Goal: Task Accomplishment & Management: Complete application form

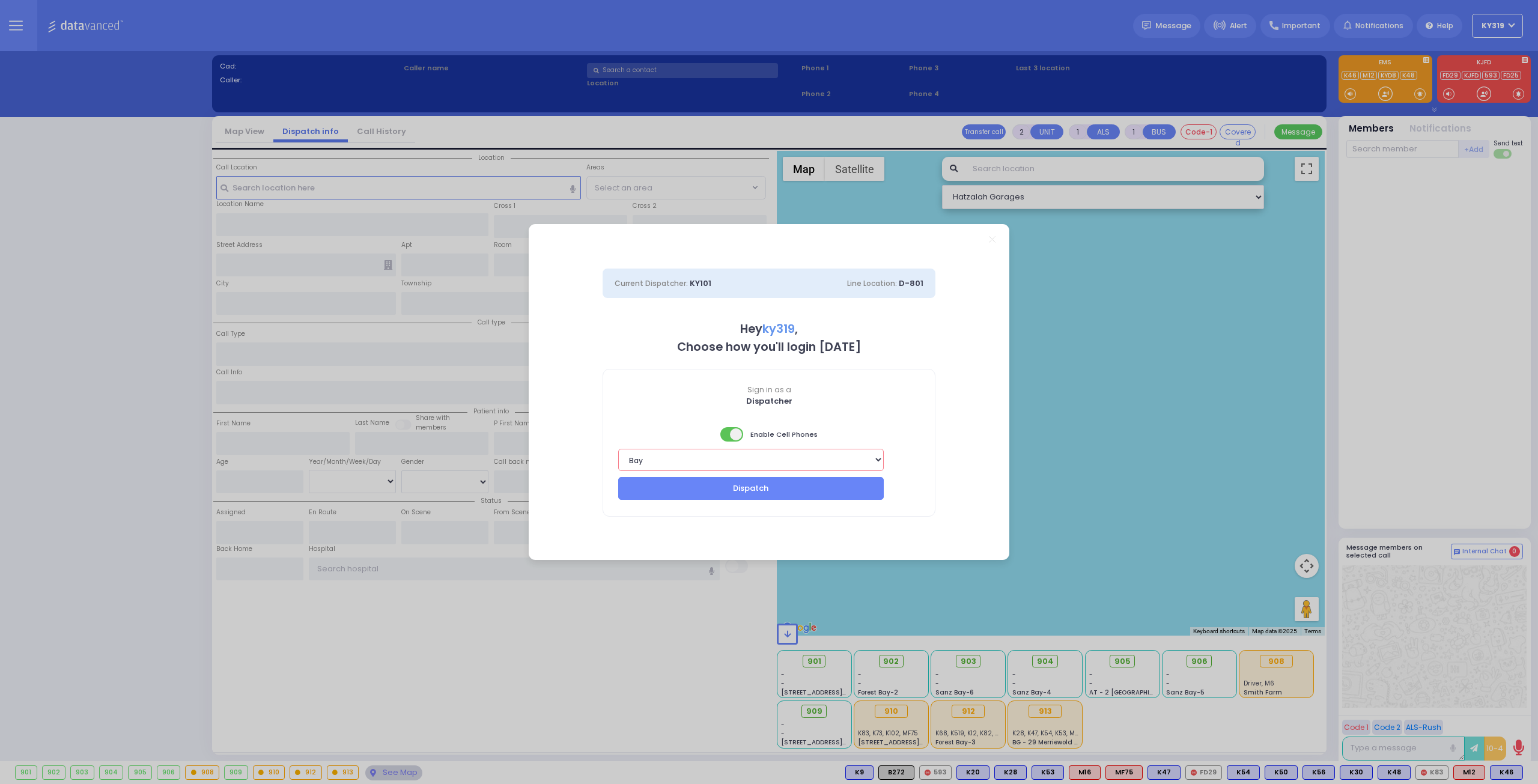
click at [877, 456] on select "Bay K-14 K-16 K-18 K-40 K-6 K-61 K-63 K-67 K-72 Medic 7 K-68 K-48 D-801 D-802 D…" at bounding box center [750, 459] width 266 height 22
click at [618, 448] on select "Bay K-14 K-16 K-18 K-40 K-6 K-61 K-63 K-67 K-72 Medic 7 K-68 K-48 D-801 D-802 D…" at bounding box center [750, 459] width 266 height 22
click at [836, 487] on button "Dispatch" at bounding box center [750, 488] width 266 height 23
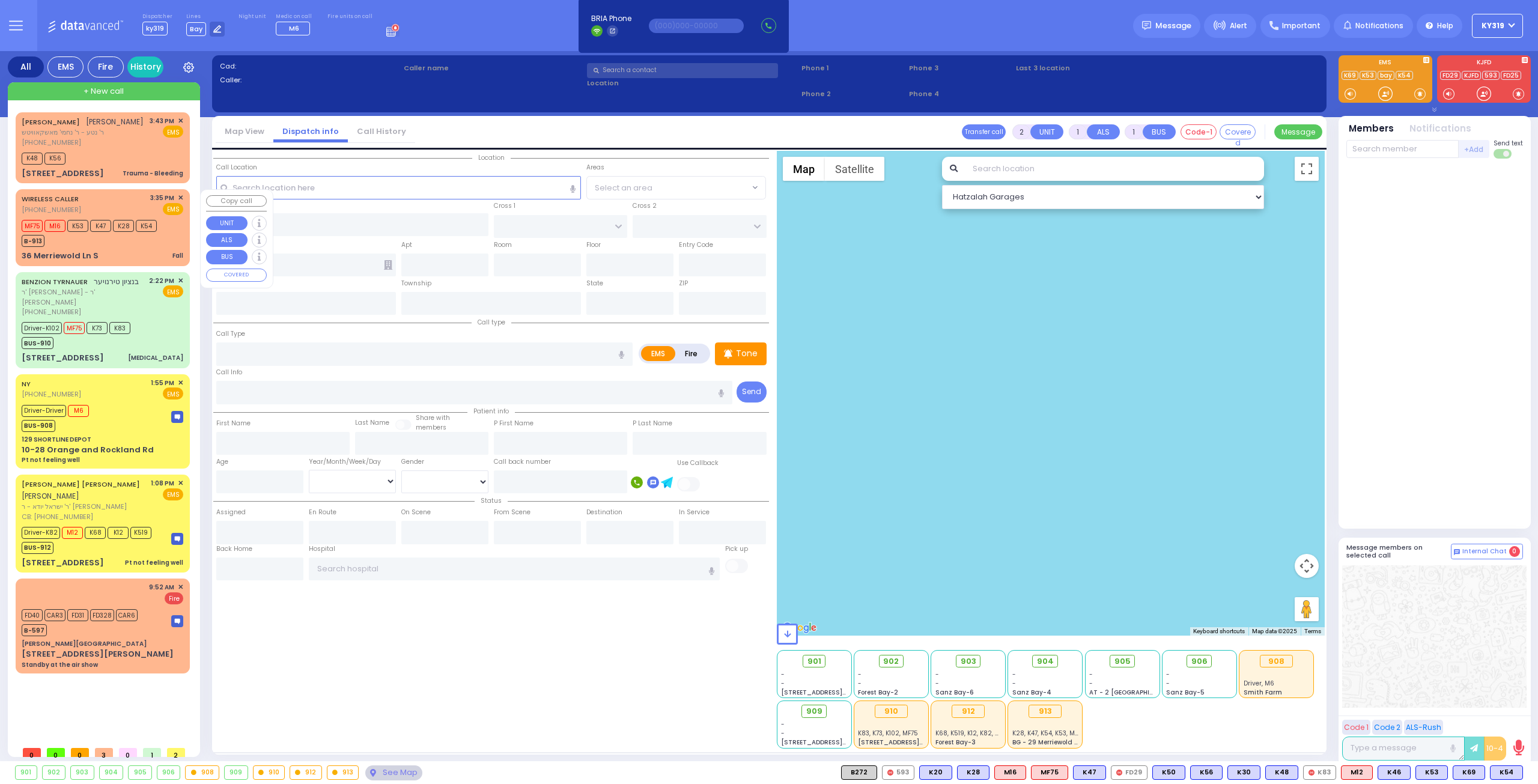
click at [139, 246] on div "WIRELESS CALLER (845) 281-6514 3:35 PM ✕ EMS MF75 M16 K53" at bounding box center [102, 227] width 170 height 73
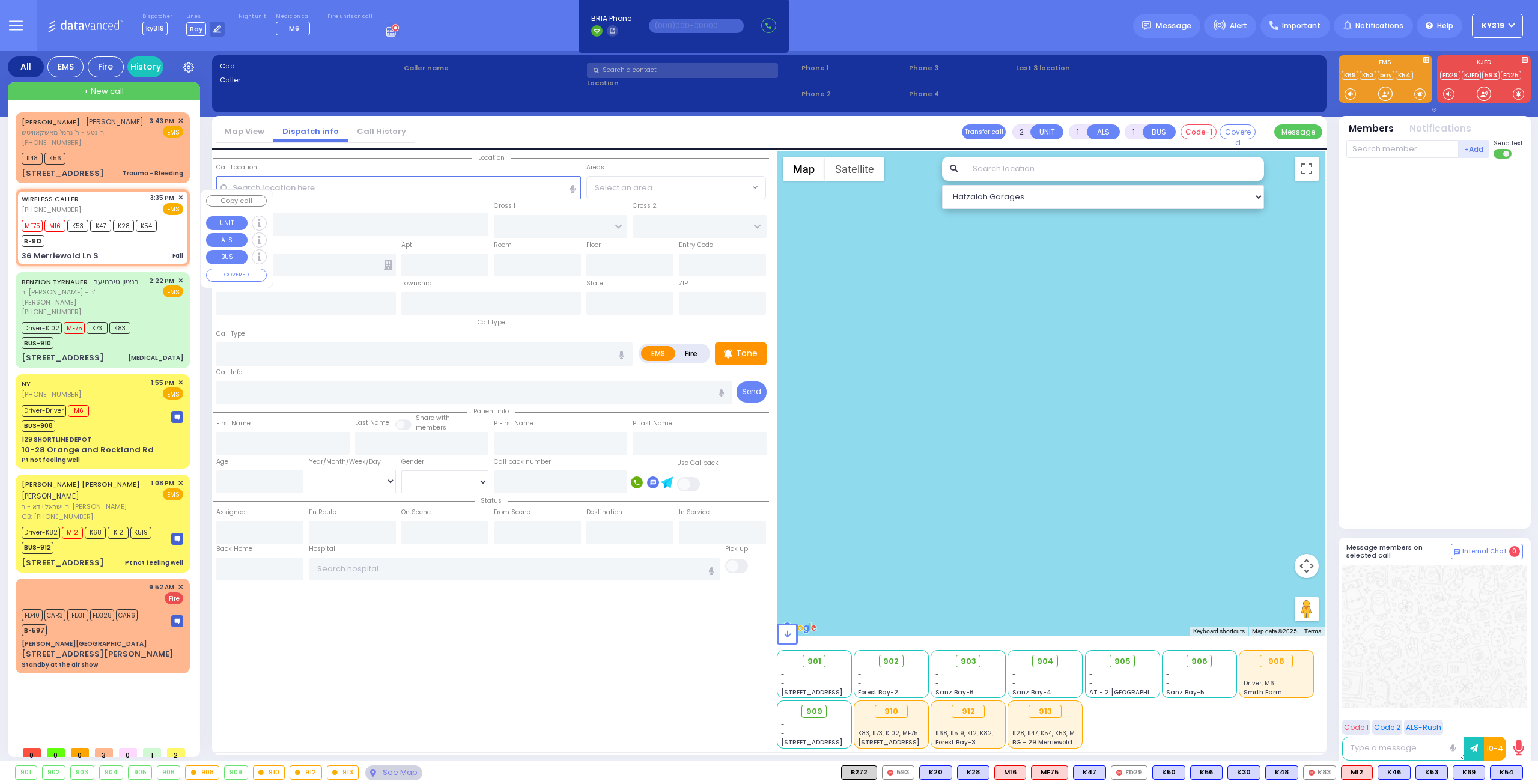
type input "1"
type input "0"
select select
type input "Fall"
radio input "true"
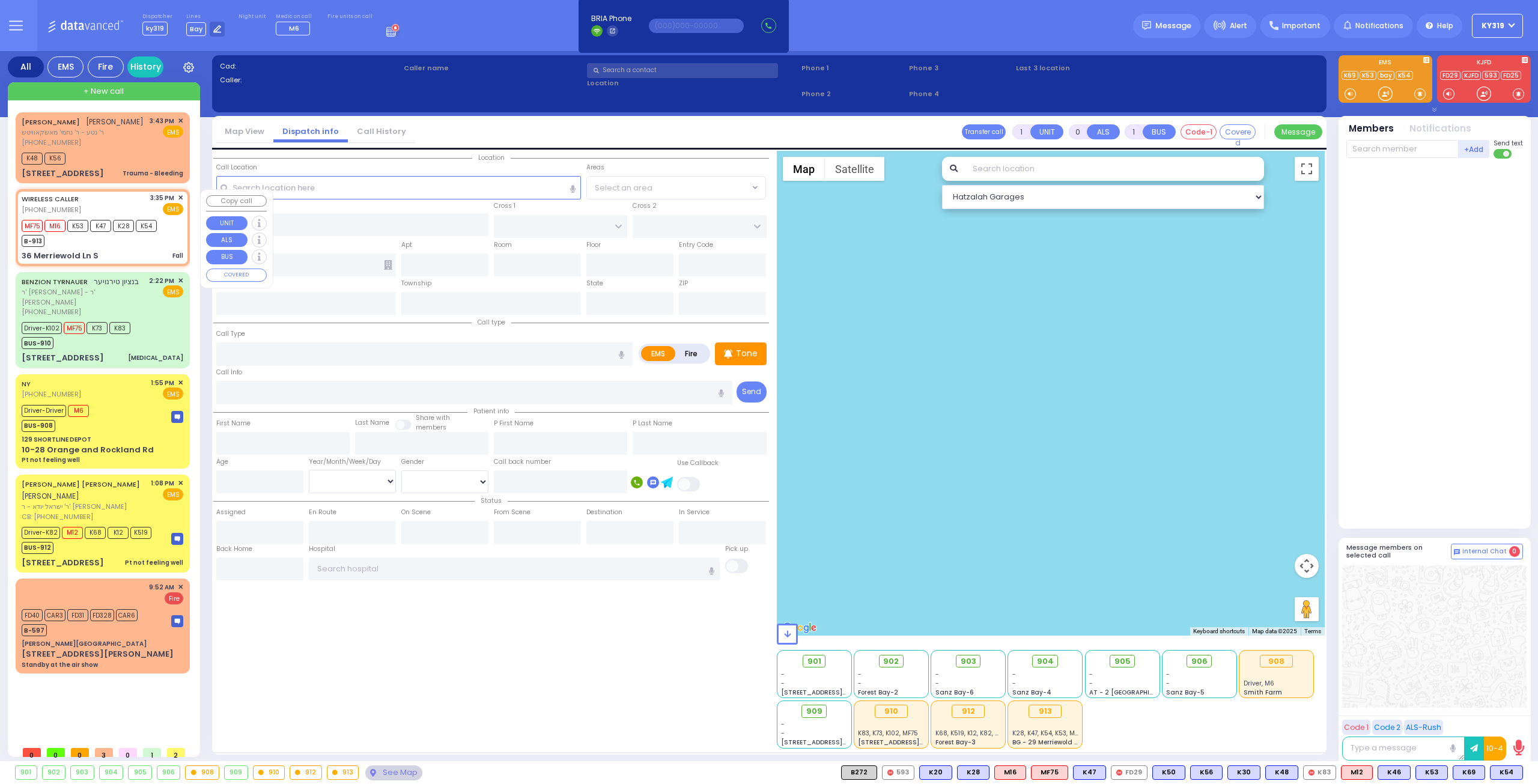
type input "4"
select select "Year"
select select "[DEMOGRAPHIC_DATA]"
type input "15:35"
type input "15:37"
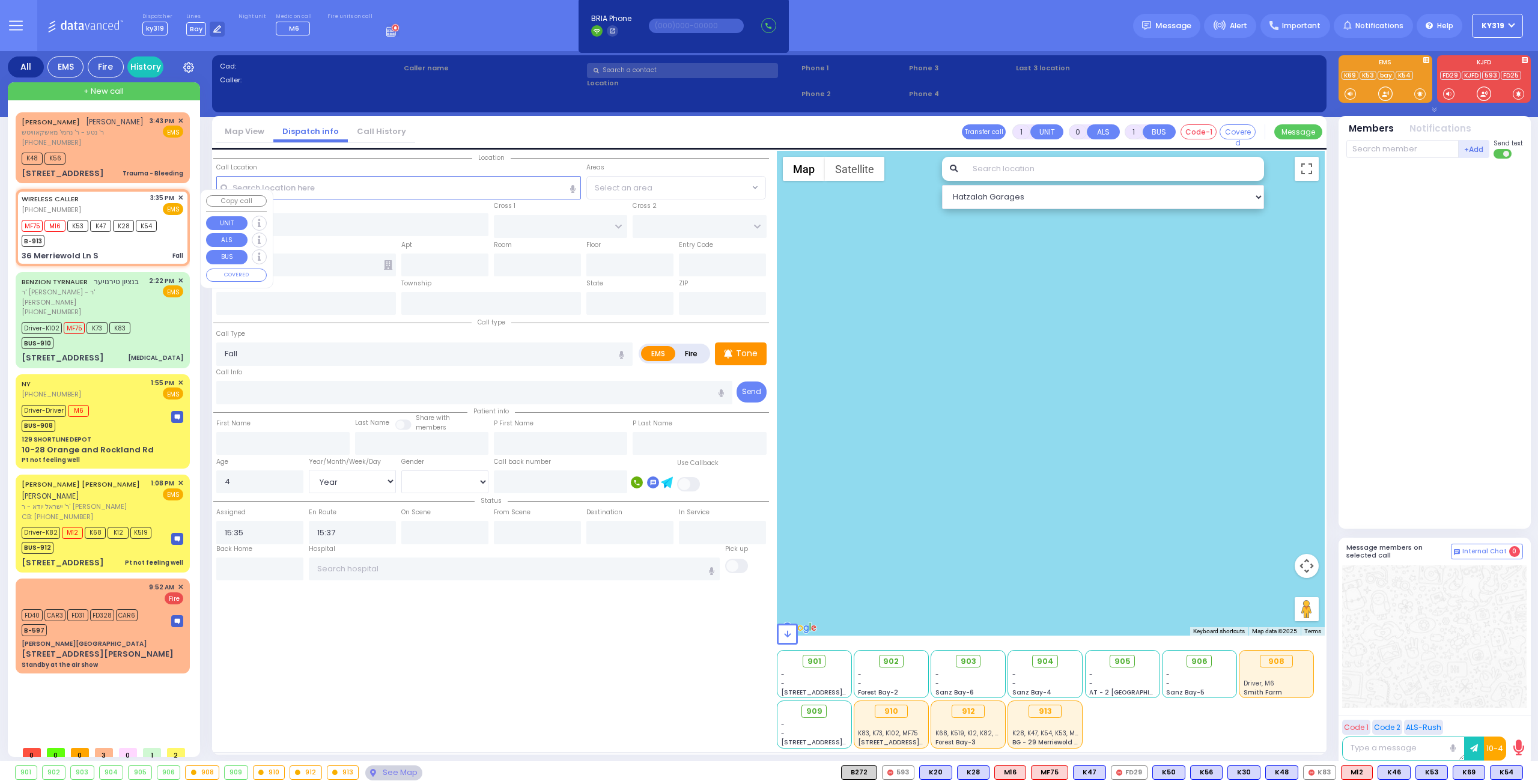
select select "Hatzalah Garages"
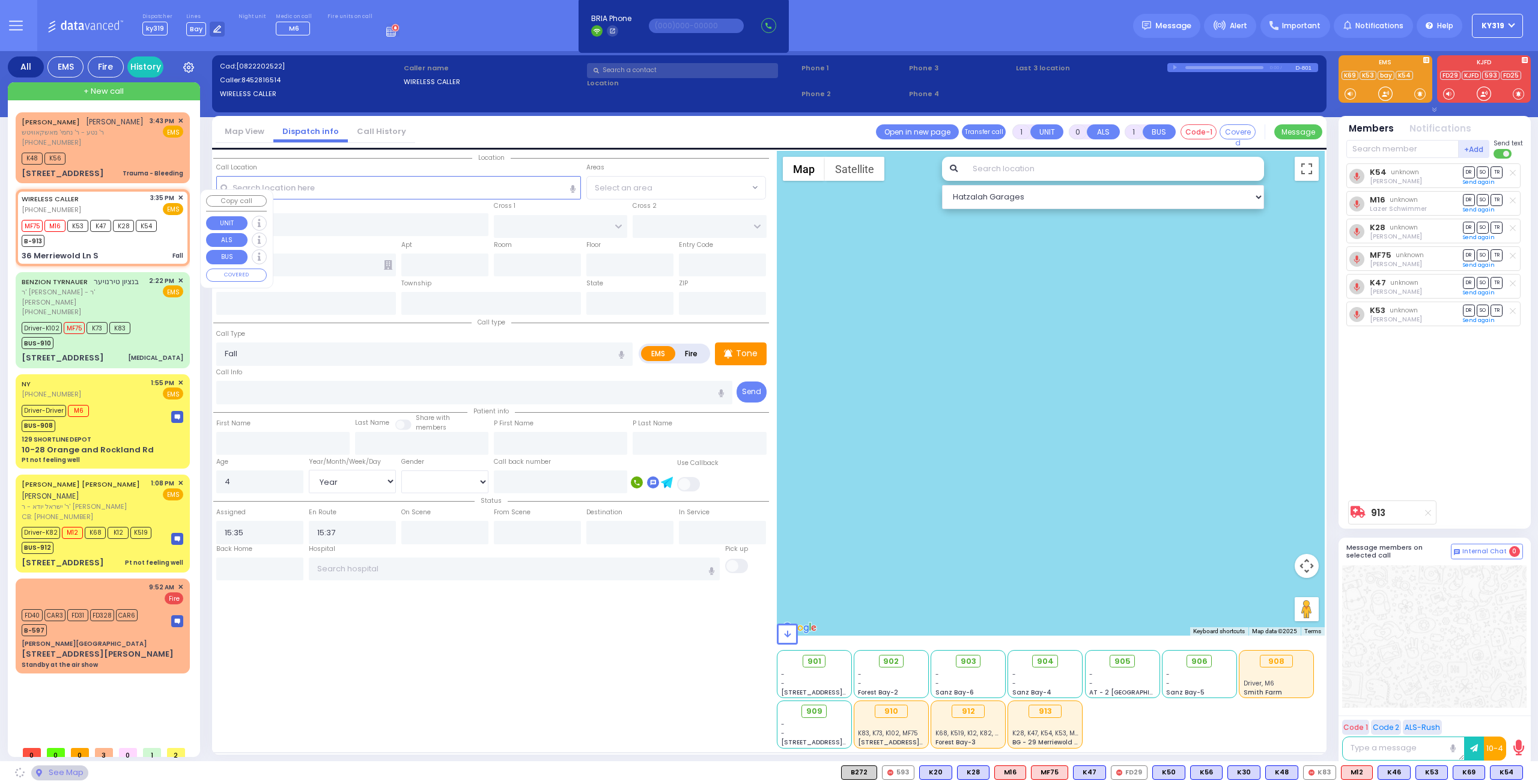
type input "PENNSYLVANIA AVE"
type input "VIRGINIA AVE"
type input "36 Merriewold Ln S"
type input "Monroe"
type input "[US_STATE]"
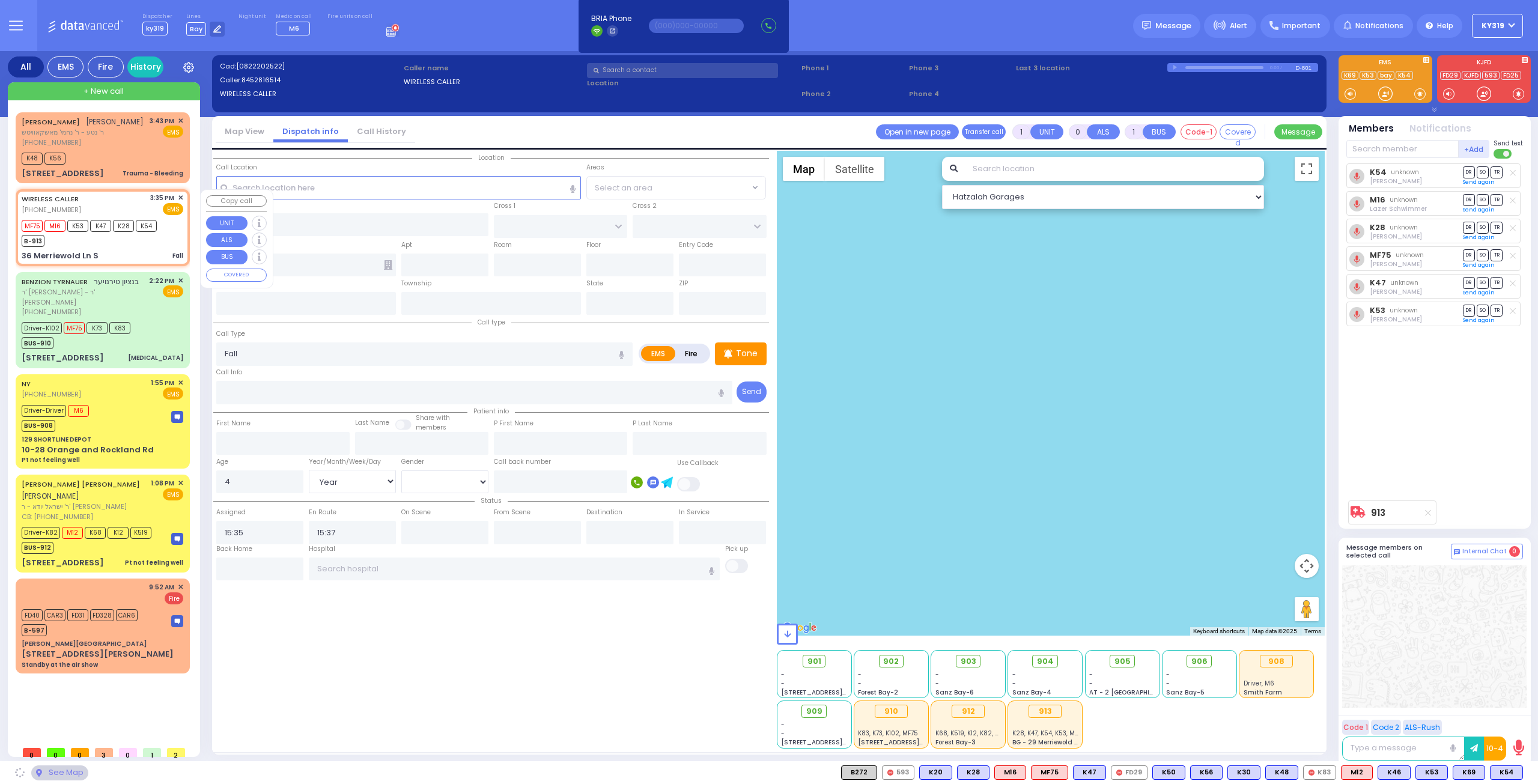
type input "10950"
select select "[GEOGRAPHIC_DATA]"
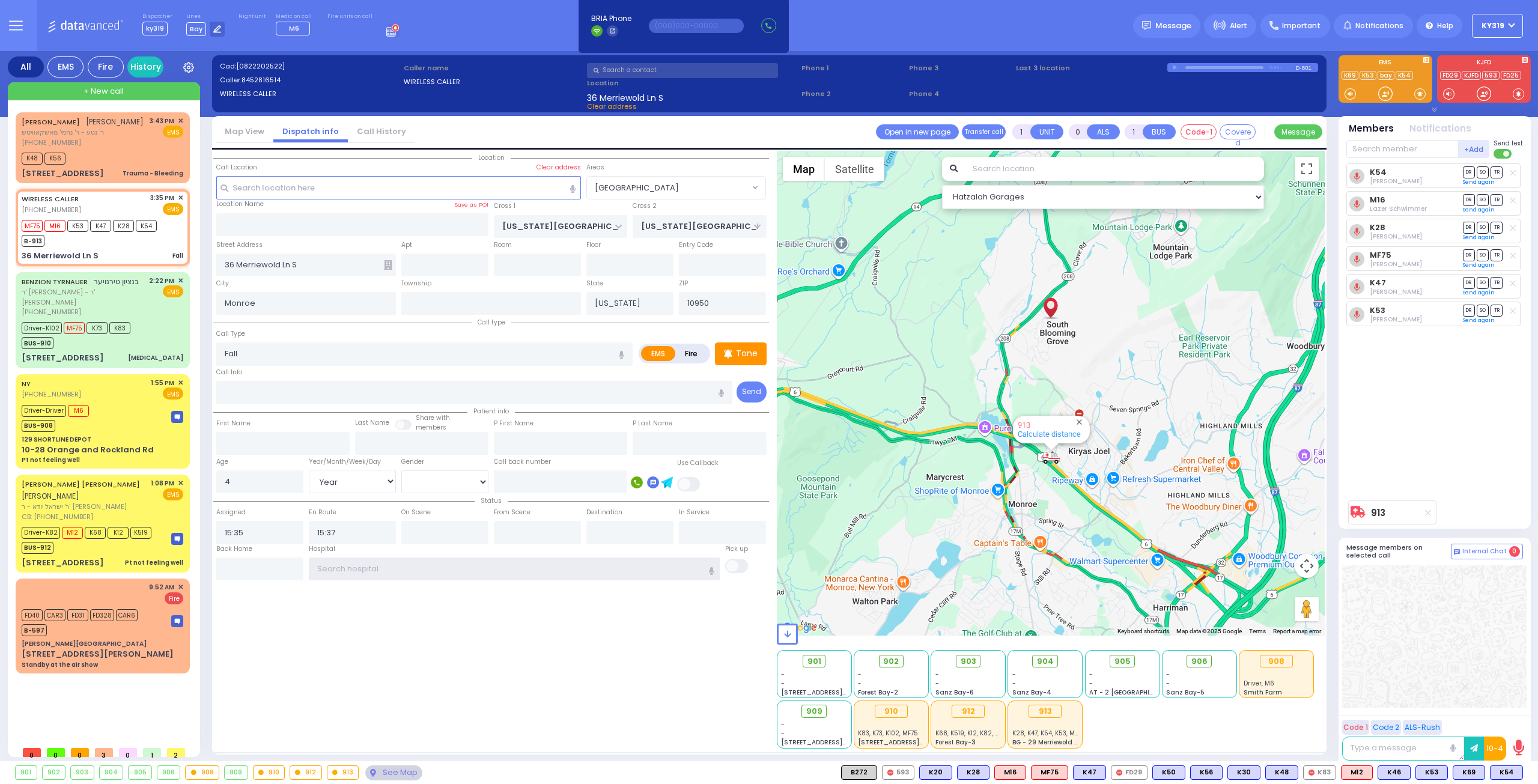
click at [332, 568] on input "text" at bounding box center [515, 569] width 412 height 23
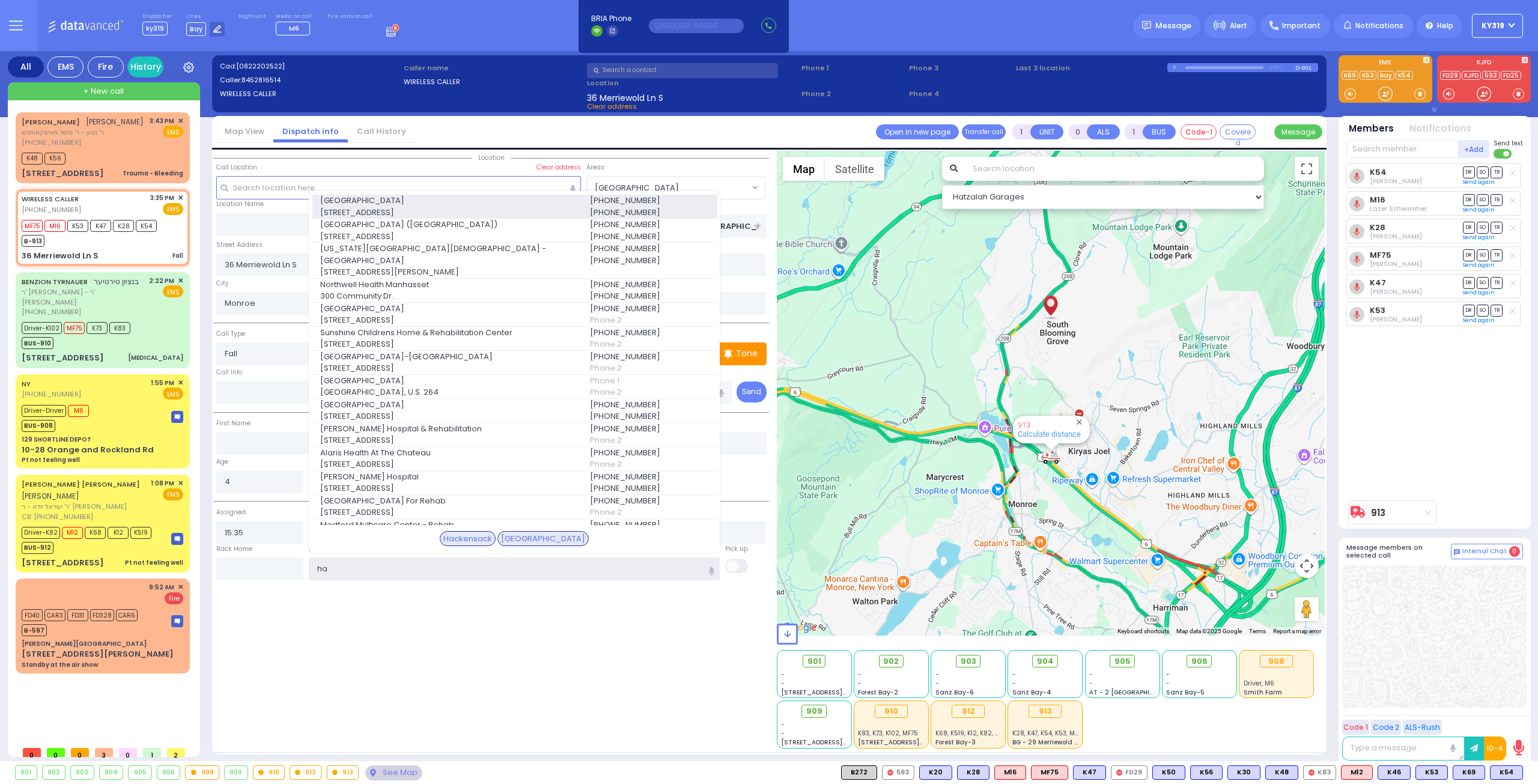
type input "ha"
click at [462, 207] on span "30 Prospect Ave" at bounding box center [448, 213] width 256 height 12
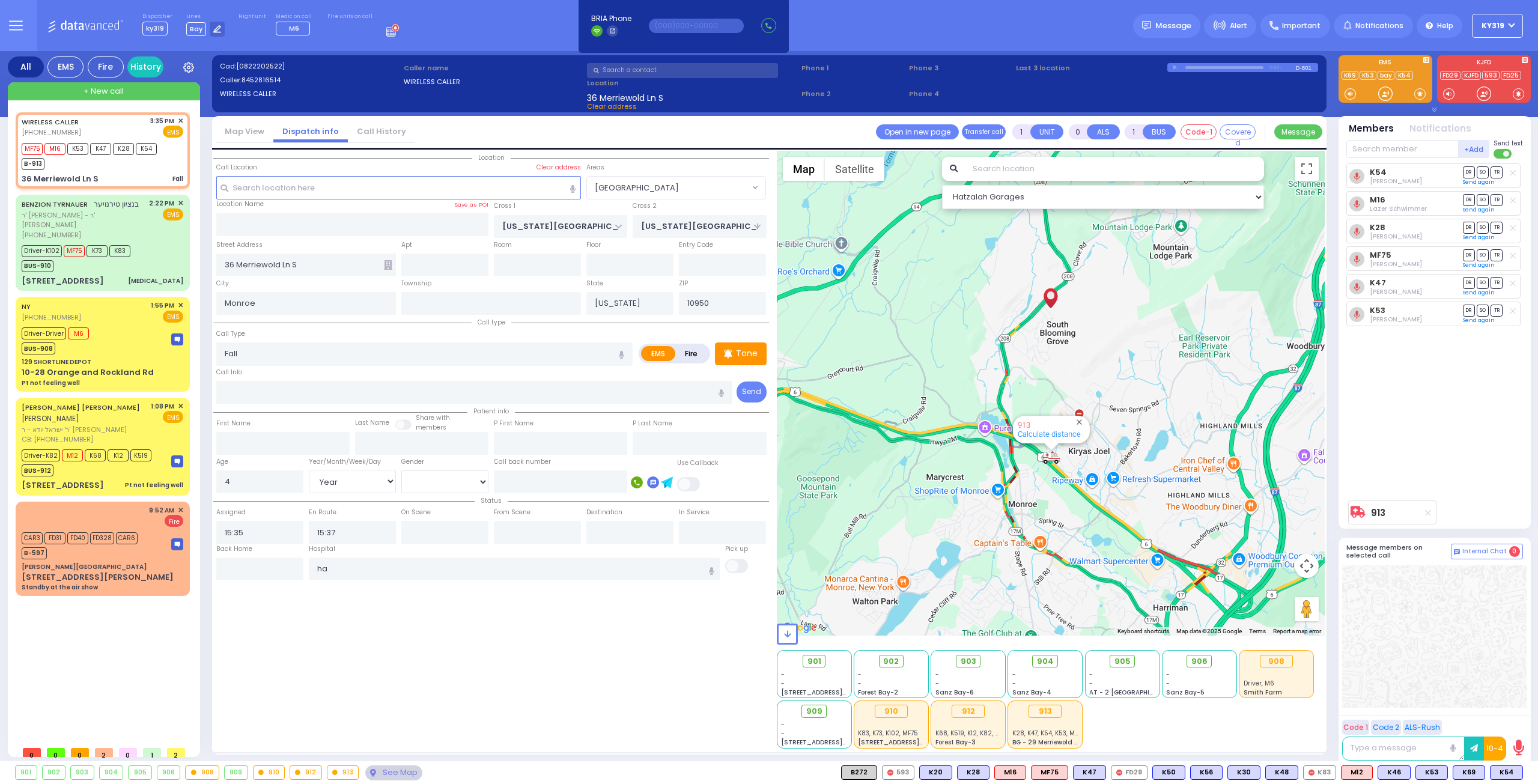
select select
radio input "true"
select select "Year"
select select "[DEMOGRAPHIC_DATA]"
type input "Hackensack University Medical Center"
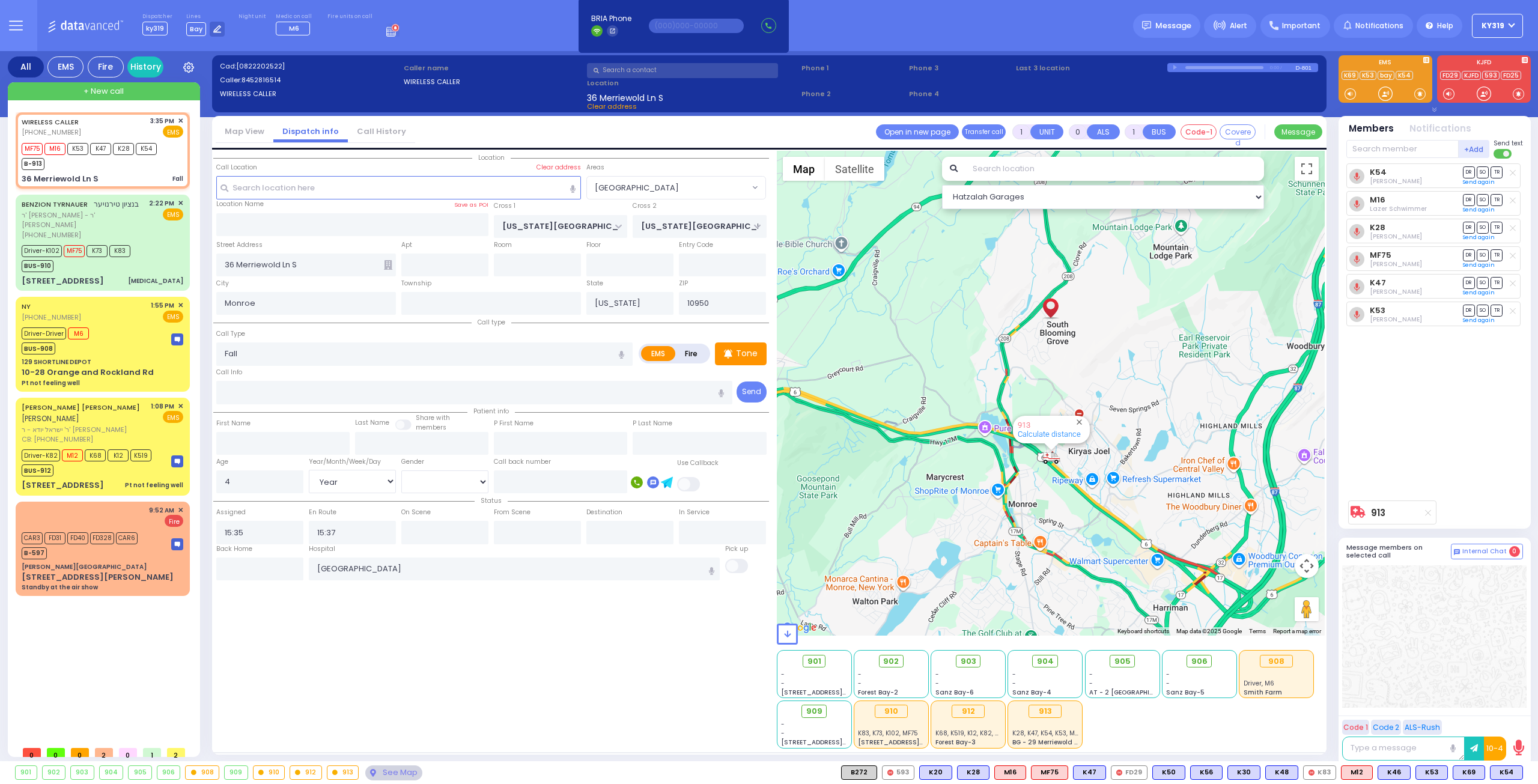
select select "Hatzalah Garages"
select select "[GEOGRAPHIC_DATA]"
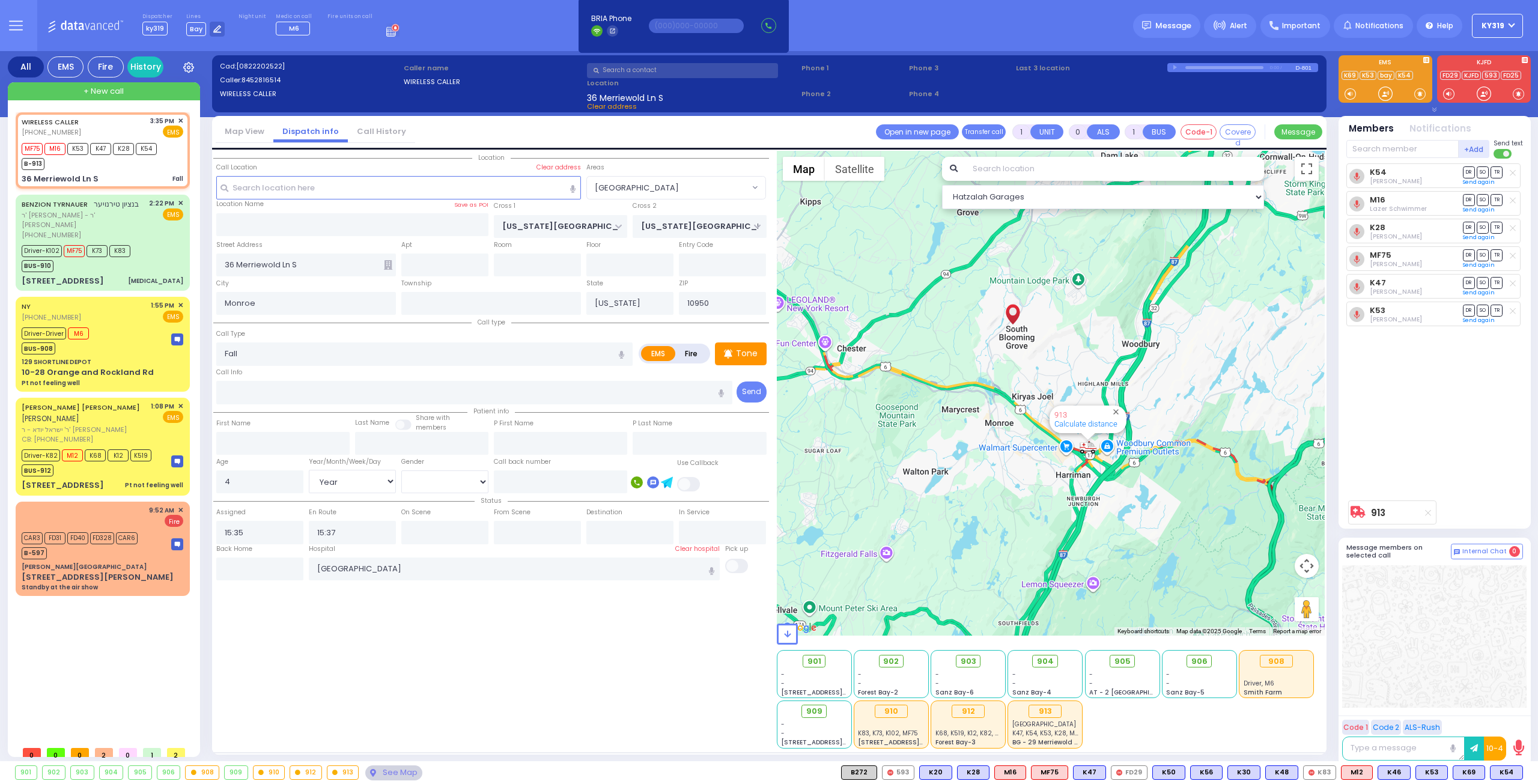
type input "6"
select select
radio input "true"
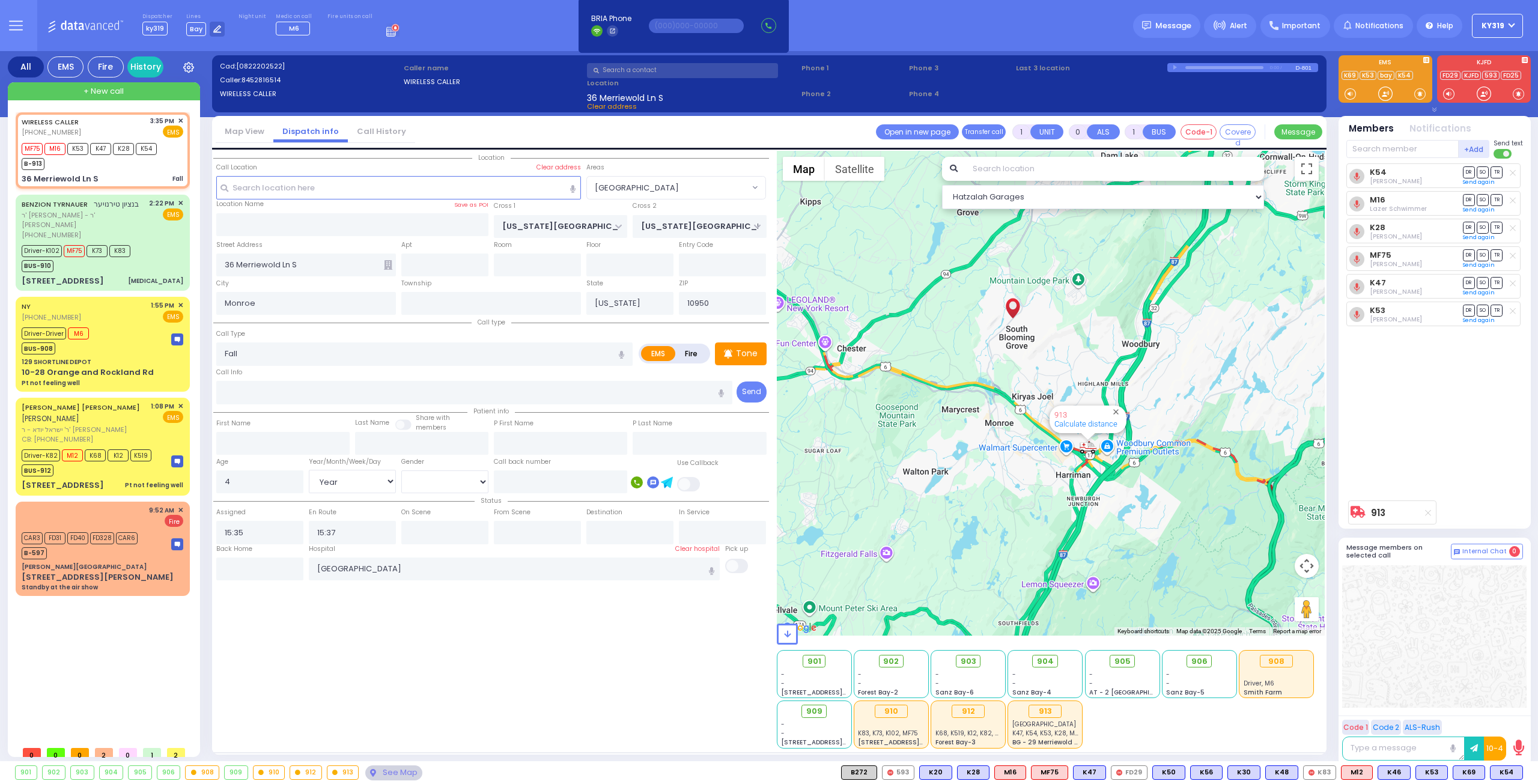
type input "Unknown"
select select "Year"
select select "[DEMOGRAPHIC_DATA]"
select select "Hatzalah Garages"
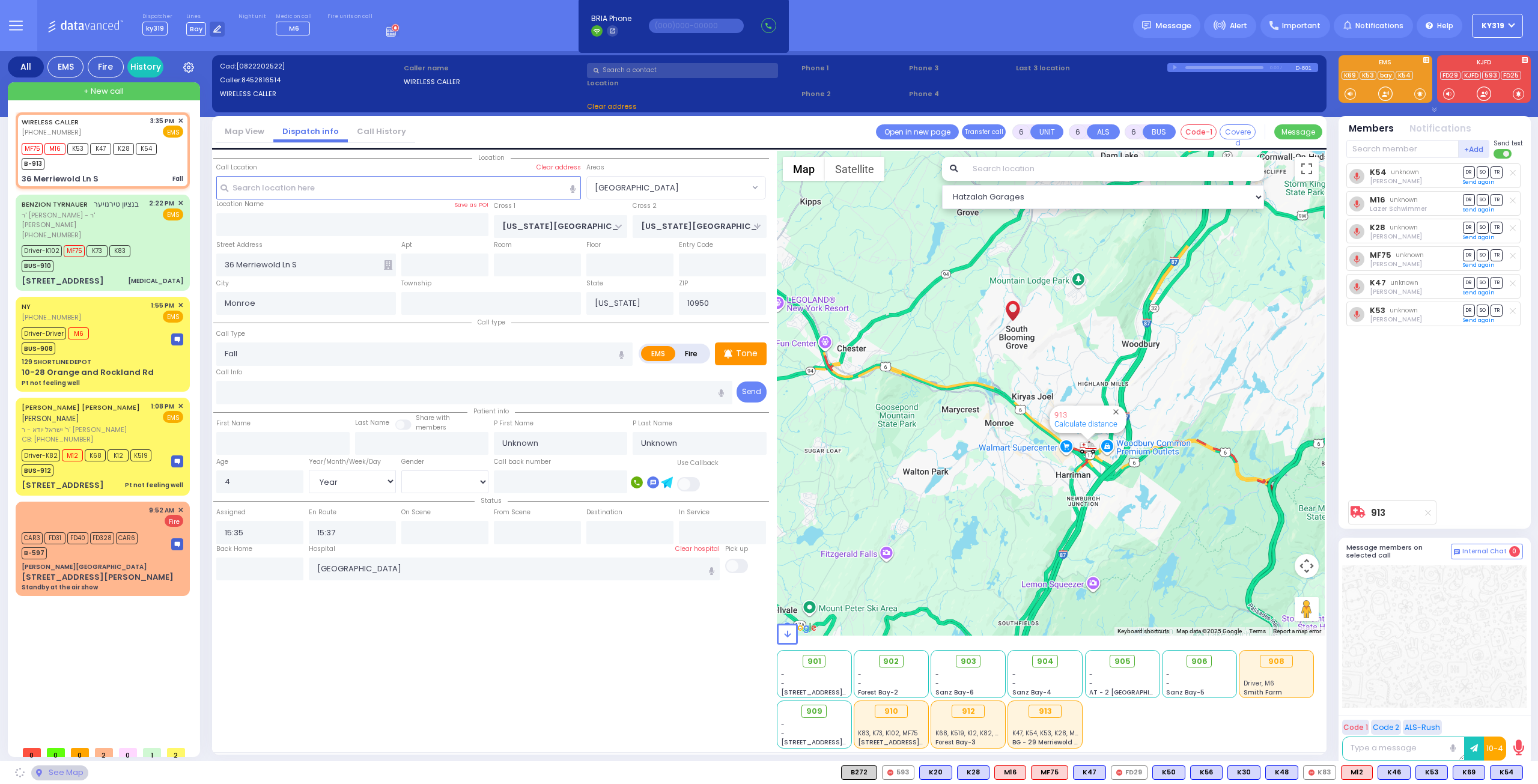
select select "[GEOGRAPHIC_DATA]"
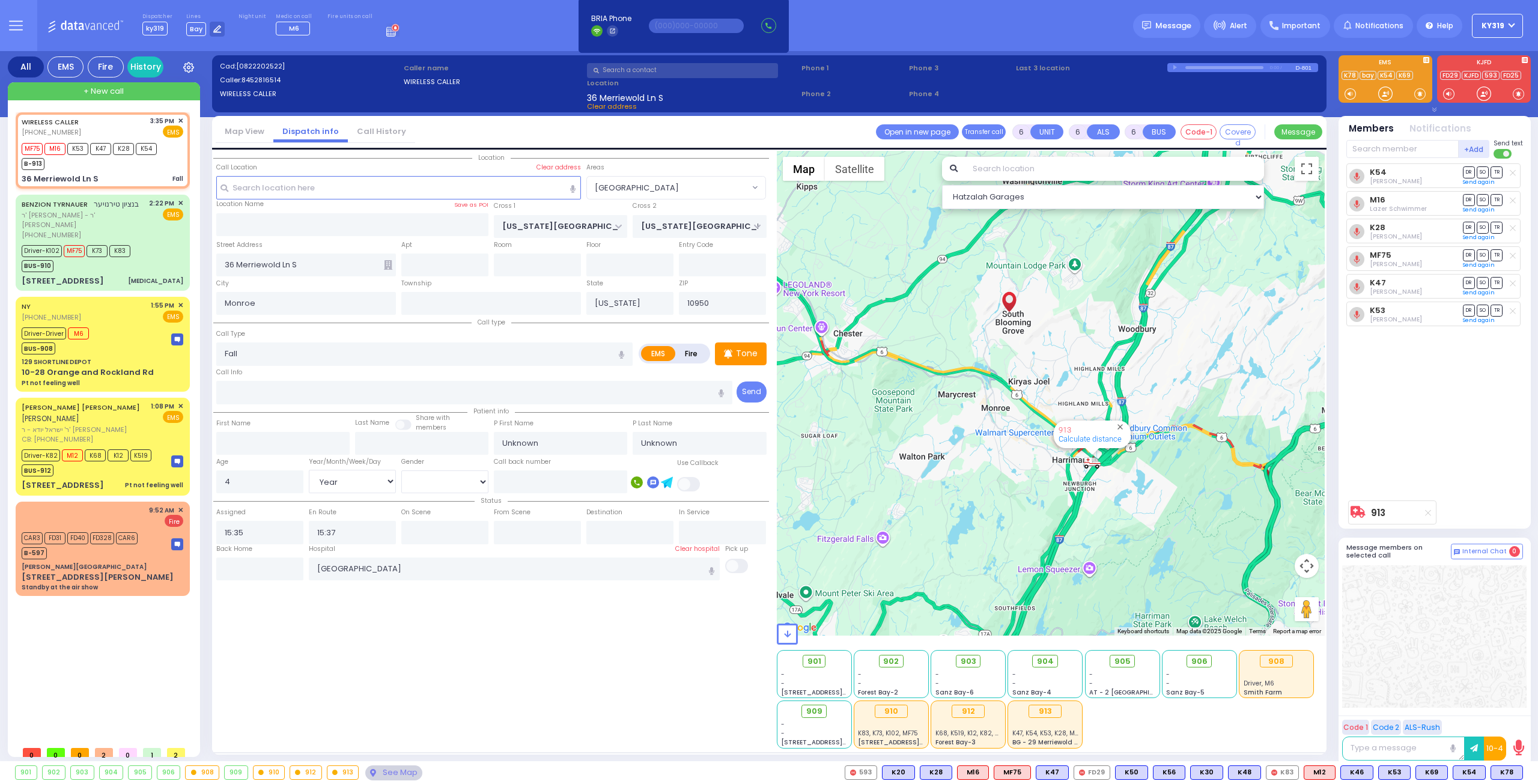
select select
radio input "true"
select select "Year"
select select "[DEMOGRAPHIC_DATA]"
select select "Hatzalah Garages"
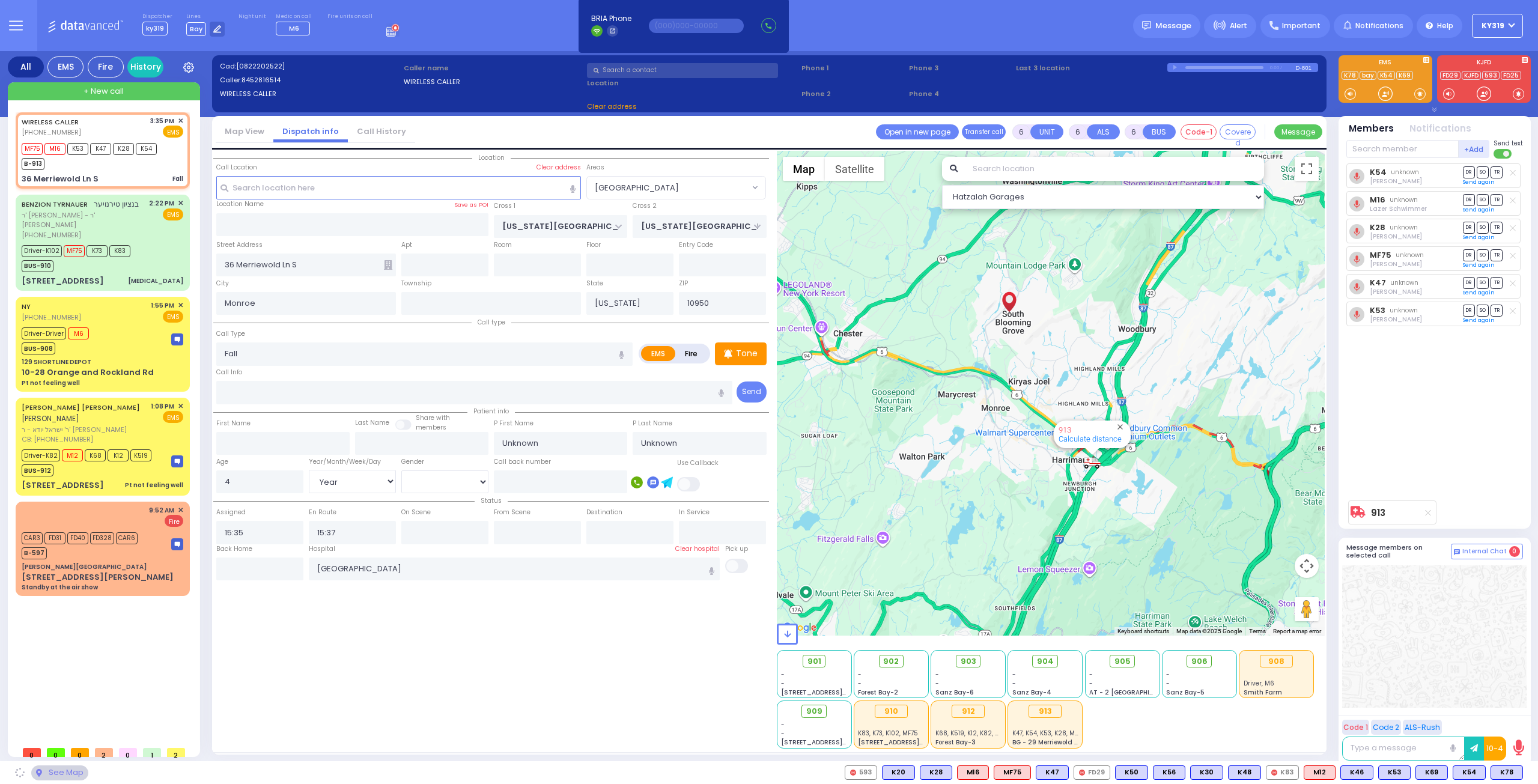
select select "[GEOGRAPHIC_DATA]"
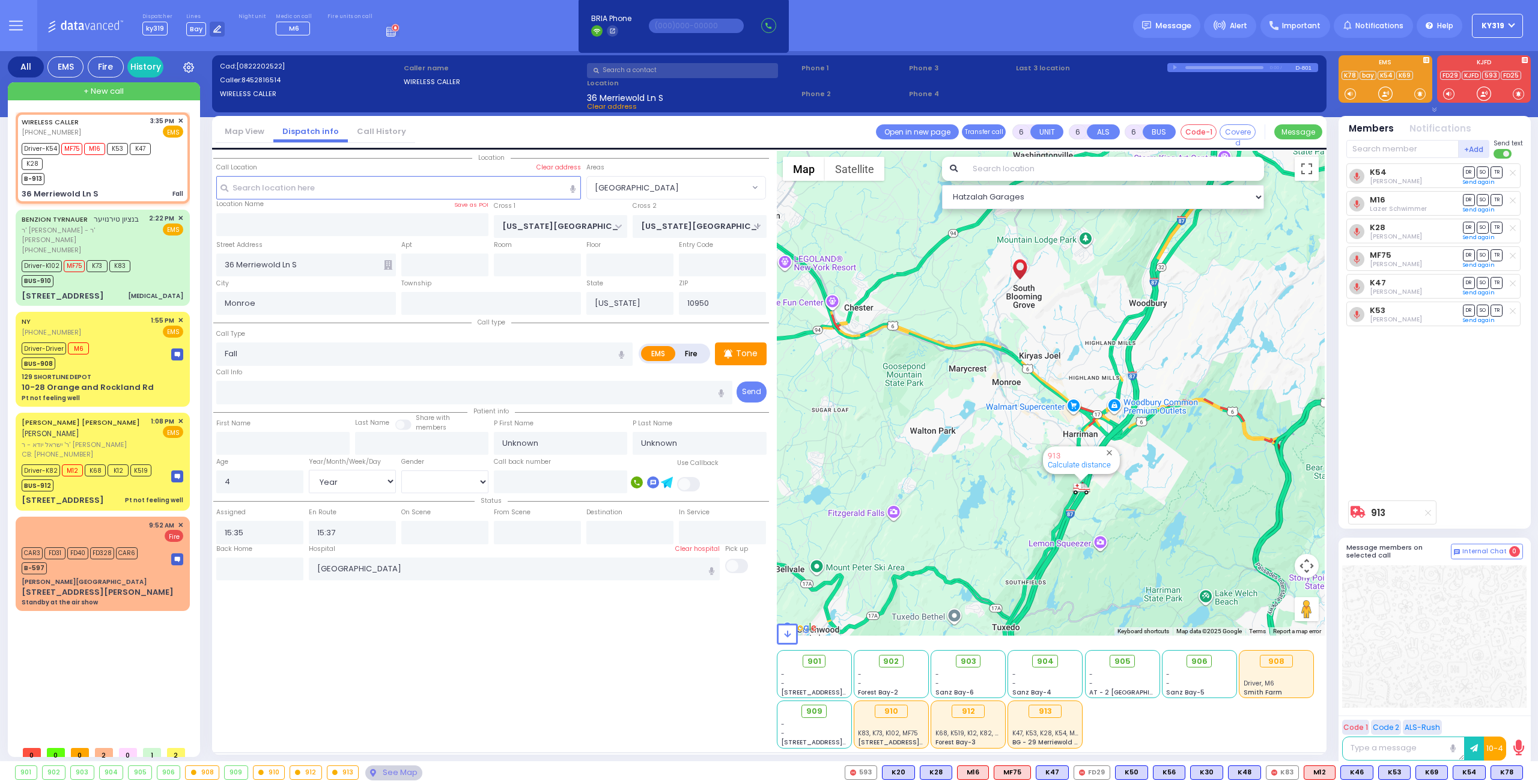
select select
radio input "true"
type input "Miriam"
type input "Horowitz"
select select "Year"
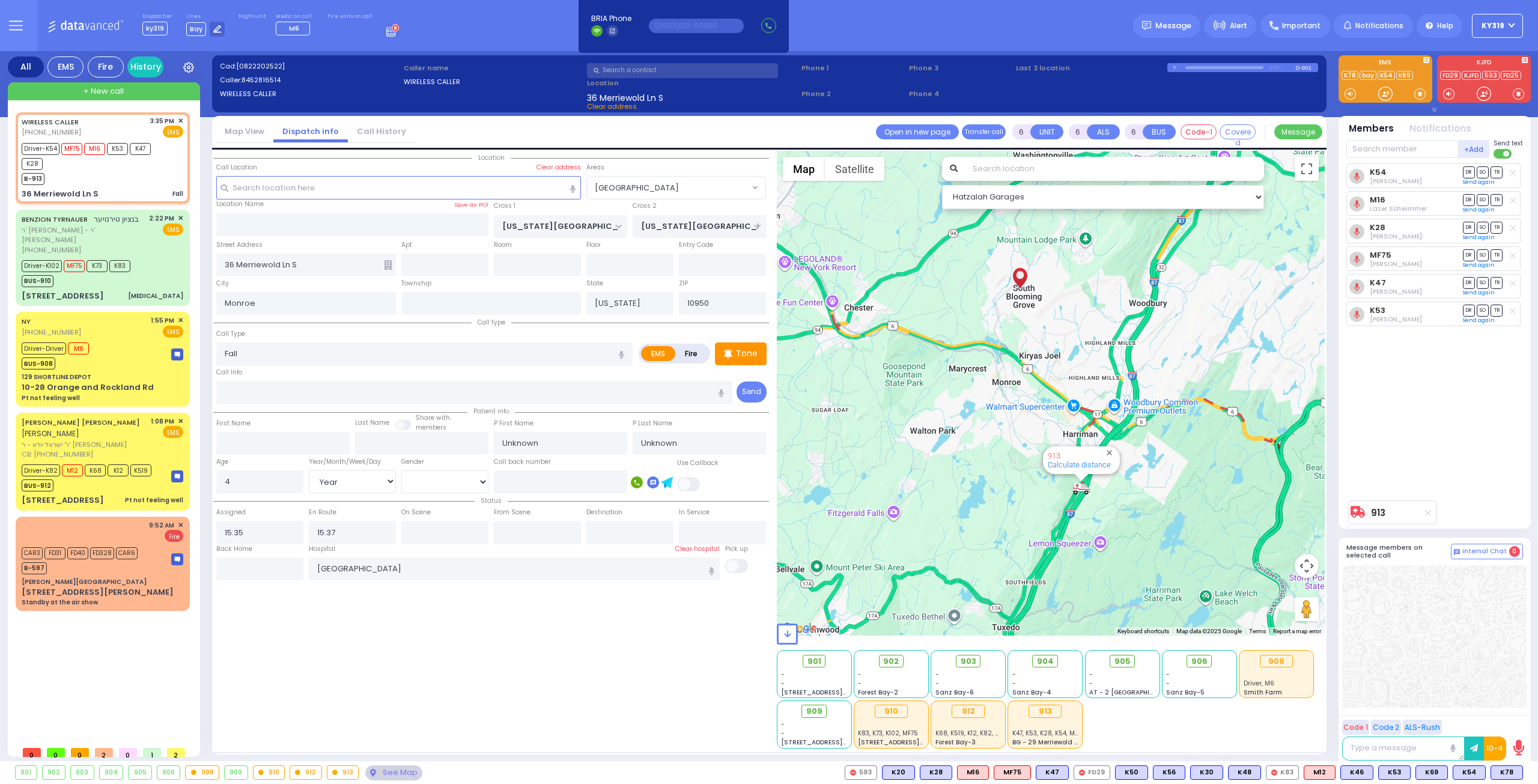
select select "[DEMOGRAPHIC_DATA]"
type input "15:39"
type input "16:00"
select select "Hatzalah Garages"
select select
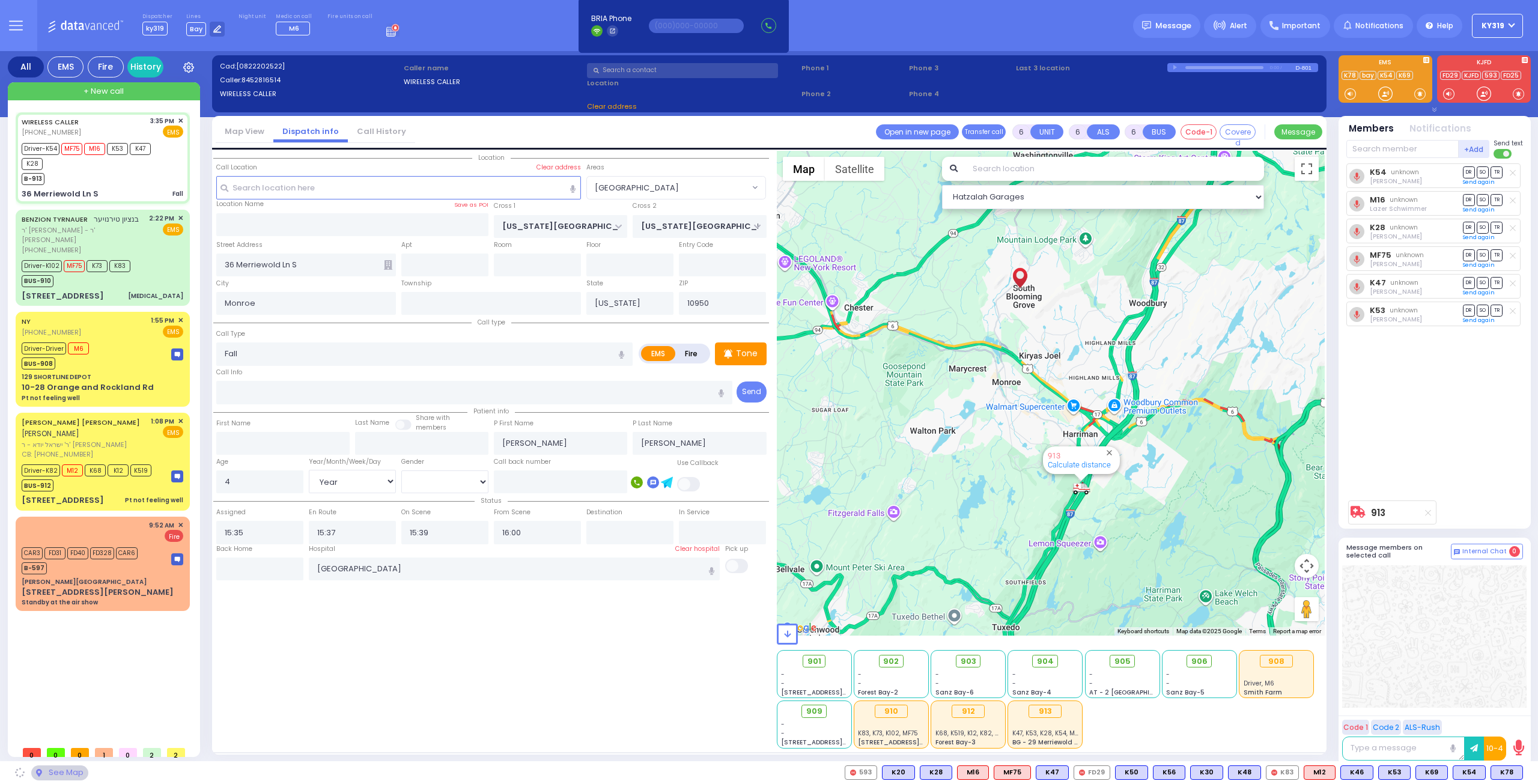
radio input "true"
select select "Year"
select select "[DEMOGRAPHIC_DATA]"
select select "Hatzalah Garages"
select select "[GEOGRAPHIC_DATA]"
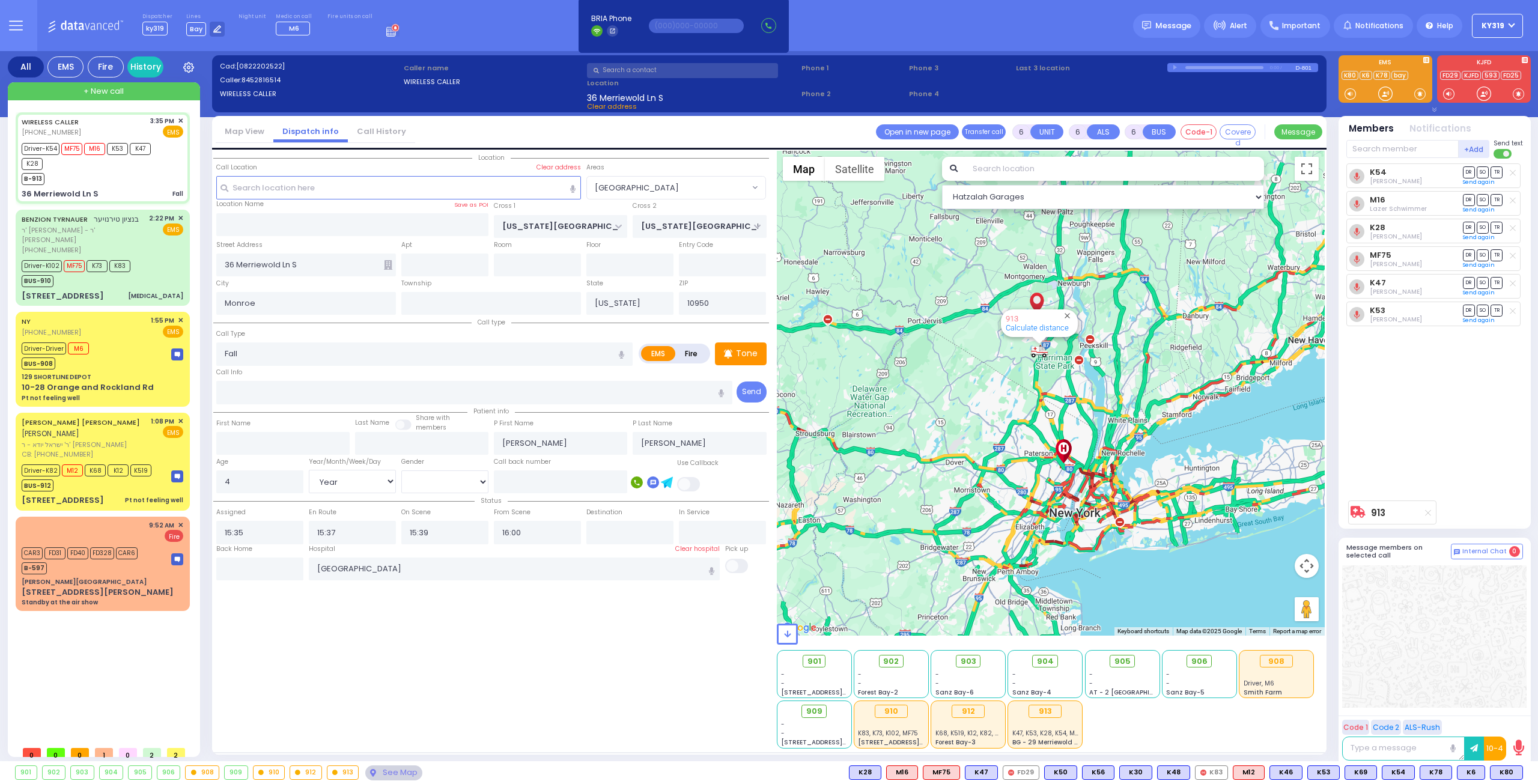
select select
radio input "true"
select select "Year"
select select "[DEMOGRAPHIC_DATA]"
select select "[GEOGRAPHIC_DATA]"
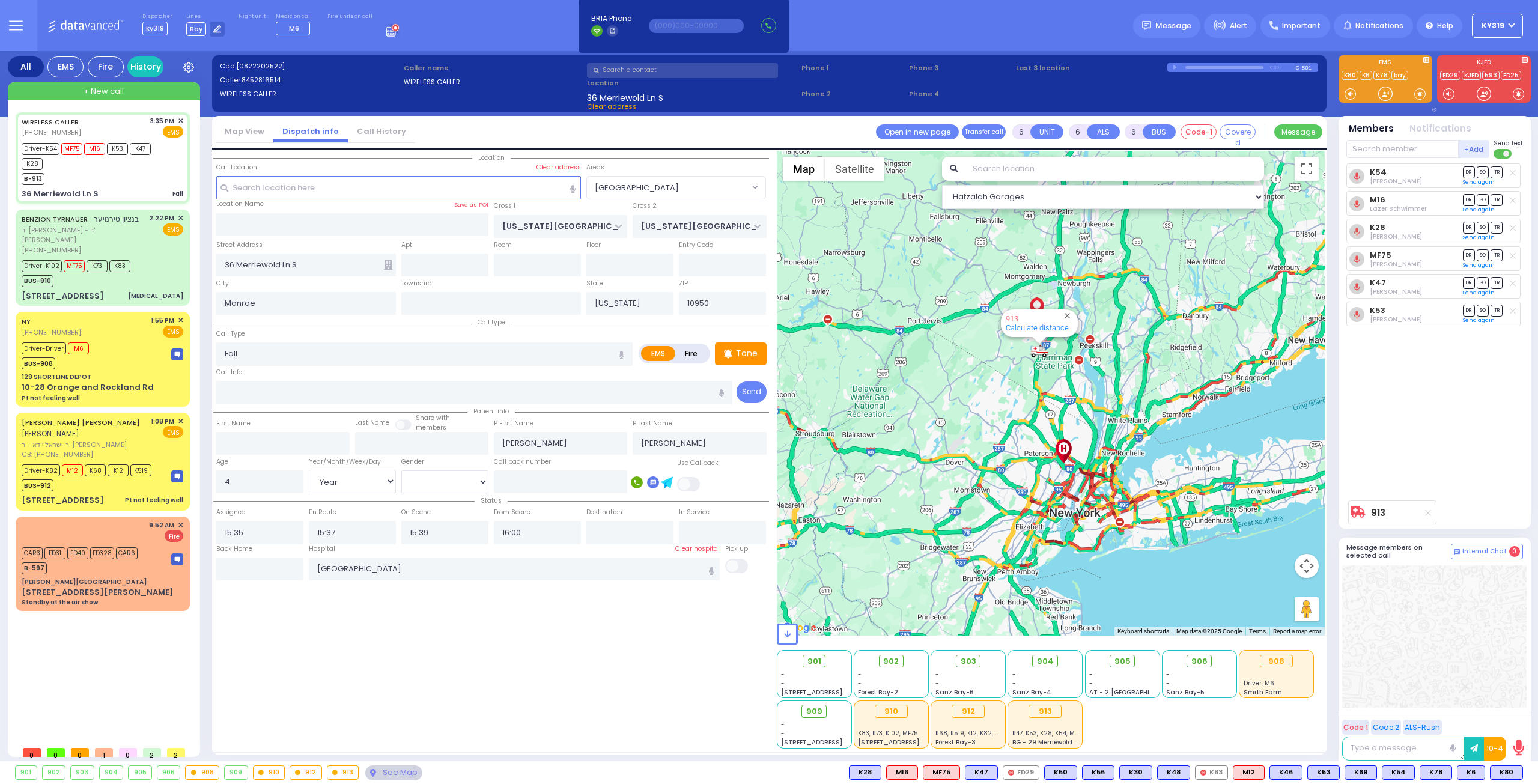
select select "Hatzalah Garages"
select select
radio input "true"
select select "Year"
select select "[DEMOGRAPHIC_DATA]"
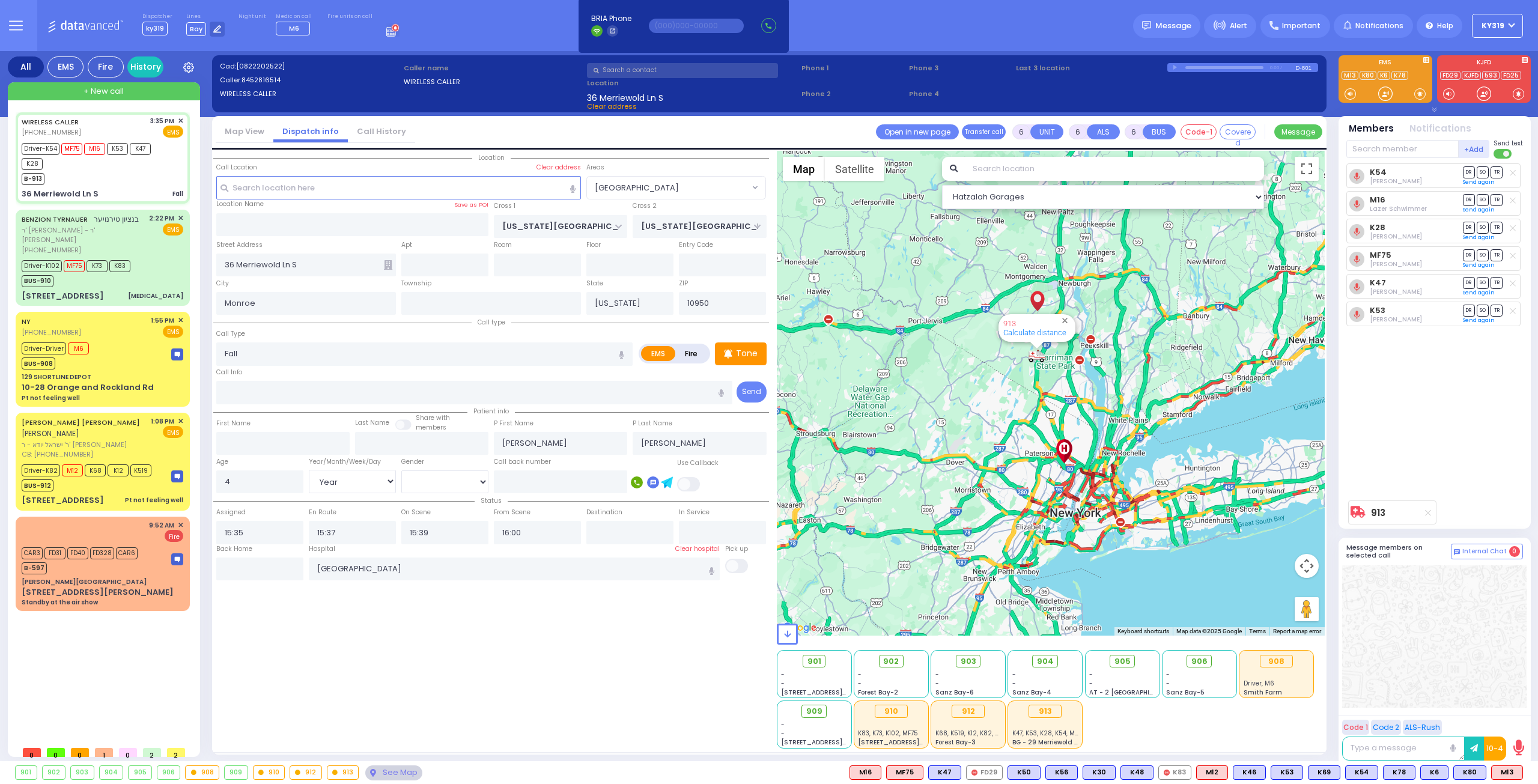
select select "Hatzalah Garages"
select select "[GEOGRAPHIC_DATA]"
select select
radio input "true"
select select "Year"
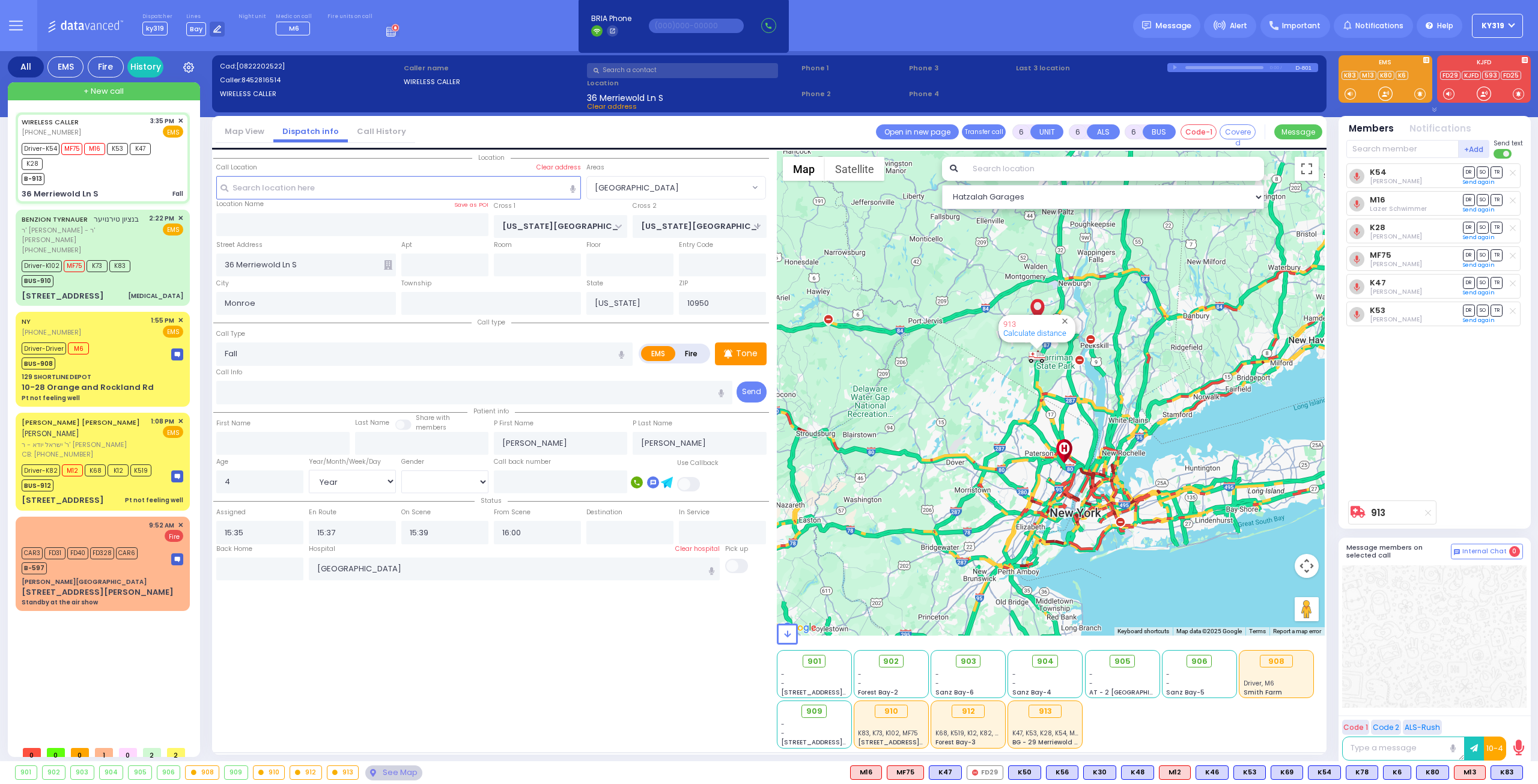
select select "[DEMOGRAPHIC_DATA]"
select select "Hatzalah Garages"
select select "[GEOGRAPHIC_DATA]"
select select
radio input "true"
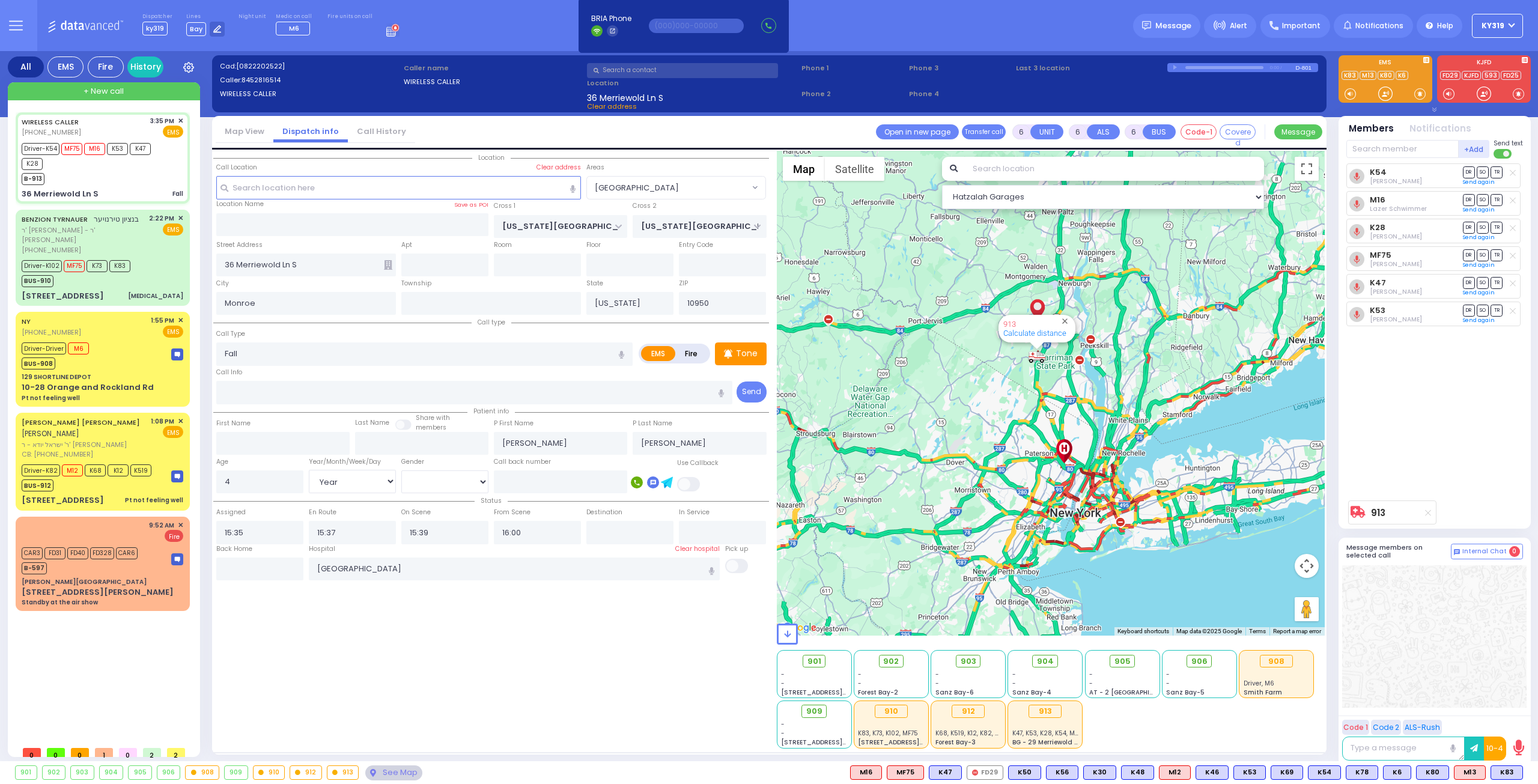
select select "Year"
select select "[DEMOGRAPHIC_DATA]"
select select "Hatzalah Garages"
select select "[GEOGRAPHIC_DATA]"
select select
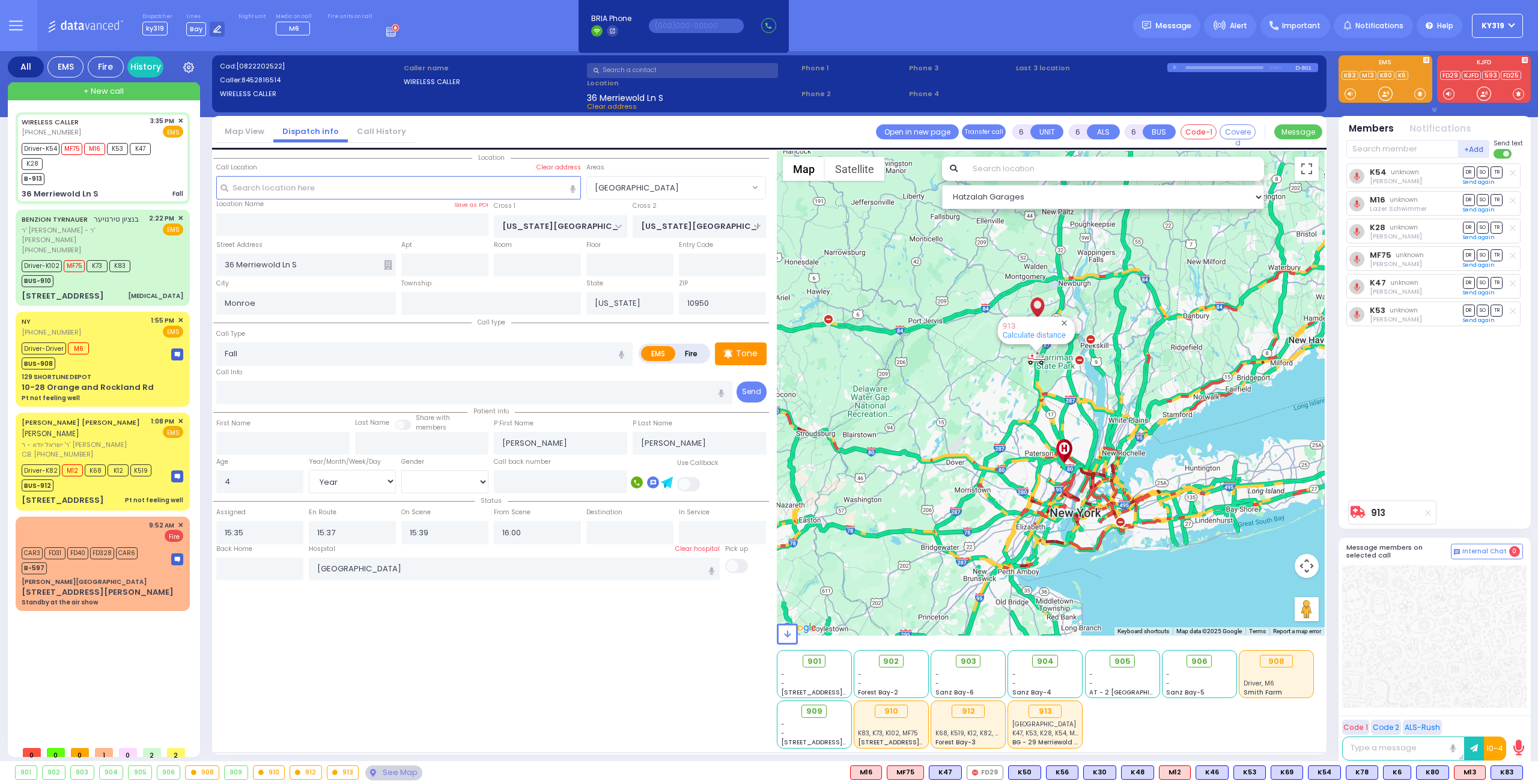
radio input "true"
select select "Year"
select select "[DEMOGRAPHIC_DATA]"
select select "Hatzalah Garages"
select select "[GEOGRAPHIC_DATA]"
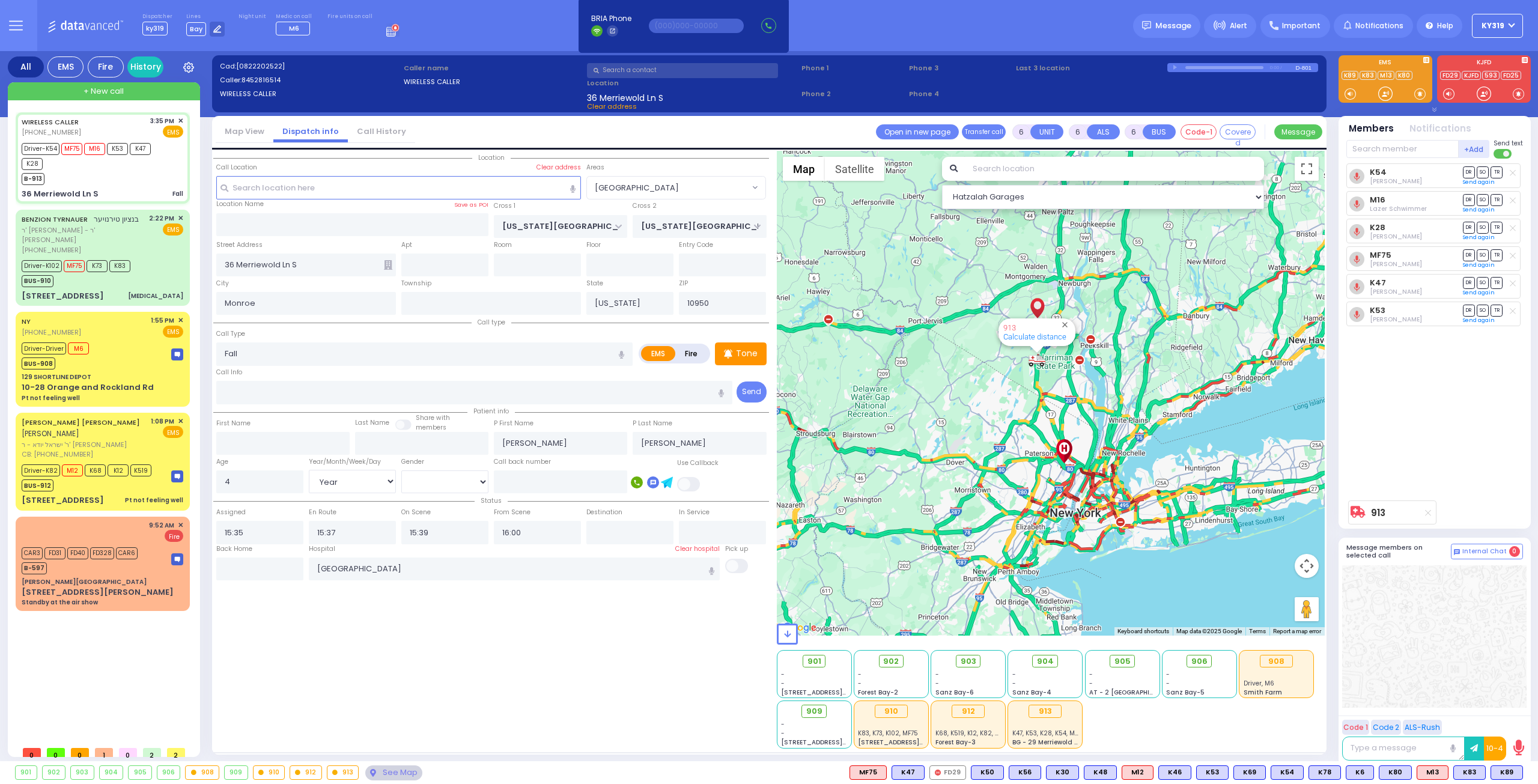
select select
radio input "true"
select select "Year"
select select "[DEMOGRAPHIC_DATA]"
select select "Hatzalah Garages"
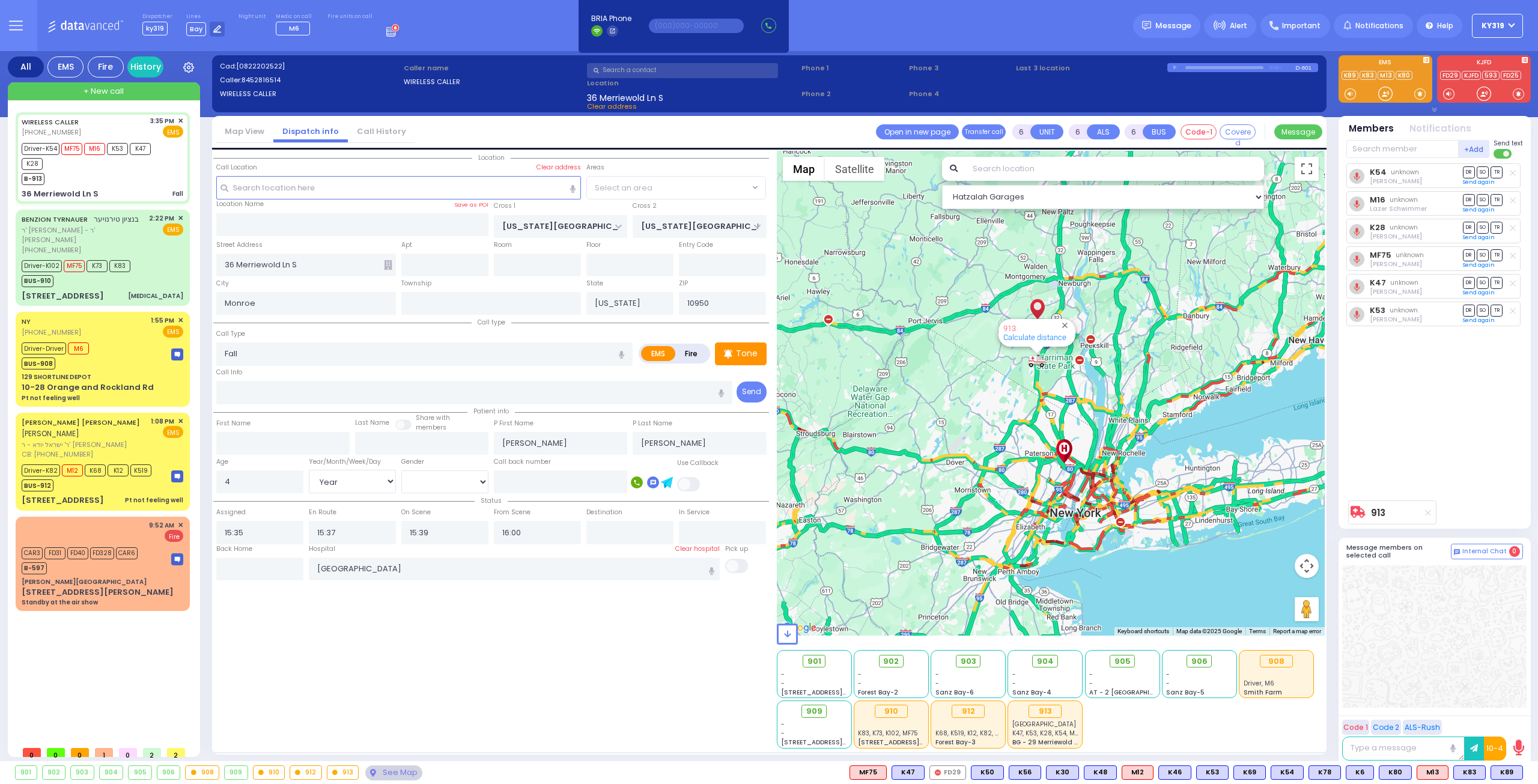
select select "[GEOGRAPHIC_DATA]"
select select
radio input "true"
select select "Year"
select select "[DEMOGRAPHIC_DATA]"
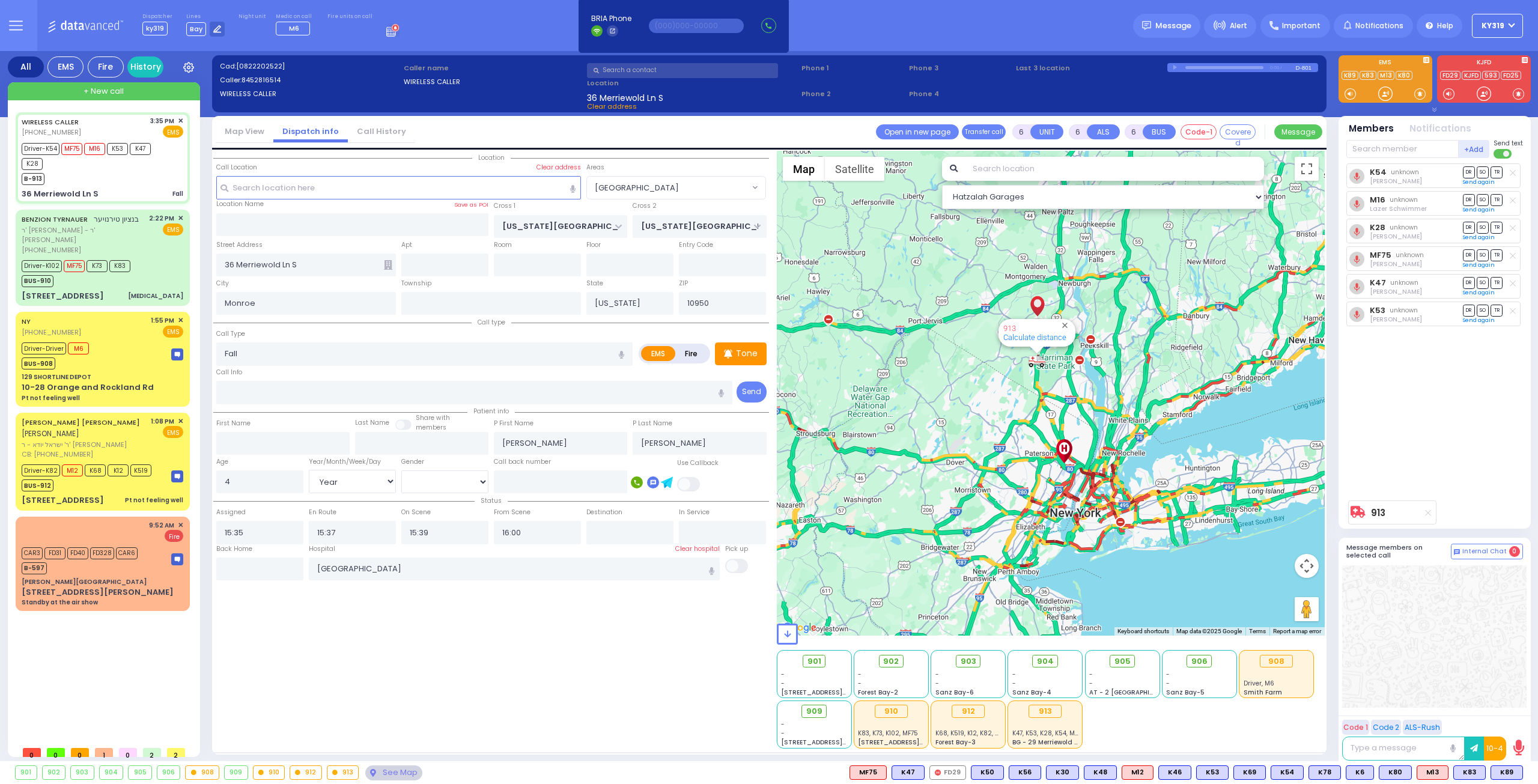
select select "Hatzalah Garages"
select select "[GEOGRAPHIC_DATA]"
select select
radio input "true"
select select "Year"
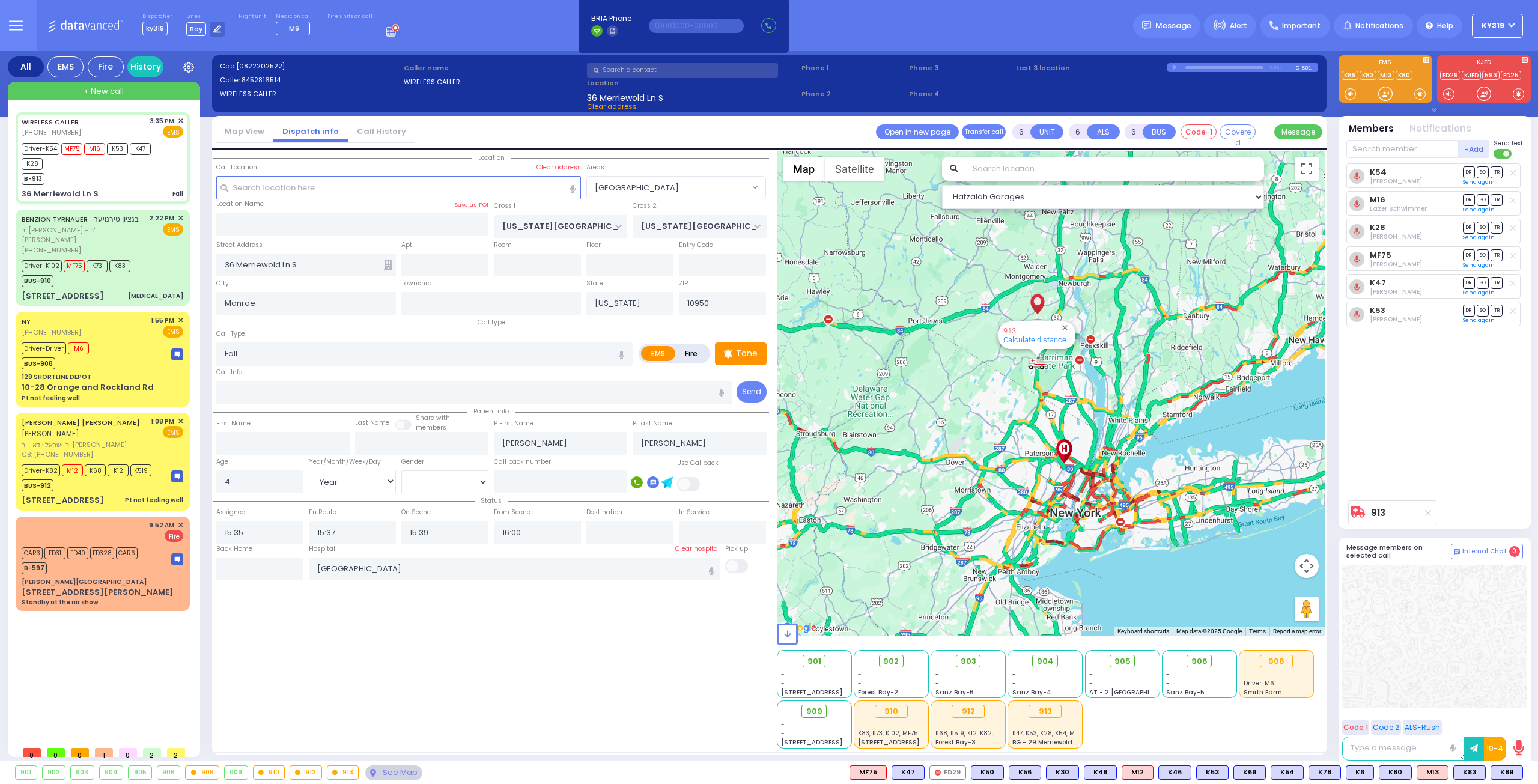
select select "[DEMOGRAPHIC_DATA]"
select select "Hatzalah Garages"
select select "[GEOGRAPHIC_DATA]"
select select
radio input "true"
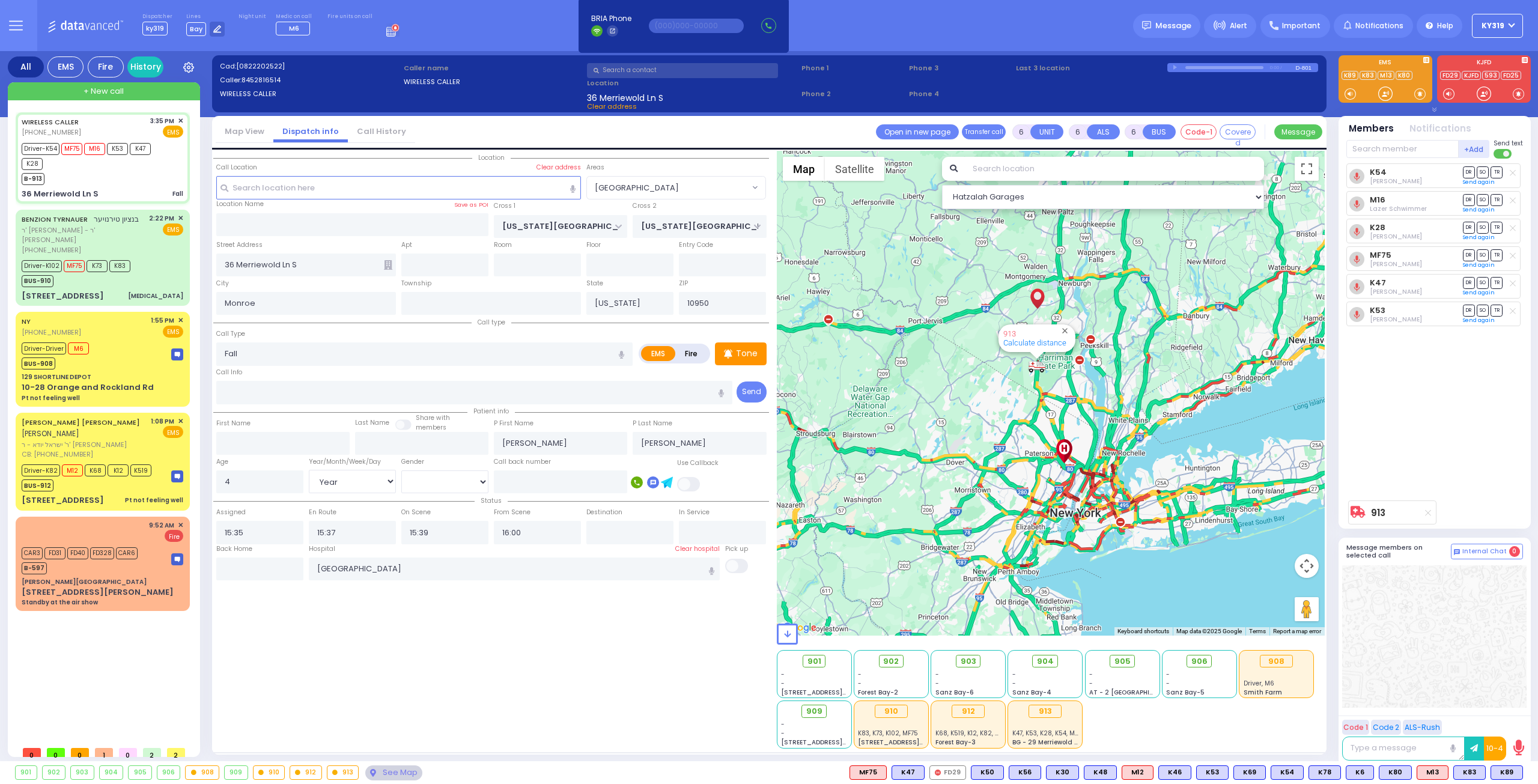
select select "Year"
select select "[DEMOGRAPHIC_DATA]"
select select "Hatzalah Garages"
select select "[GEOGRAPHIC_DATA]"
select select
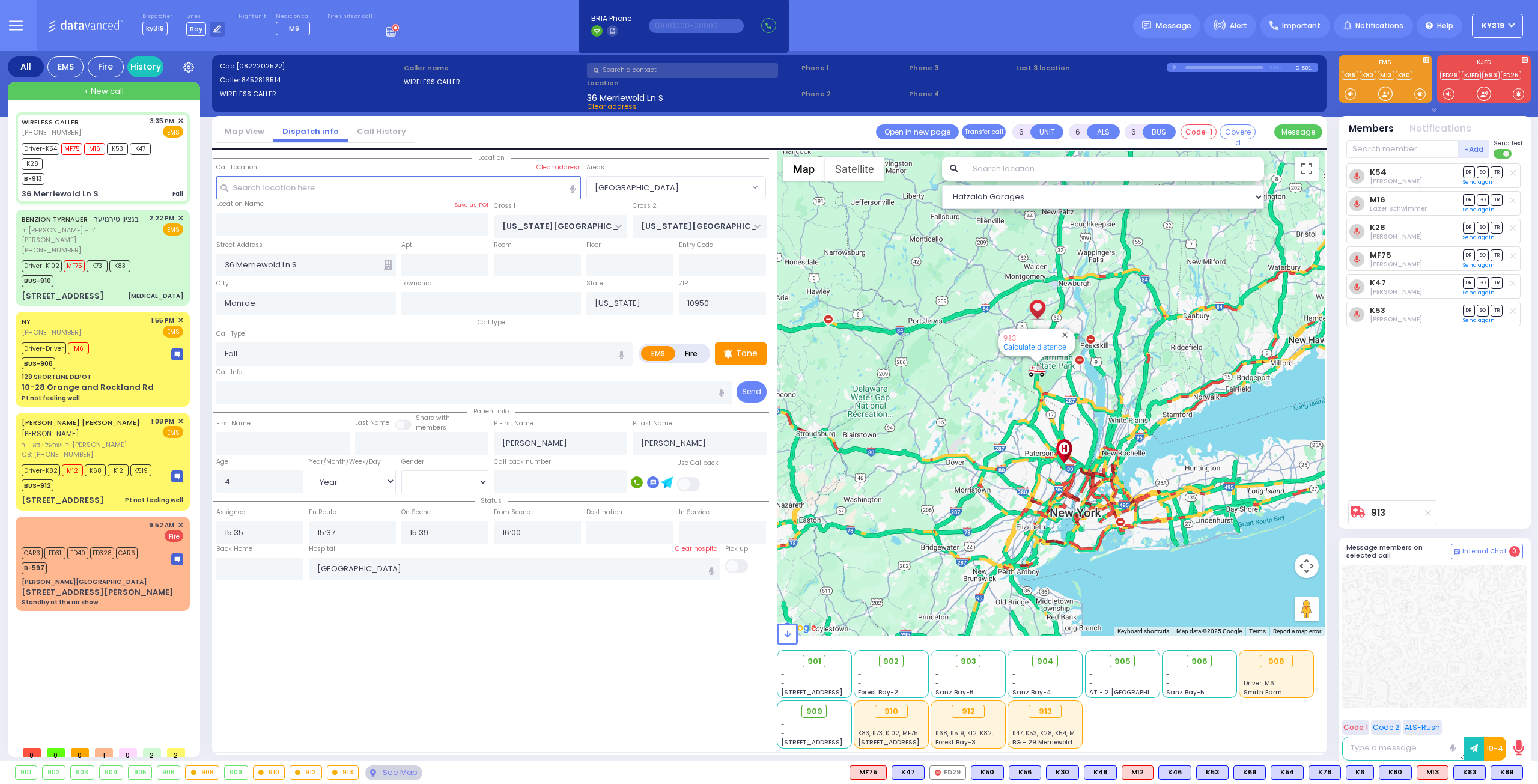
radio input "true"
select select "Year"
select select "[DEMOGRAPHIC_DATA]"
select select "Hatzalah Garages"
select select "[GEOGRAPHIC_DATA]"
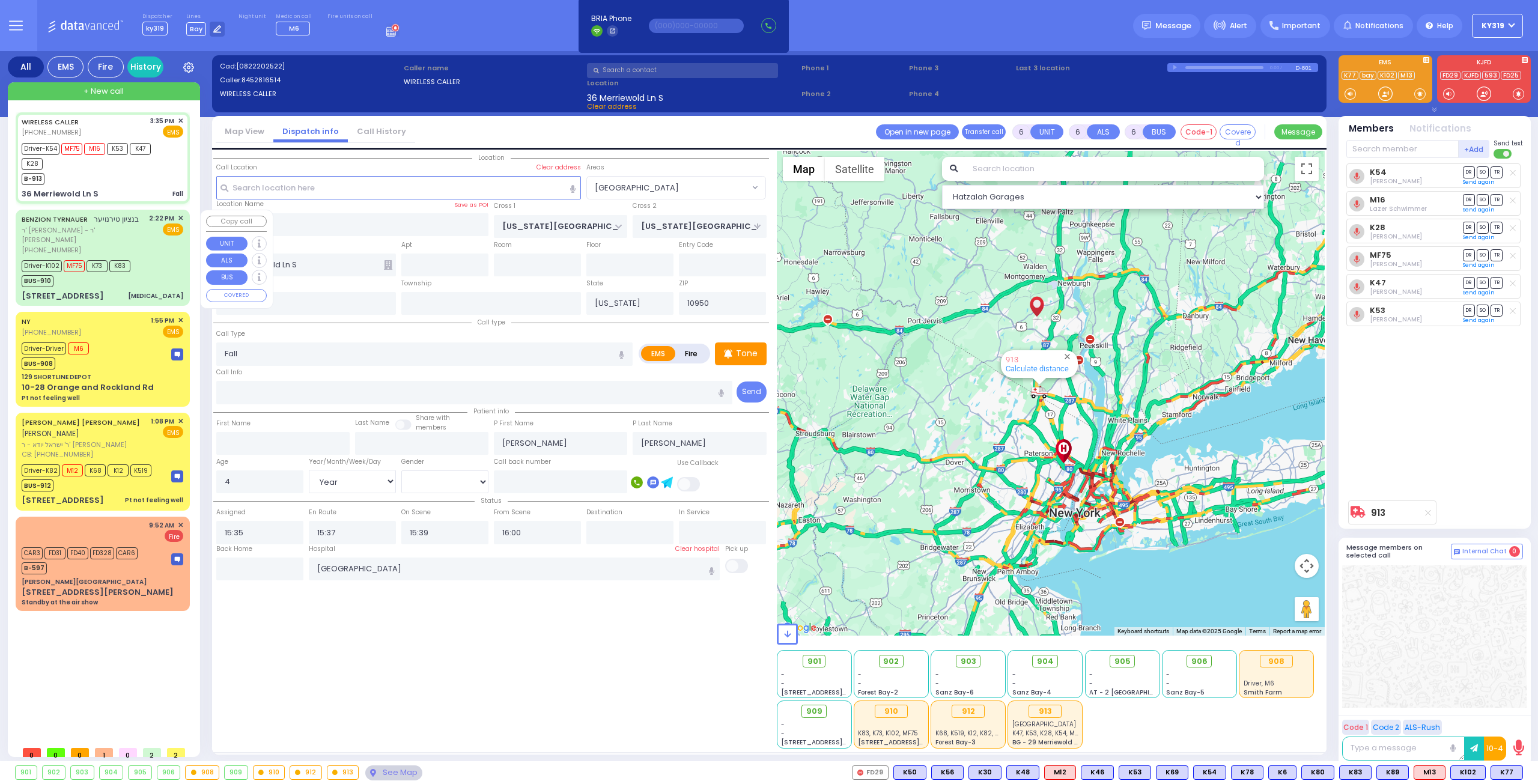
click at [165, 244] on div "2:22 PM ✕ EMS" at bounding box center [166, 234] width 35 height 42
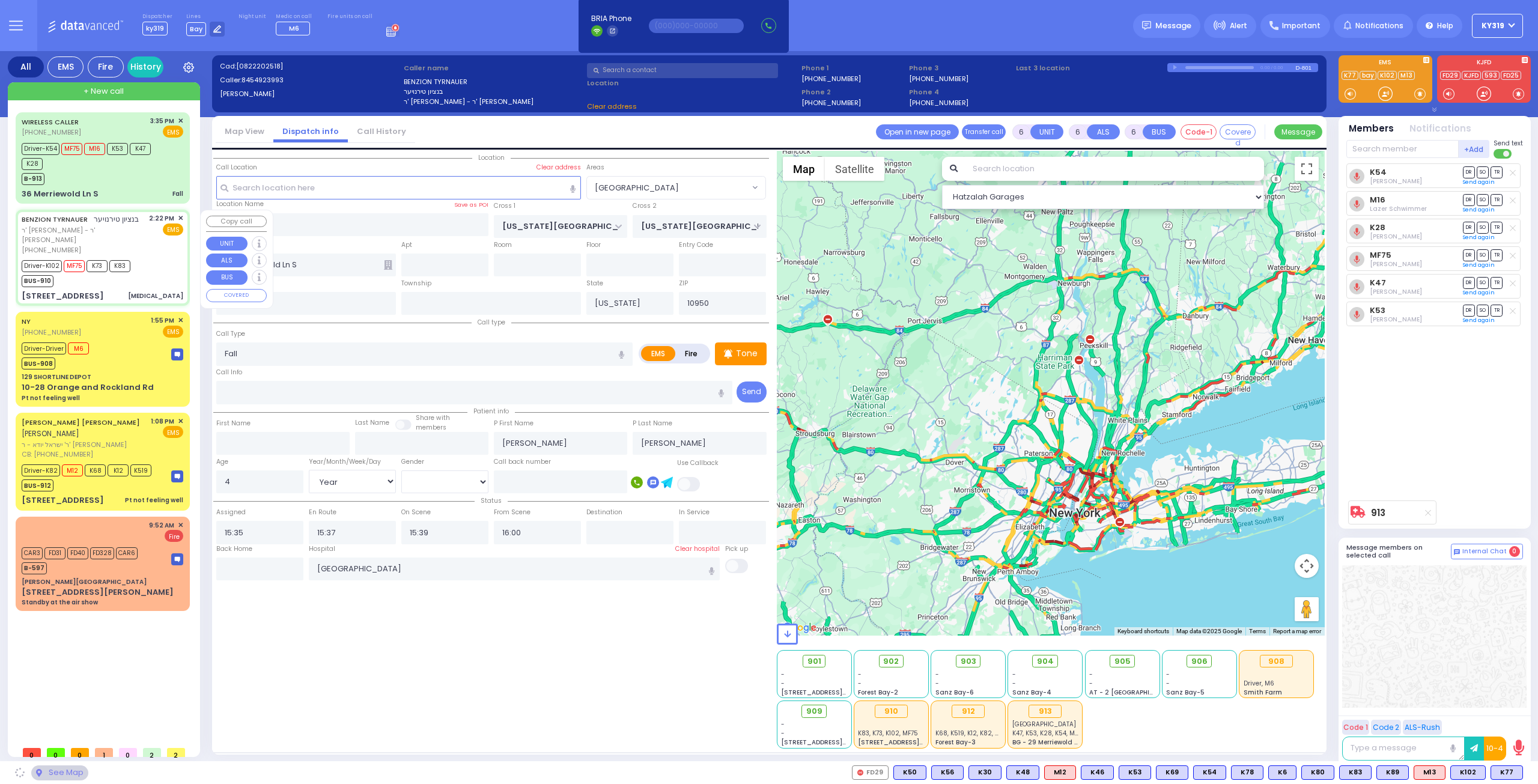
select select
type input "Chest Pain"
radio input "true"
type input "BENZION"
type input "TYRNAUER"
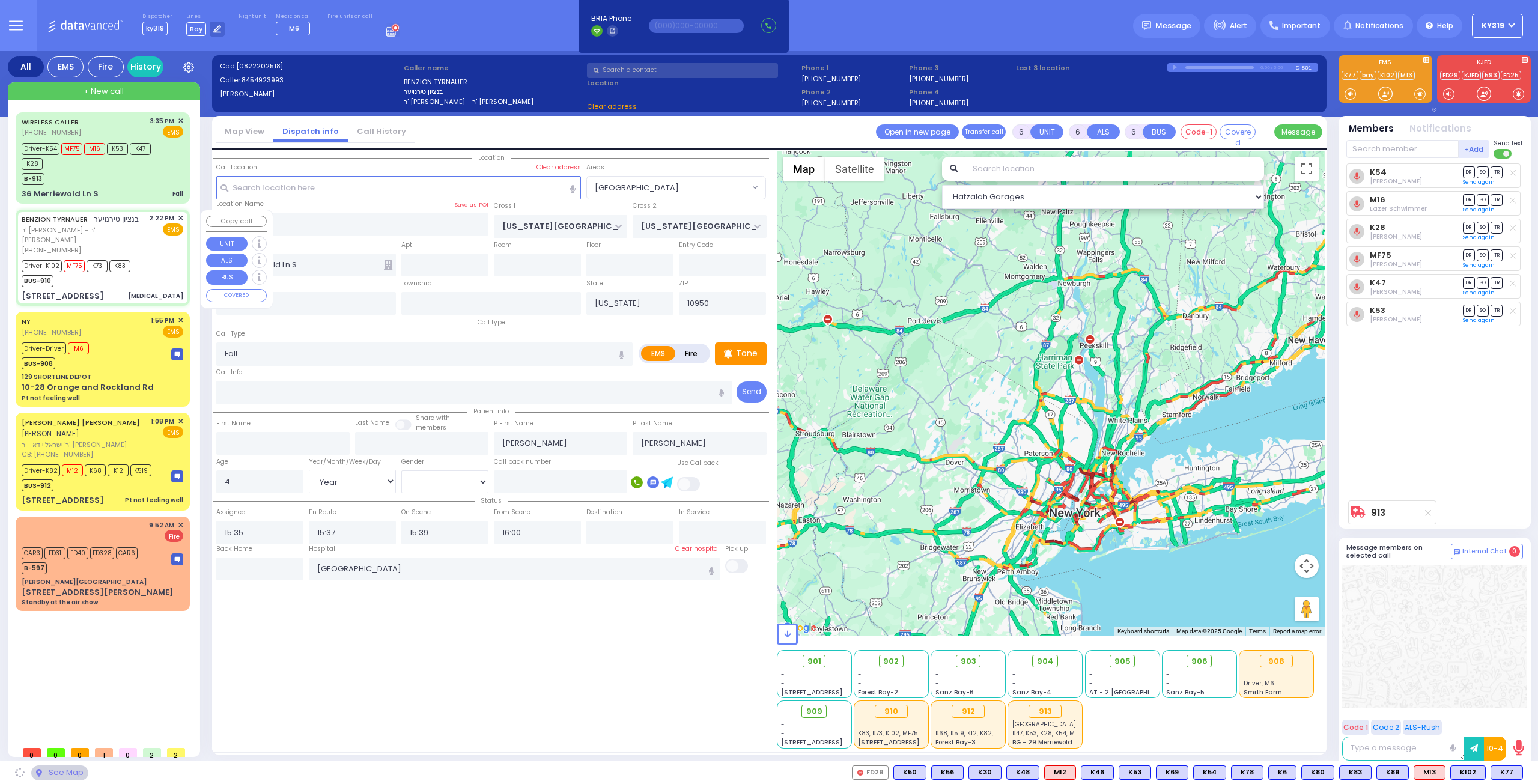
type input "Hindy"
type input "Tyrnauer"
type input "29"
select select "Year"
select select "[DEMOGRAPHIC_DATA]"
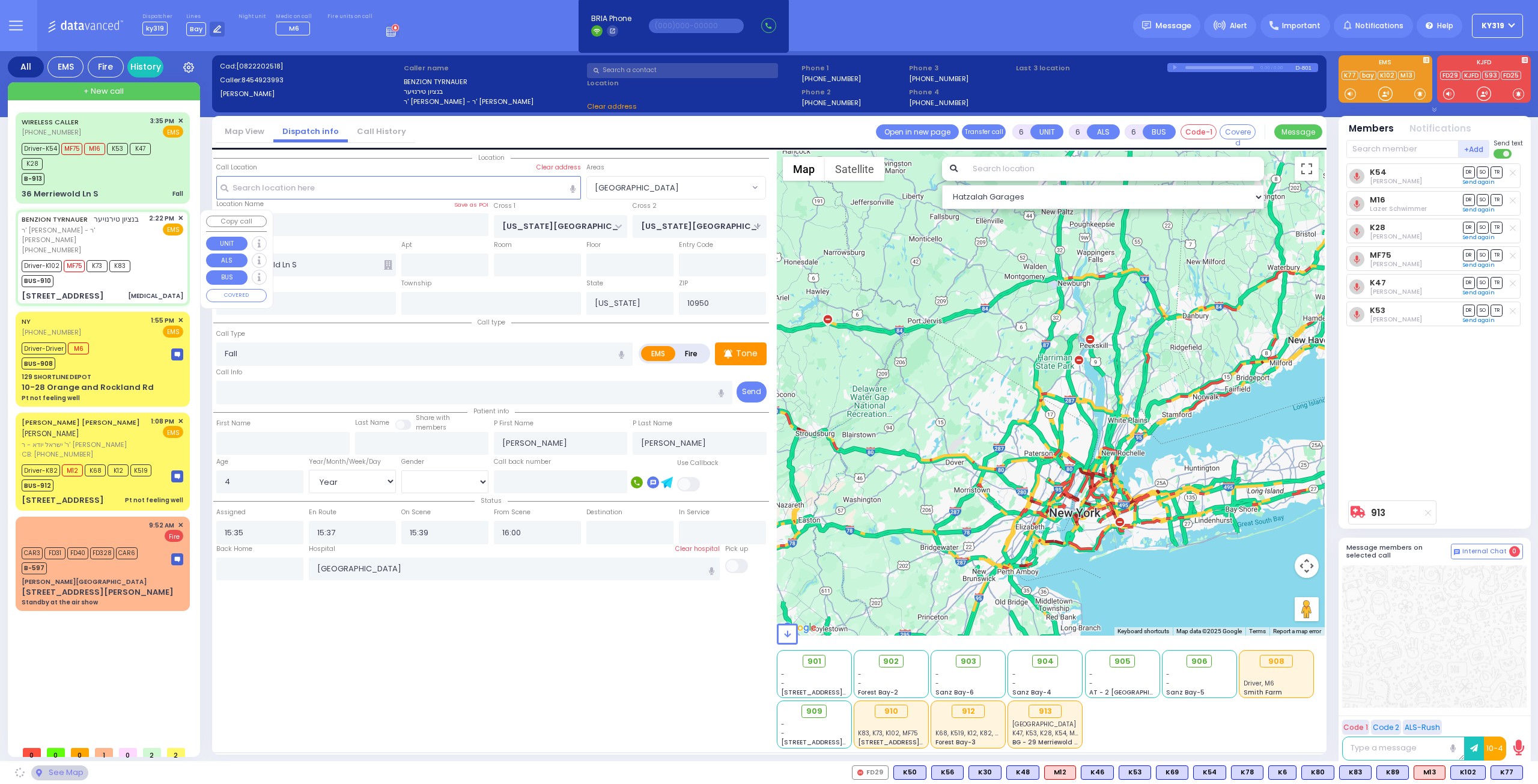
type input "14:22"
type input "14:23"
type input "14:24"
type input "15:02"
type input "15:26"
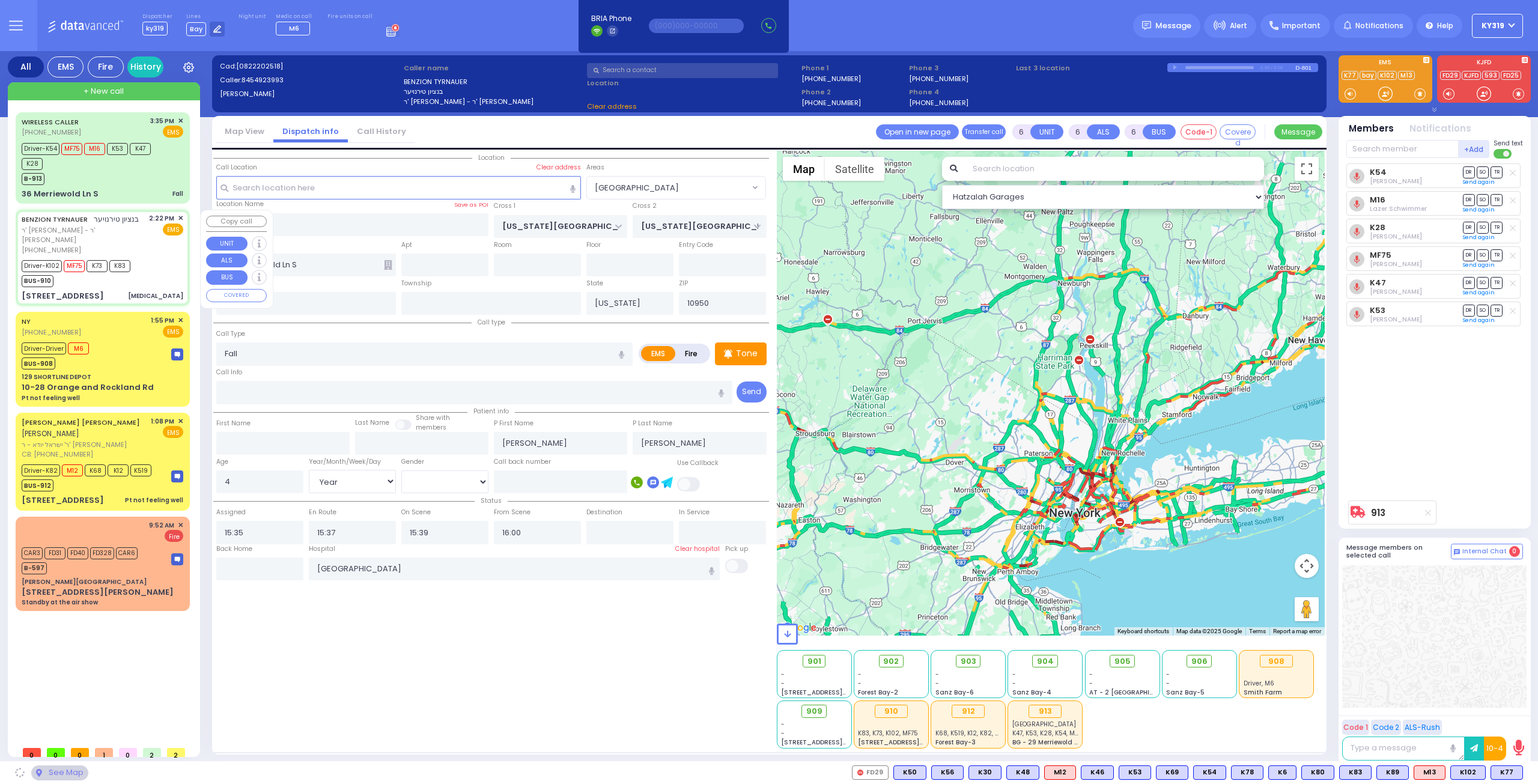
type input "15:31"
type input "Good Samaritan Hospital"
select select "Hatzalah Garages"
type input "S.M. ROSMER RD"
type input "BEER SHAVA ST"
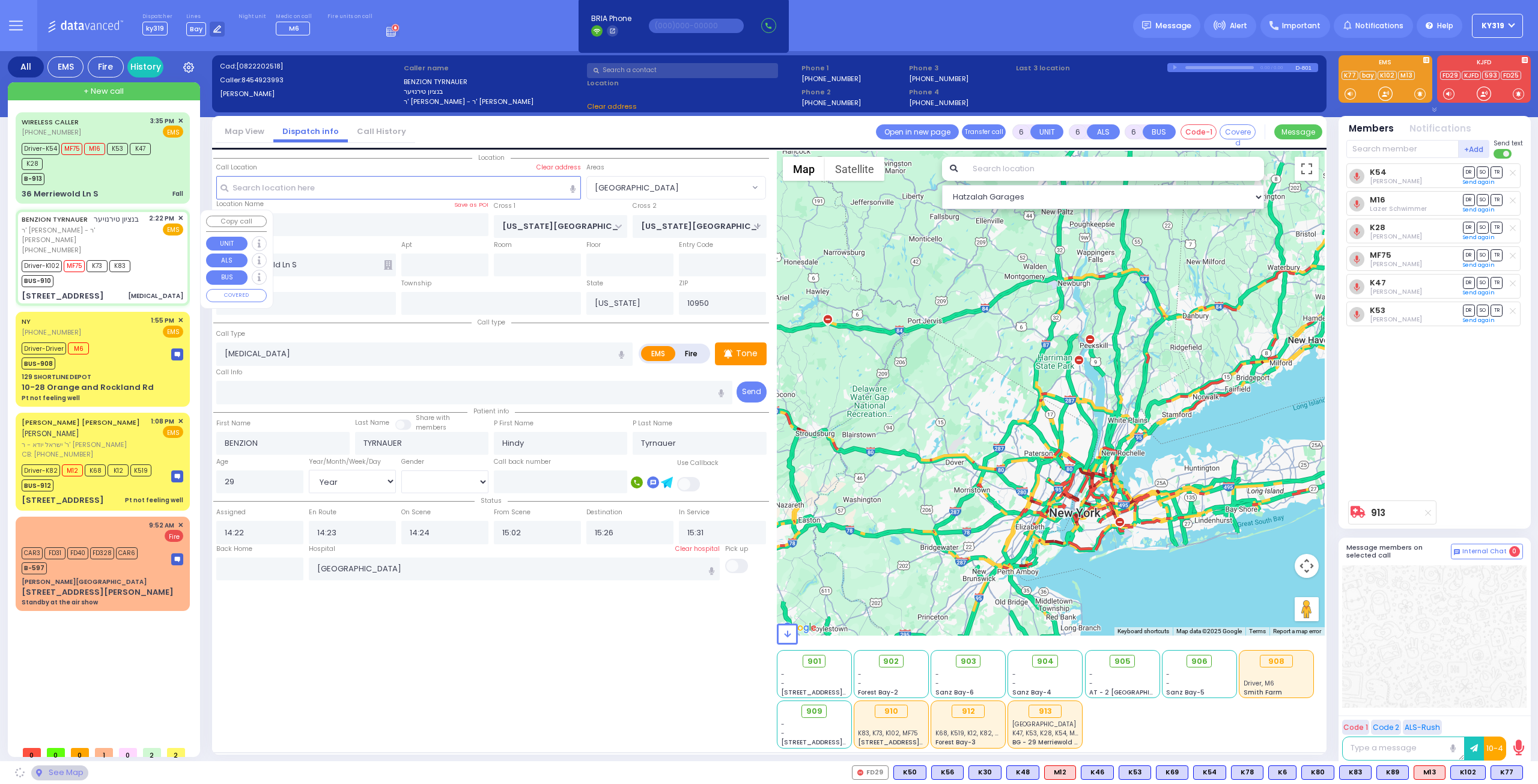
type input "5 BEER SHAVA ST"
type input "404"
type input "Kiryas Joel"
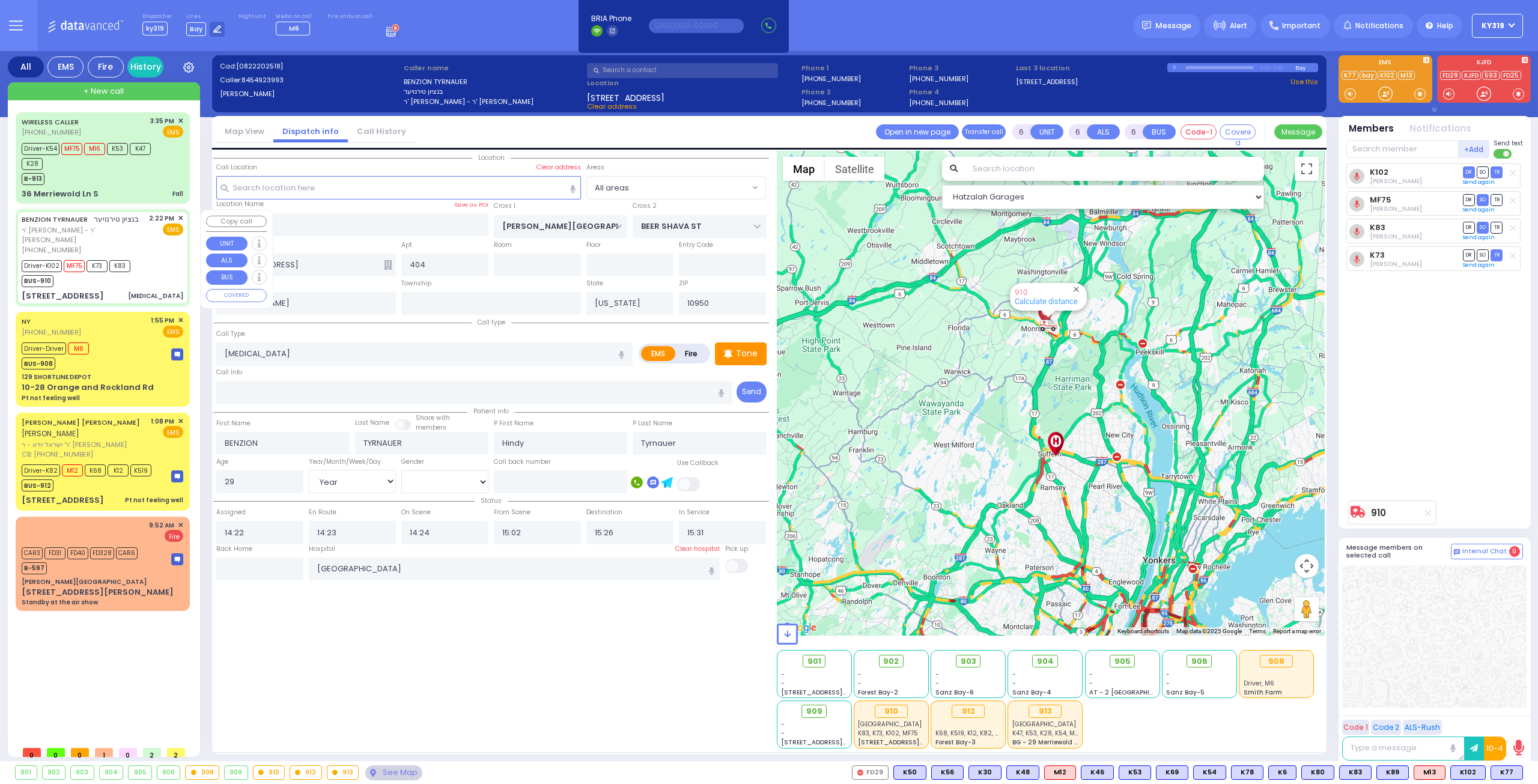
click at [182, 217] on span "✕" at bounding box center [180, 218] width 5 height 11
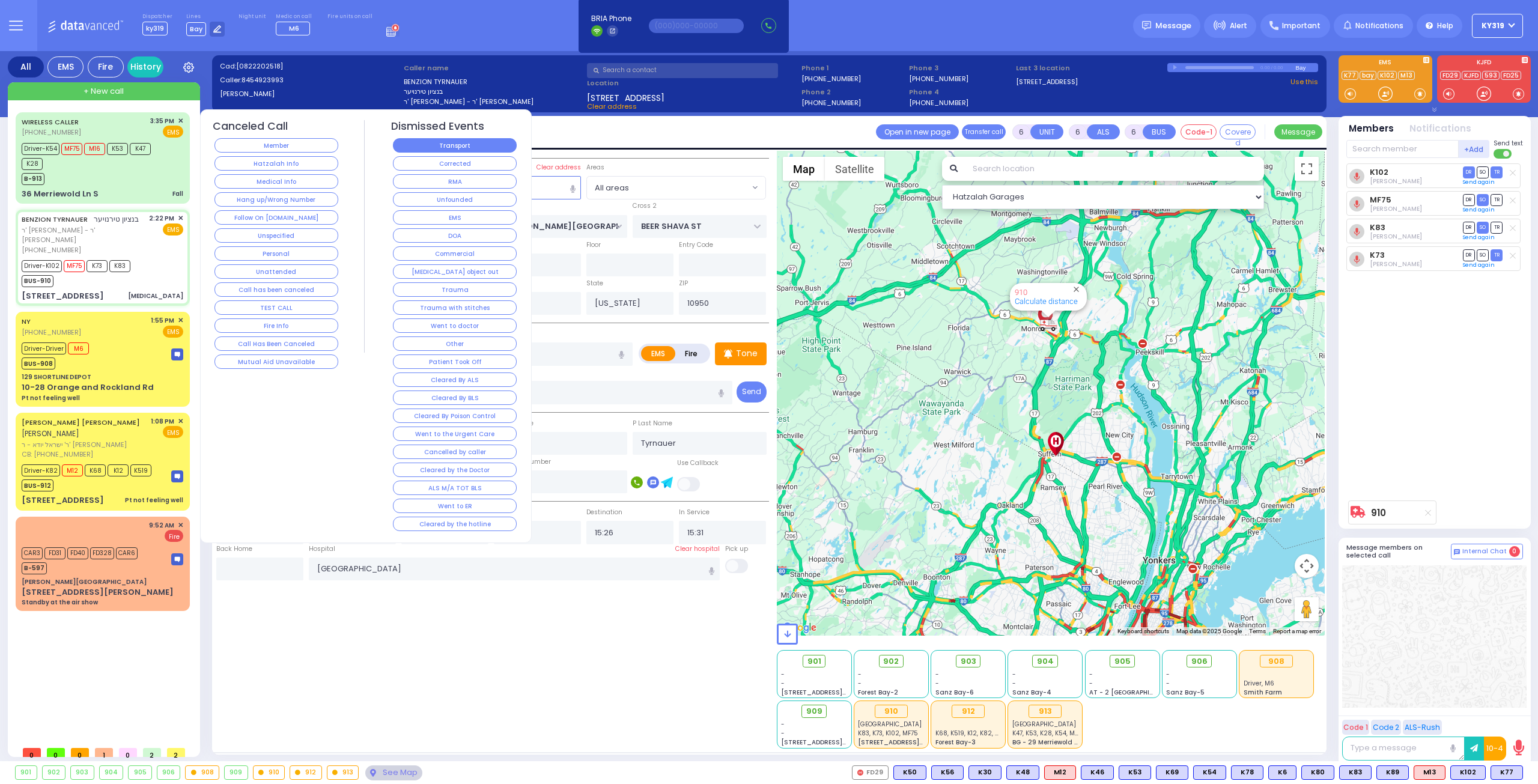
click at [426, 147] on button "Transport" at bounding box center [455, 146] width 123 height 14
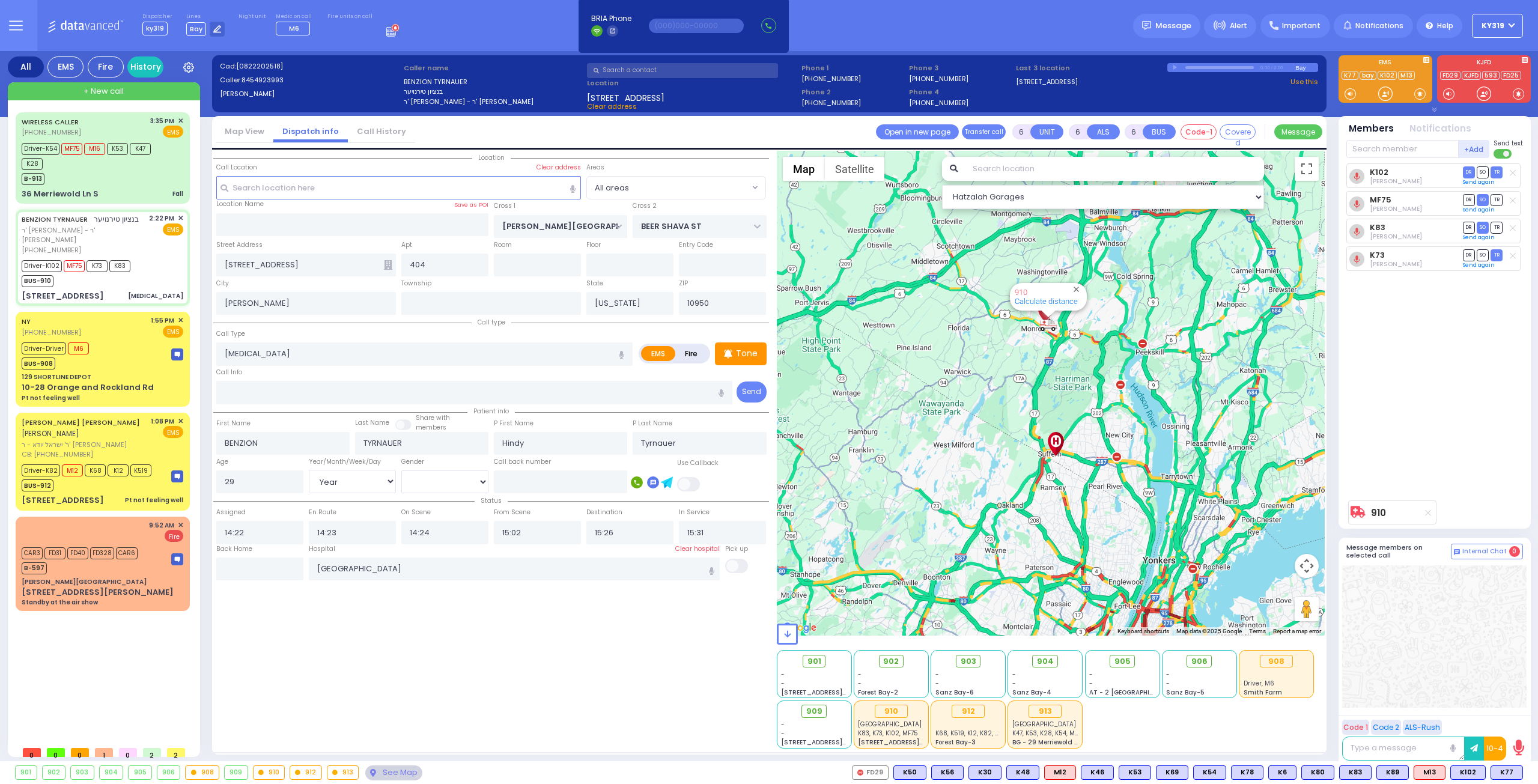
select select
radio input "true"
select select
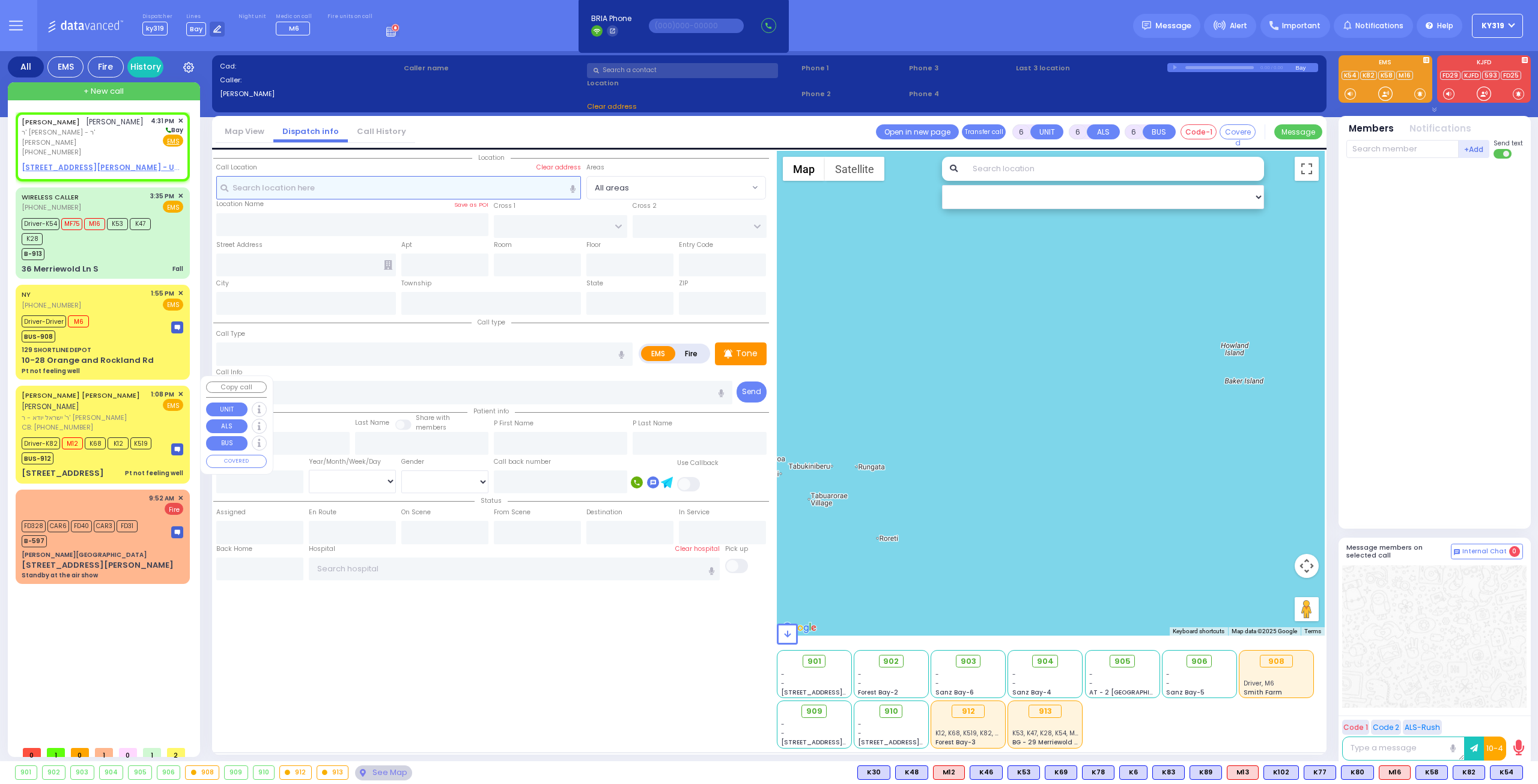
type input "2"
type input "1"
select select
radio input "true"
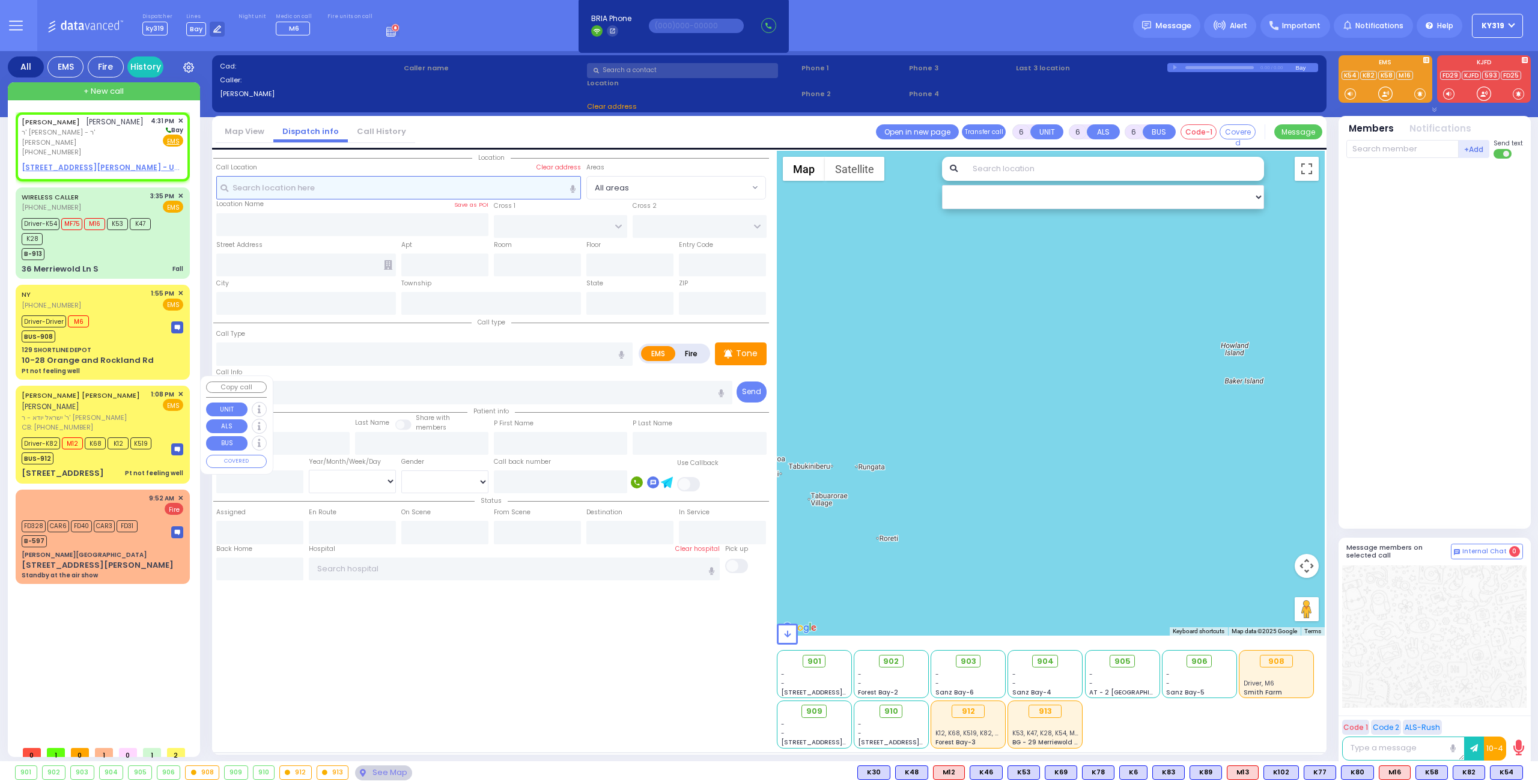
type input "[PERSON_NAME]"
type input "GOLDBERGER"
select select
type input "16:31"
select select "Hatzalah Garages"
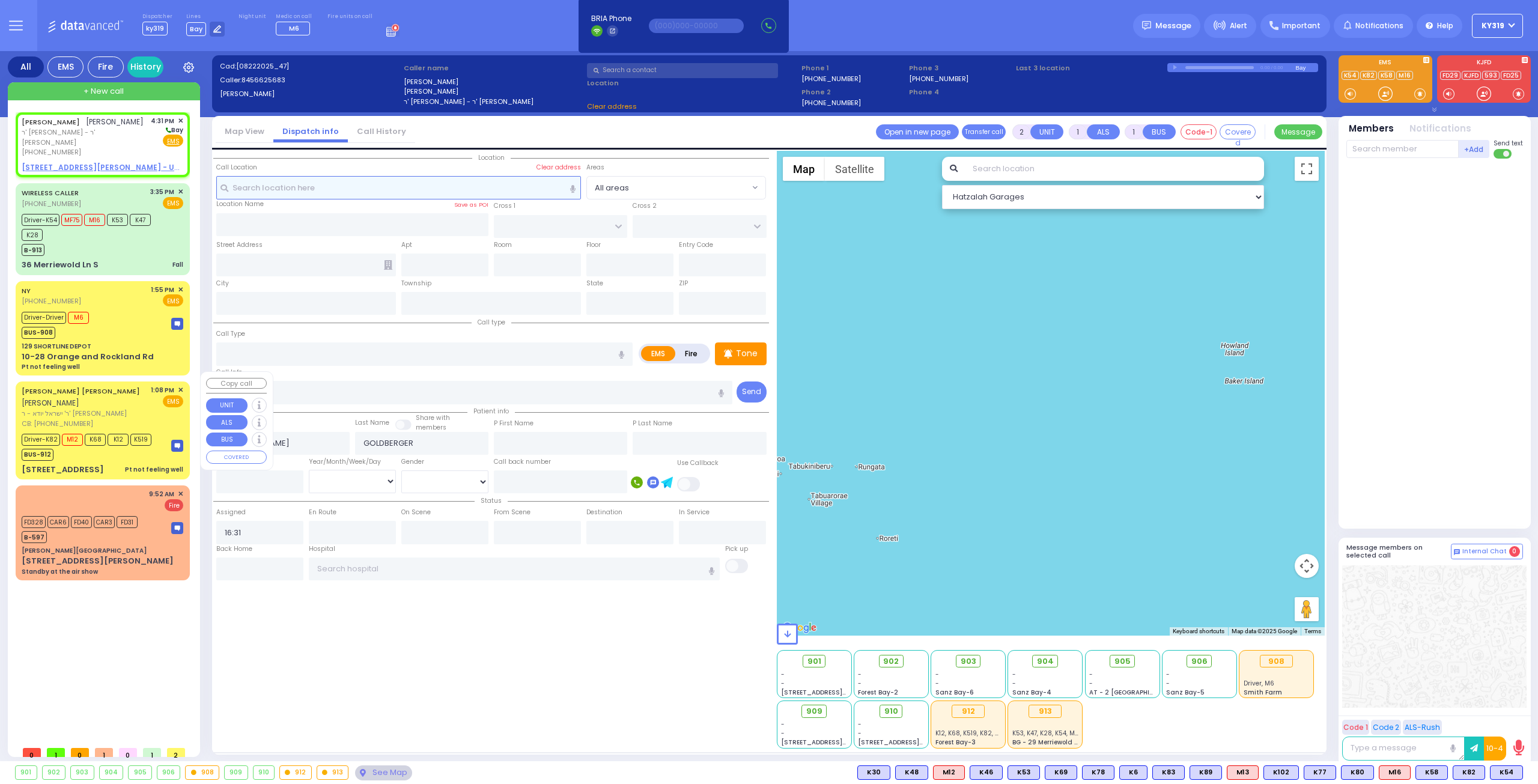
select select
radio input "true"
select select
select select "Hatzalah Garages"
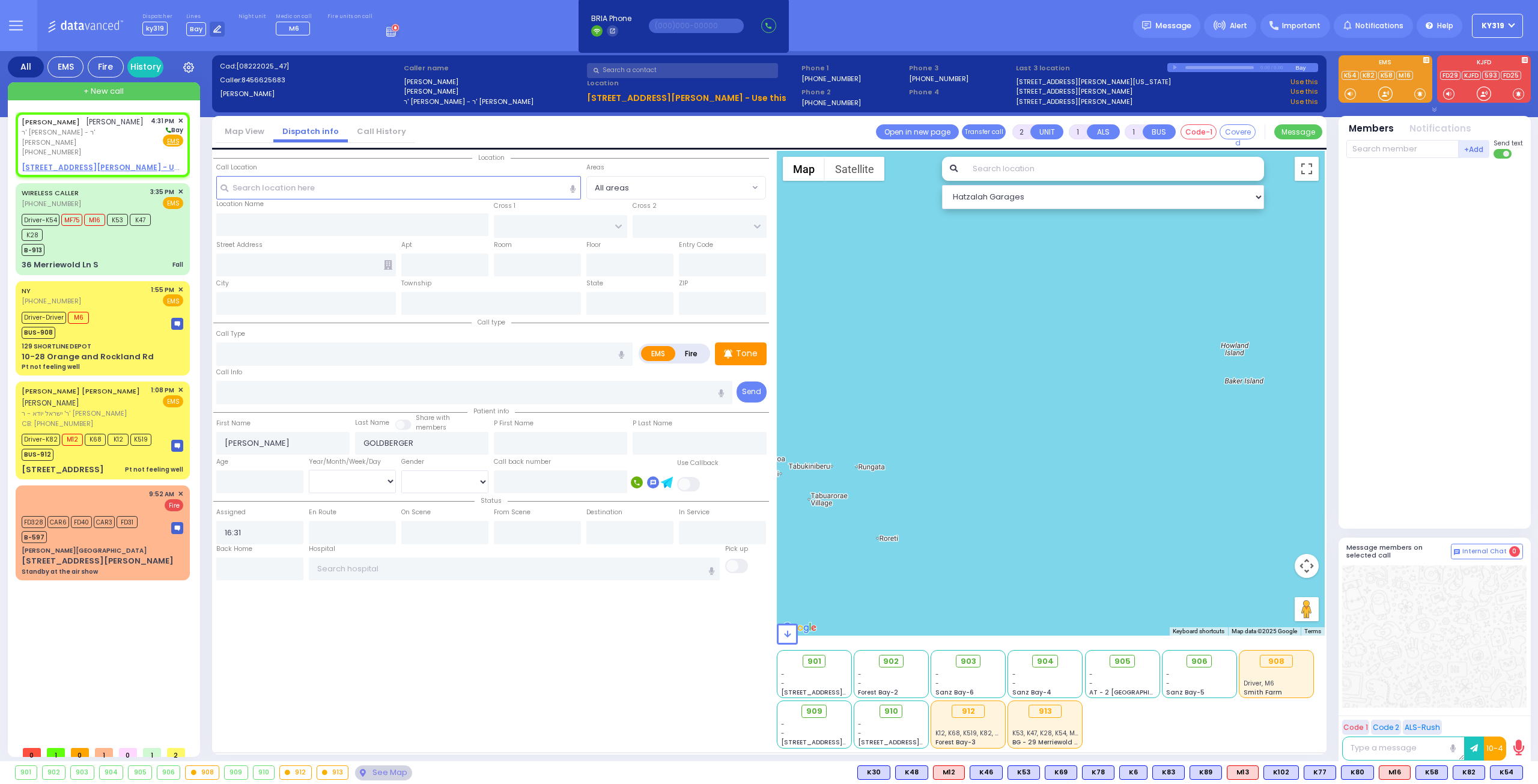
click at [690, 353] on label "Fire" at bounding box center [692, 353] width 34 height 15
radio input "true"
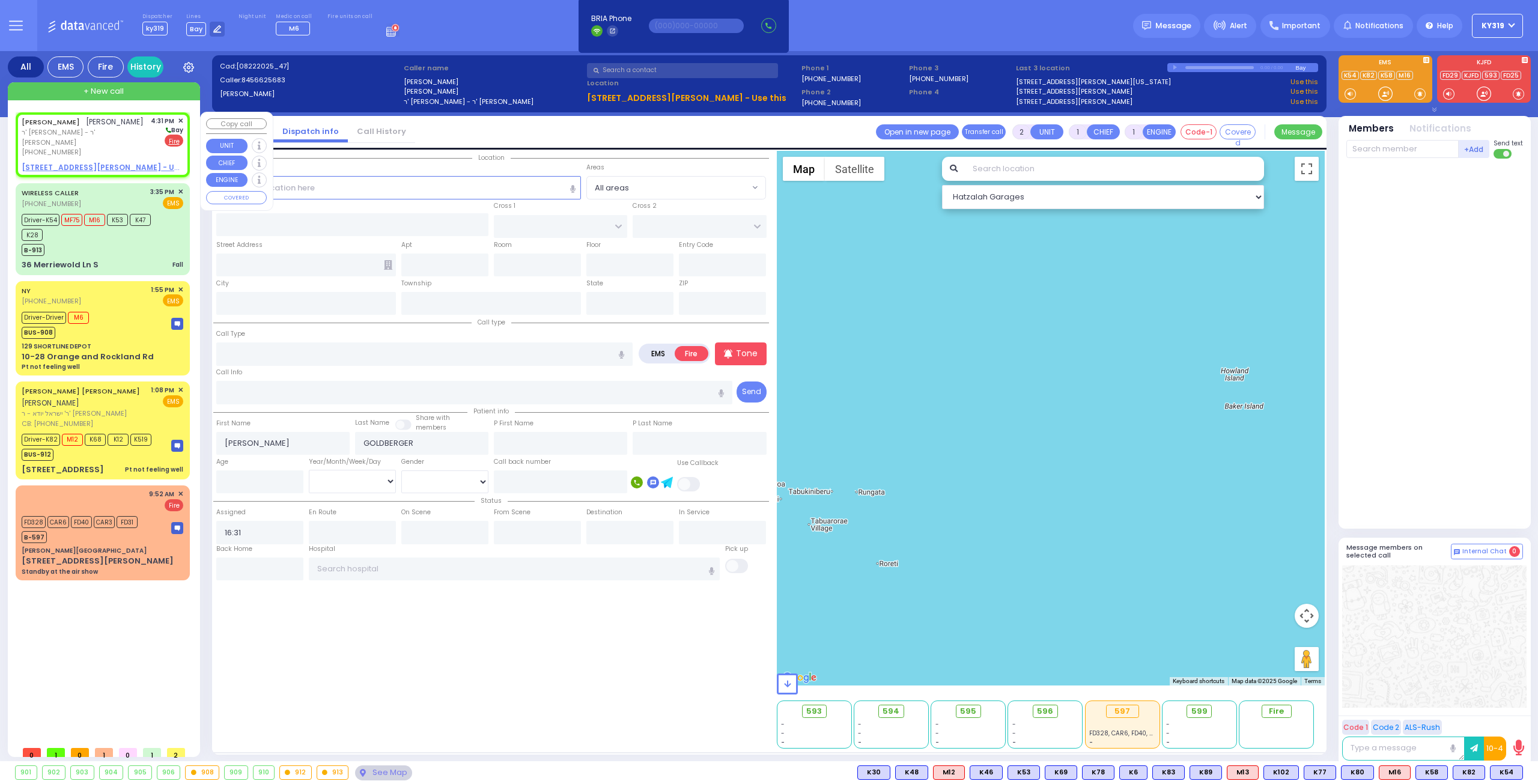
click at [140, 145] on div "JOEL GOLDBERGER יואל גאלדבערגער ר' משה יודא - ר' משה גאלדשטיין (845) 662-5683 4…" at bounding box center [102, 137] width 162 height 42
select select
radio input "true"
select select
select select "Hatzalah Garages"
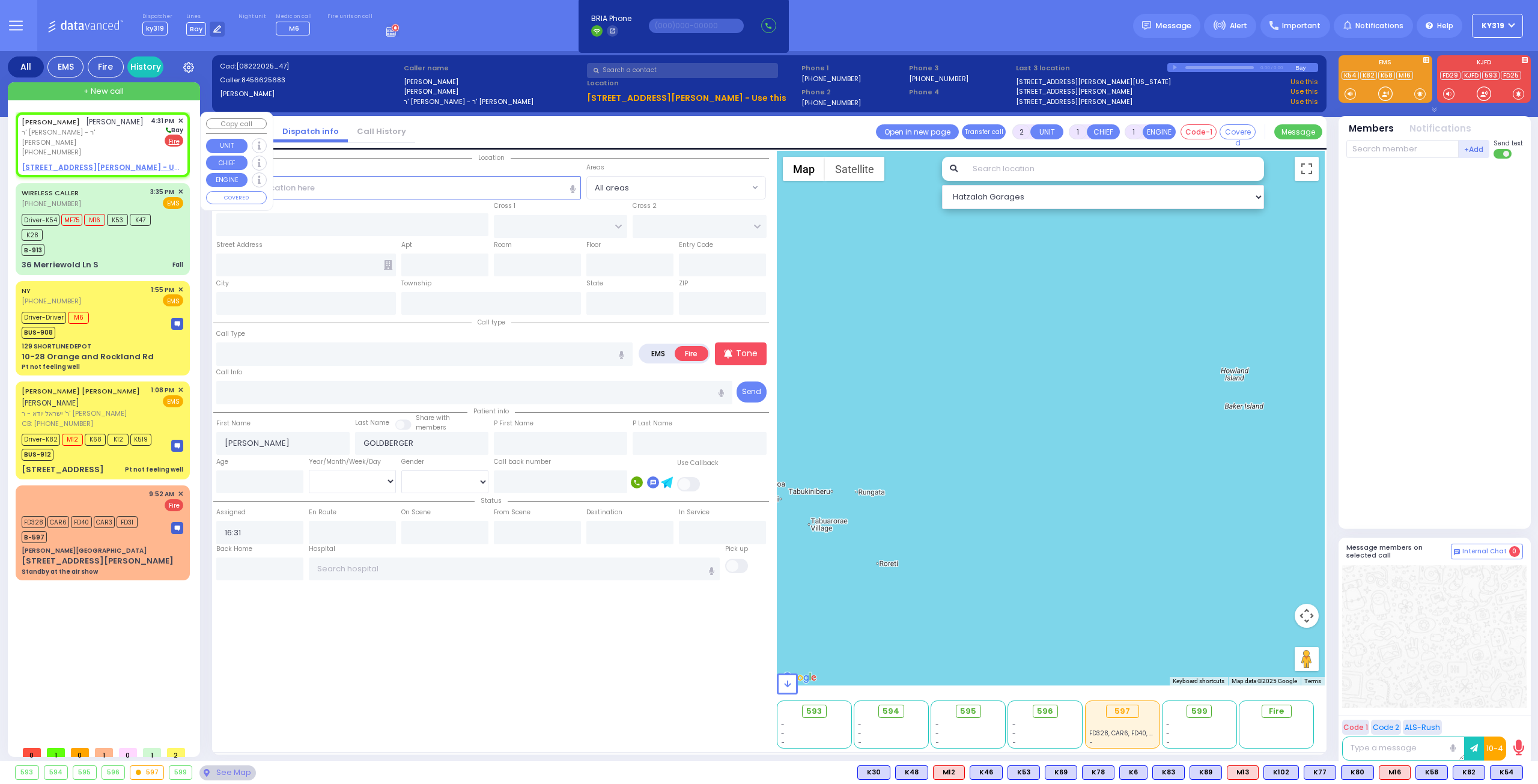
click at [123, 162] on u "21 D A WIEDER BLVD 301 - Use this" at bounding box center [110, 168] width 178 height 11
select select
radio input "true"
select select
select select "Hatzalah Garages"
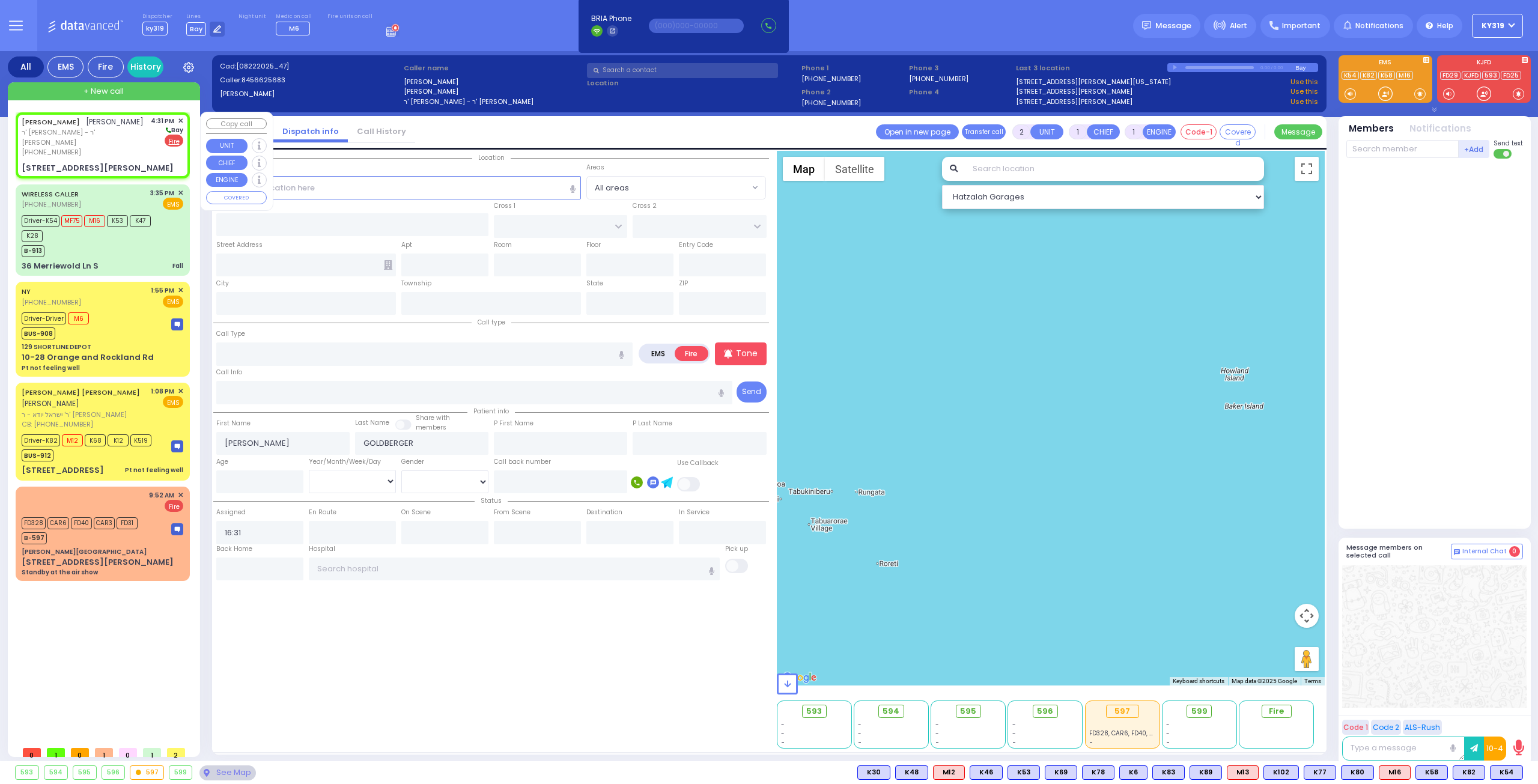
select select
radio input "true"
select select
select select "Hatzalah Garages"
type input "FOREST RD"
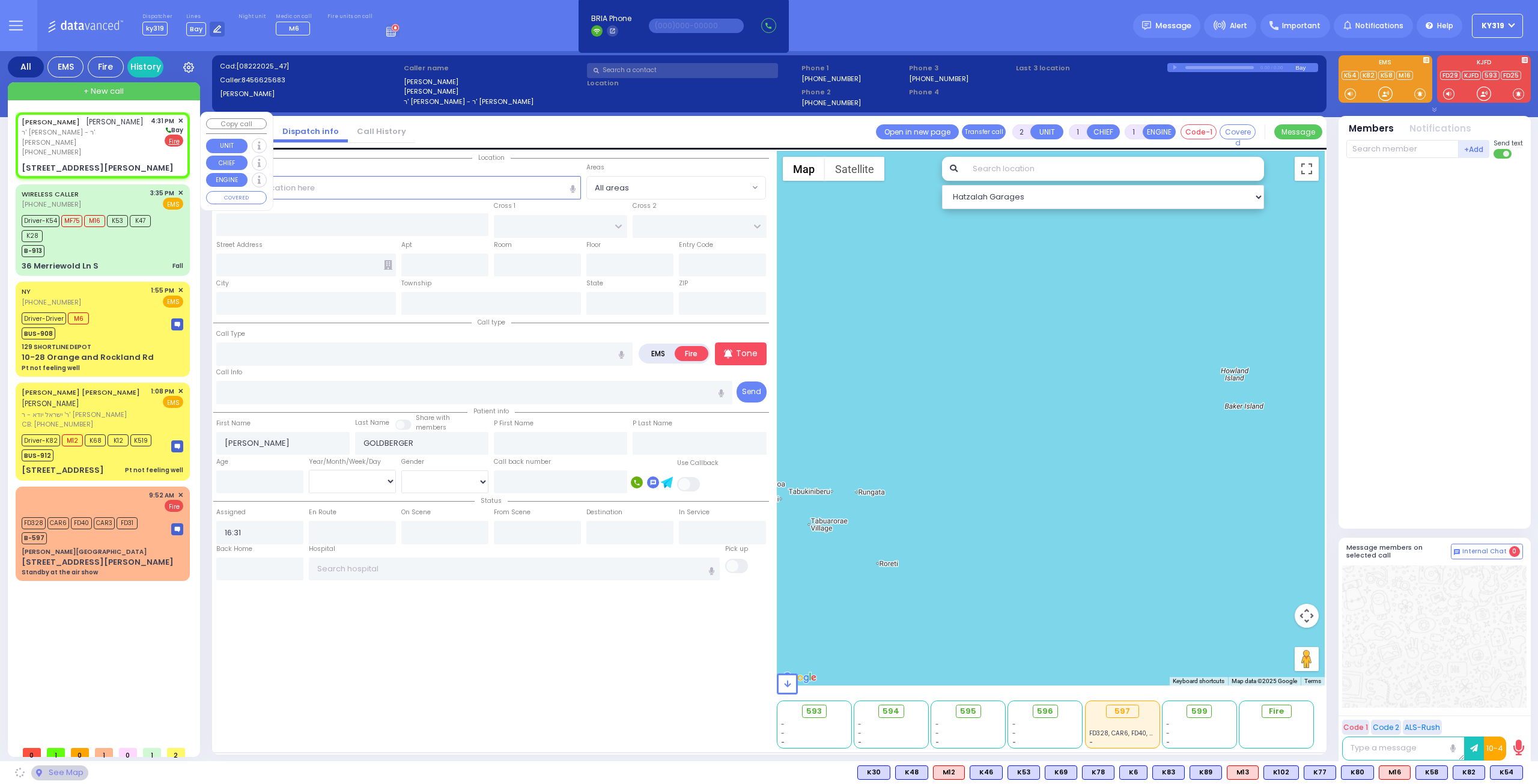
type input "LIZENSK BLVD"
type input "[STREET_ADDRESS][PERSON_NAME]"
type input "301"
type input "Monroe"
type input "[US_STATE]"
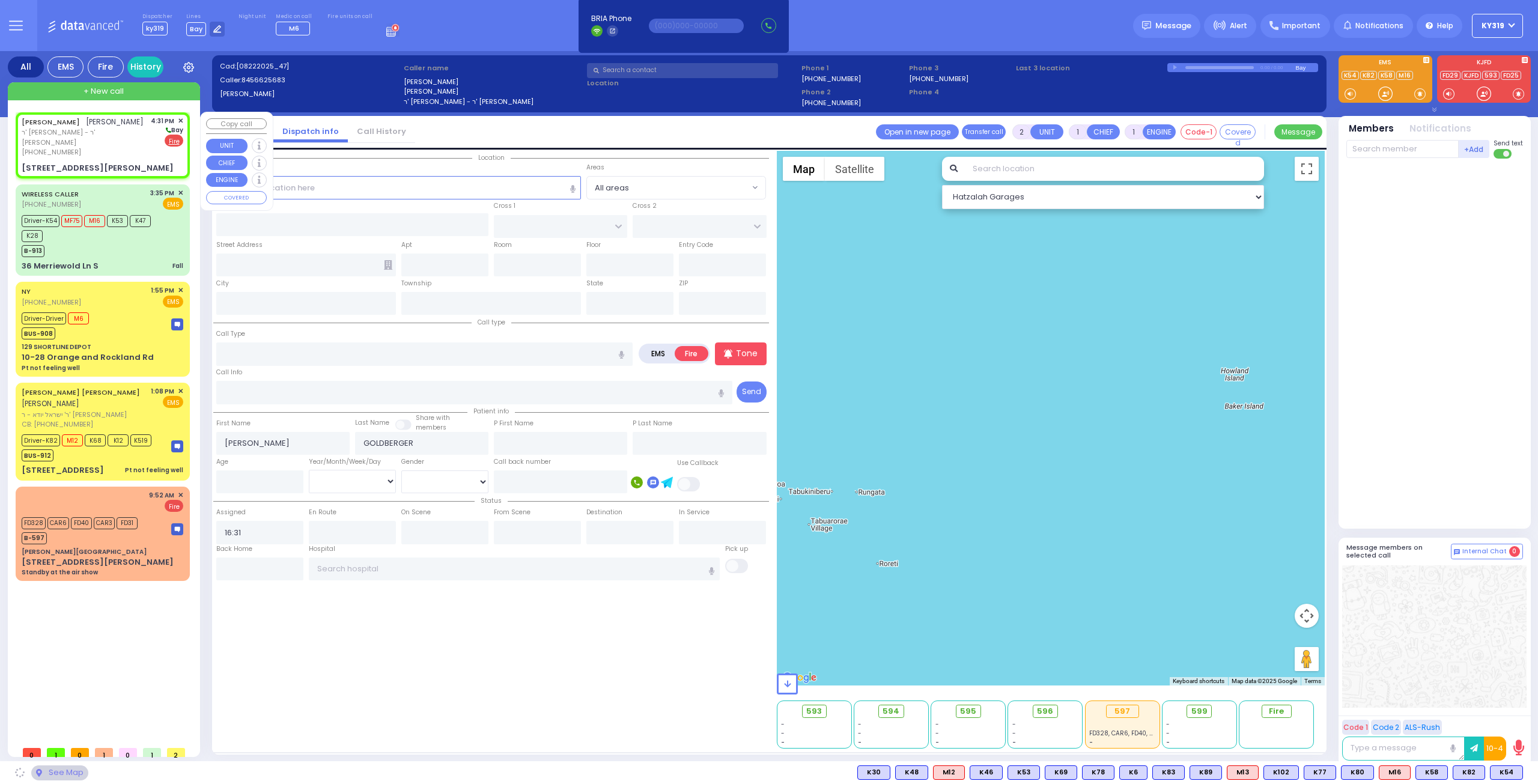
type input "10950"
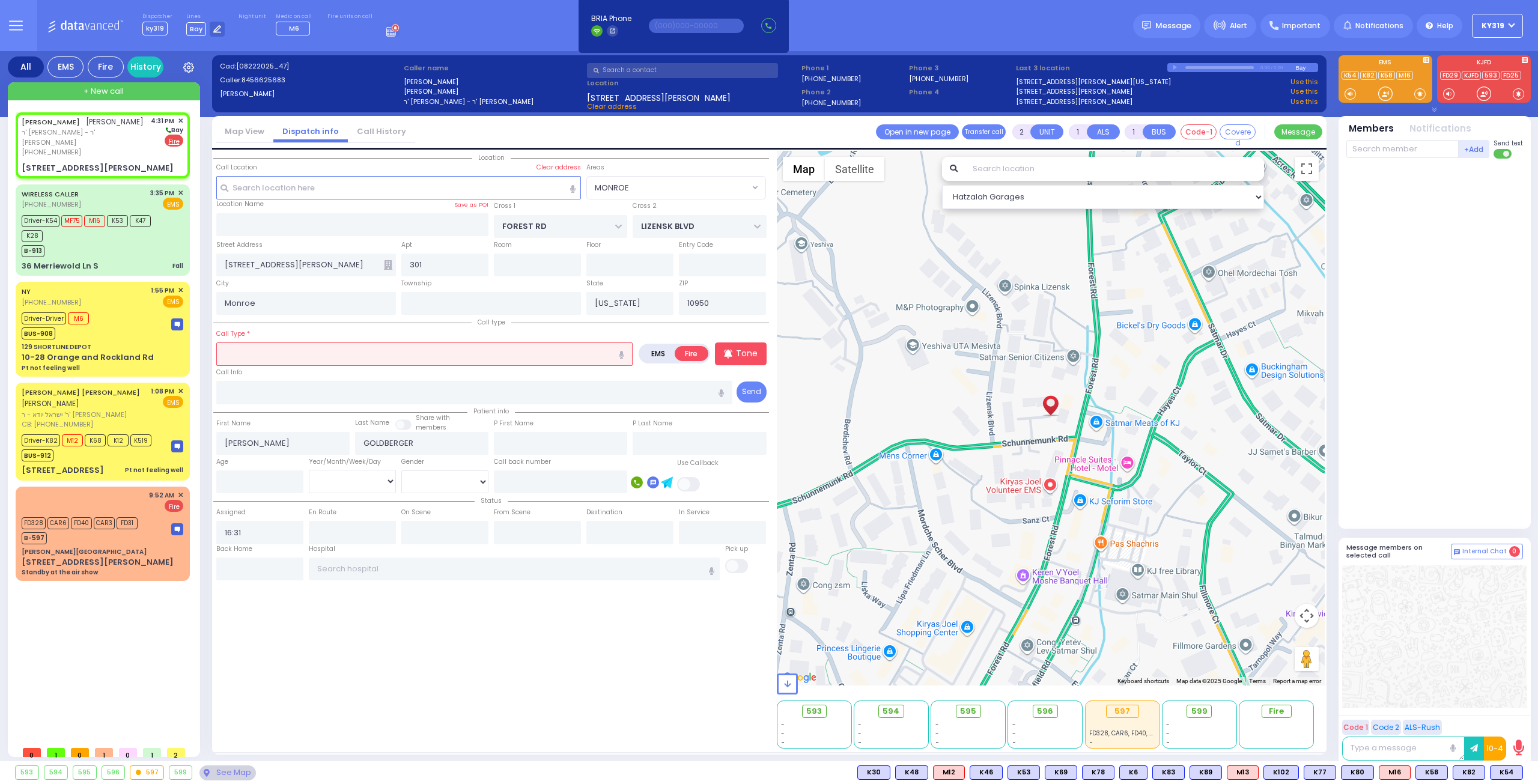
click at [244, 352] on input "text" at bounding box center [424, 354] width 416 height 23
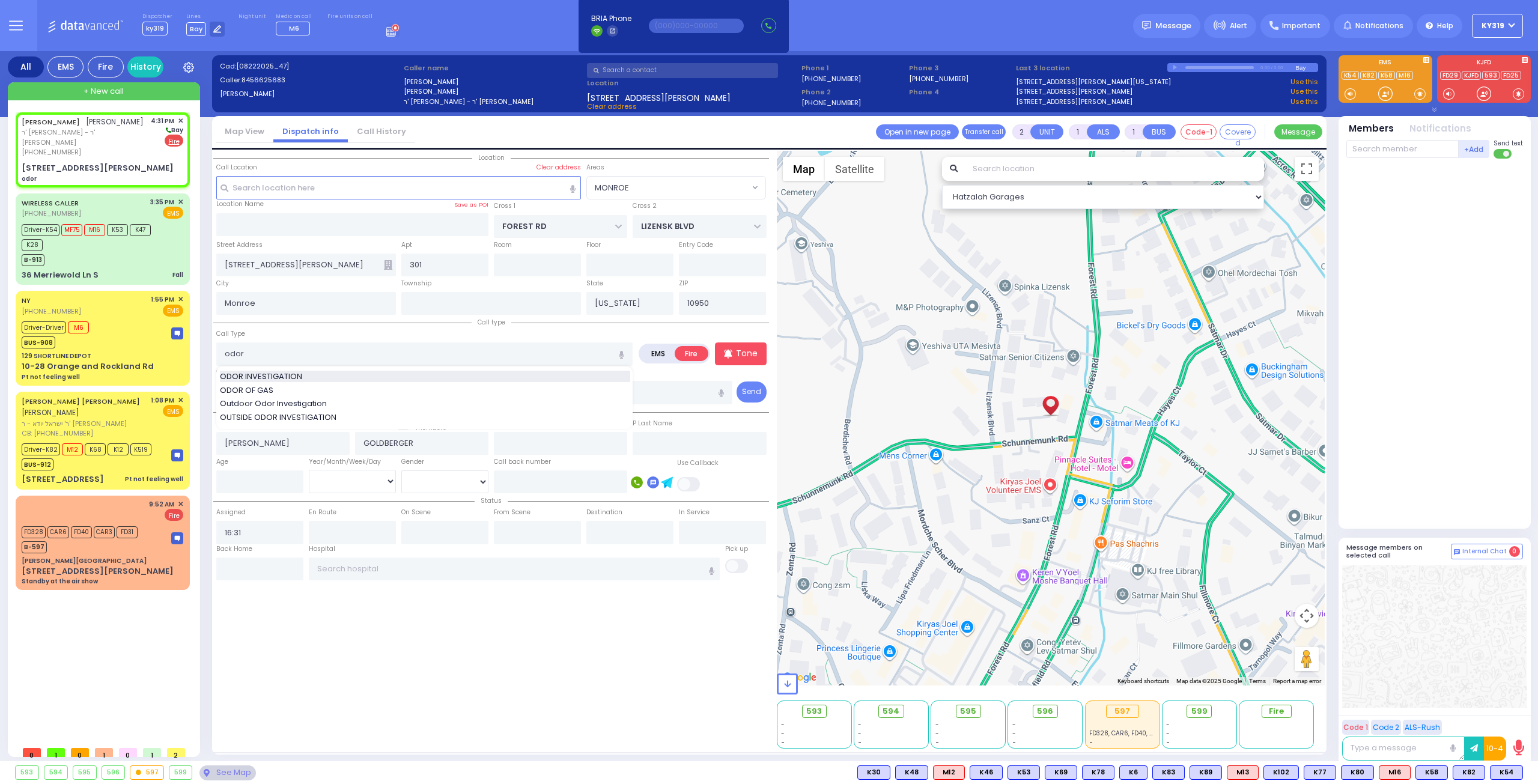
click at [281, 375] on span "ODOR INVESTIGATION" at bounding box center [263, 377] width 86 height 12
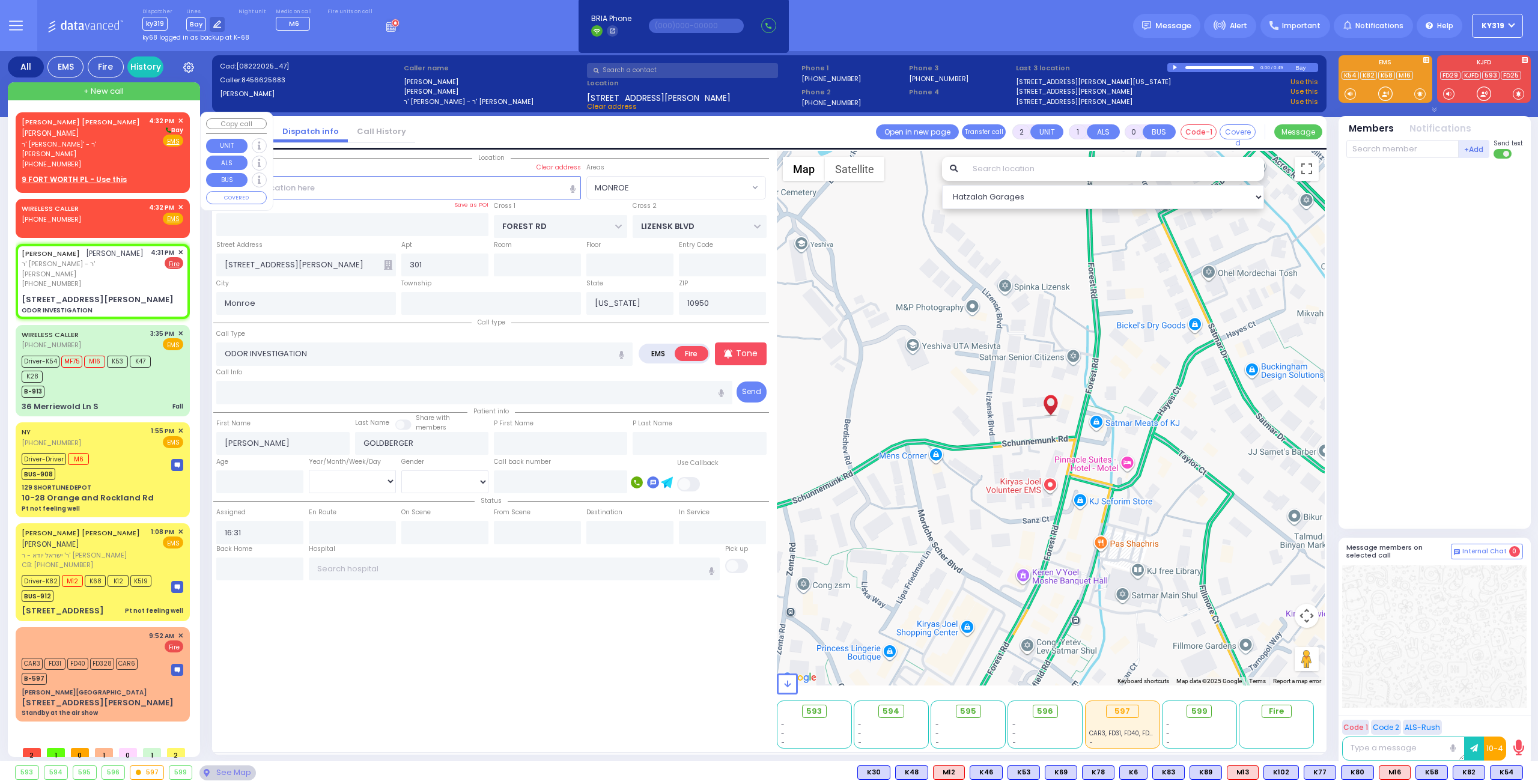
click at [75, 174] on u "9 FORT WORTH PL - Use this" at bounding box center [74, 179] width 105 height 11
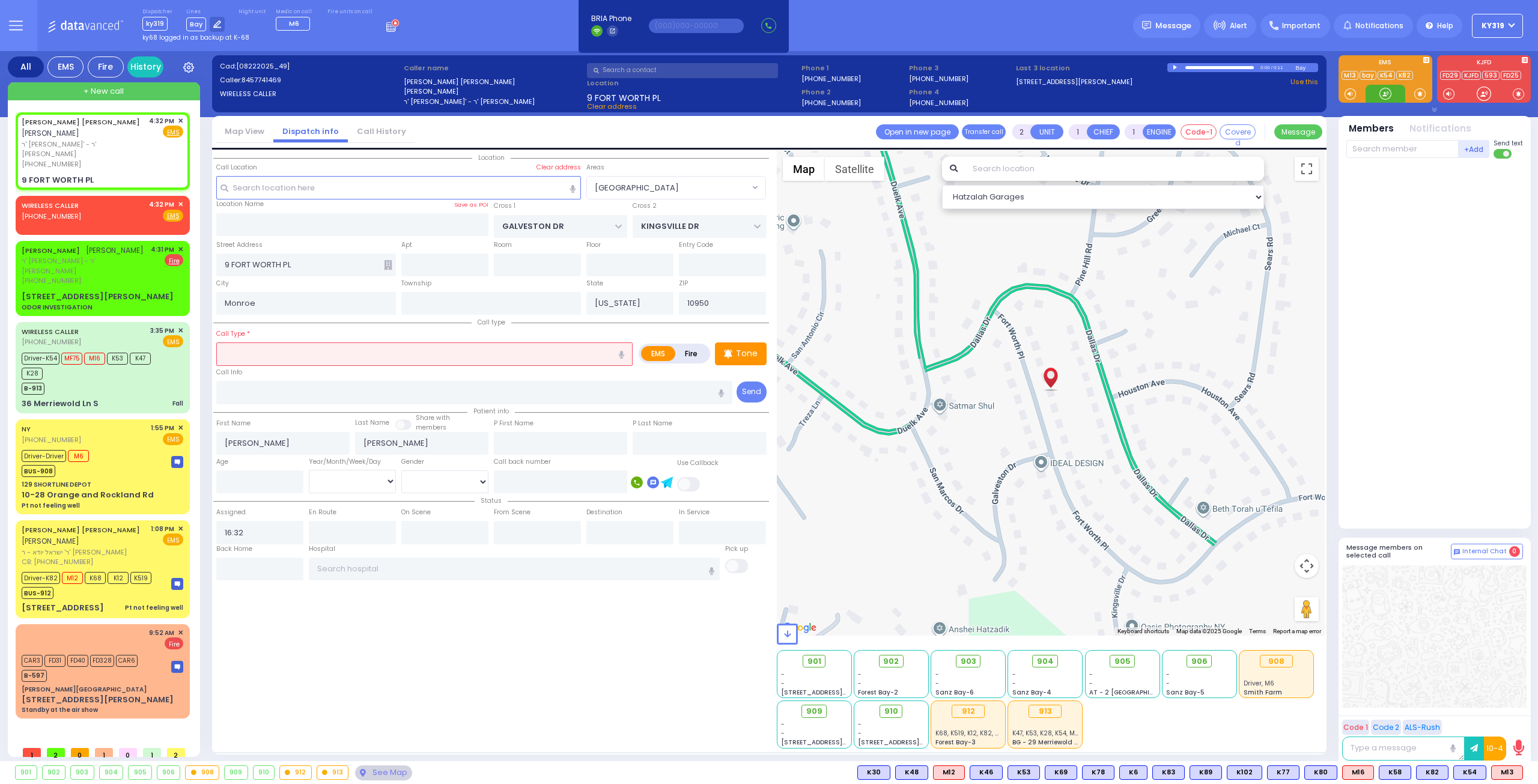
select select "[GEOGRAPHIC_DATA]"
select select
click at [239, 358] on input "text" at bounding box center [424, 354] width 416 height 23
type input "fainted"
select select
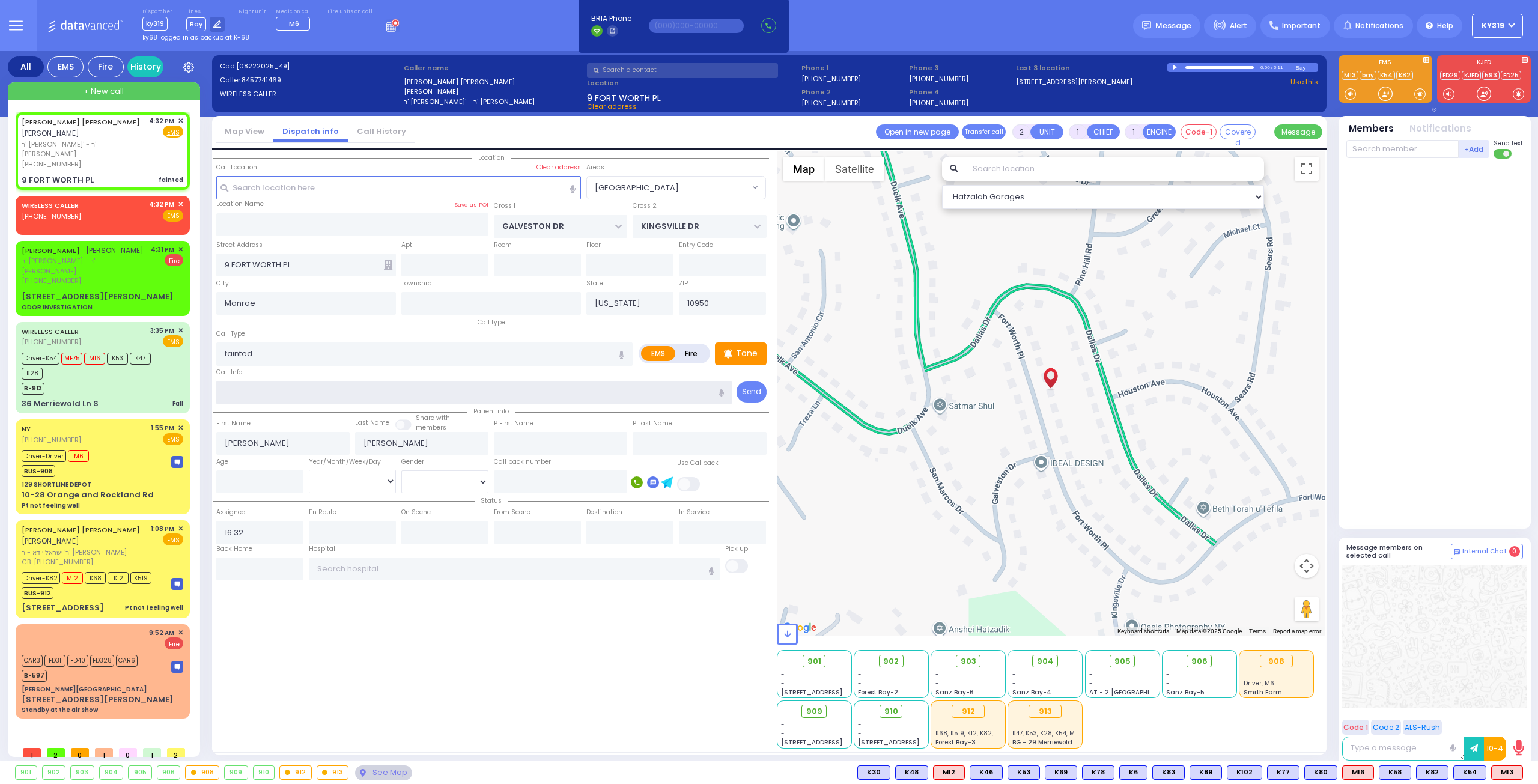
radio input "true"
select select
select select "Hatzalah Garages"
select select "[GEOGRAPHIC_DATA]"
click at [136, 139] on span "ר' [PERSON_NAME]' - ר' [PERSON_NAME]" at bounding box center [83, 149] width 123 height 20
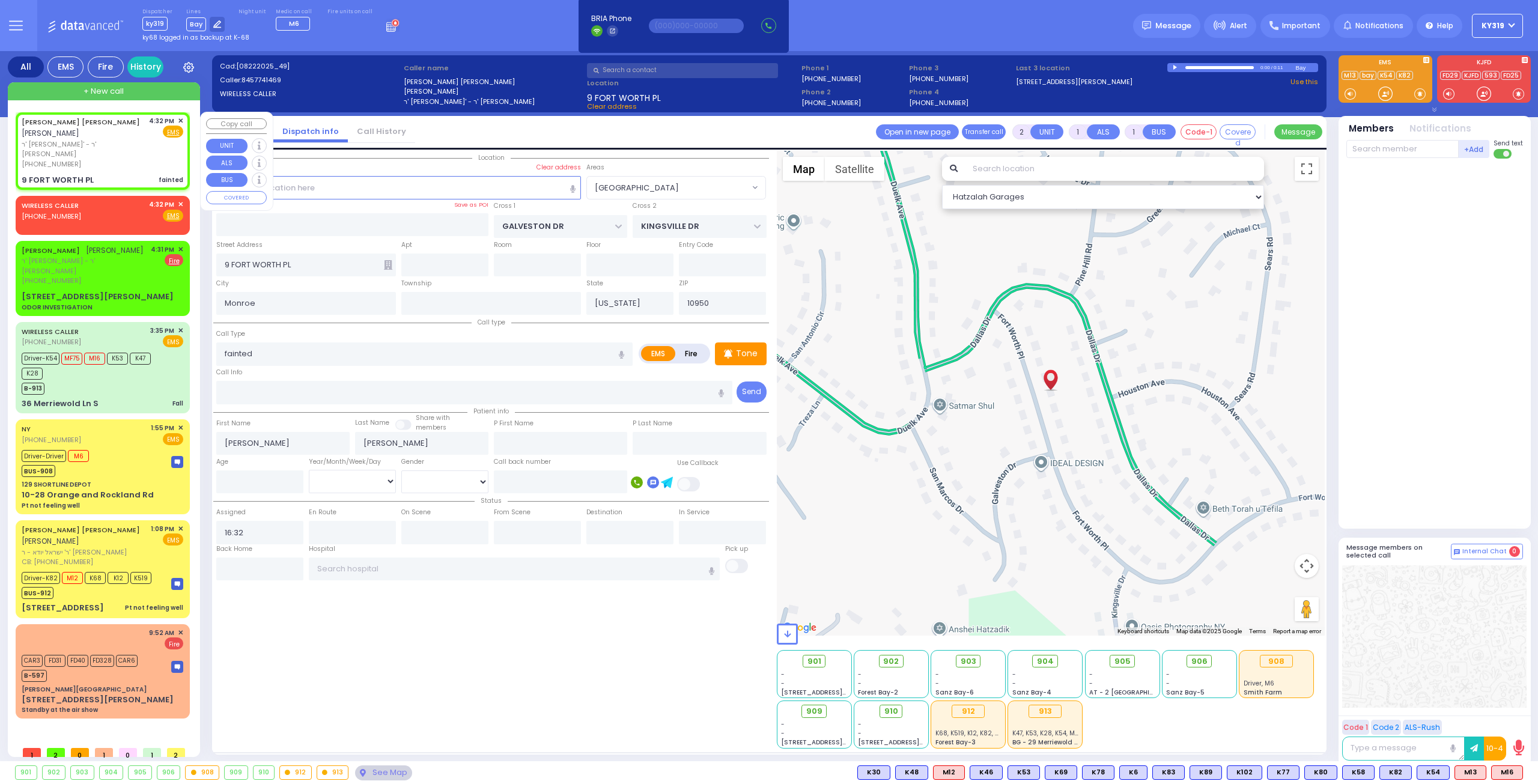
select select
radio input "true"
select select
select select "Hatzalah Garages"
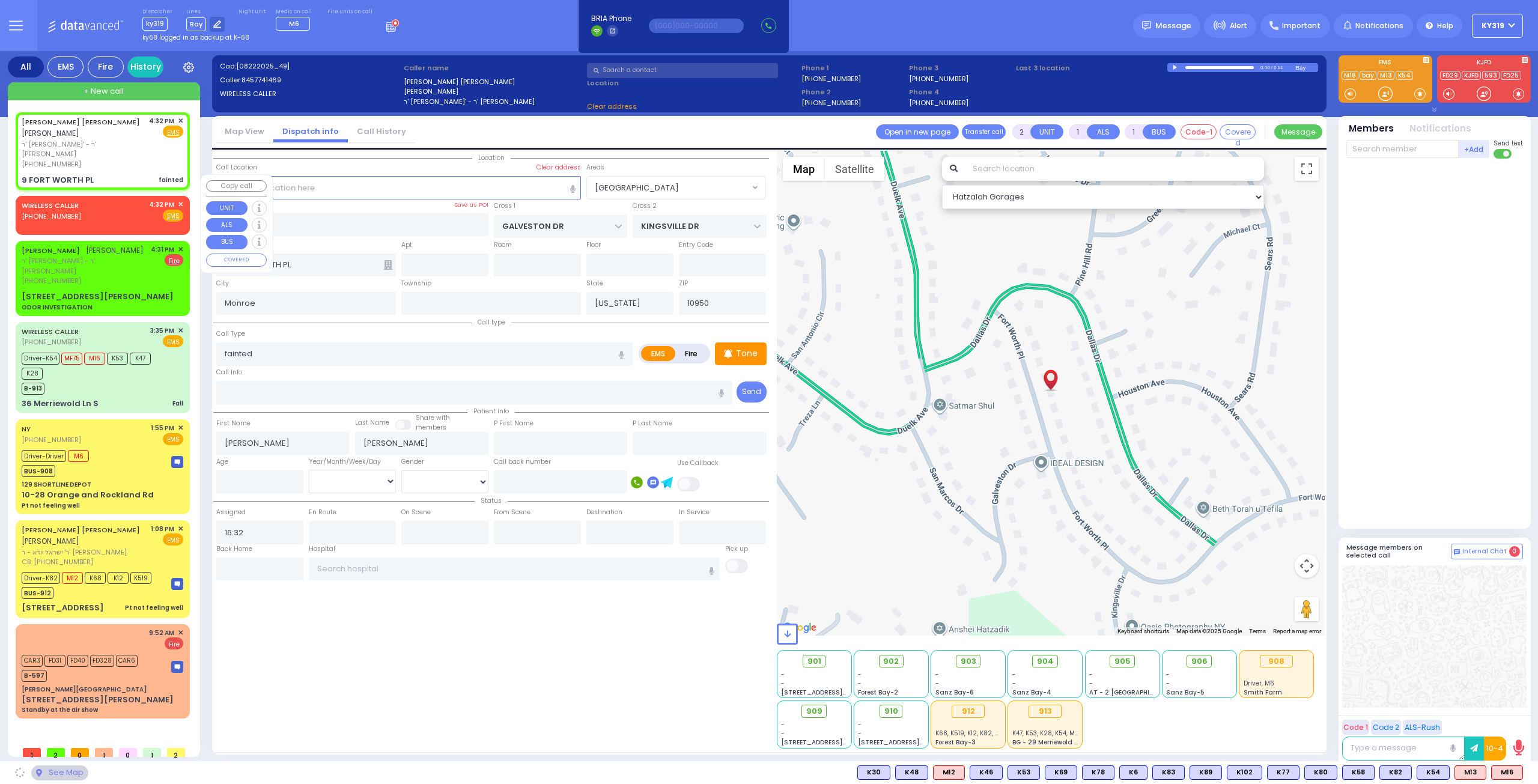
select select "[GEOGRAPHIC_DATA]"
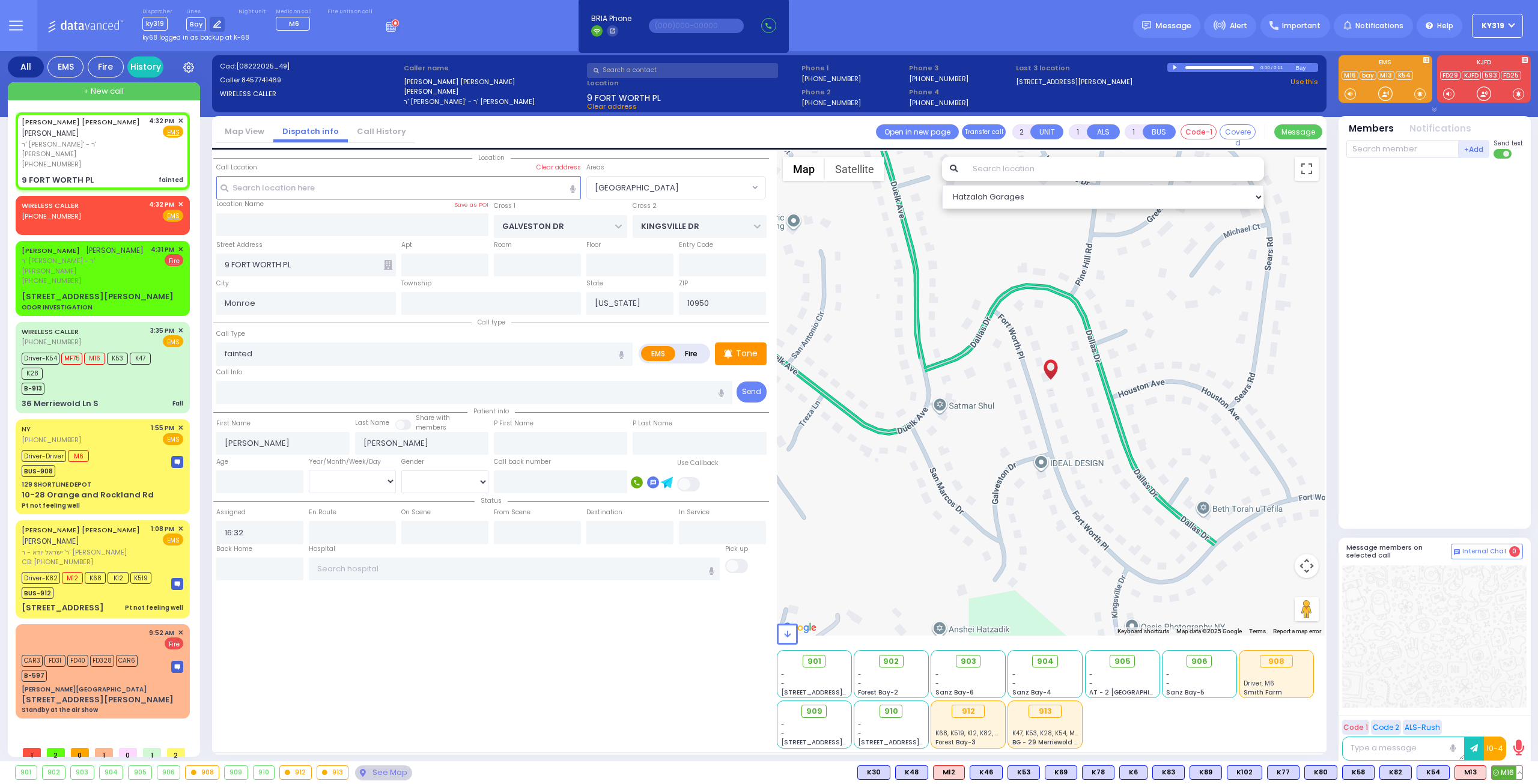
click at [1513, 772] on span "M16" at bounding box center [1507, 772] width 31 height 13
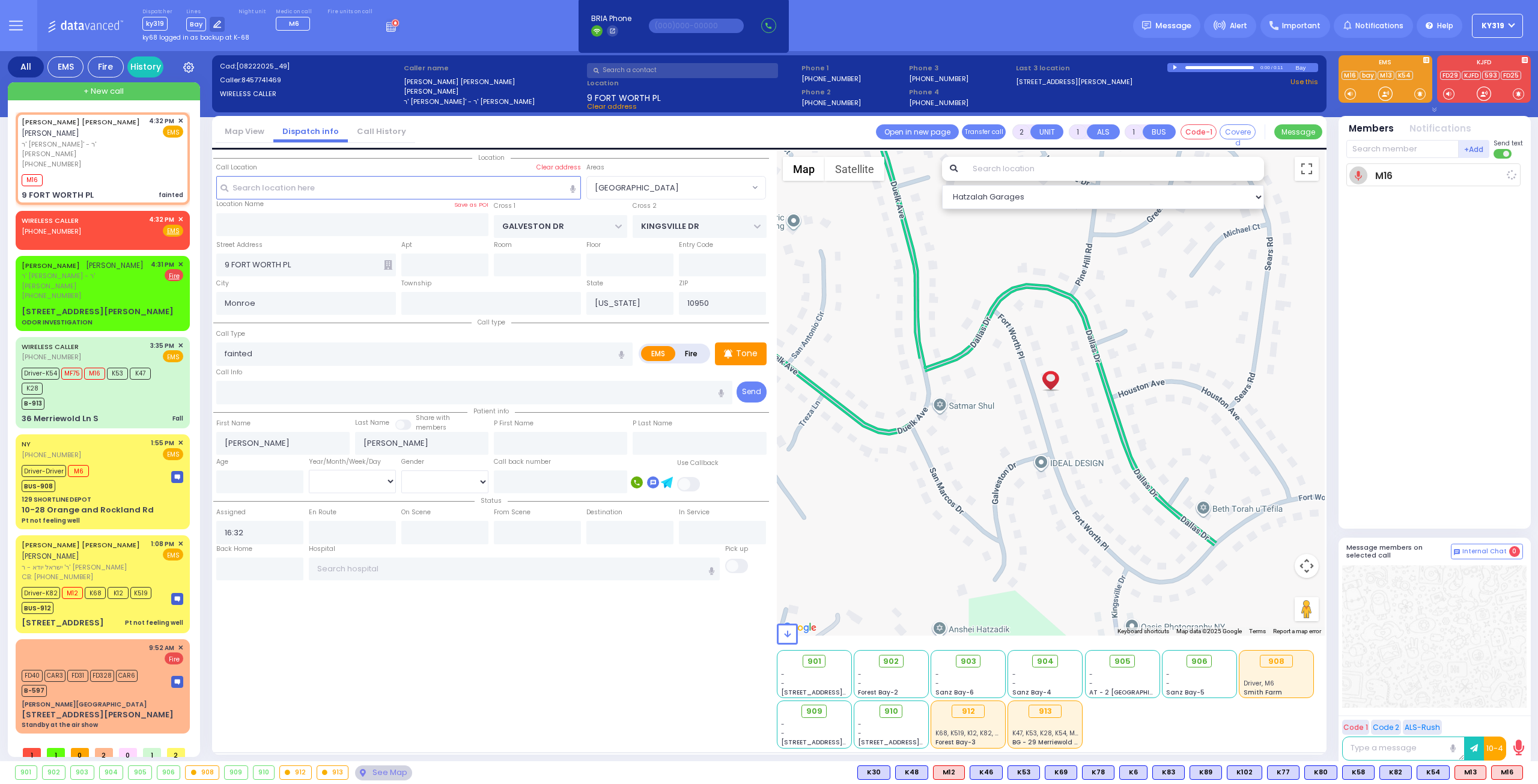
select select
radio input "true"
select select
type input "16:33"
select select "Hatzalah Garages"
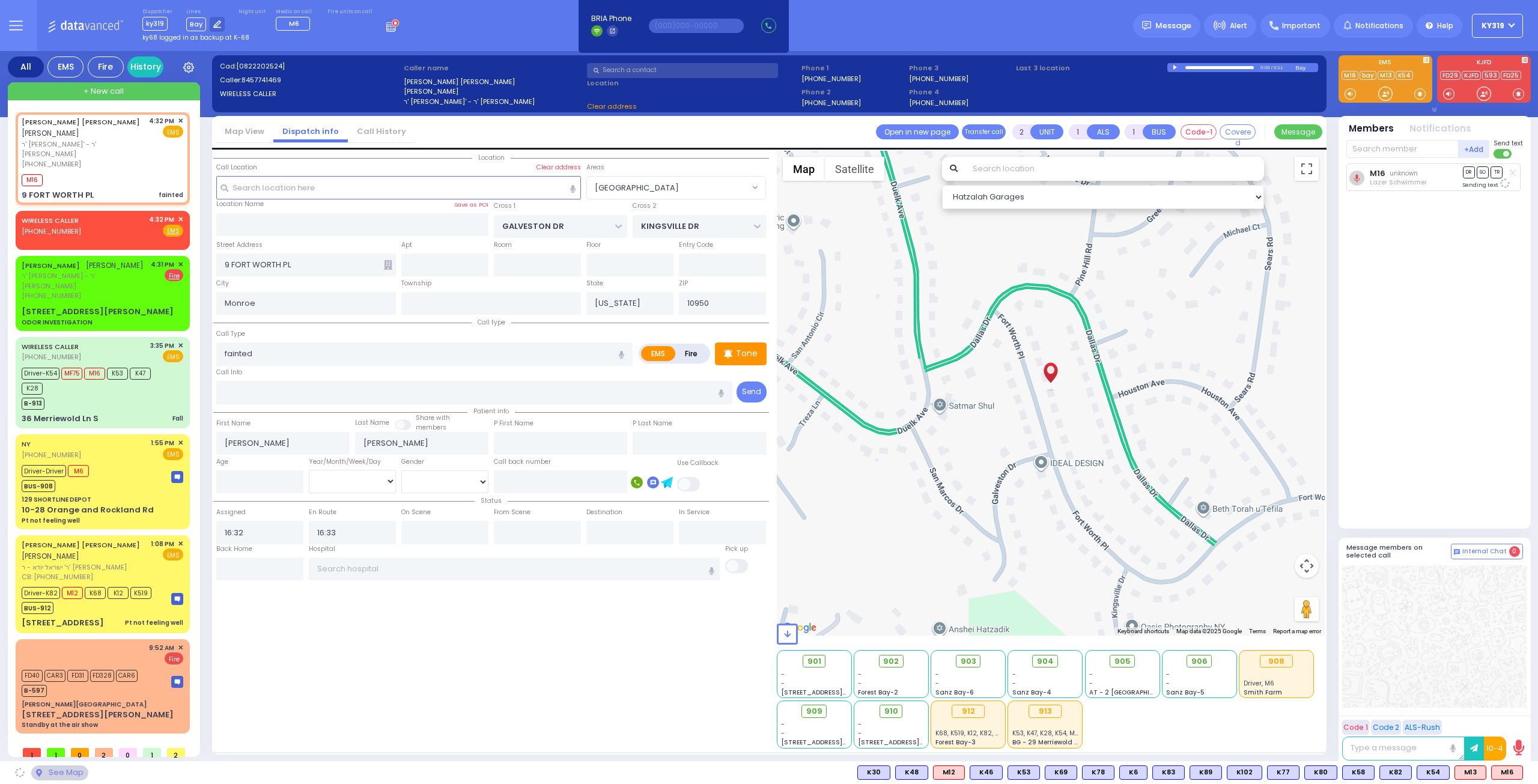
select select "[GEOGRAPHIC_DATA]"
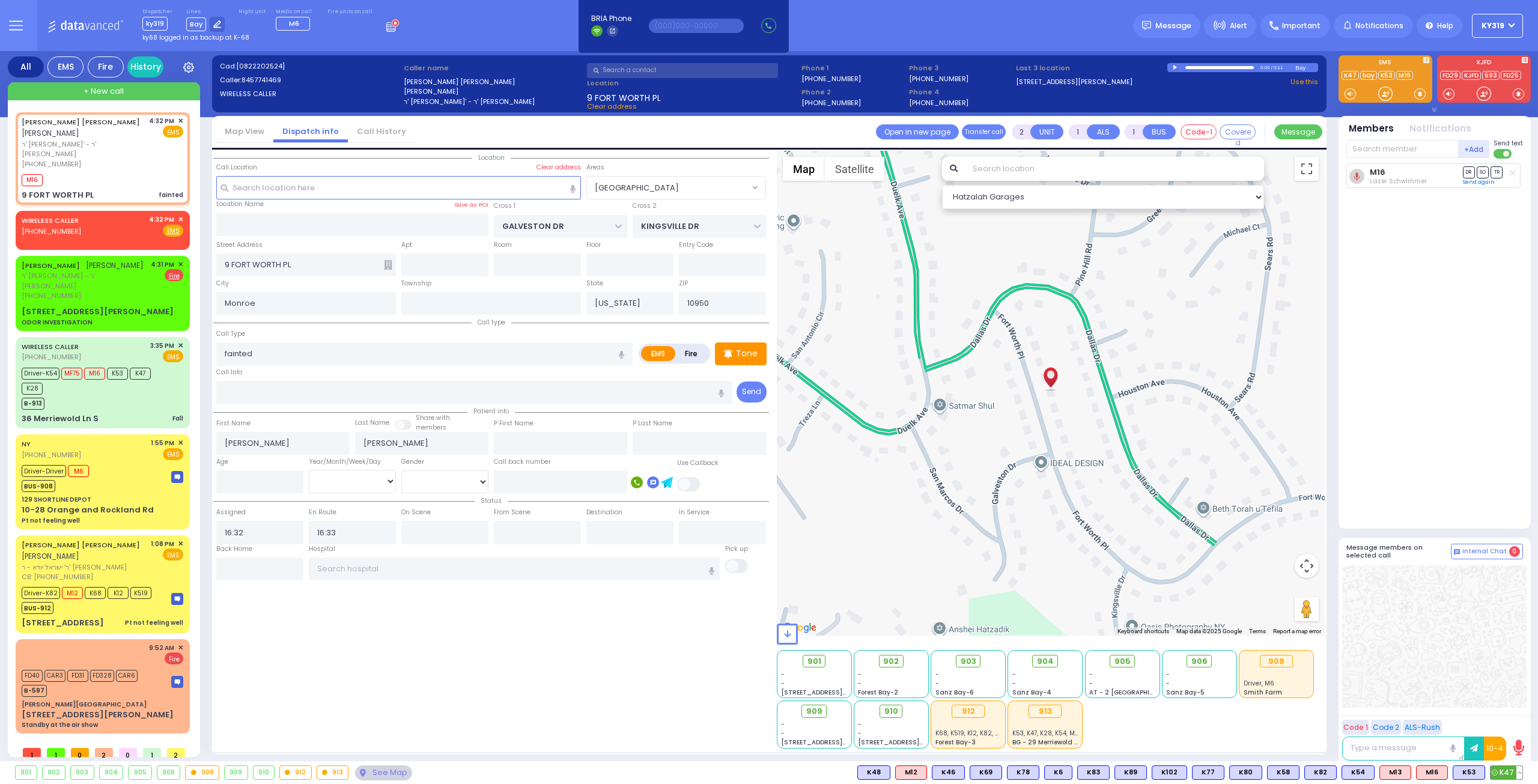
click at [1510, 767] on span "K47" at bounding box center [1507, 772] width 32 height 13
select select
radio input "true"
select select
select select "Hatzalah Garages"
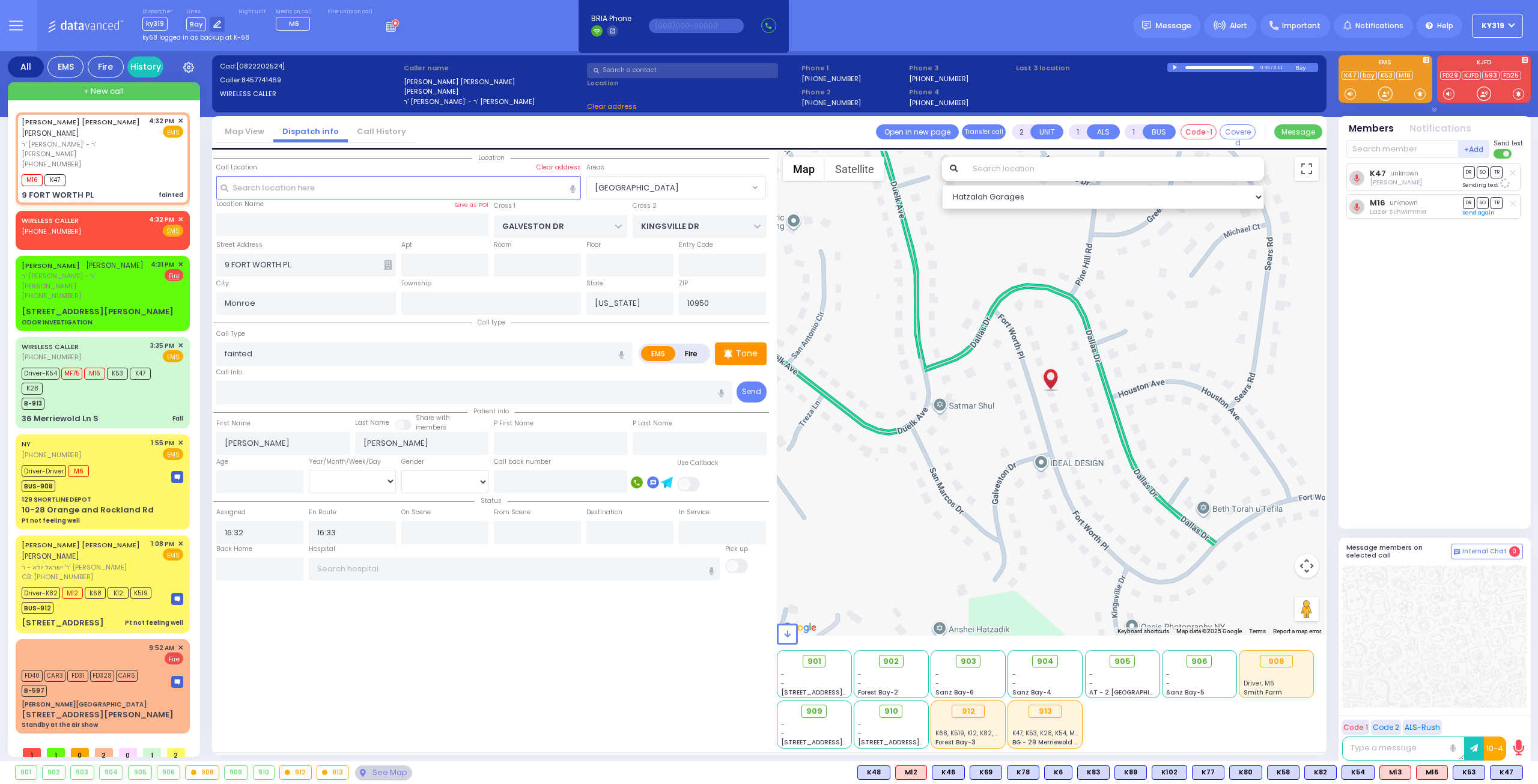
select select "[GEOGRAPHIC_DATA]"
click at [136, 259] on div "[PERSON_NAME] [PERSON_NAME] ר' [PERSON_NAME] - ר' [PERSON_NAME] [PHONE_NUMBER] …" at bounding box center [102, 280] width 162 height 42
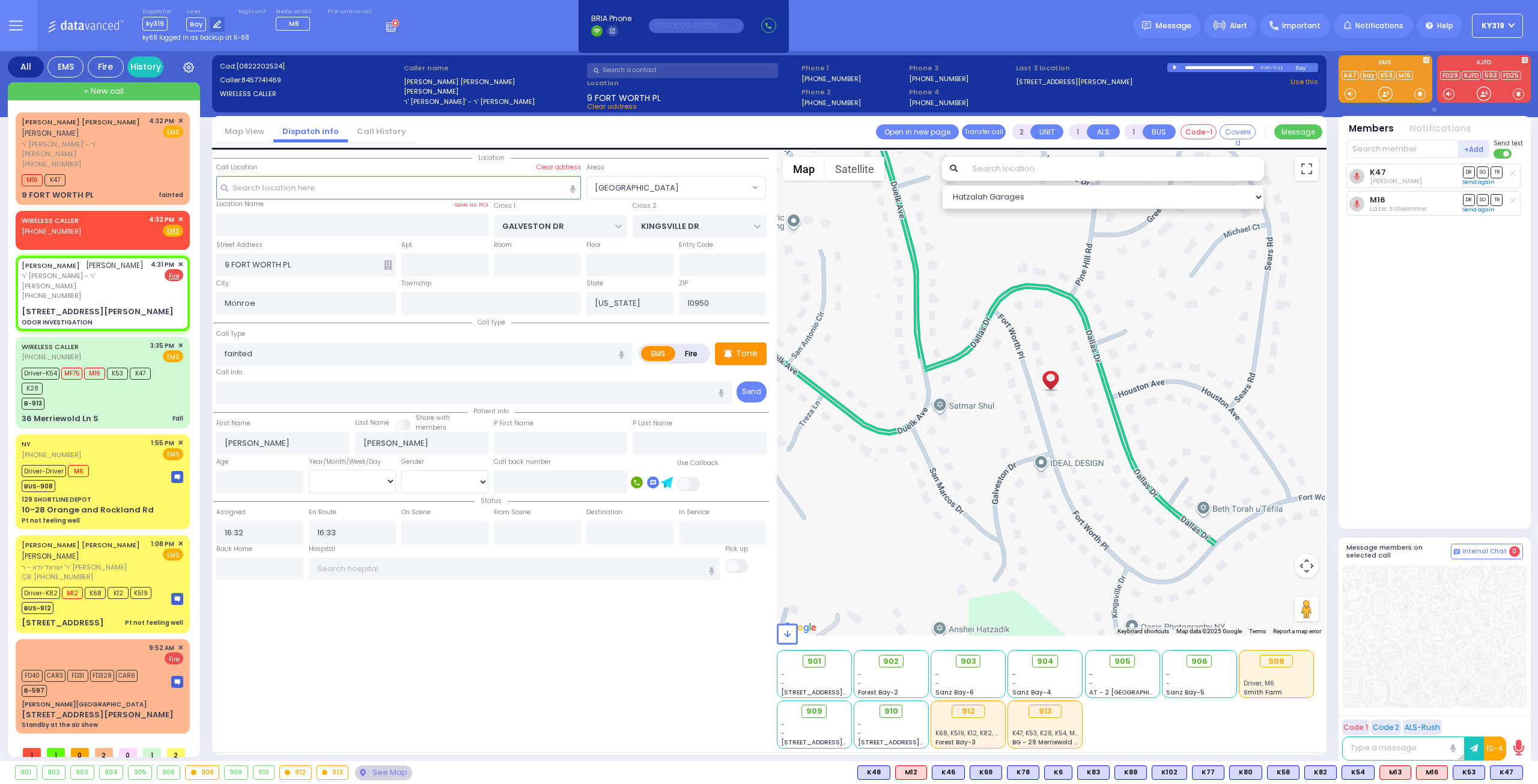
type input "0"
select select
type input "ODOR INVESTIGATION"
radio input "false"
radio input "true"
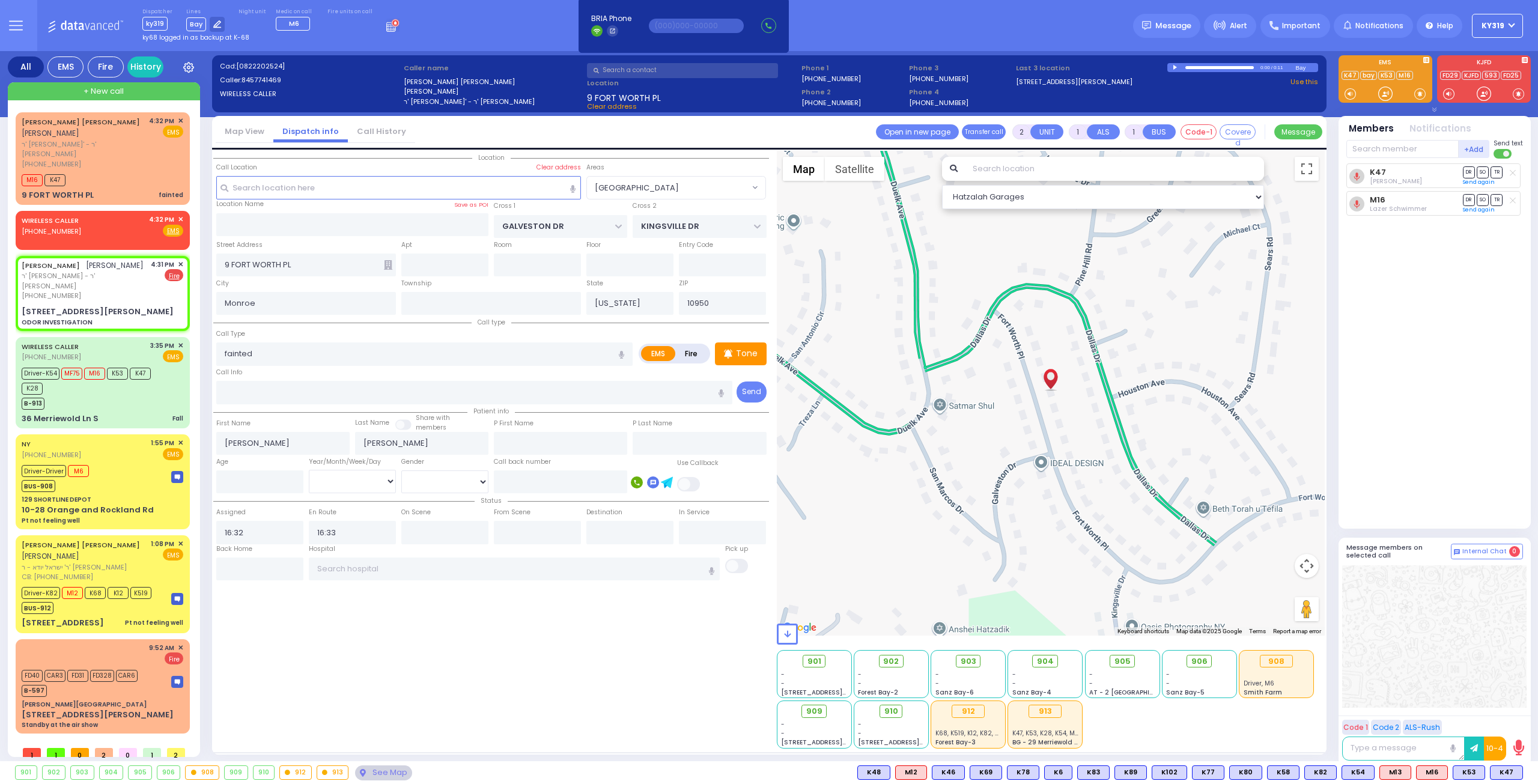
type input "[PERSON_NAME]"
type input "GOLDBERGER"
select select
type input "16:31"
select select "Hatzalah Garages"
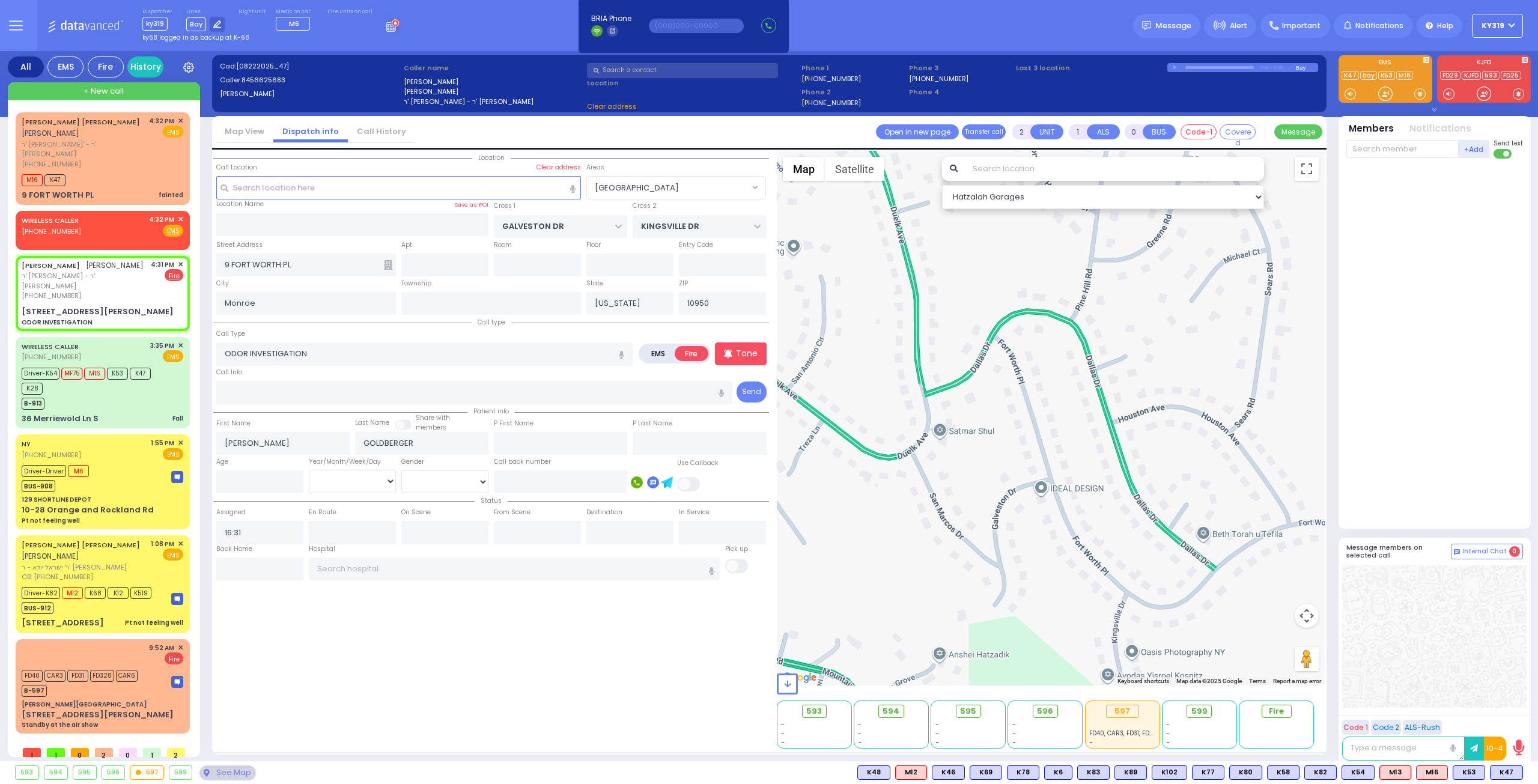
type input "FOREST RD"
type input "LIZENSK BLVD"
type input "[STREET_ADDRESS][PERSON_NAME]"
type input "301"
select select "MONROE"
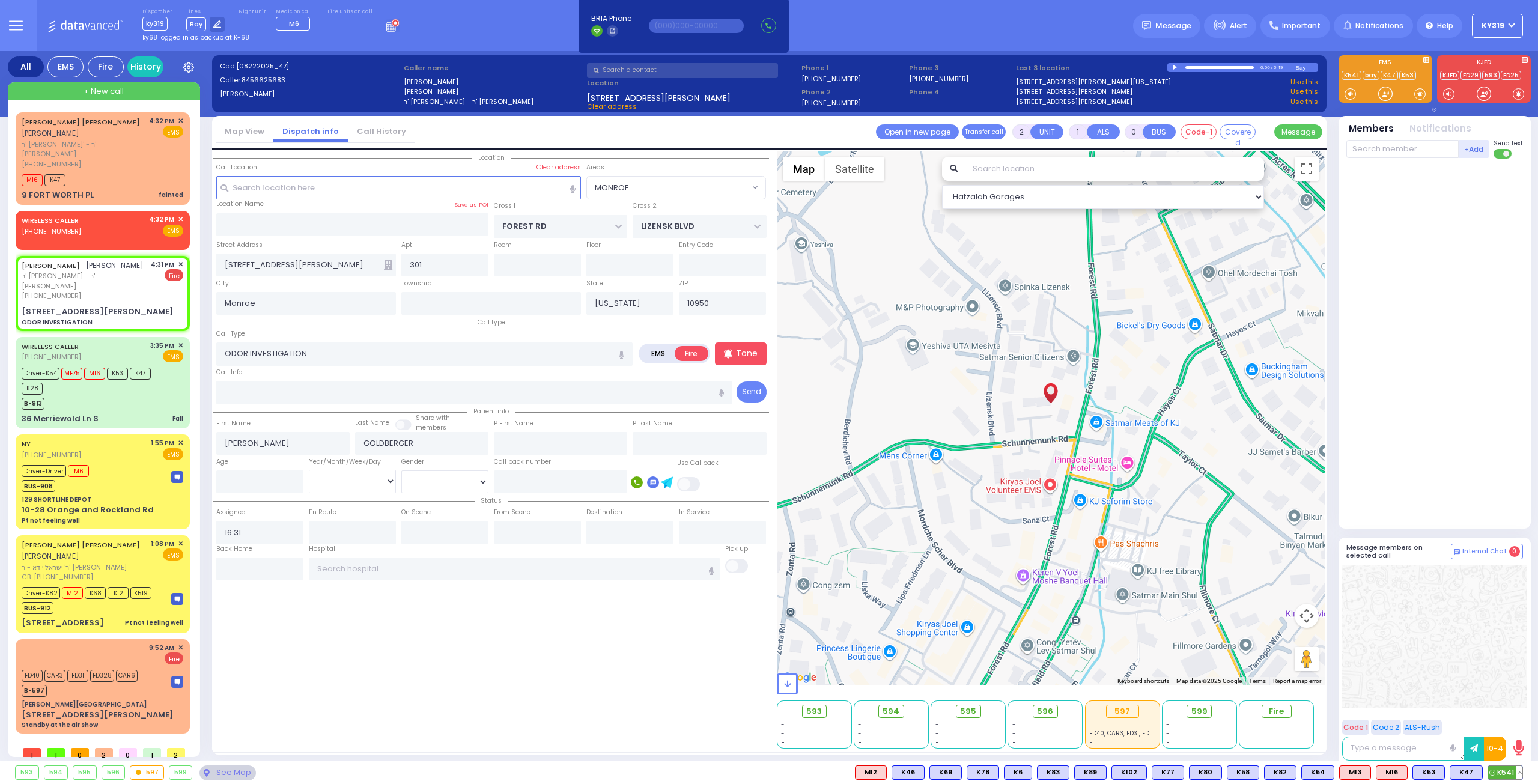
click at [1500, 771] on span "K541" at bounding box center [1505, 772] width 35 height 13
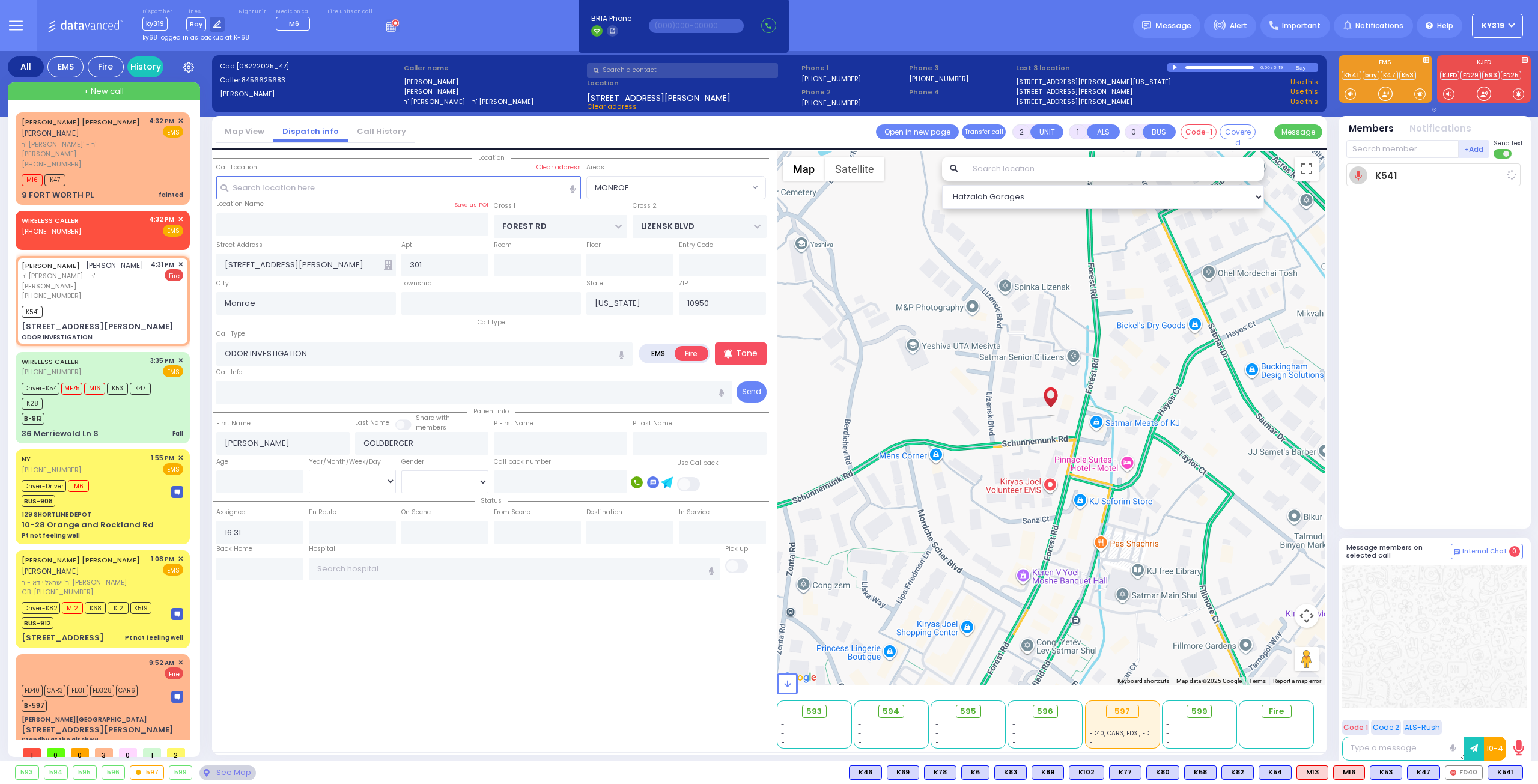
select select
radio input "true"
select select
type input "16:35"
select select "Hatzalah Garages"
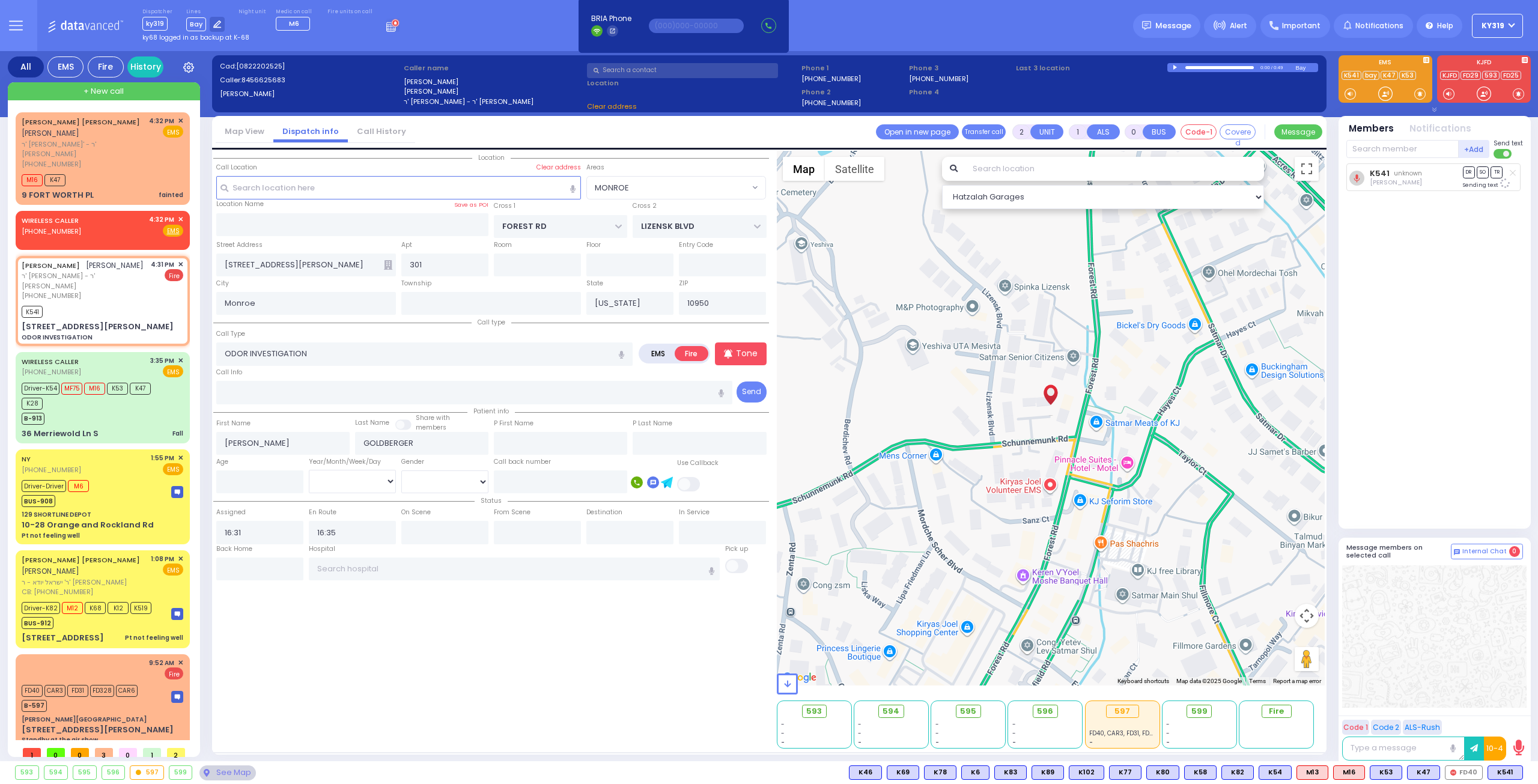
select select "MONROE"
click at [1470, 772] on span "FD40" at bounding box center [1463, 772] width 36 height 13
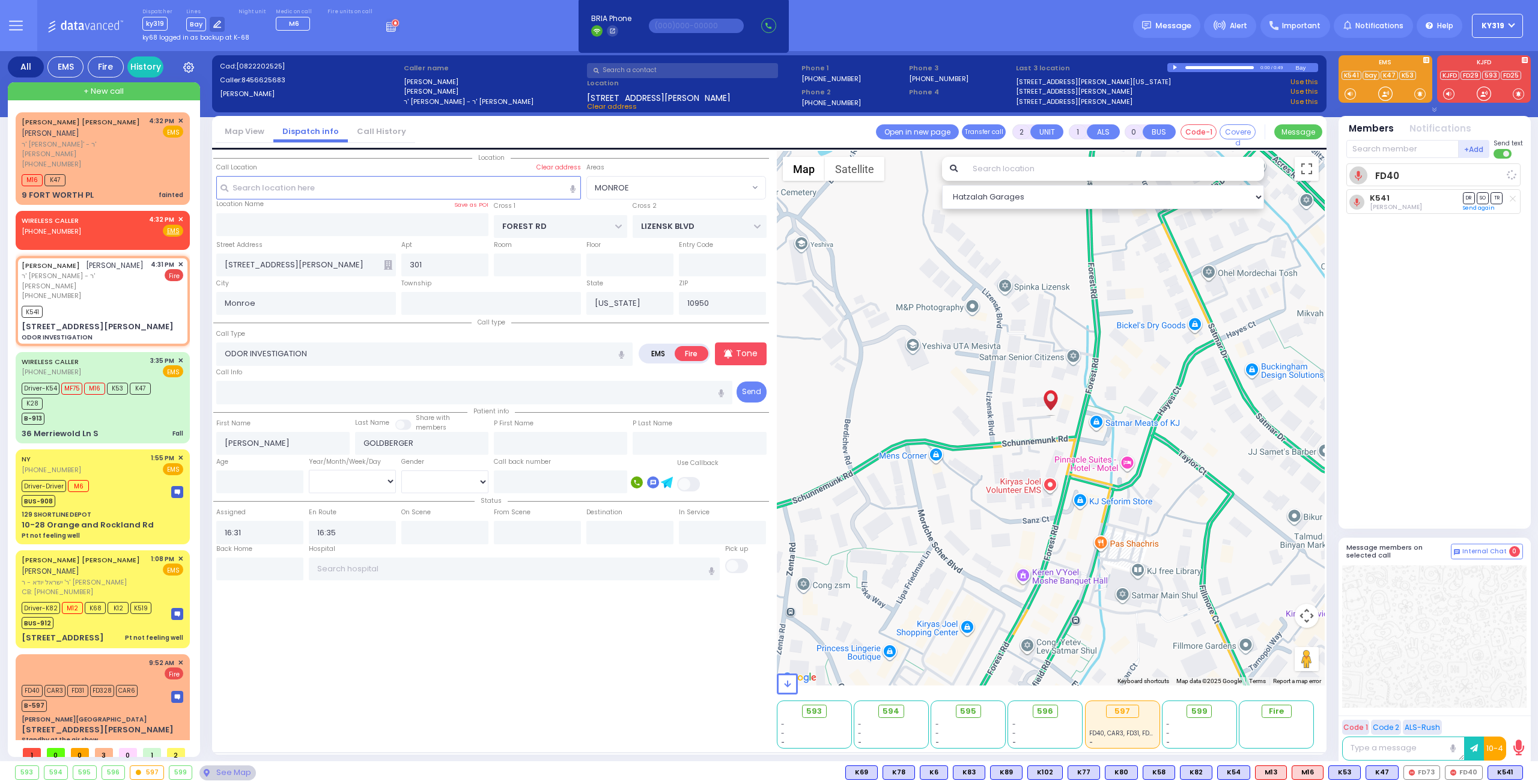
select select
radio input "true"
select select
select select "Hatzalah Garages"
select select "MONROE"
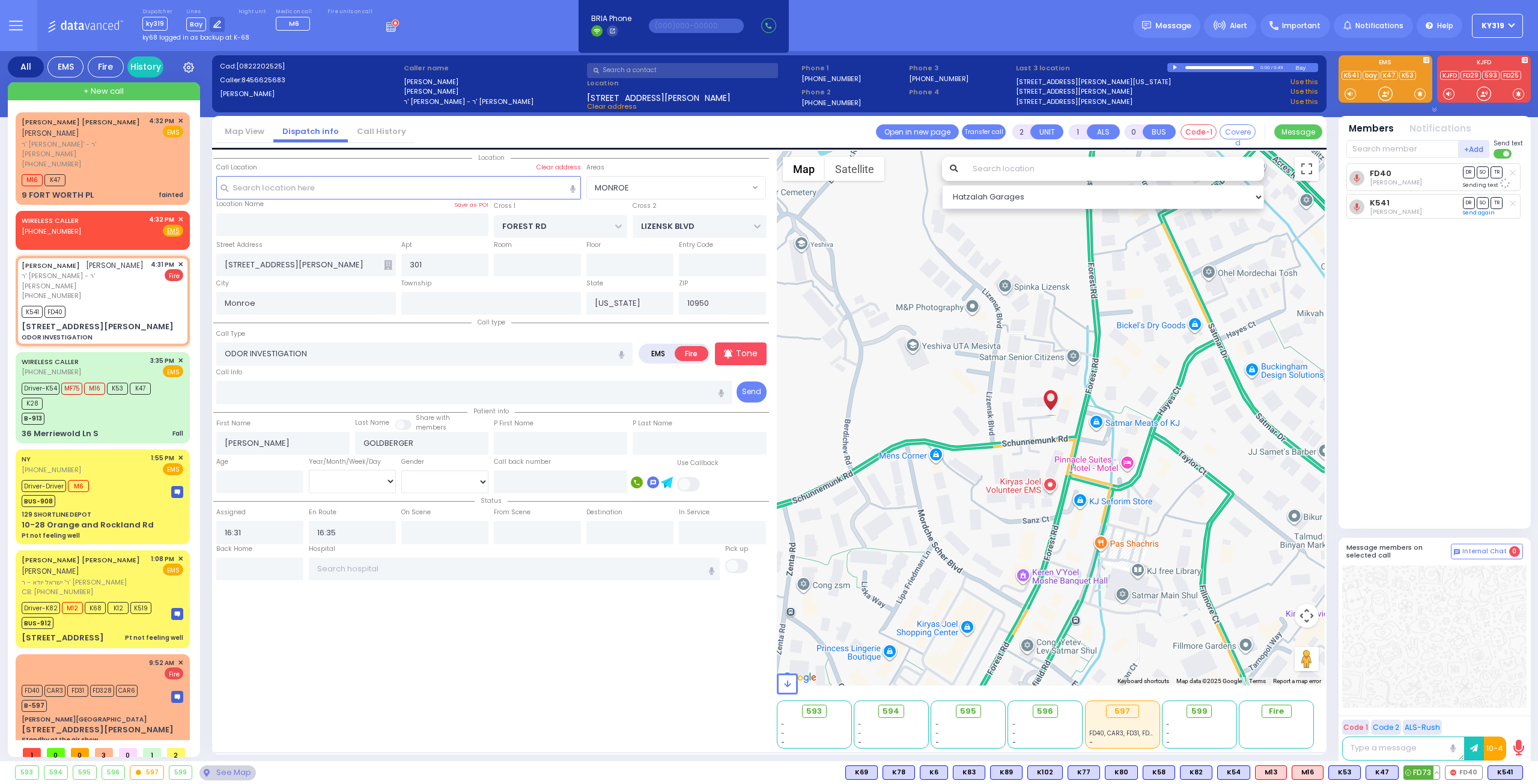
click at [1429, 772] on span "FD73" at bounding box center [1422, 772] width 36 height 13
select select
radio input "true"
select select
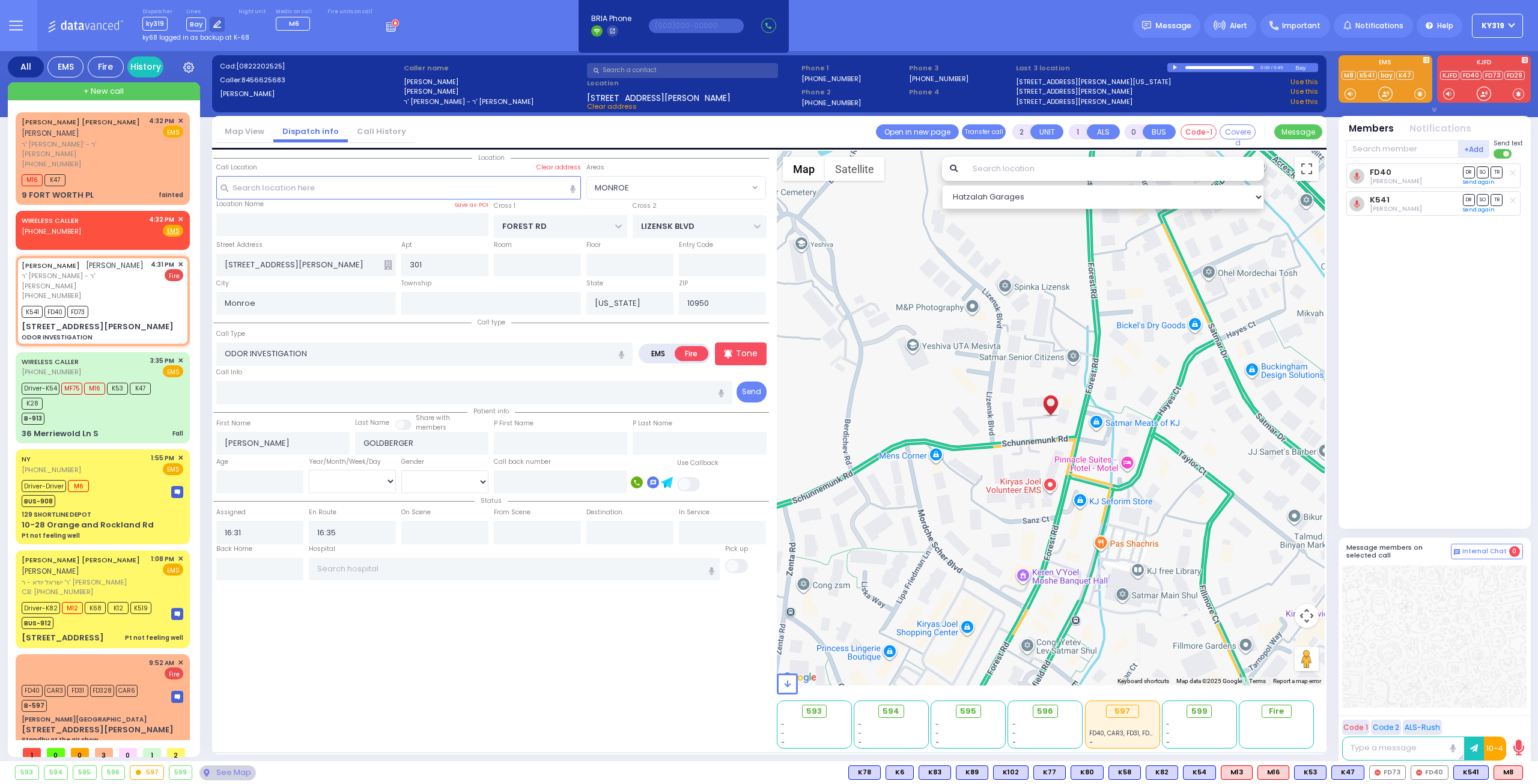
select select "Hatzalah Garages"
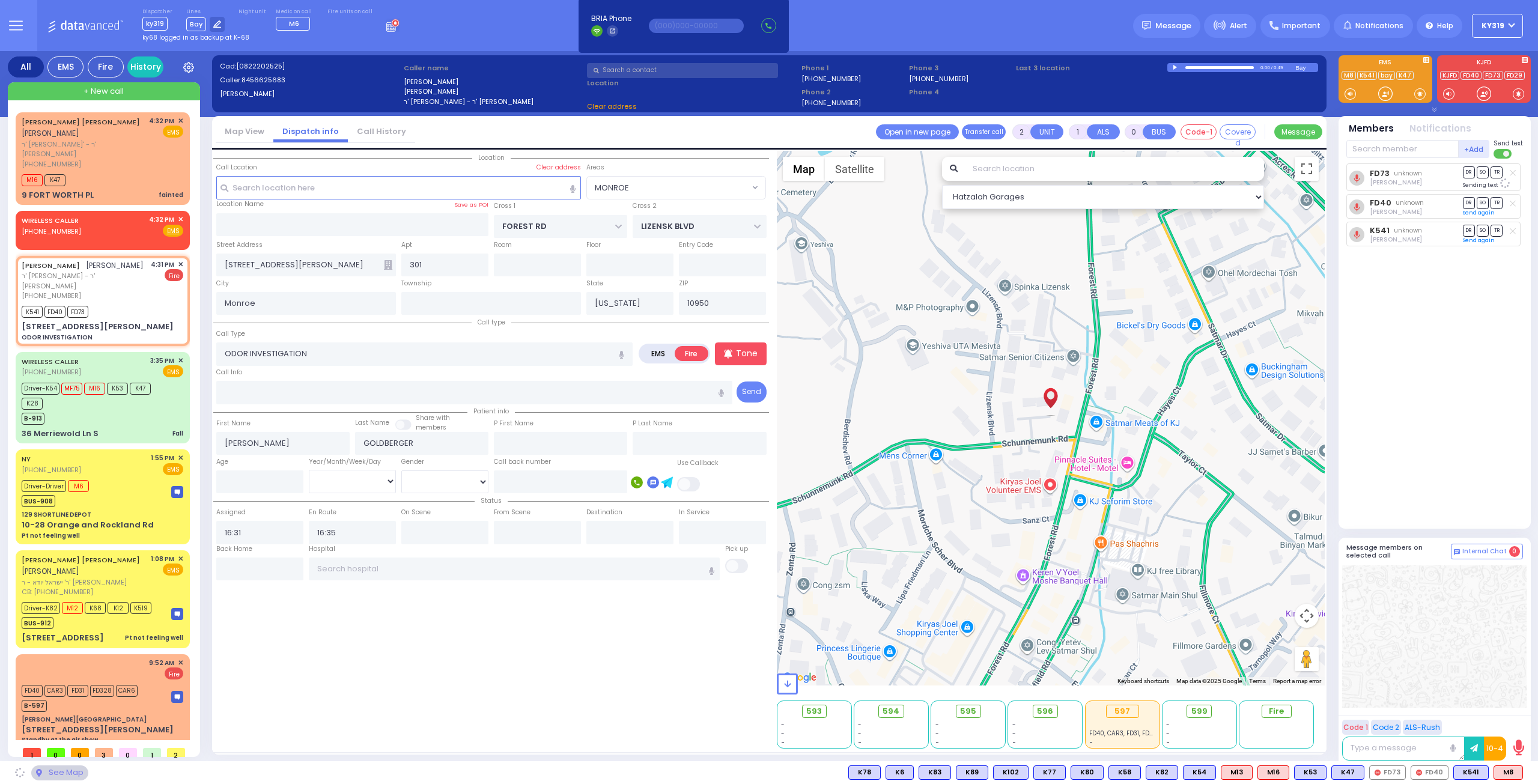
select select
radio input "true"
select select
select select "Hatzalah Garages"
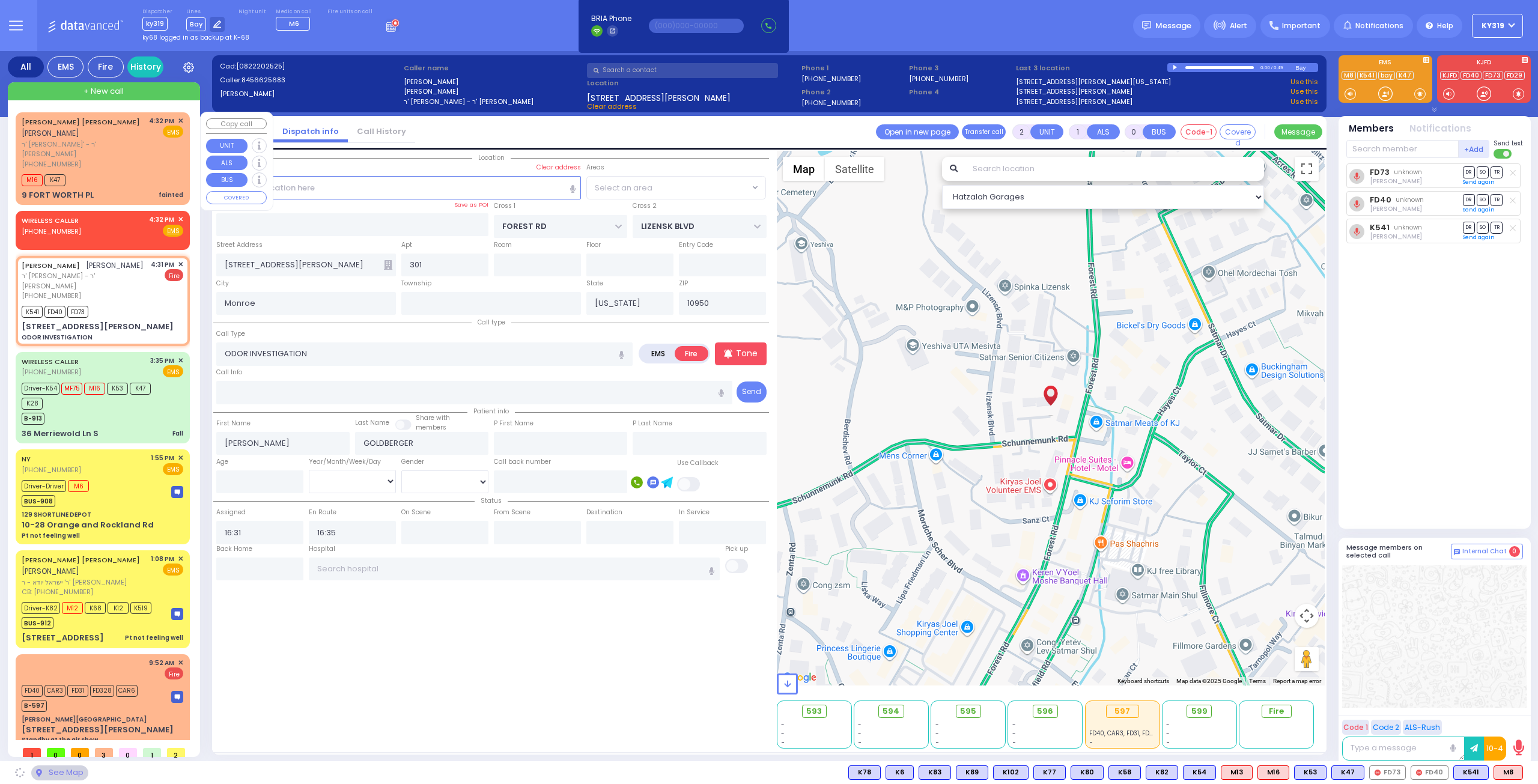
select select "MONROE"
click at [143, 171] on div "M16 K47" at bounding box center [102, 178] width 162 height 15
select select "MONROE"
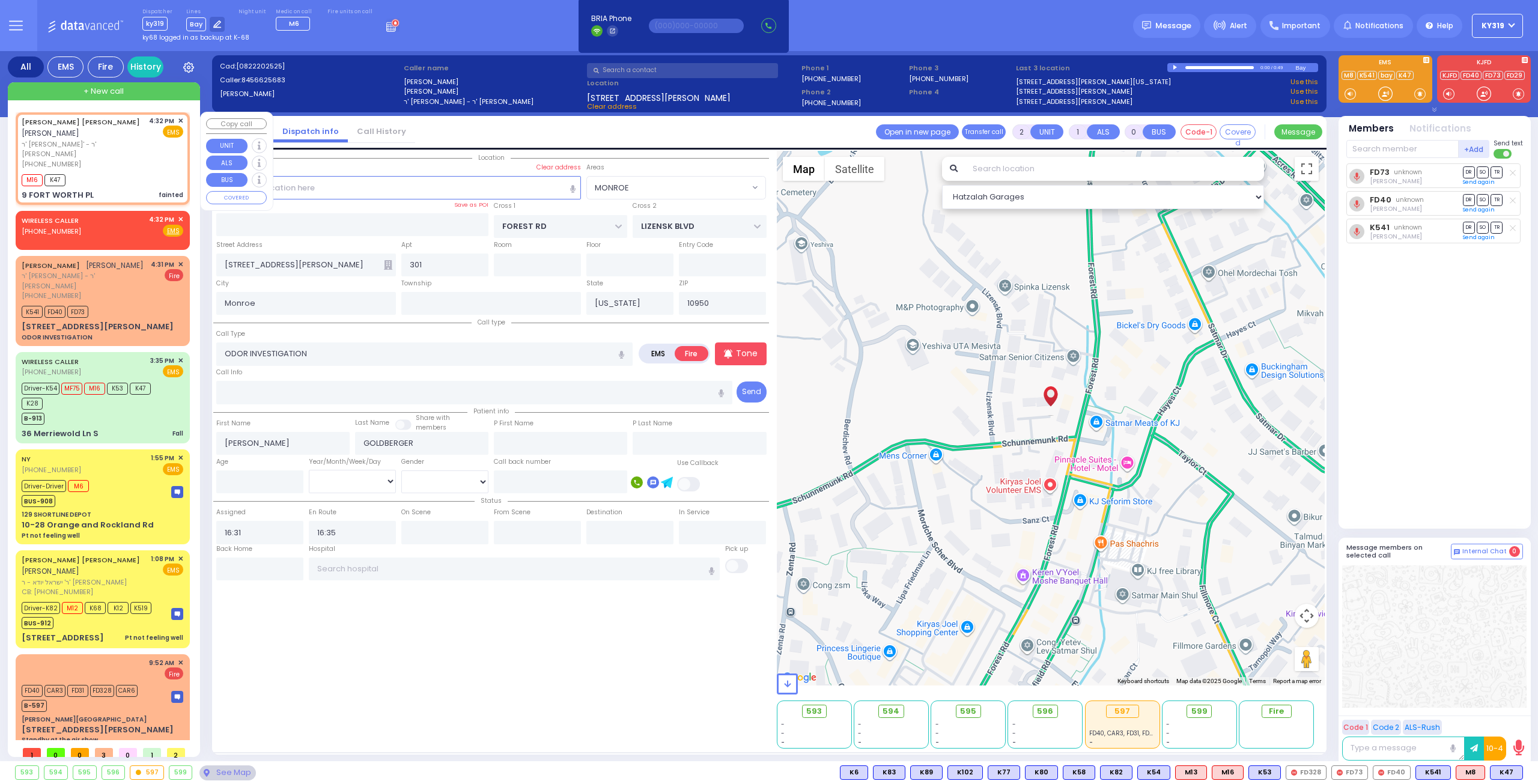
type input "1"
select select
type input "fainted"
radio input "true"
type input "[PERSON_NAME]"
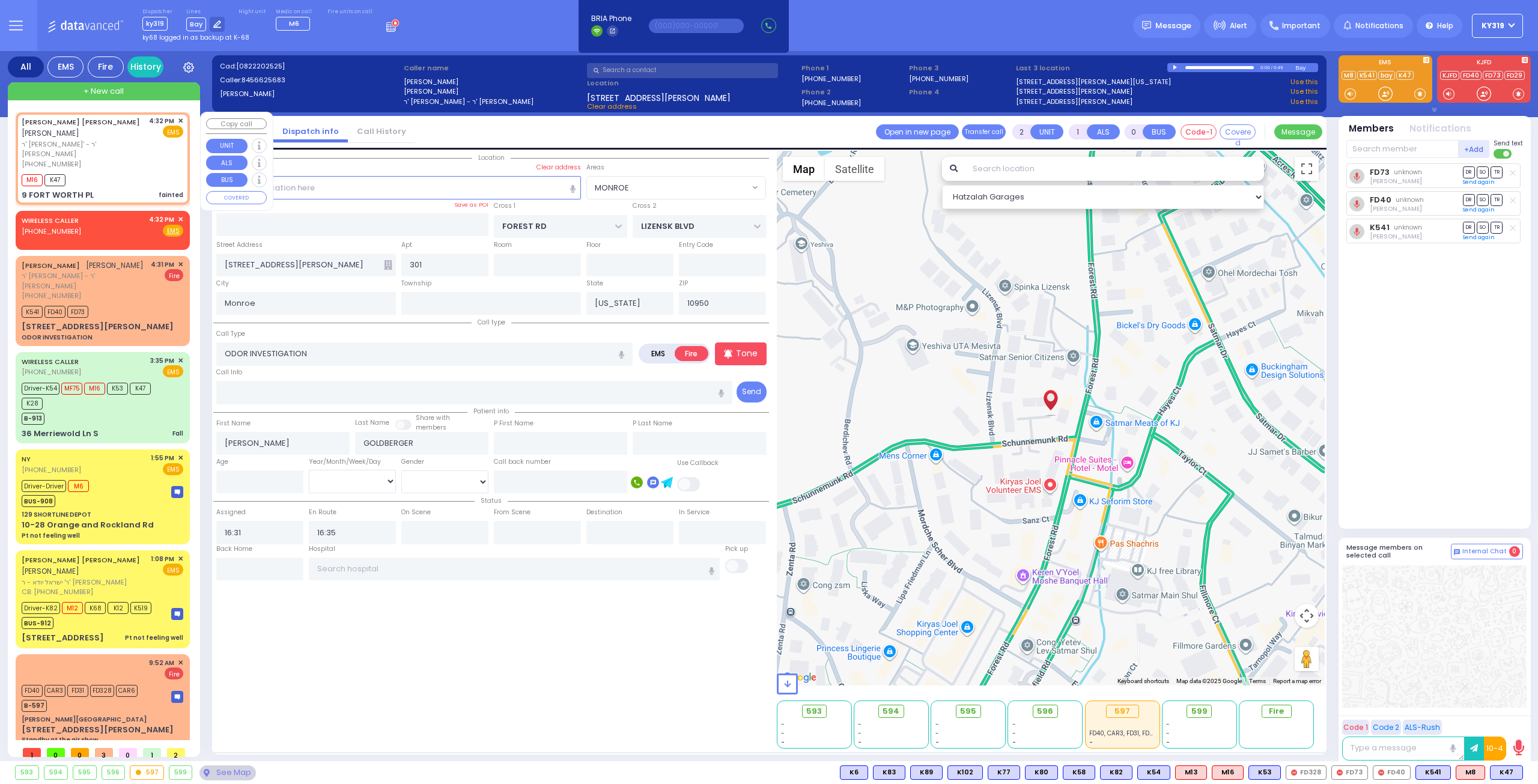
type input "[PERSON_NAME]"
select select
type input "16:32"
type input "16:33"
type input "GALVESTON DR"
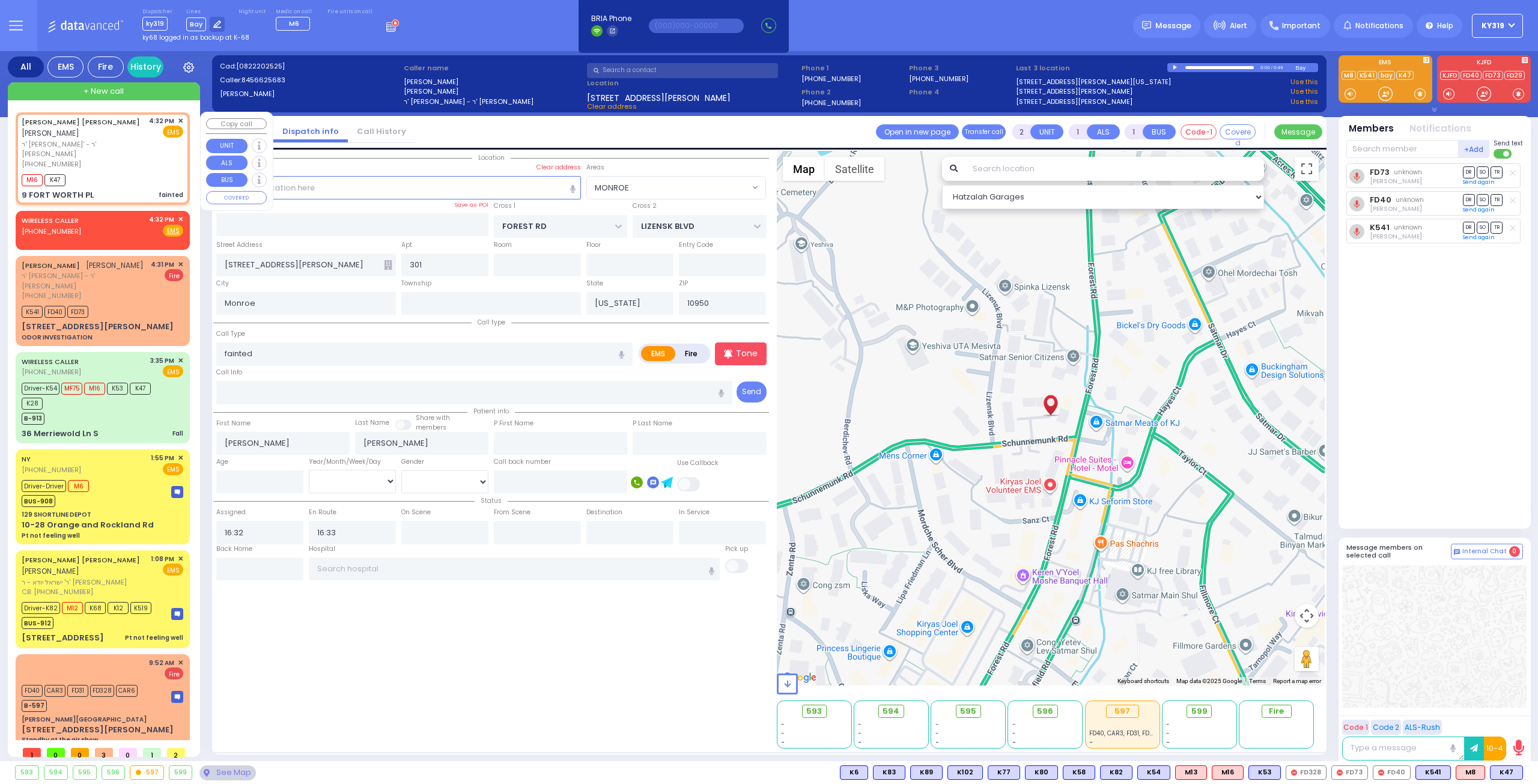
type input "KINGSVILLE DR"
type input "9 FORT WORTH PL"
select select "[GEOGRAPHIC_DATA]"
select select "Hatzalah Garages"
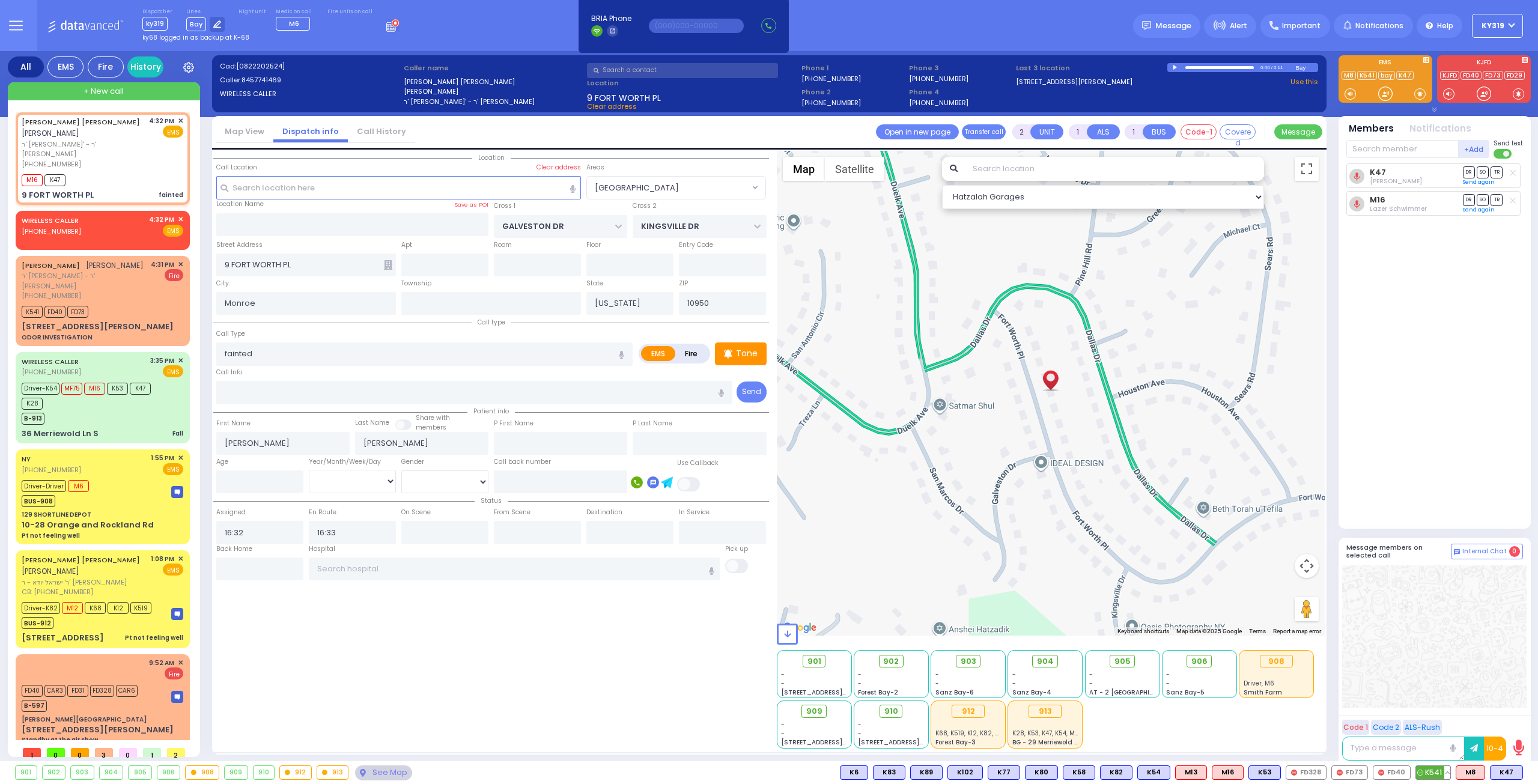
click at [1431, 772] on span "K541" at bounding box center [1433, 772] width 35 height 13
select select
radio input "true"
select select
select select "Hatzalah Garages"
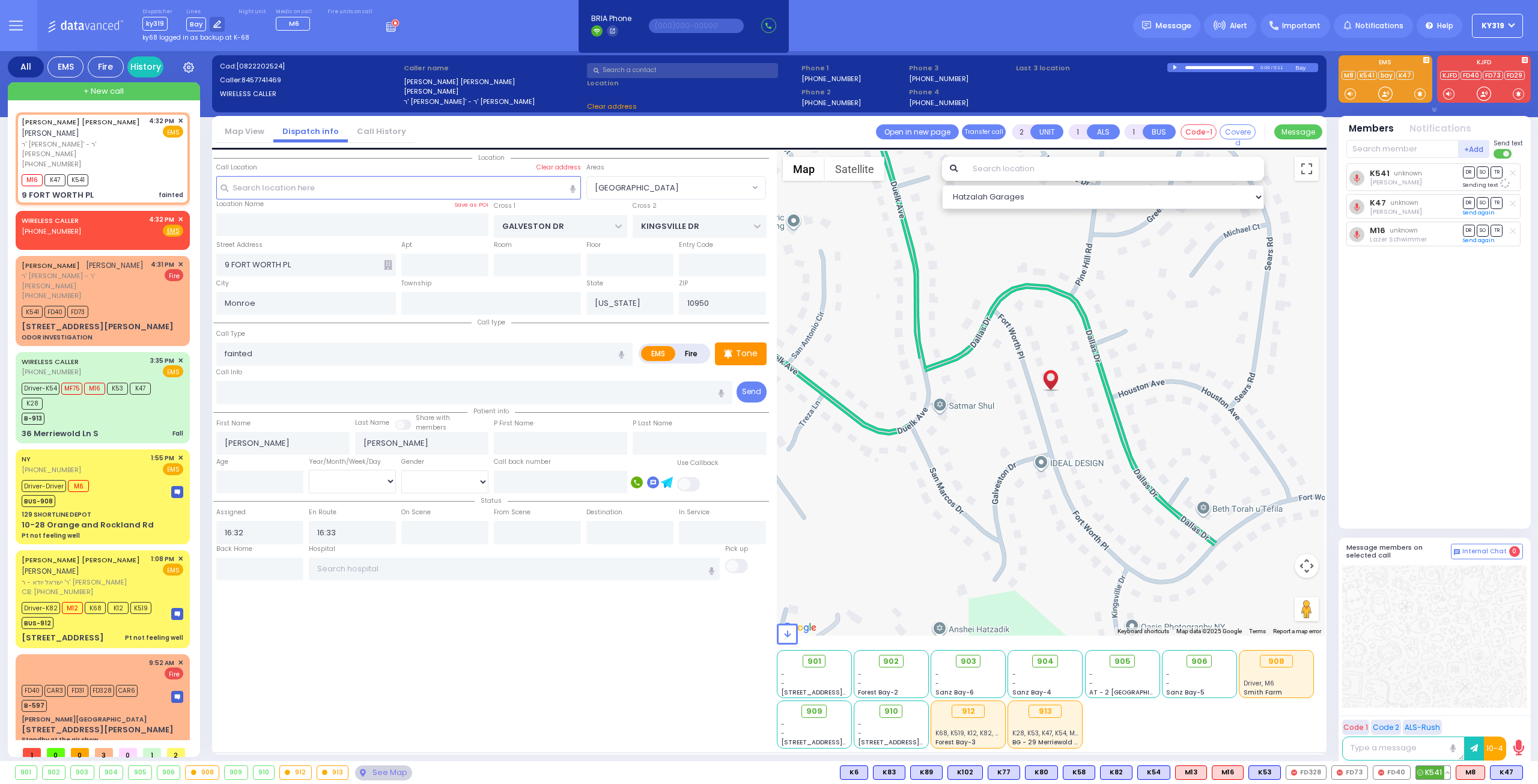
select select "[GEOGRAPHIC_DATA]"
click at [178, 215] on span "✕" at bounding box center [180, 220] width 5 height 11
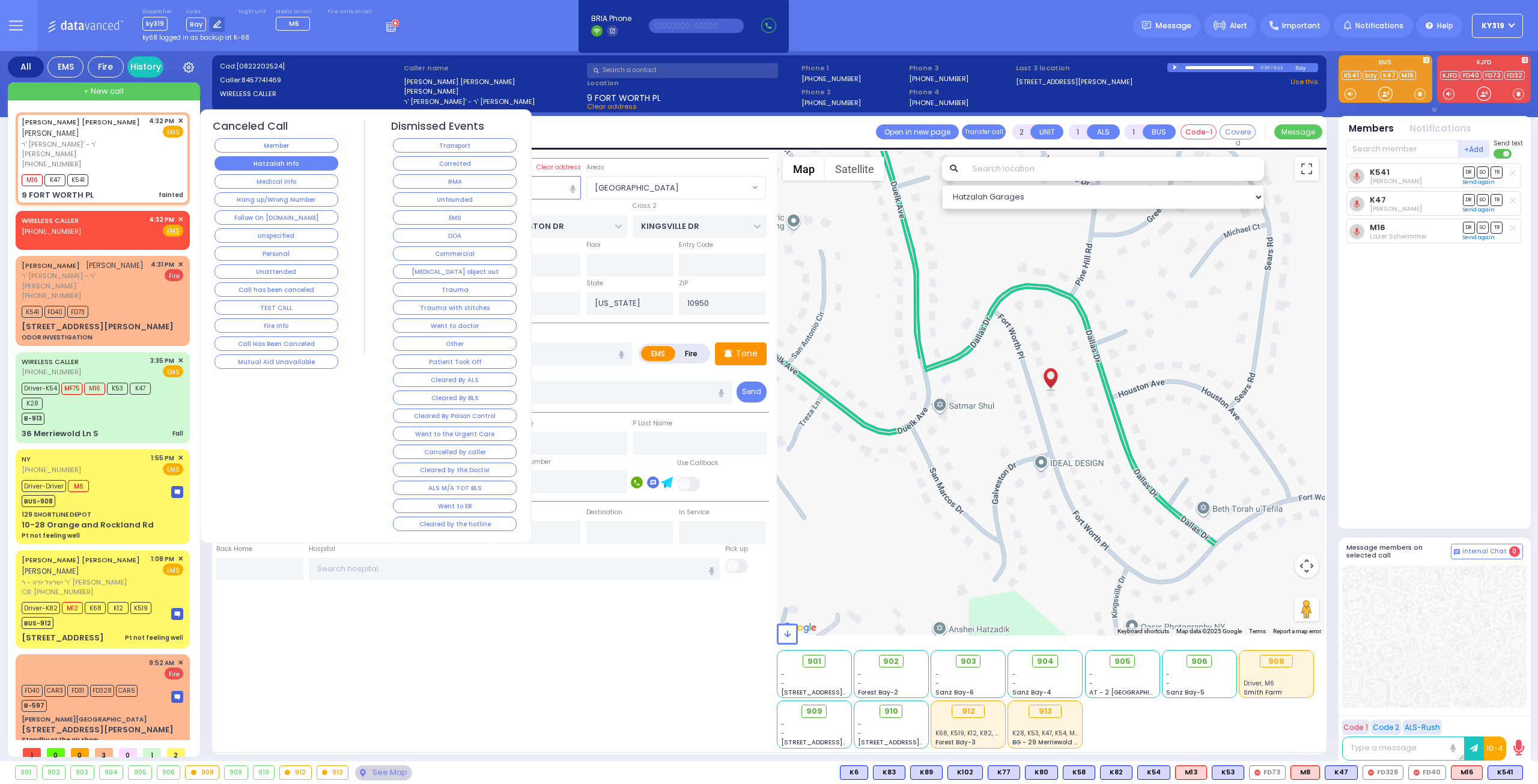
click at [315, 161] on button "Hatzalah Info" at bounding box center [276, 163] width 123 height 14
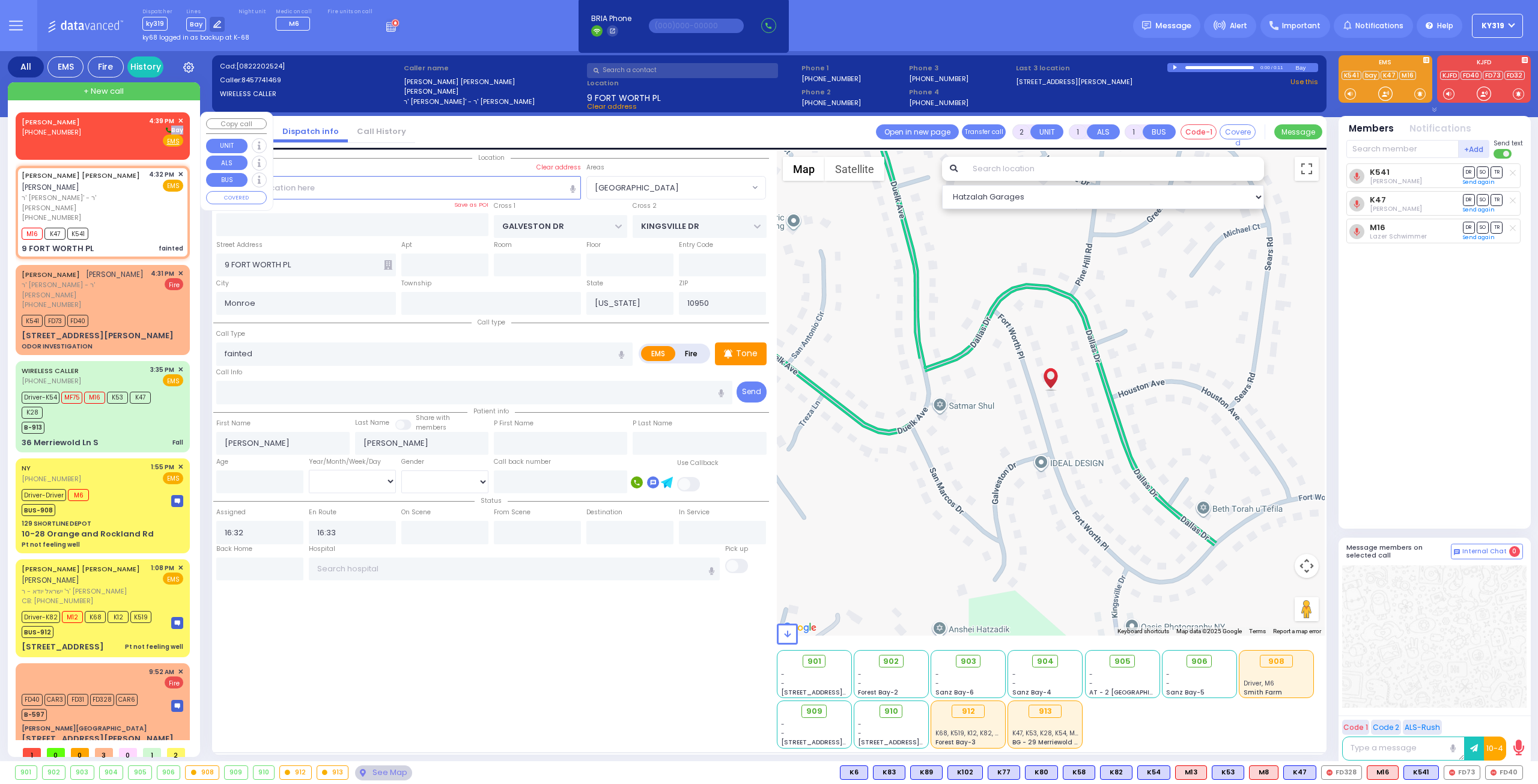
click at [125, 134] on div "[PERSON_NAME] [PHONE_NUMBER] 4:39 PM ✕ [GEOGRAPHIC_DATA]" at bounding box center [102, 131] width 162 height 31
select select
radio input "true"
select select
type input "16:39"
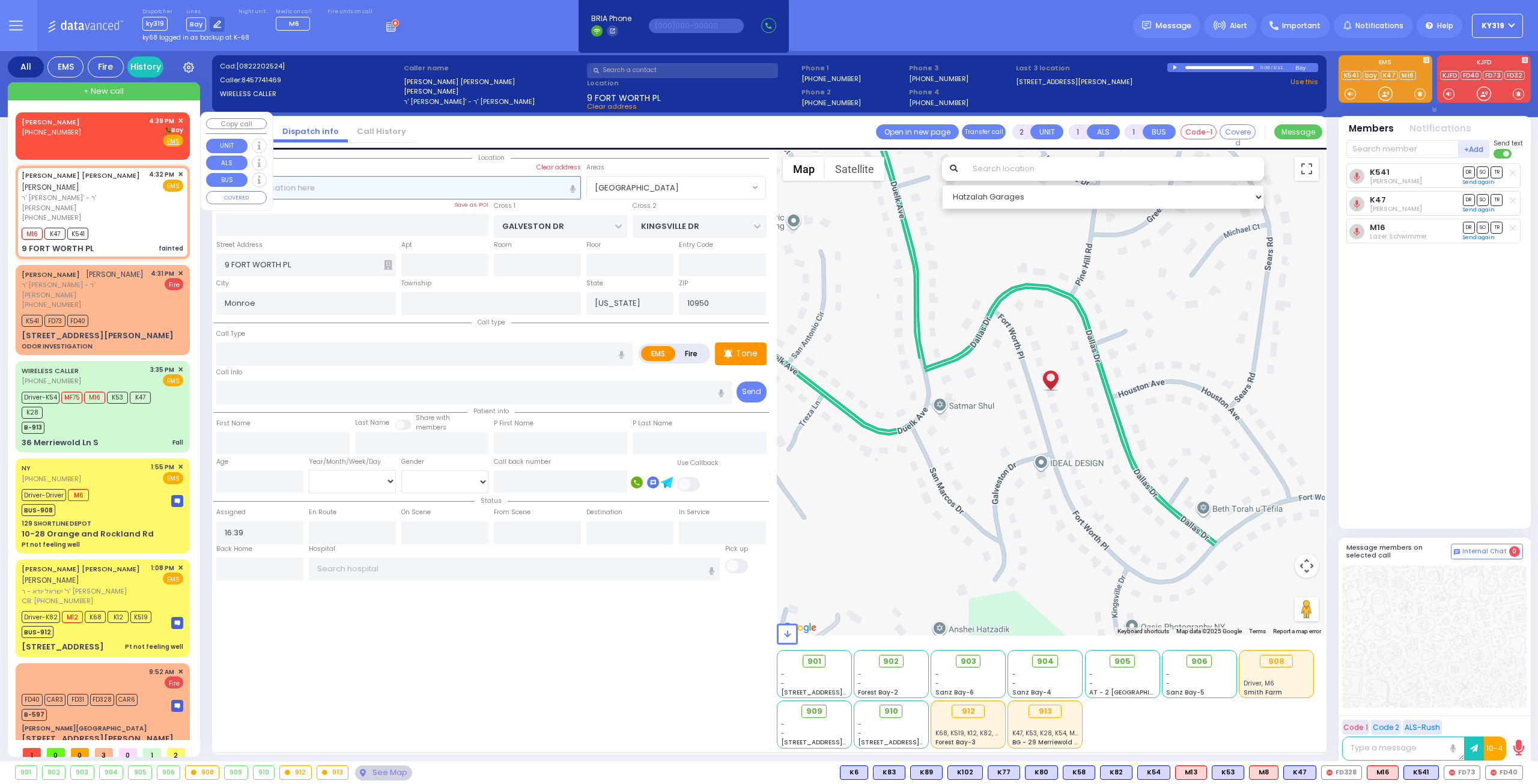
select select "Hatzalah Garages"
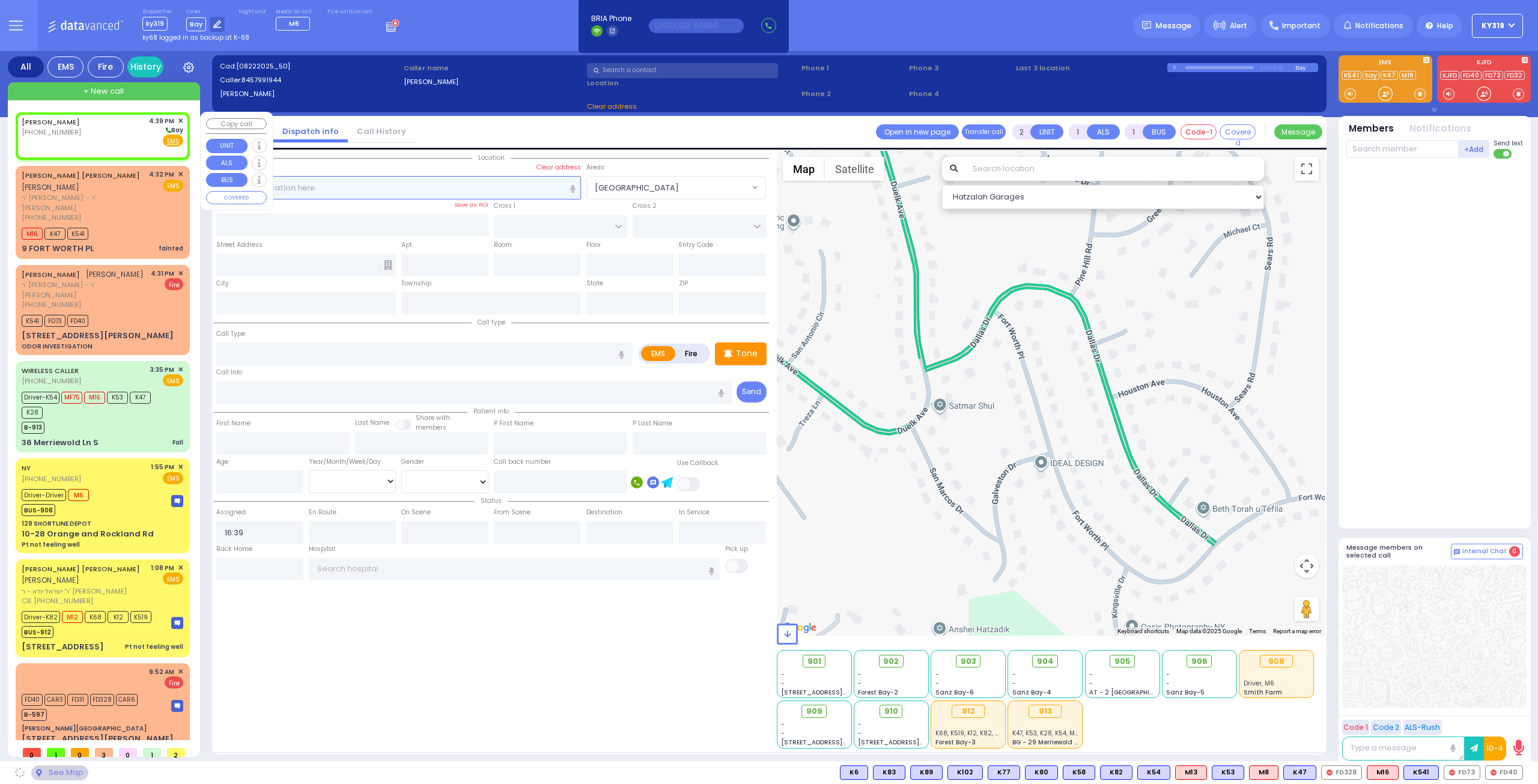
select select
radio input "true"
select select
select select "Hatzalah Garages"
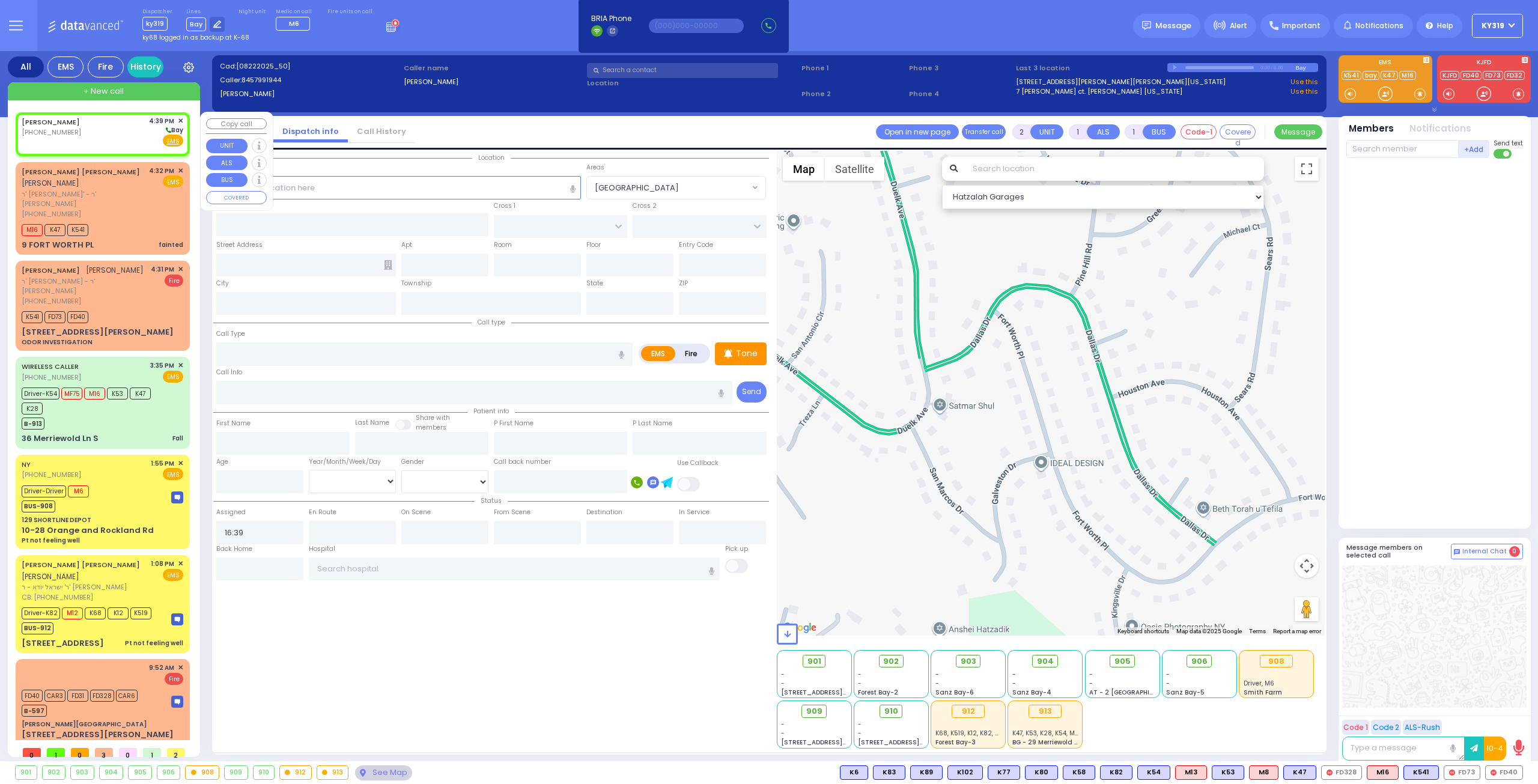
click at [179, 118] on span "✕" at bounding box center [180, 122] width 5 height 11
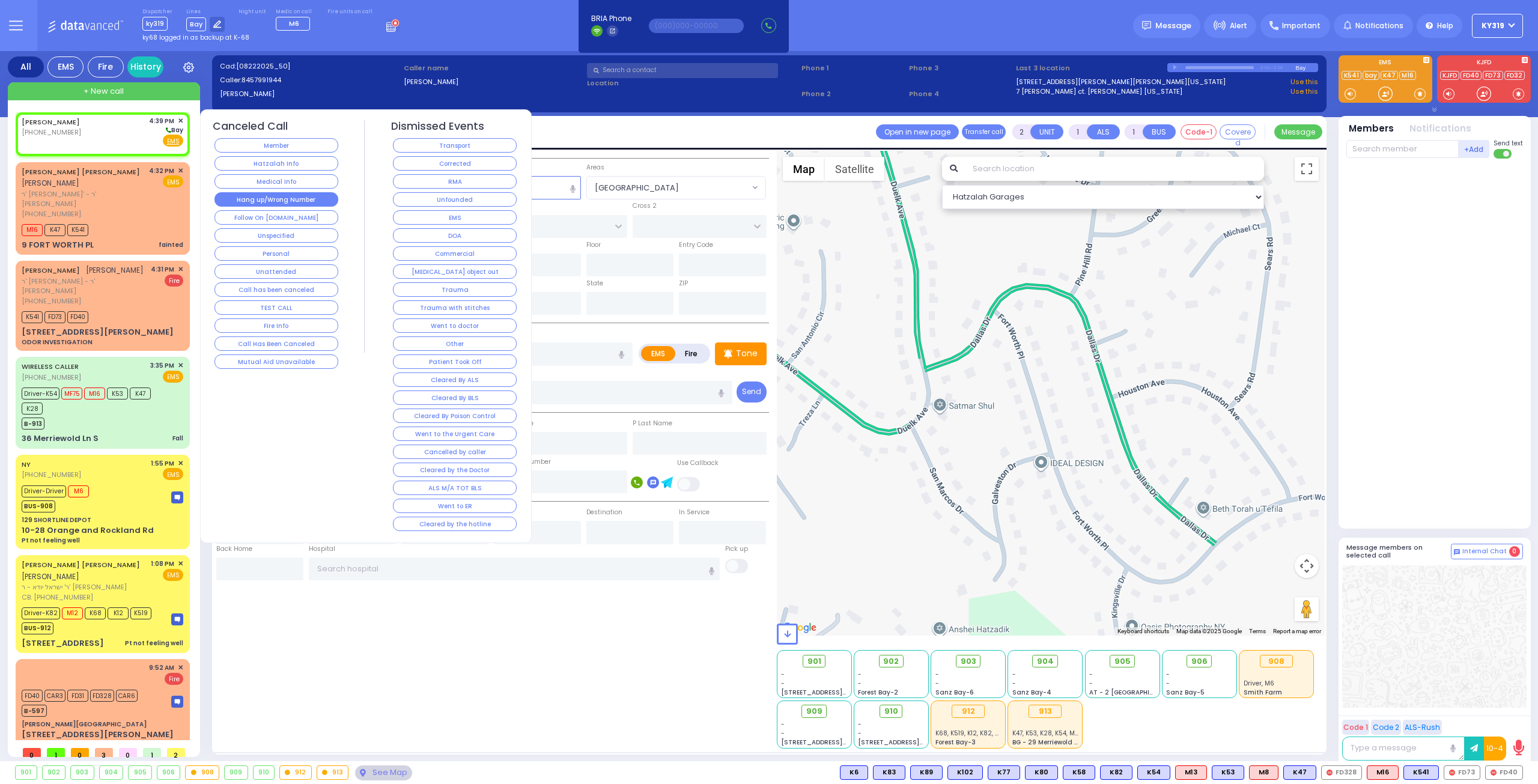
click at [290, 194] on button "Hang up/Wrong Number" at bounding box center [276, 200] width 123 height 14
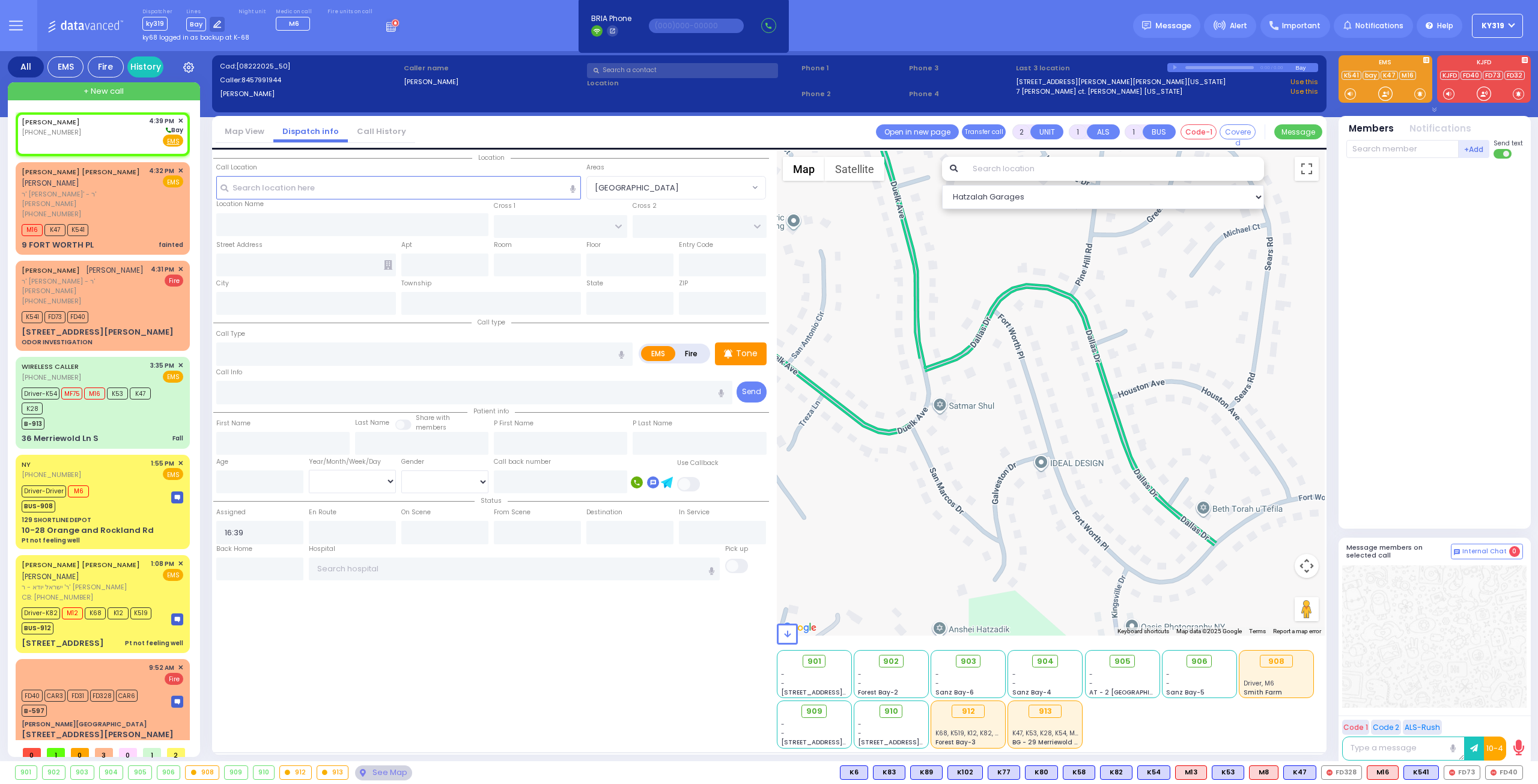
select select
radio input "true"
select select
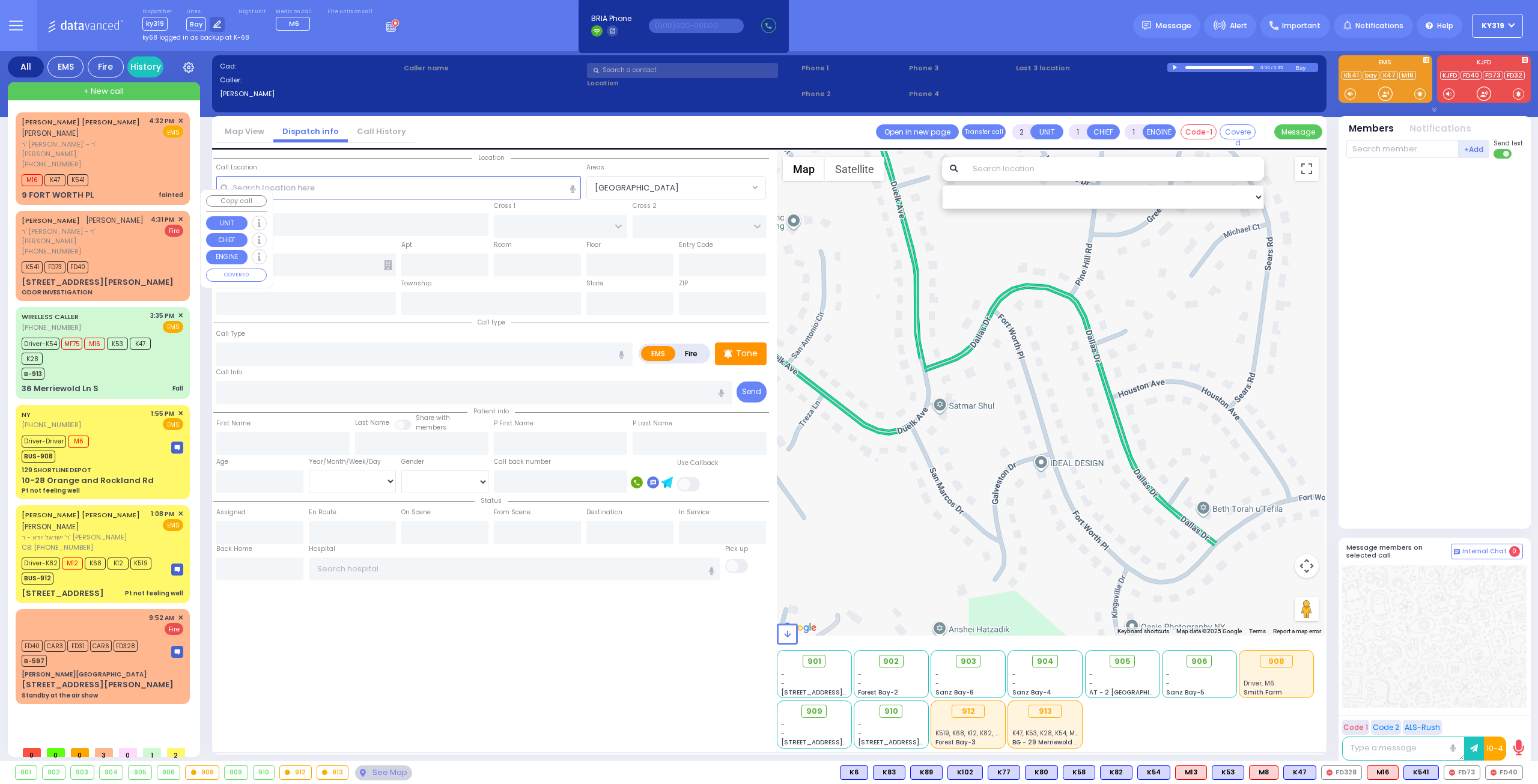
click at [179, 215] on span "✕" at bounding box center [180, 220] width 5 height 11
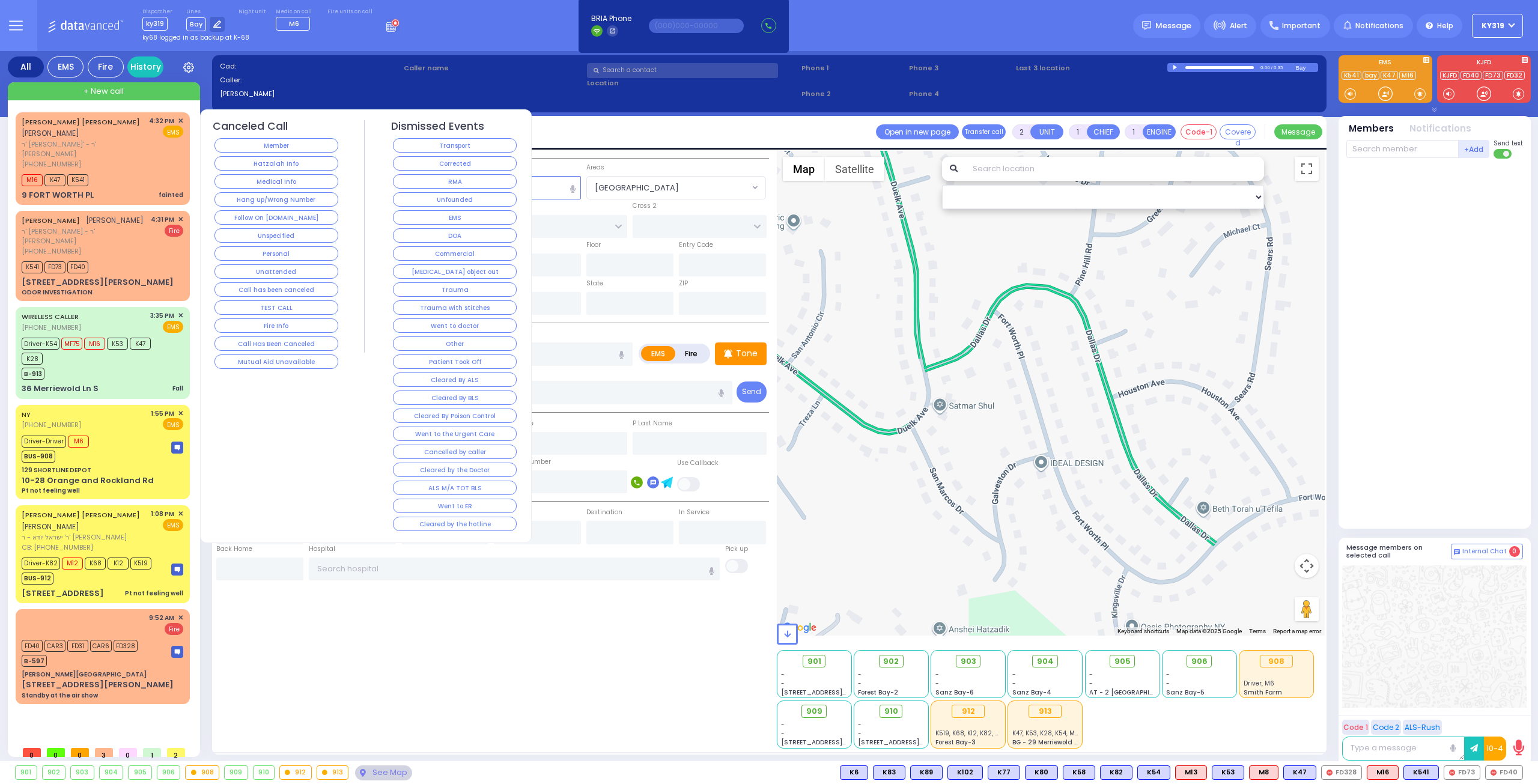
click at [423, 162] on button "Corrected" at bounding box center [455, 163] width 123 height 14
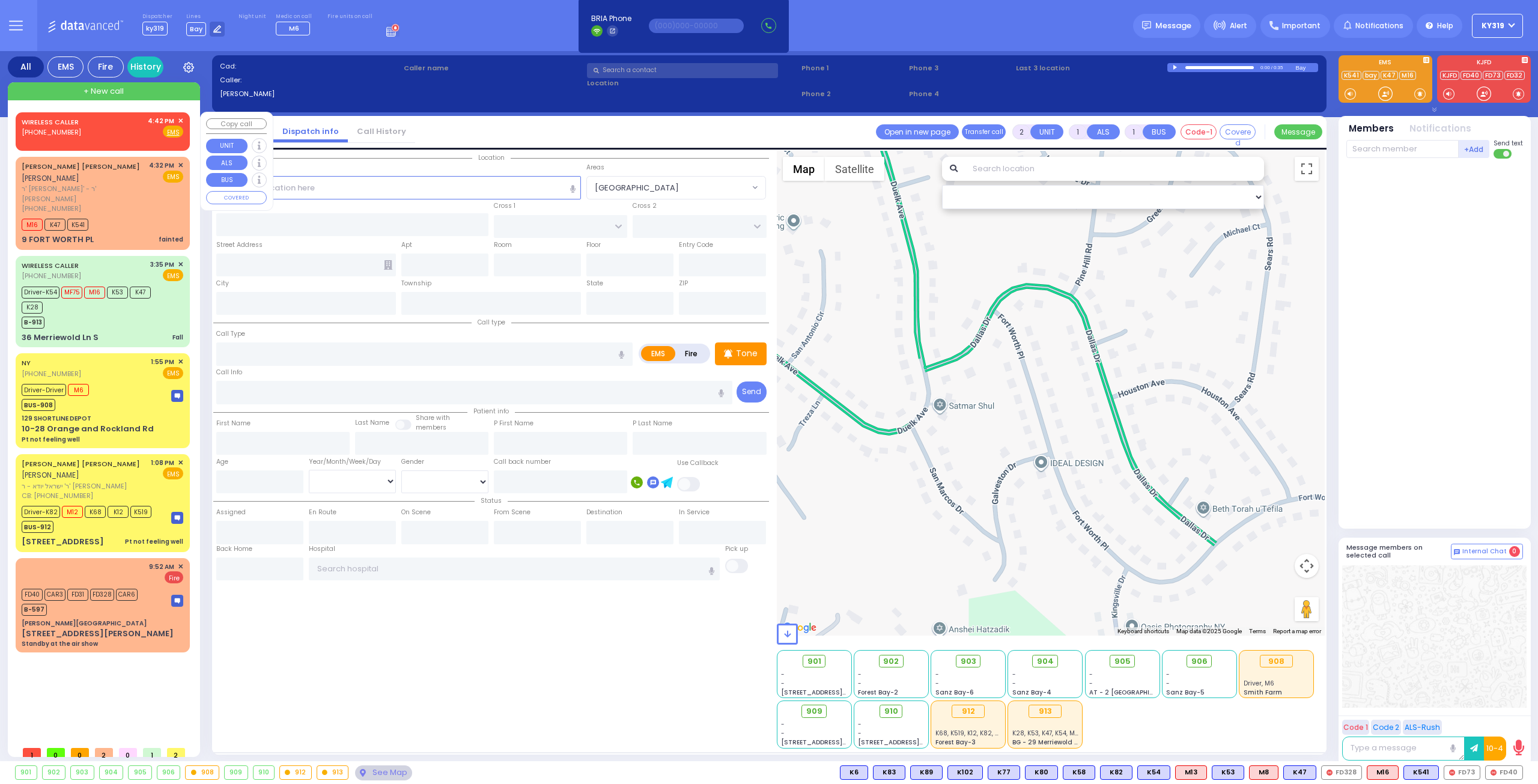
click at [83, 88] on span "+ New call" at bounding box center [103, 91] width 40 height 12
select select
radio input "true"
select select
type input "16:44"
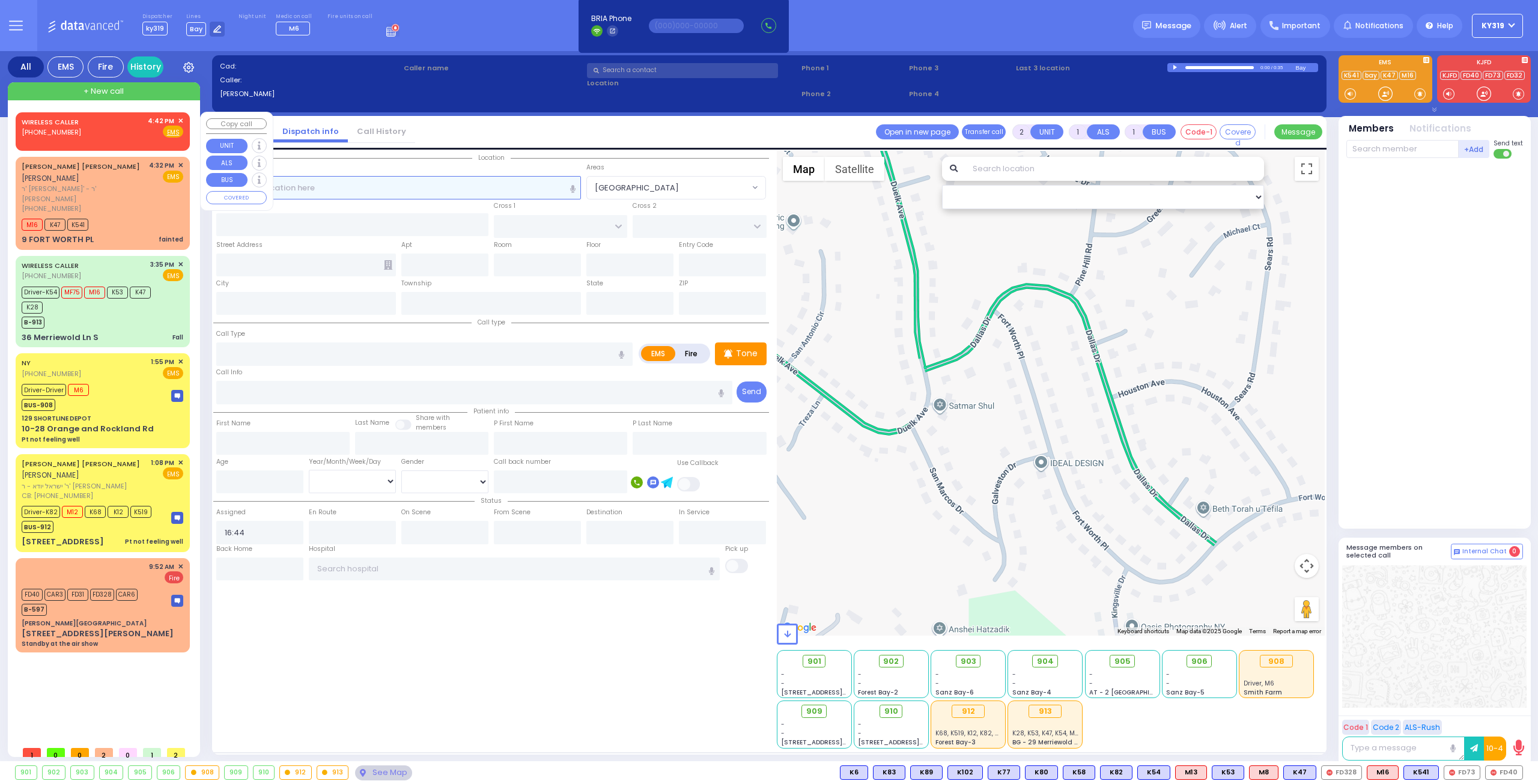
select select "Hatzalah Garages"
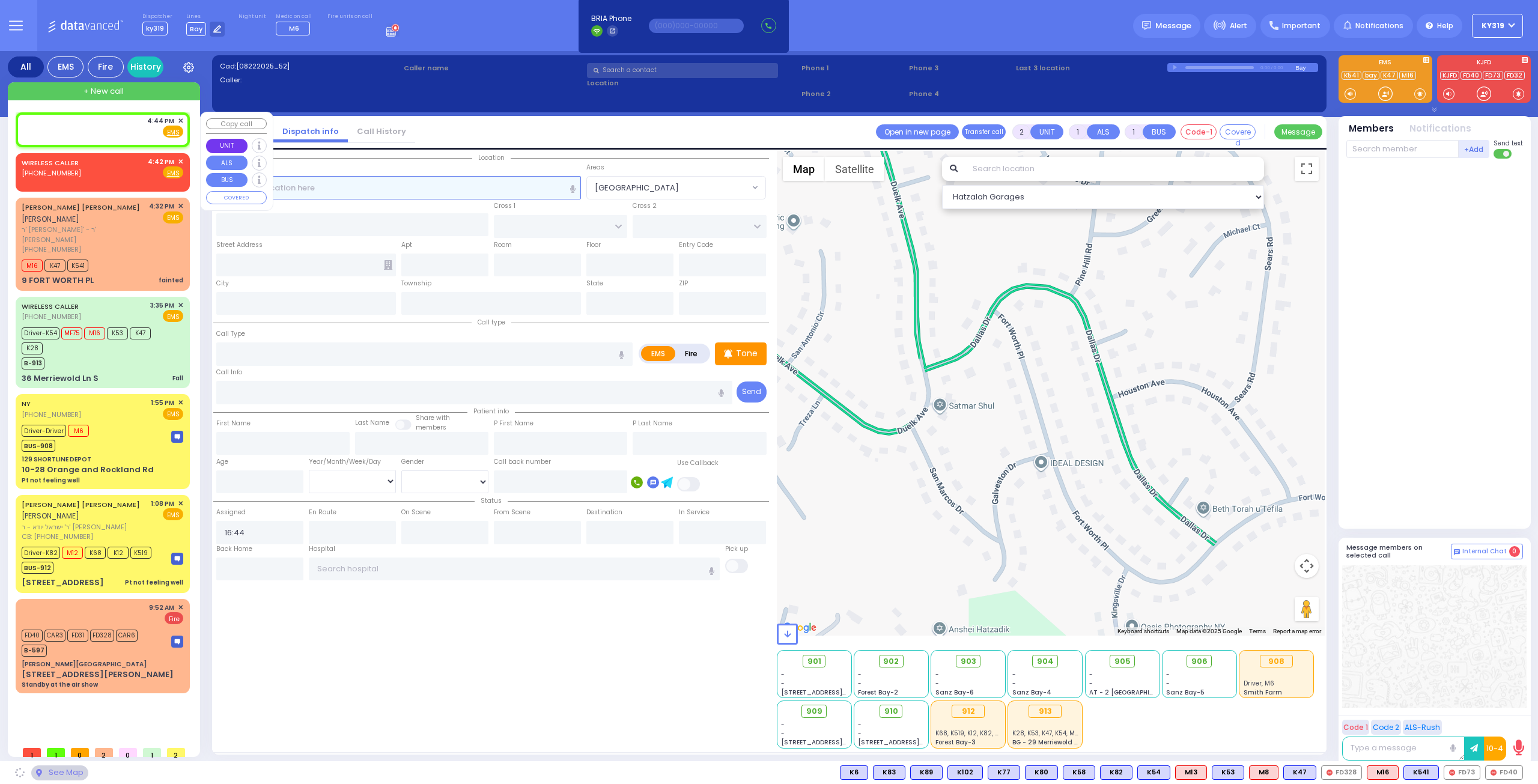
select select
radio input "true"
select select
select select "Hatzalah Garages"
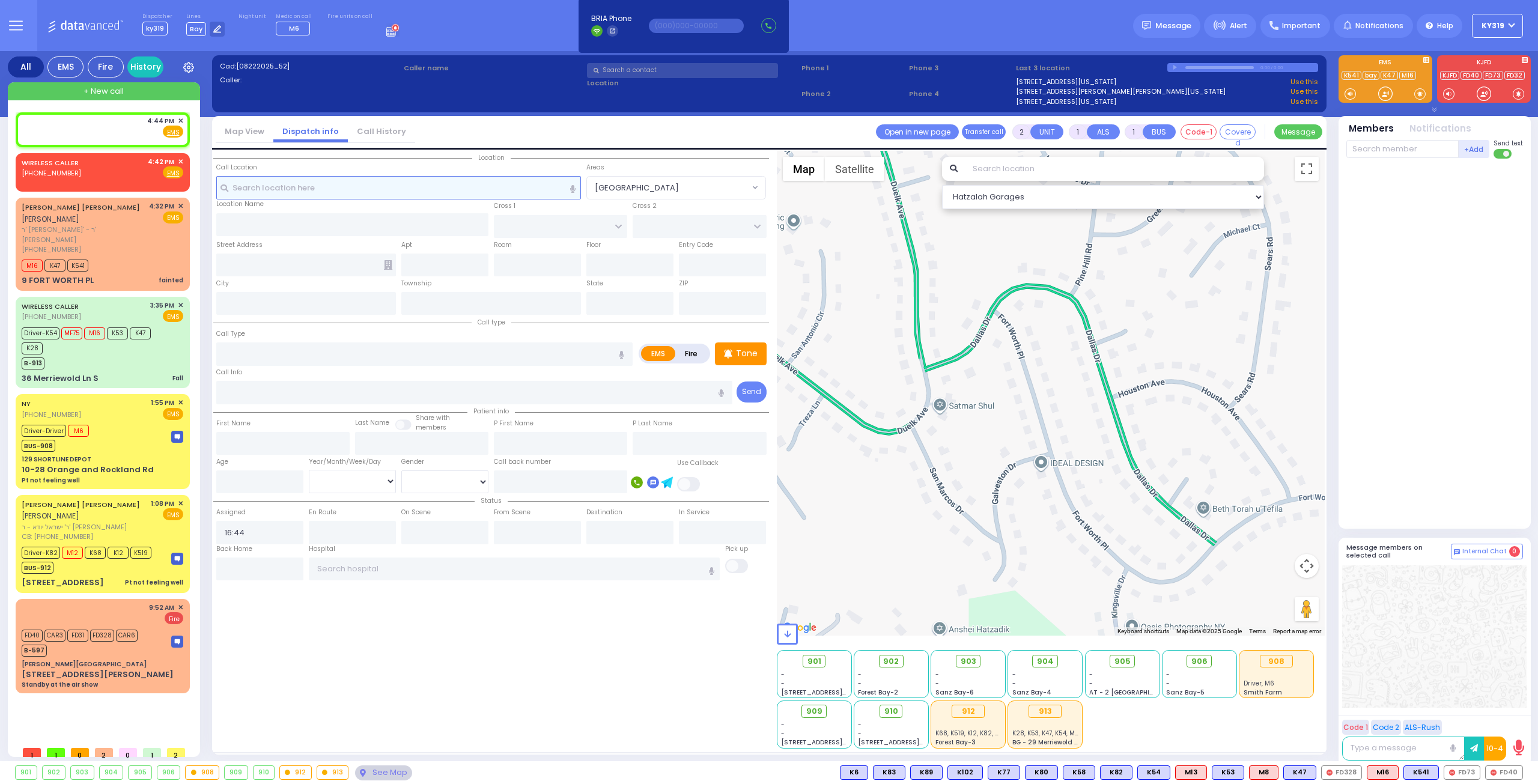
click at [252, 190] on input "text" at bounding box center [399, 187] width 365 height 23
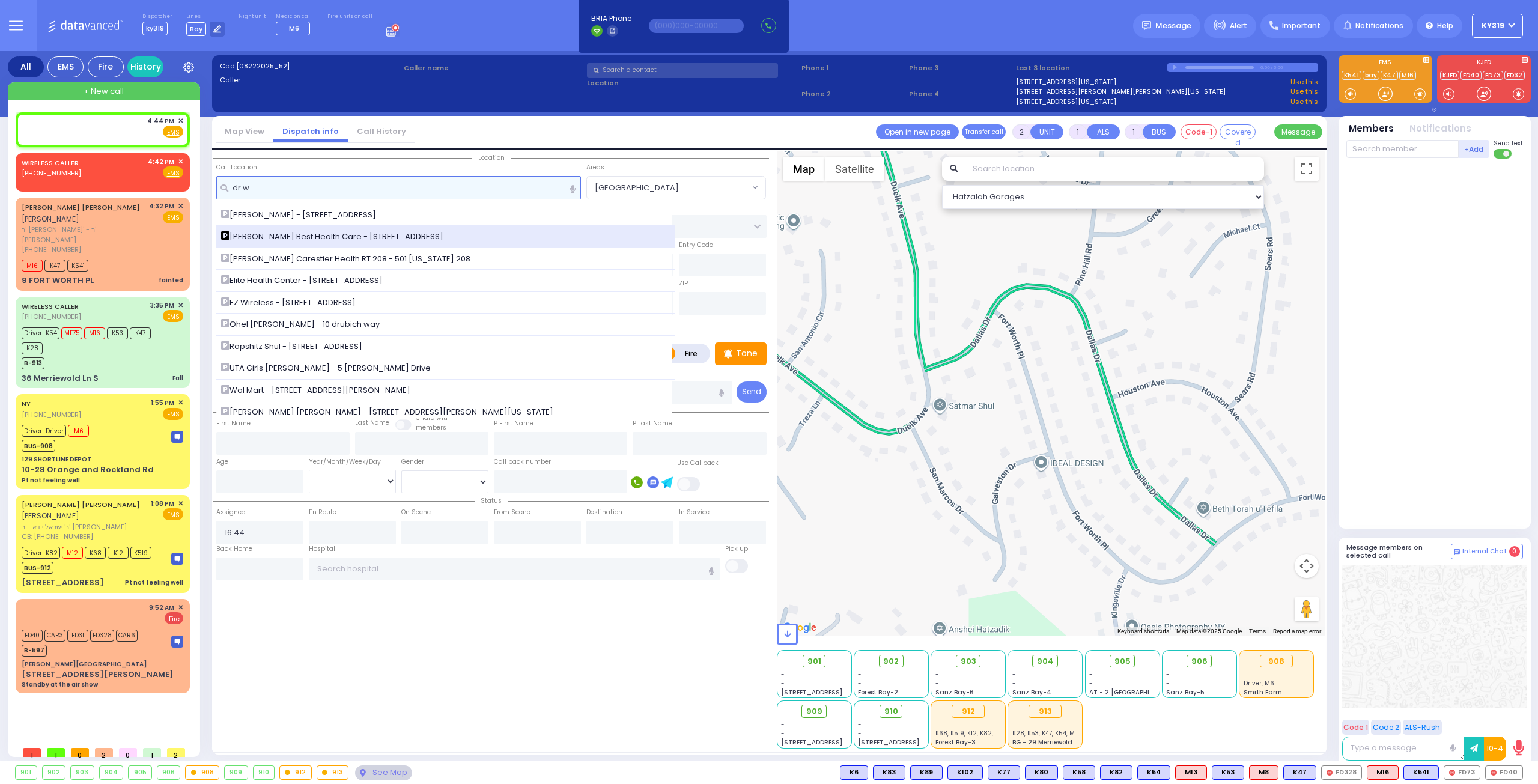
type input "dr w"
click at [287, 235] on span "[PERSON_NAME] Best Health Care - [STREET_ADDRESS]" at bounding box center [334, 237] width 226 height 12
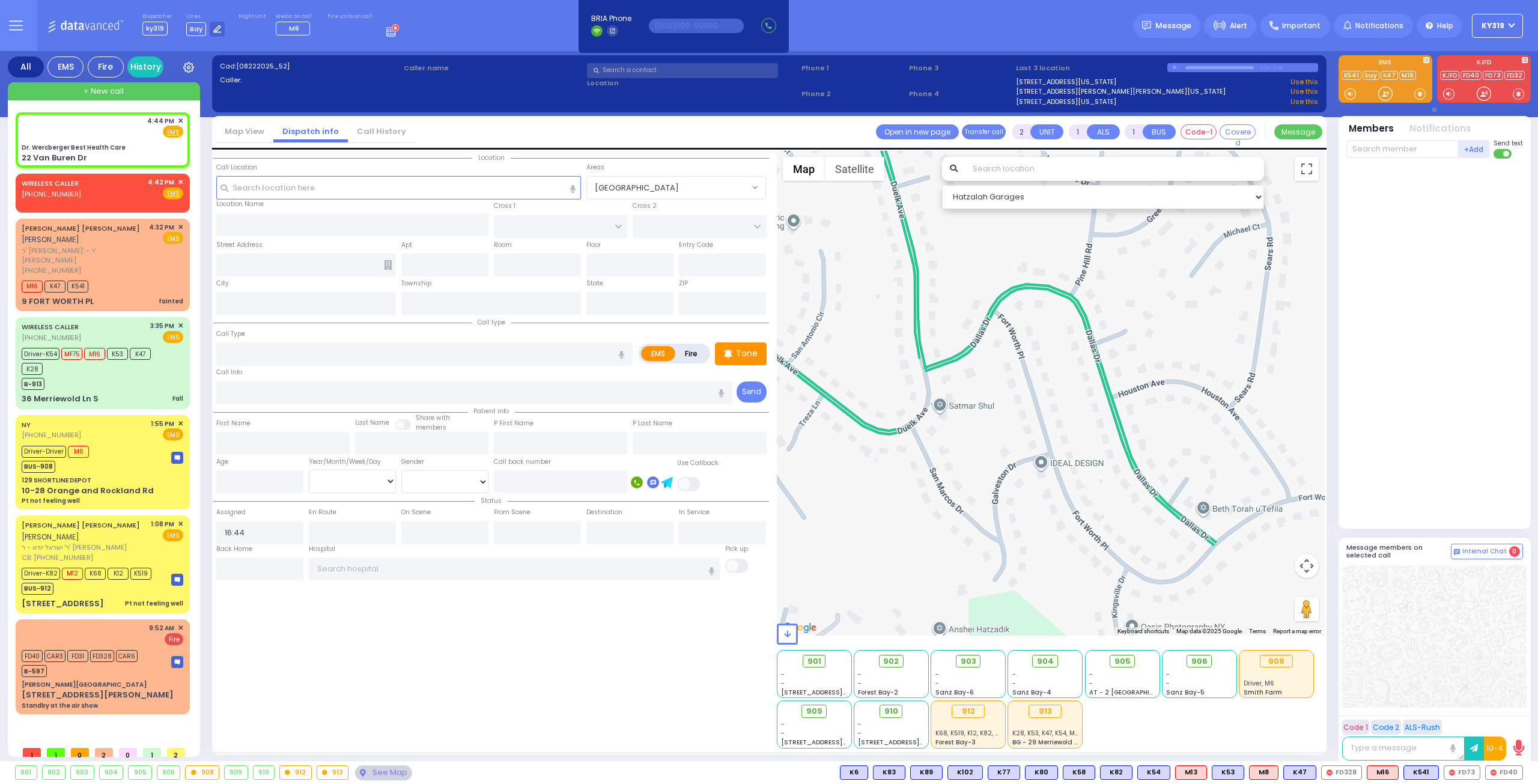
select select
radio input "true"
select select
select select "Hatzalah Garages"
type input "Dr. Wercberger Best Health Care"
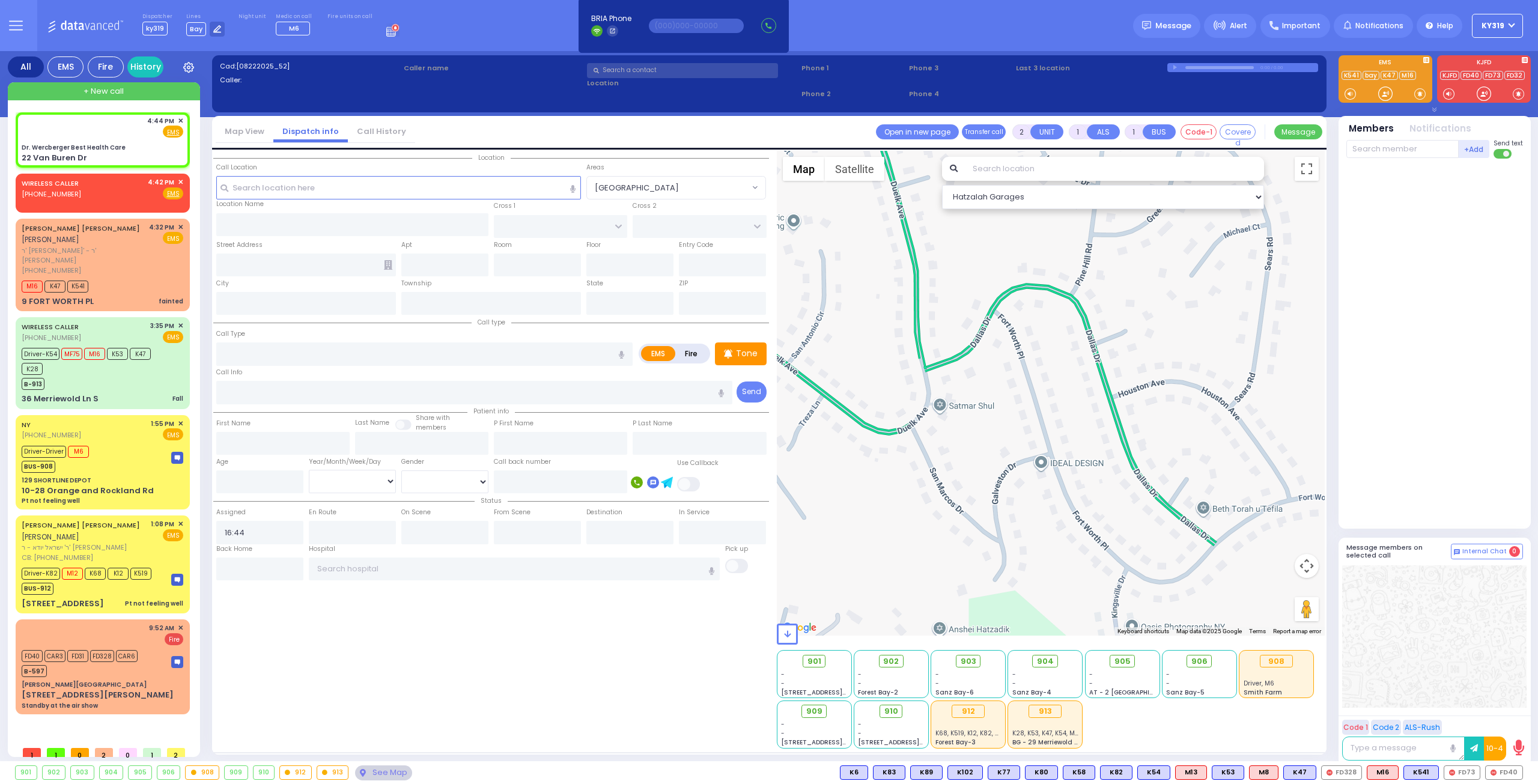
type input "SHINEV COURT"
type input "QUICKWAY RD"
type input "22 Van Buren Dr"
type input "Monroe"
type input "[US_STATE]"
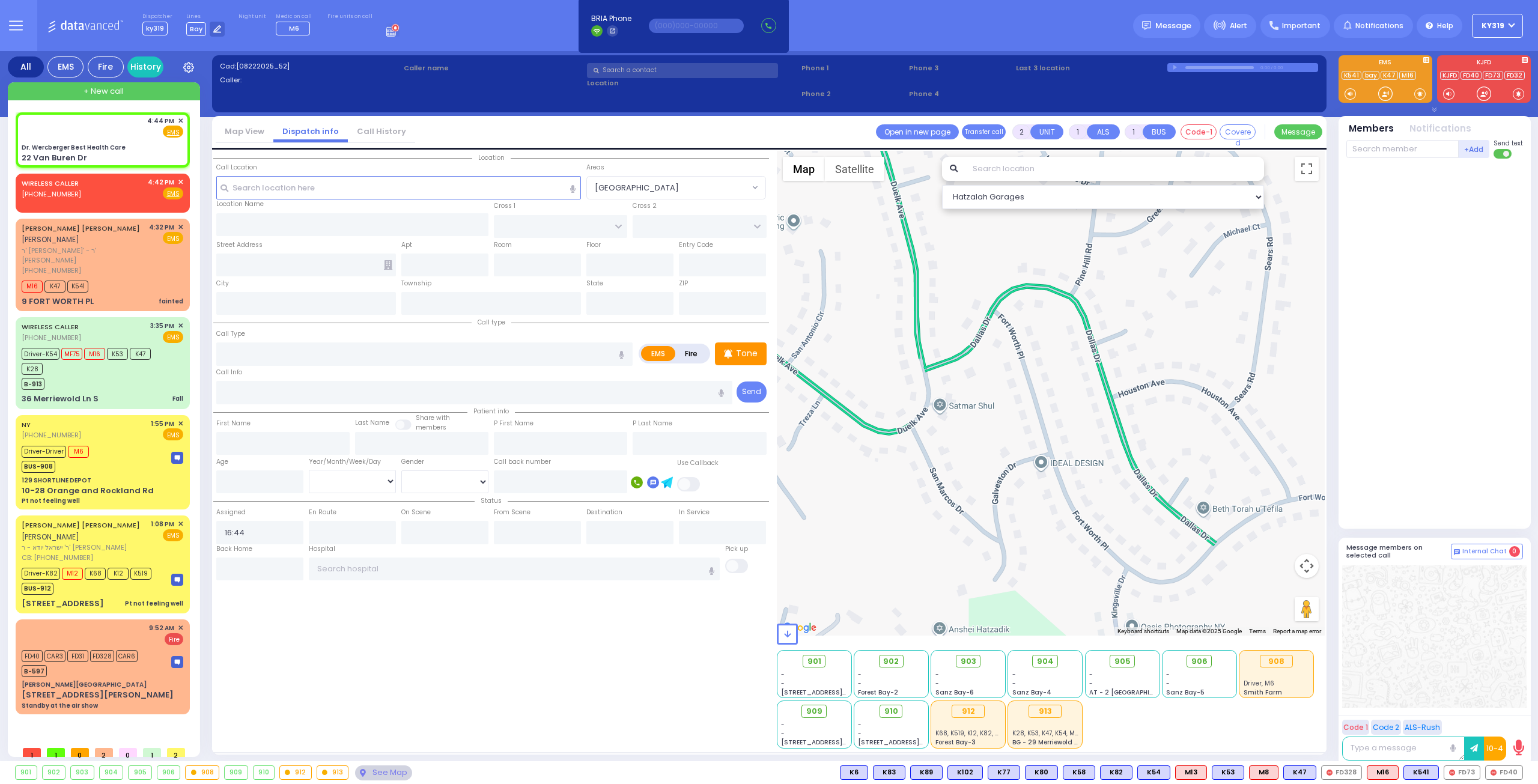
type input "10950"
select select "SECTION 1"
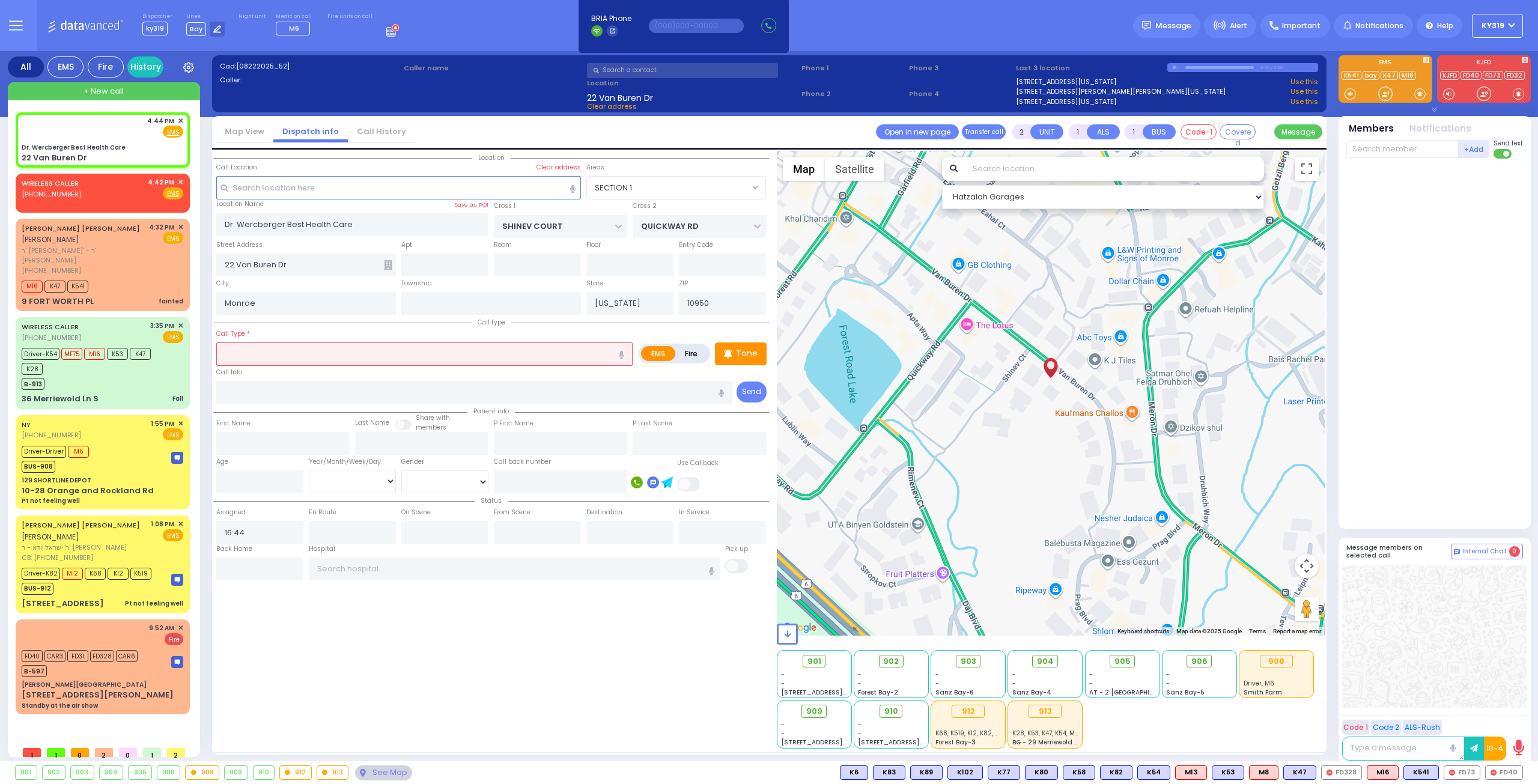
click at [241, 354] on input "text" at bounding box center [424, 354] width 416 height 23
type input "oed emergency"
select select
radio input "true"
select select
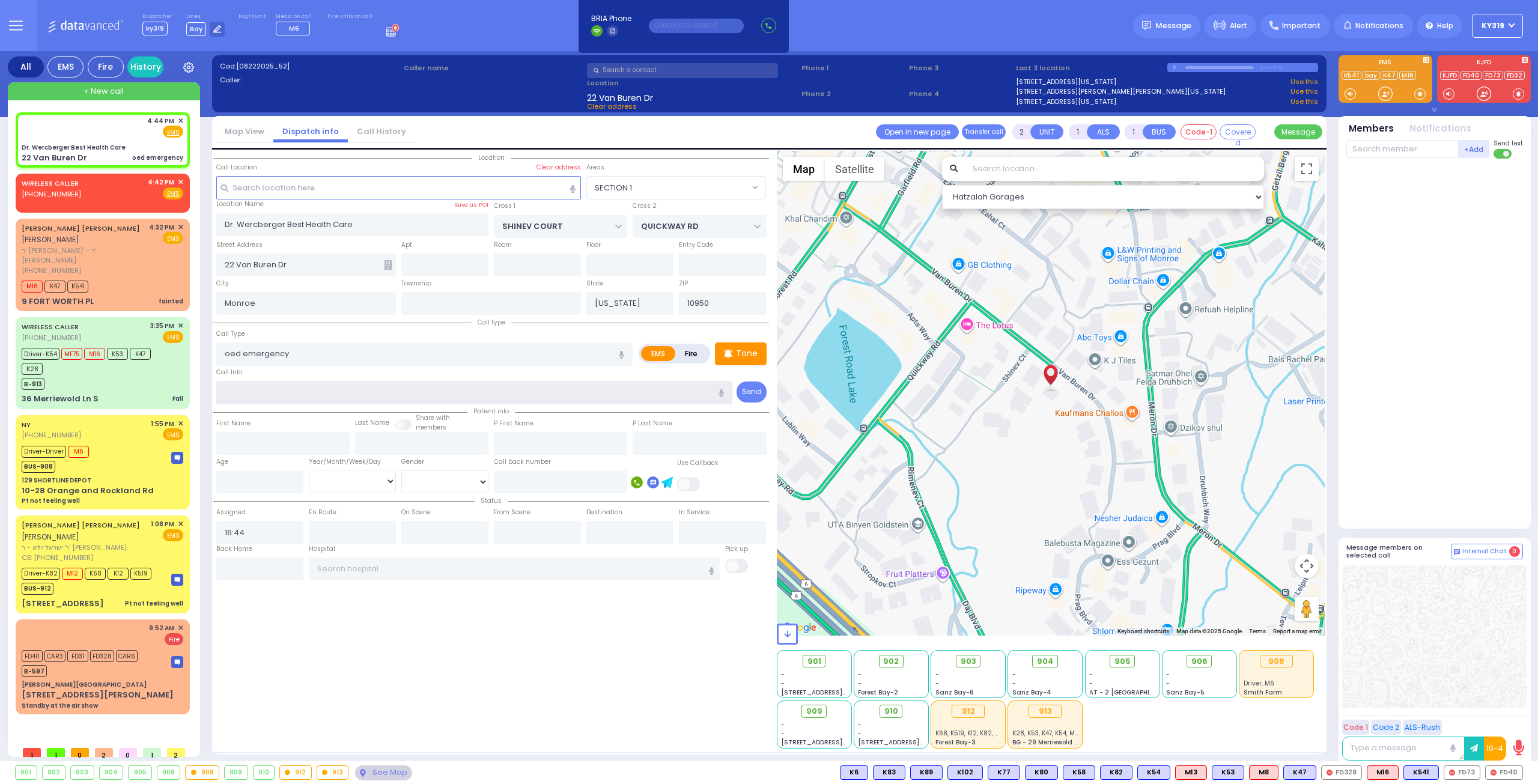
select select "Hatzalah Garages"
select select "SECTION 1"
click at [118, 129] on div "4:44 PM ✕ Fire EMS" at bounding box center [102, 127] width 162 height 22
select select
radio input "true"
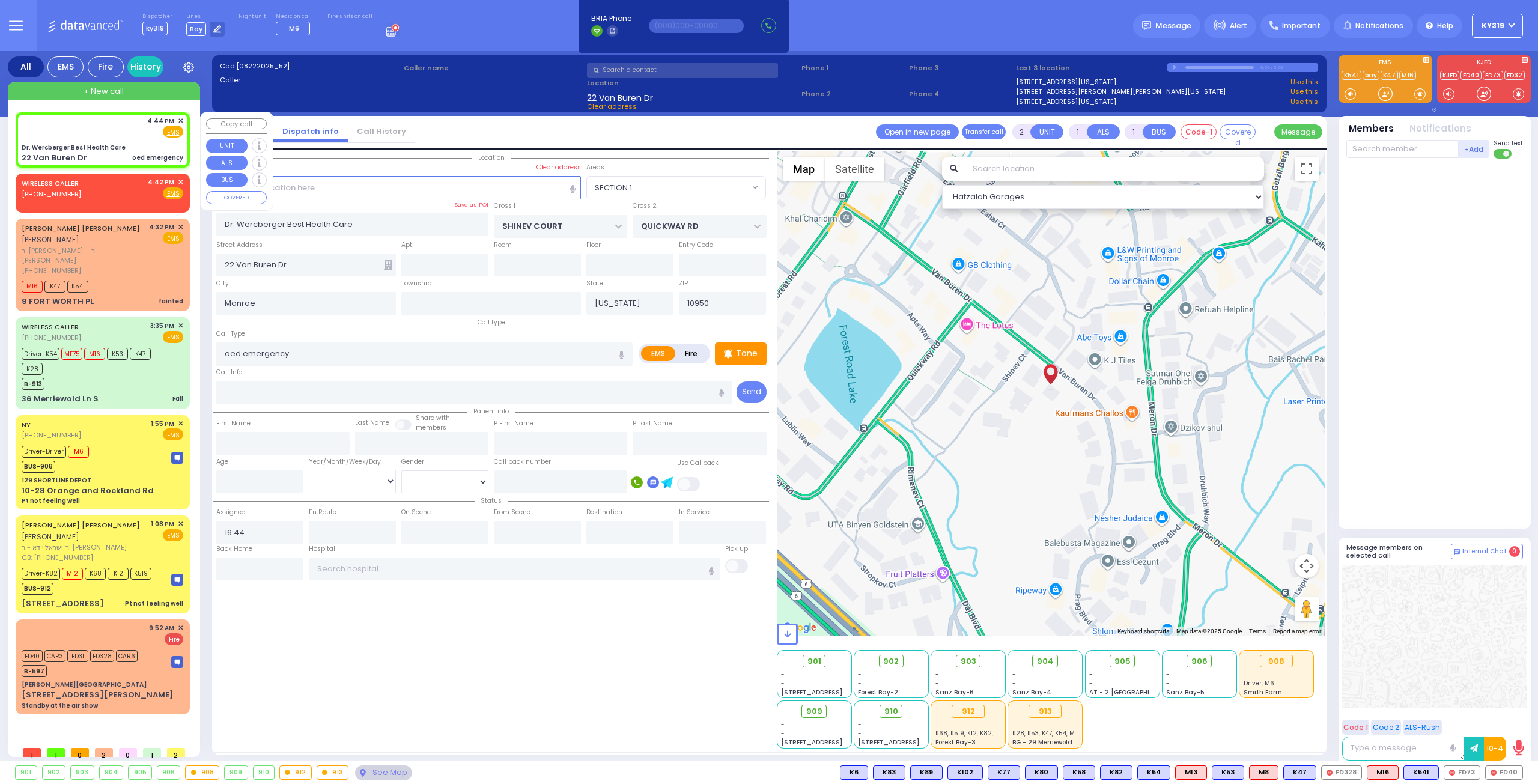
select select
select select "Hatzalah Garages"
select select "SECTION 1"
click at [136, 135] on div "4:44 PM ✕ Fire EMS" at bounding box center [102, 127] width 162 height 22
select select
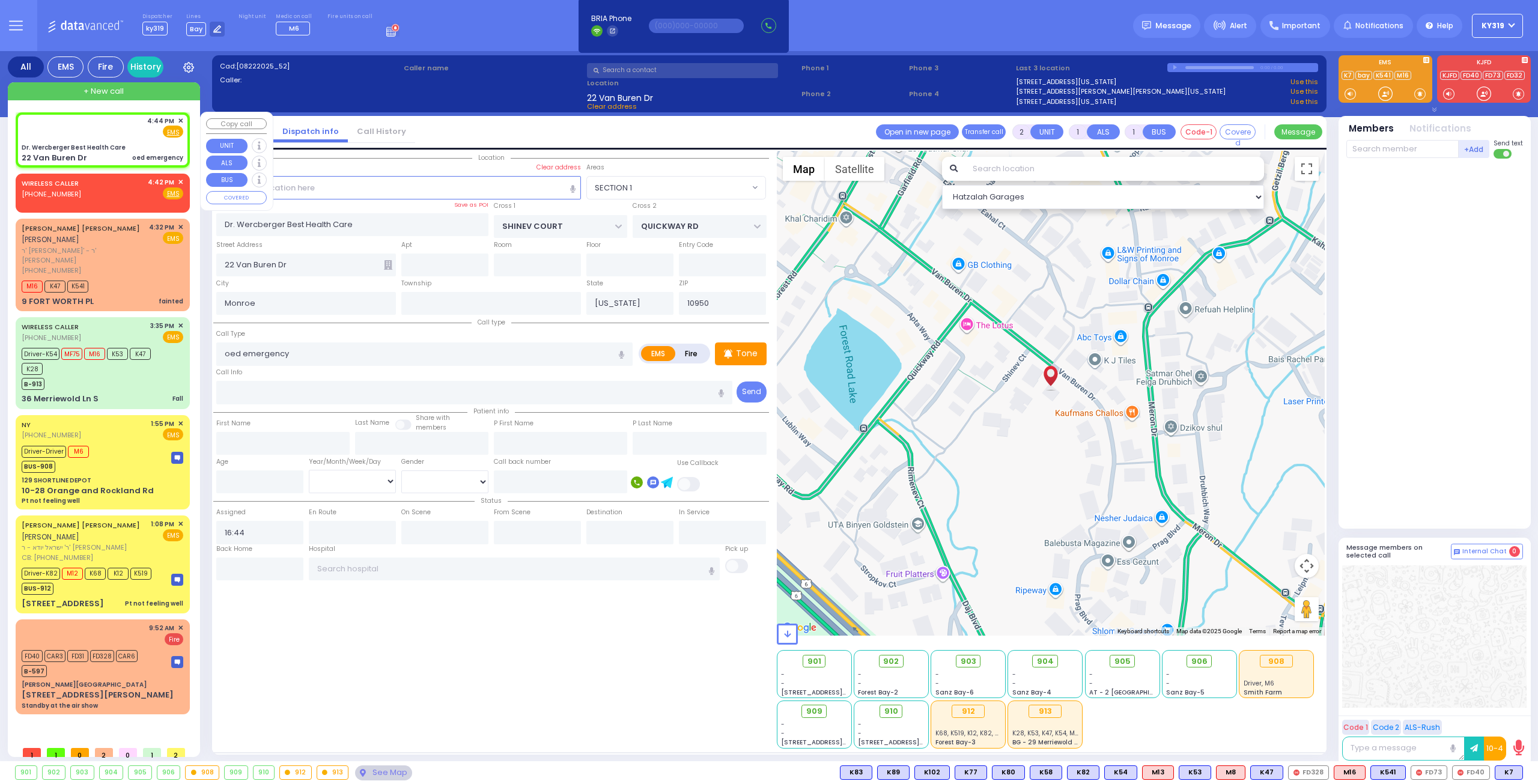
radio input "true"
select select
select select "Hatzalah Garages"
select select "SECTION 1"
click at [1514, 767] on span "K7" at bounding box center [1509, 772] width 27 height 13
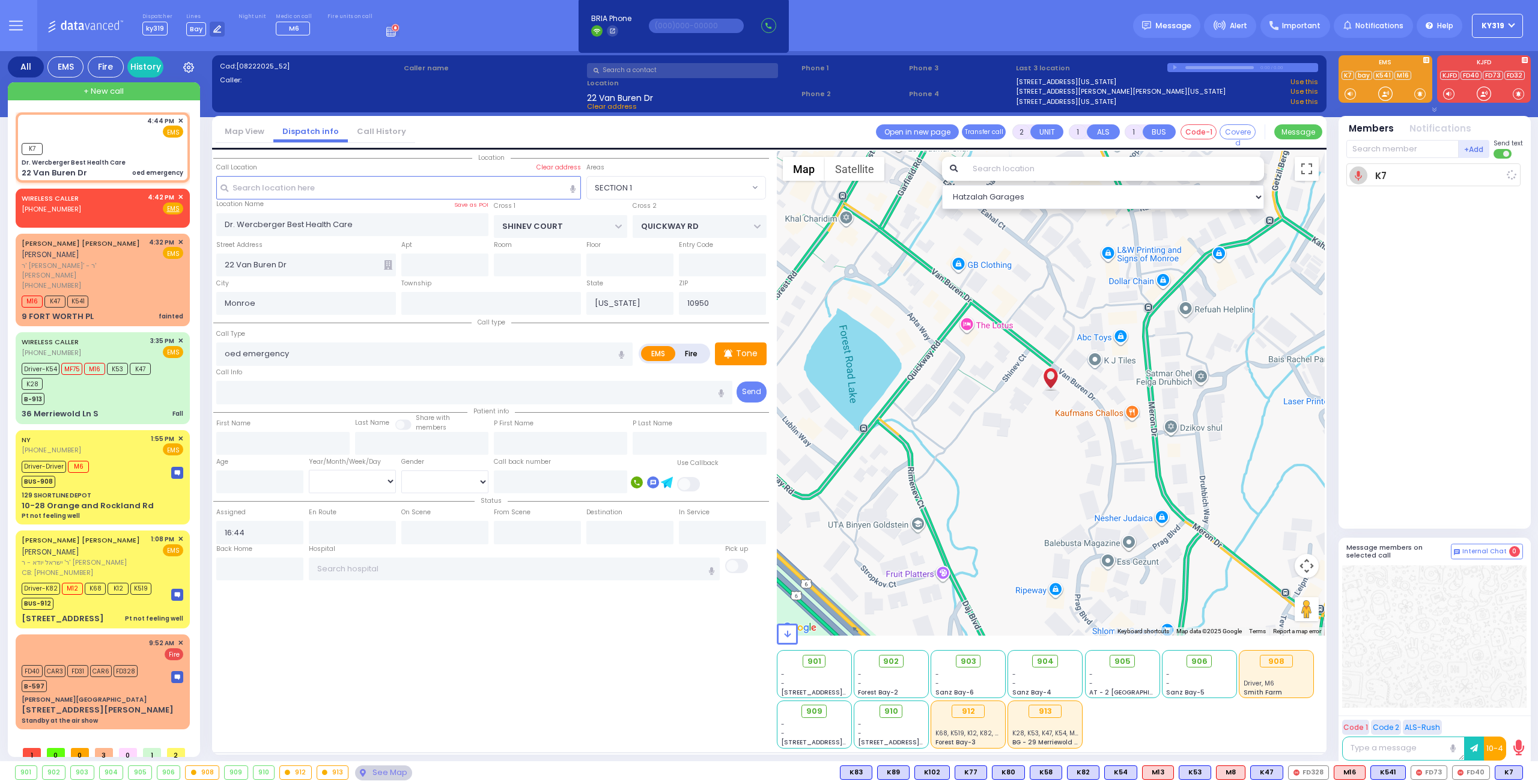
select select
radio input "true"
select select
type input "16:45"
select select "Hatzalah Garages"
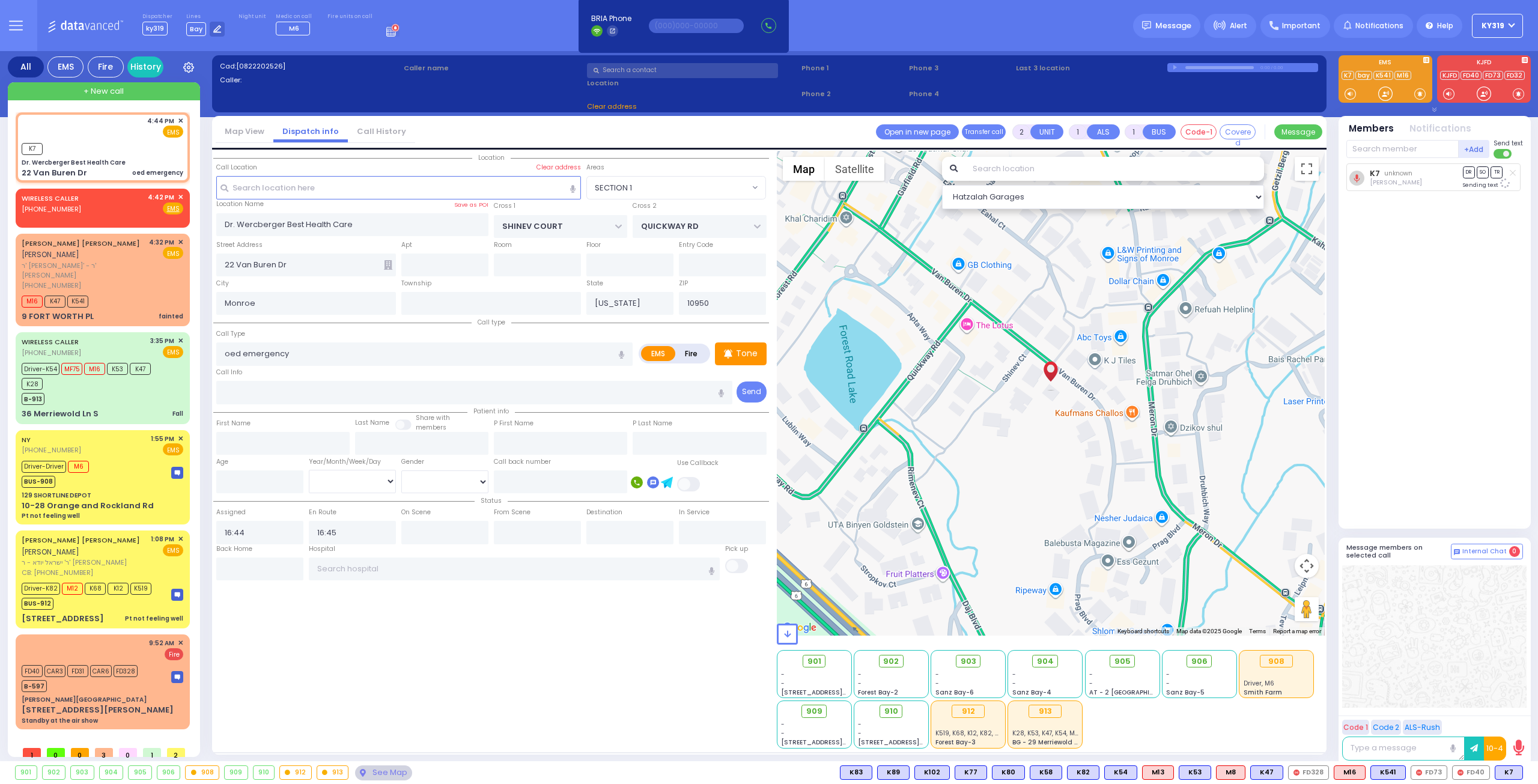
select select "SECTION 1"
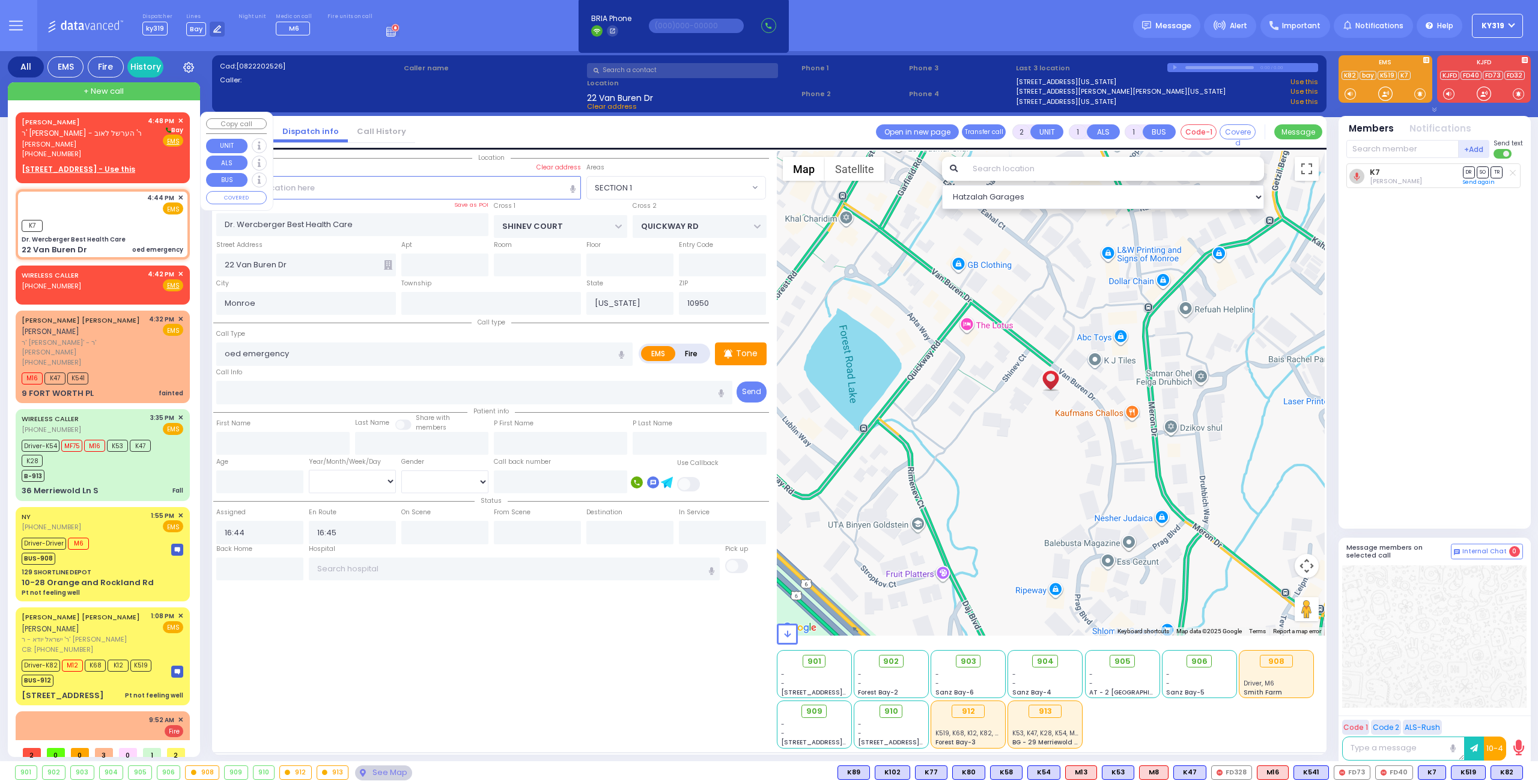
click at [53, 170] on u "[STREET_ADDRESS] - Use this" at bounding box center [78, 170] width 114 height 11
select select
radio input "true"
type input "[PERSON_NAME]"
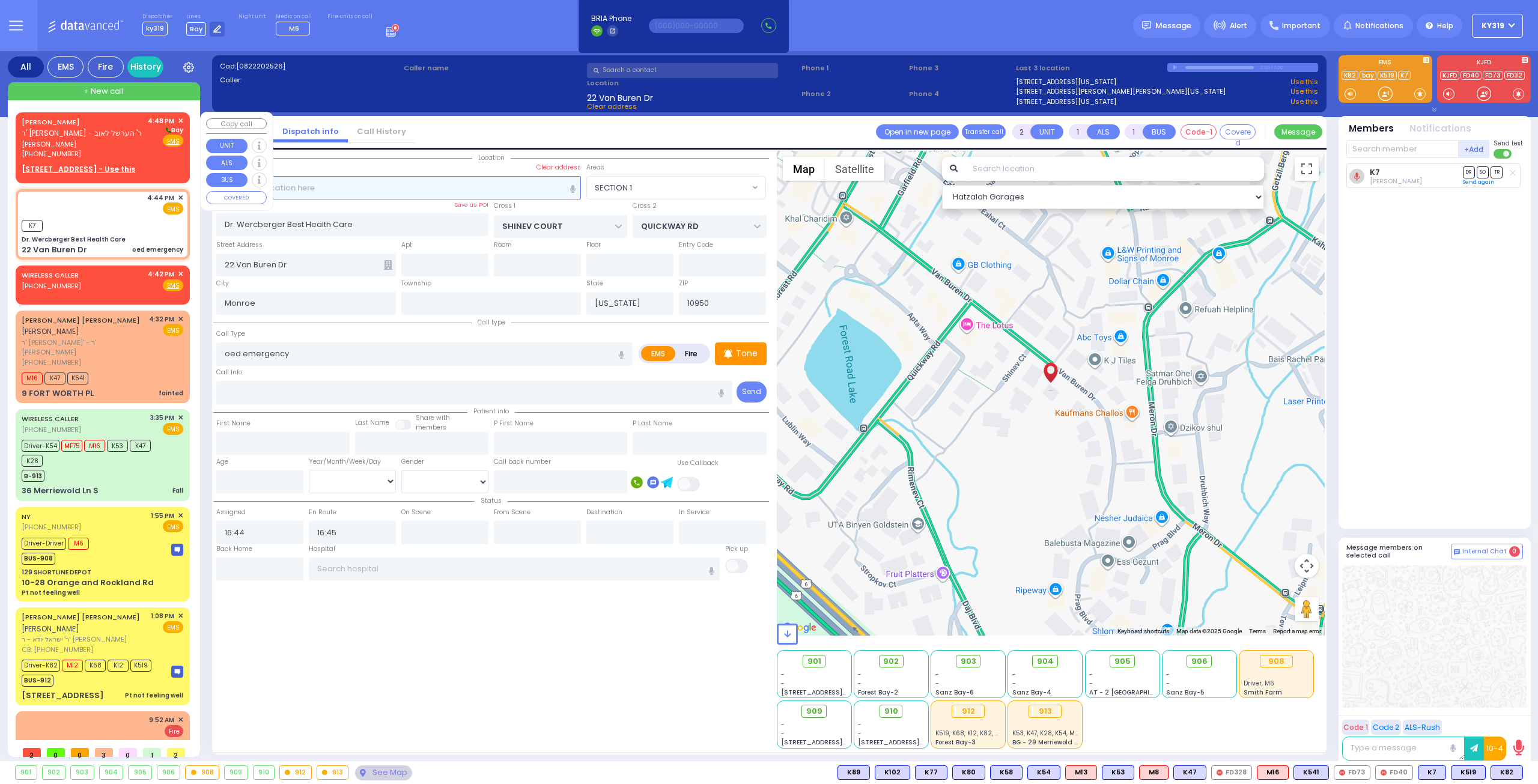
select select
type input "16:48"
select select "Hatzalah Garages"
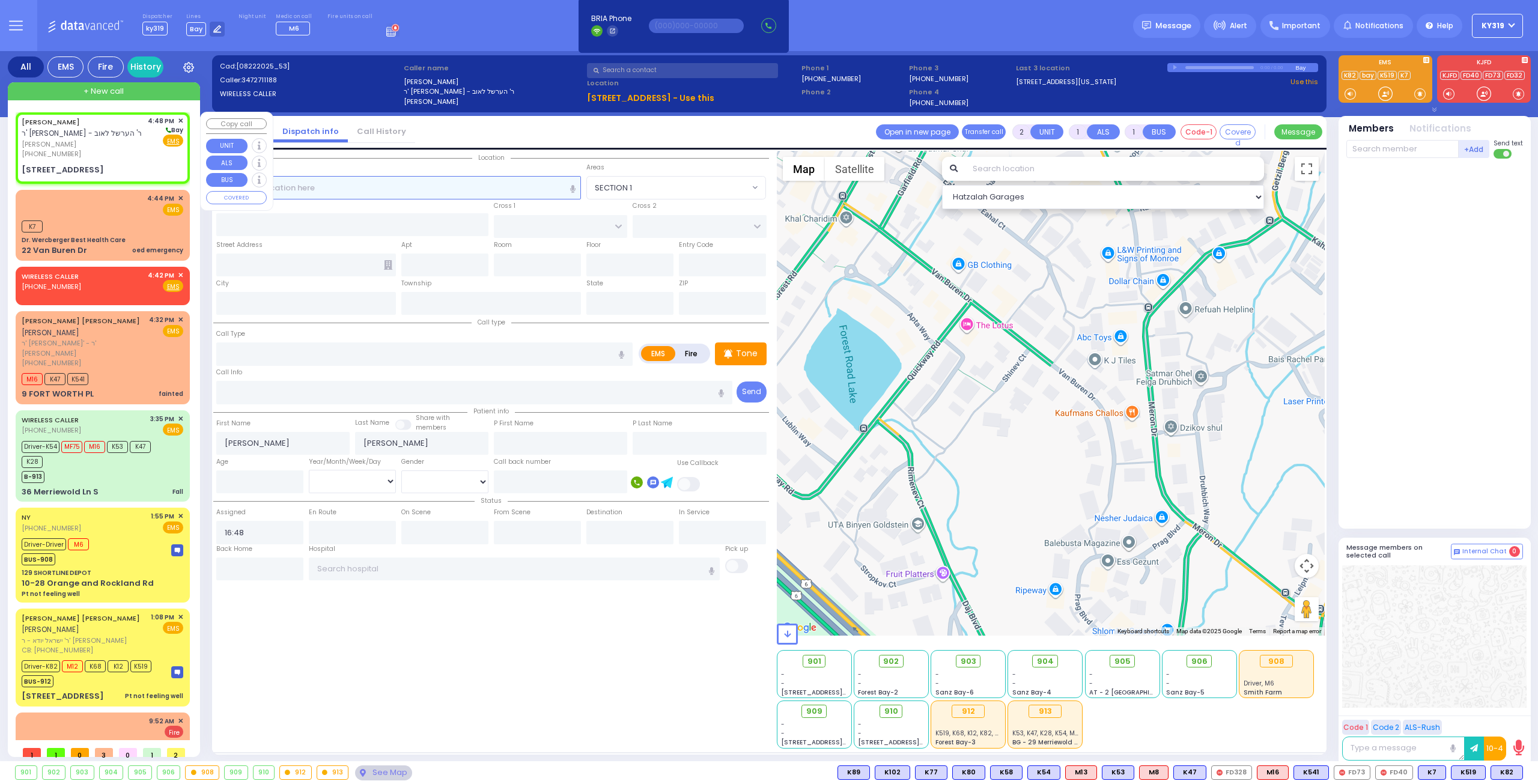
select select
radio input "true"
select select
select select "Hatzalah Garages"
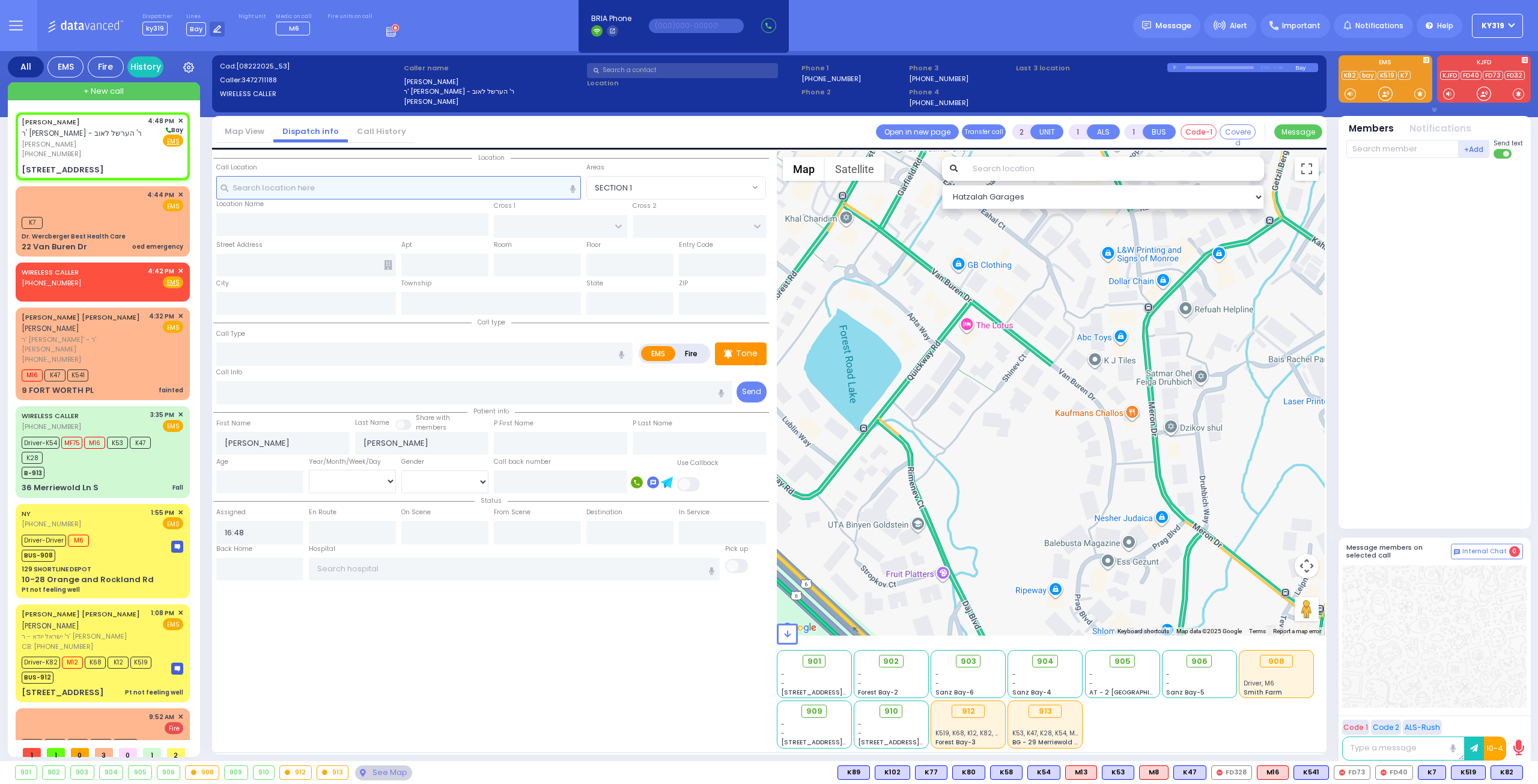
select select
radio input "true"
select select
type input "[GEOGRAPHIC_DATA]"
type input "VOLOVA RD"
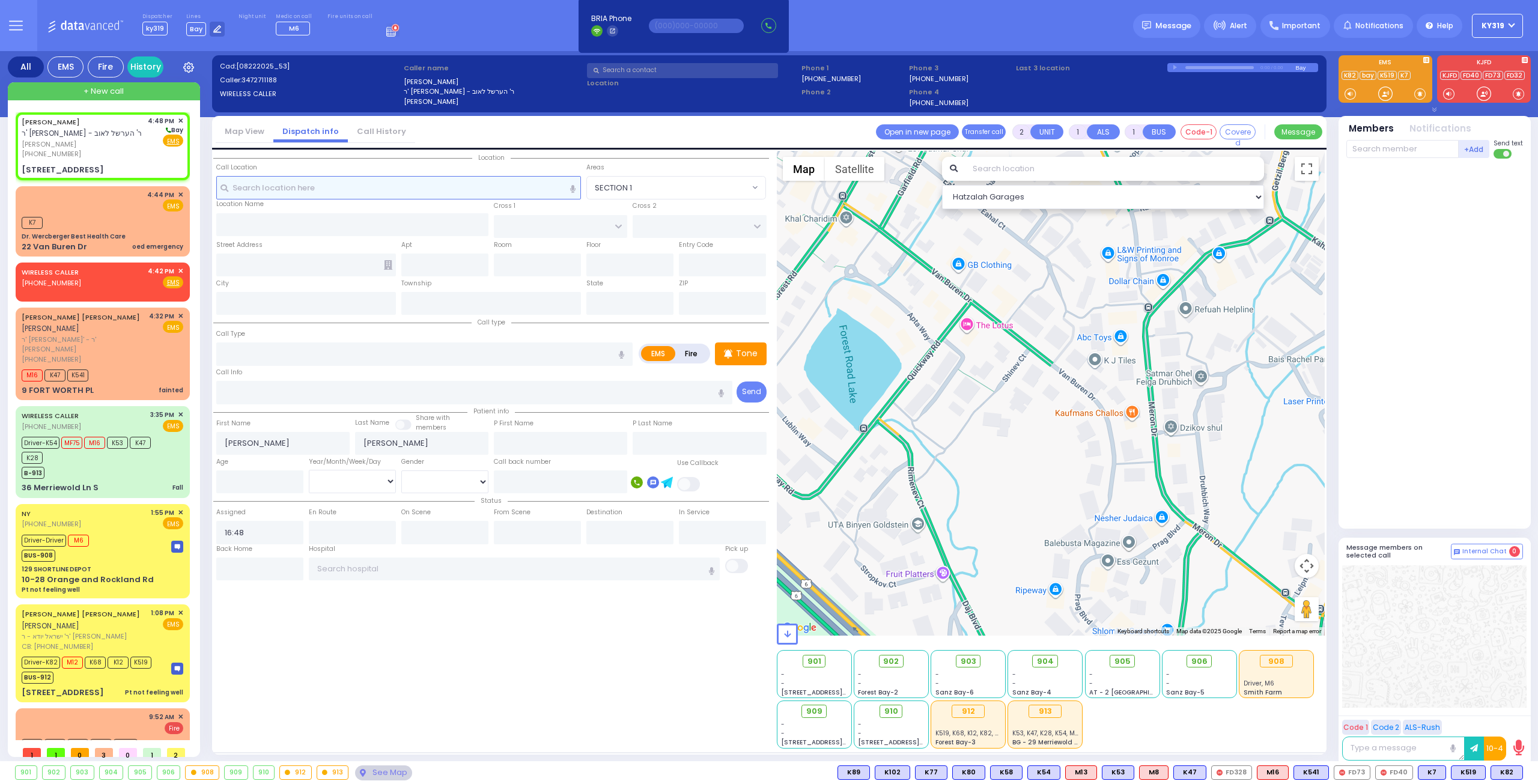
type input "[STREET_ADDRESS]"
type input "101"
type input "Monroe"
type input "[US_STATE]"
type input "10950"
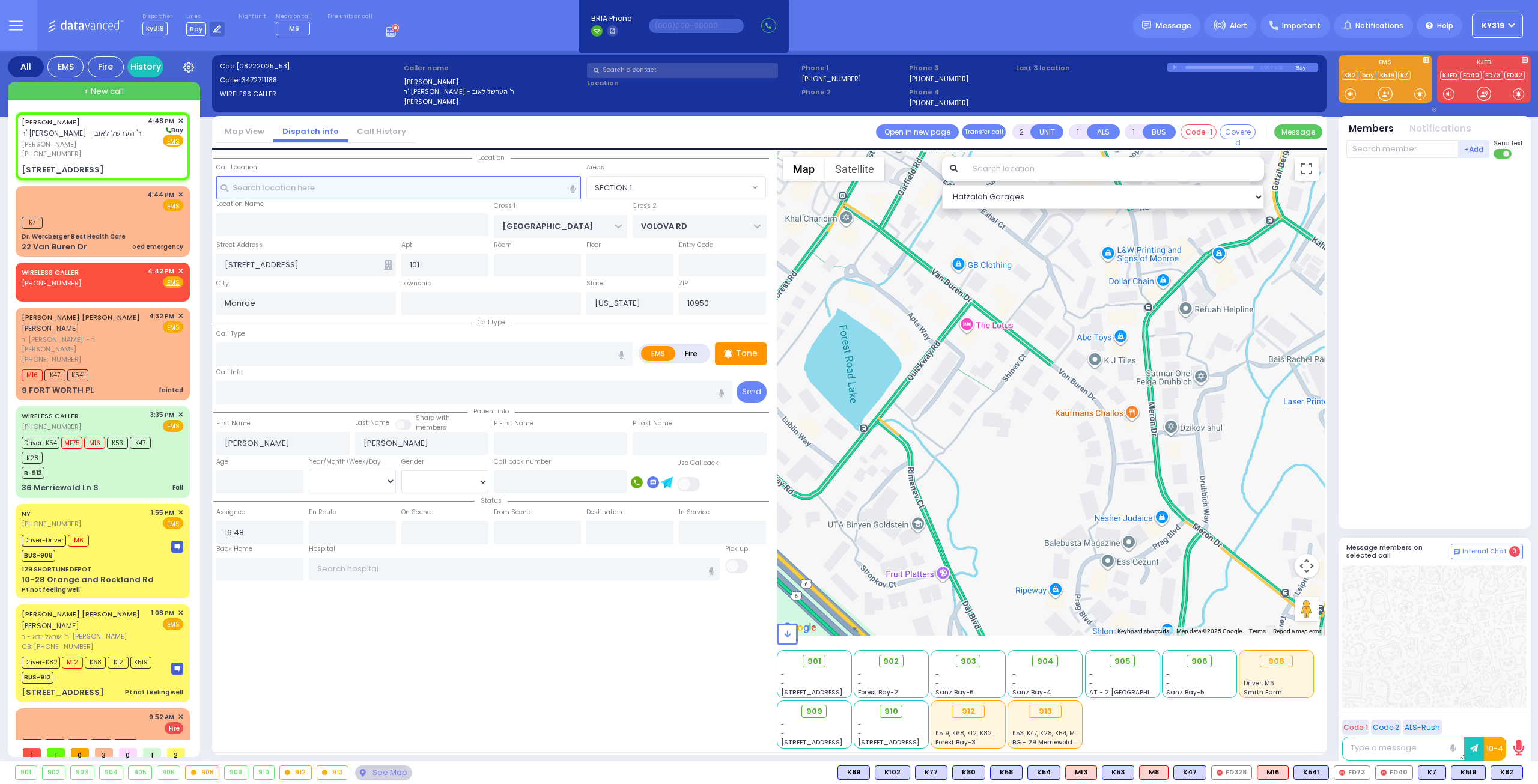
select select
radio input "true"
select select
select select "Hatzalah Garages"
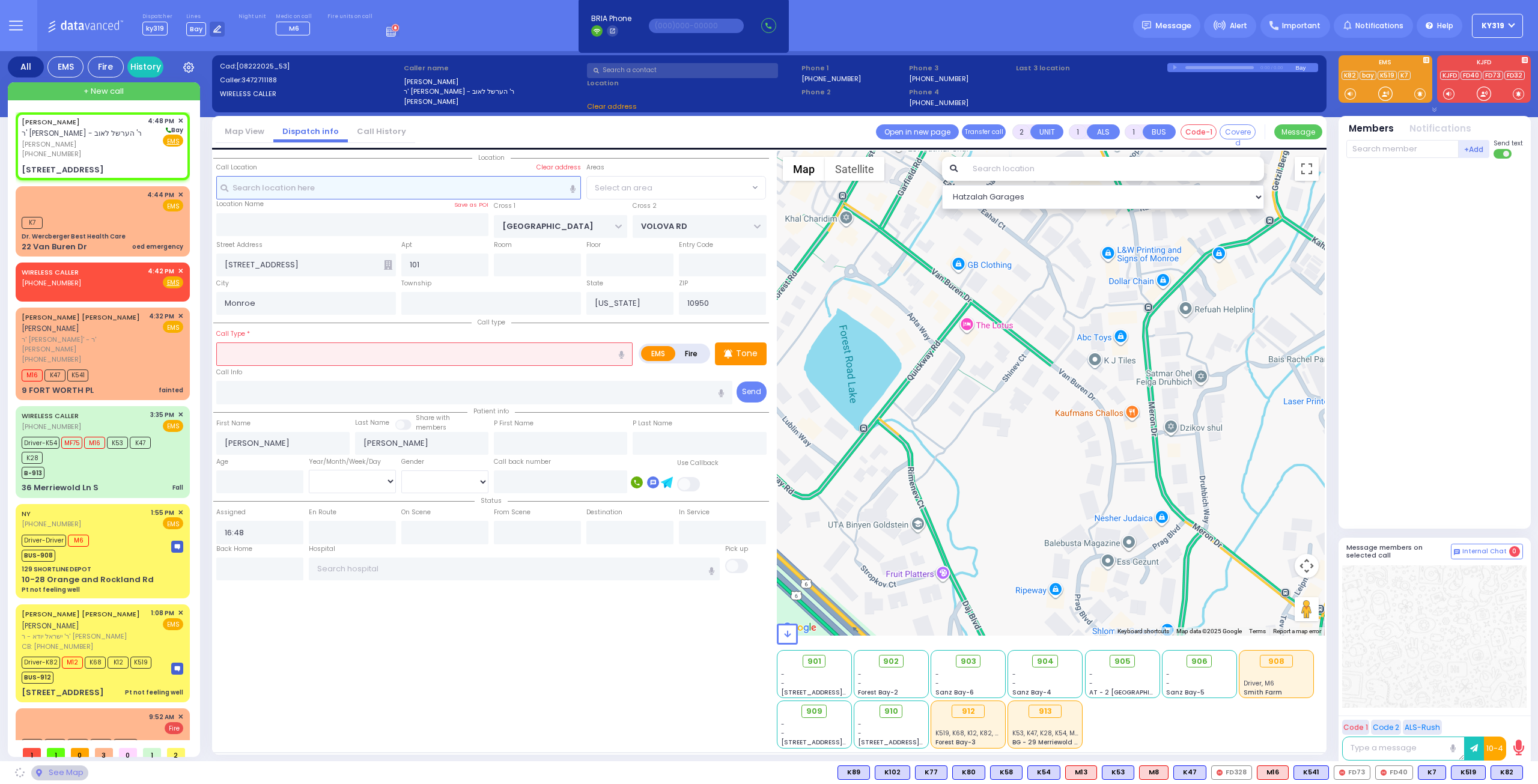
select select "SECTION 5"
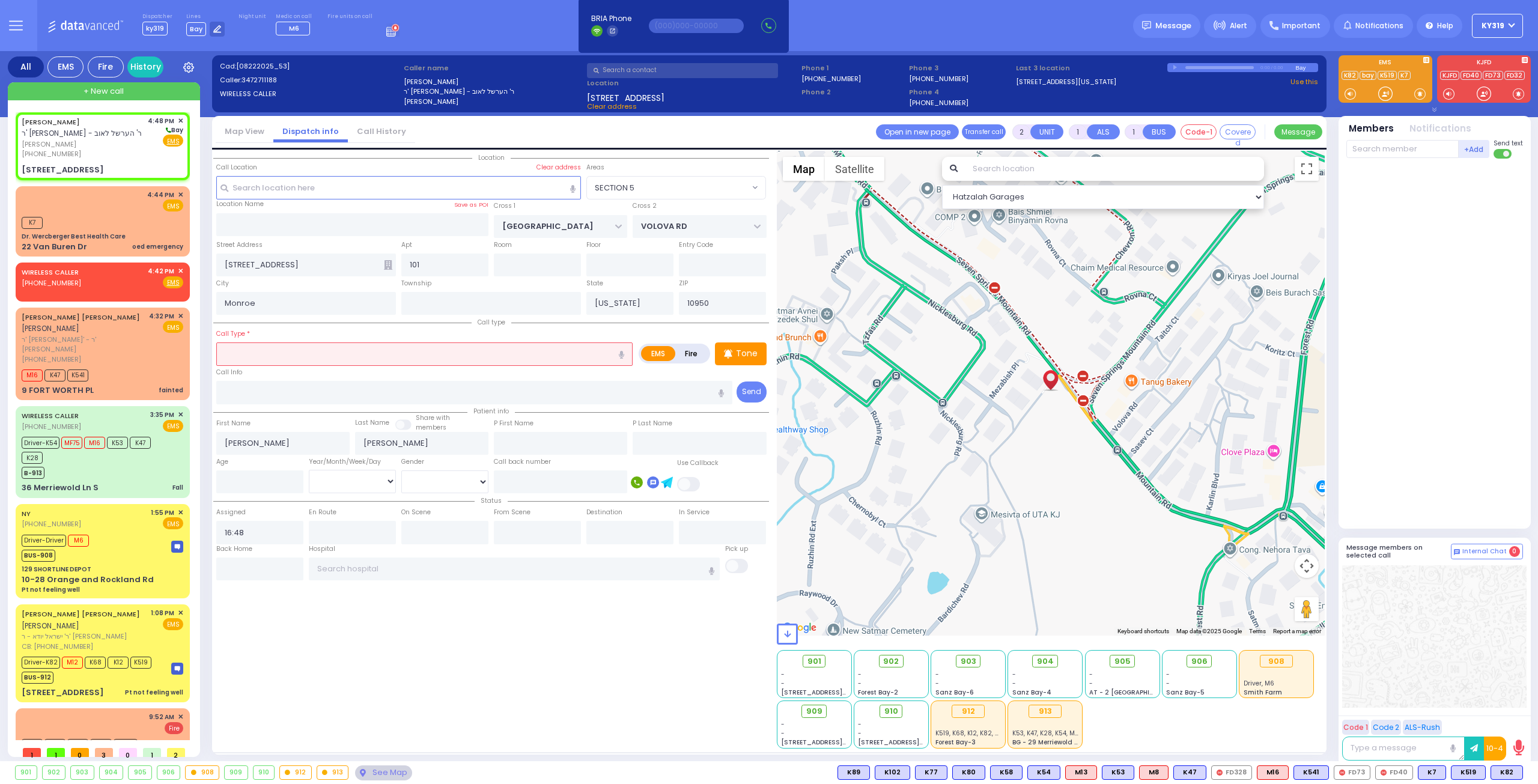
click at [237, 347] on input "text" at bounding box center [424, 354] width 416 height 23
type input "mrdical"
select select
radio input "true"
select select
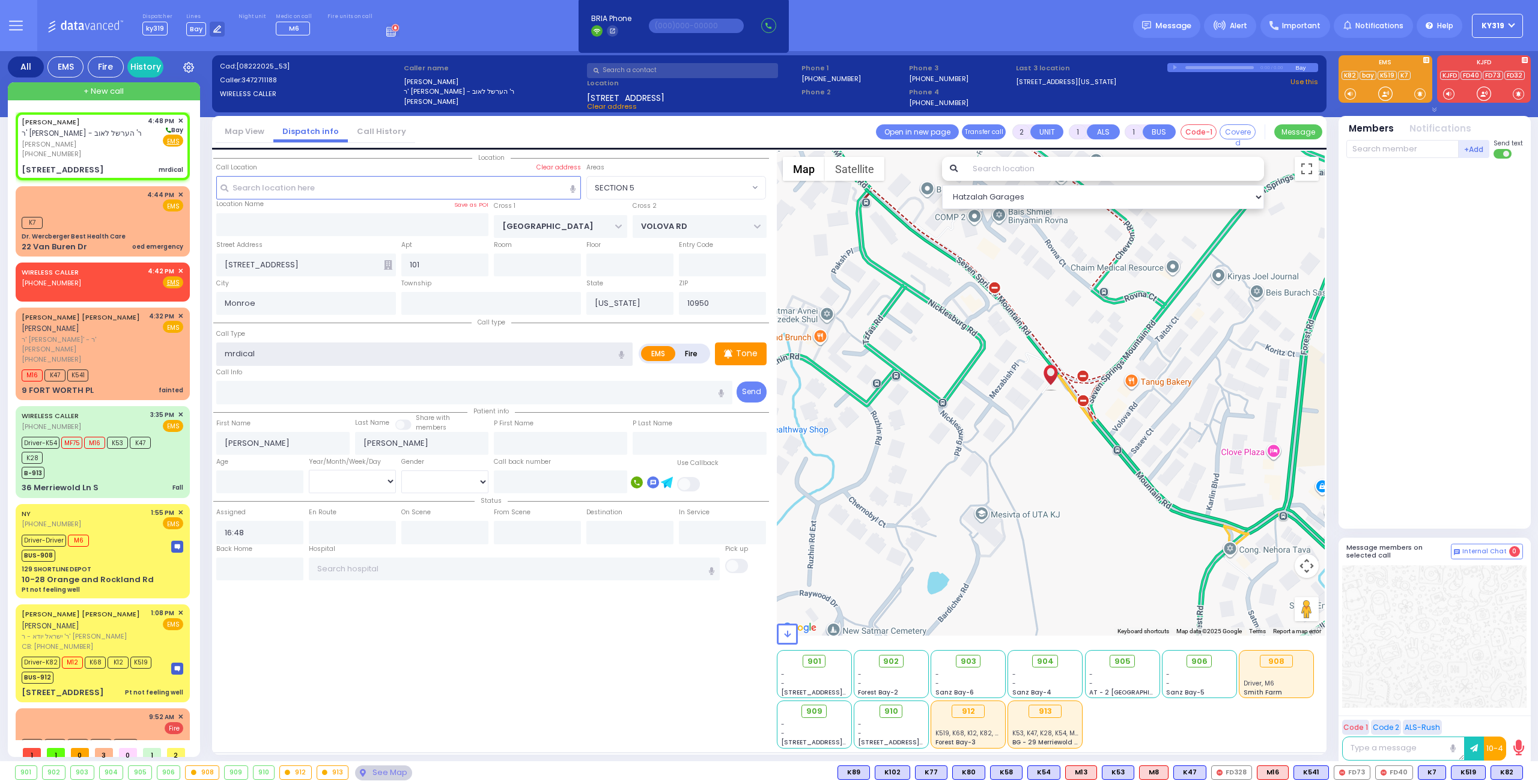
select select "Hatzalah Garages"
select select "SECTION 5"
type input "mrdical"
click at [139, 150] on div "[PHONE_NUMBER]" at bounding box center [82, 154] width 122 height 11
select select
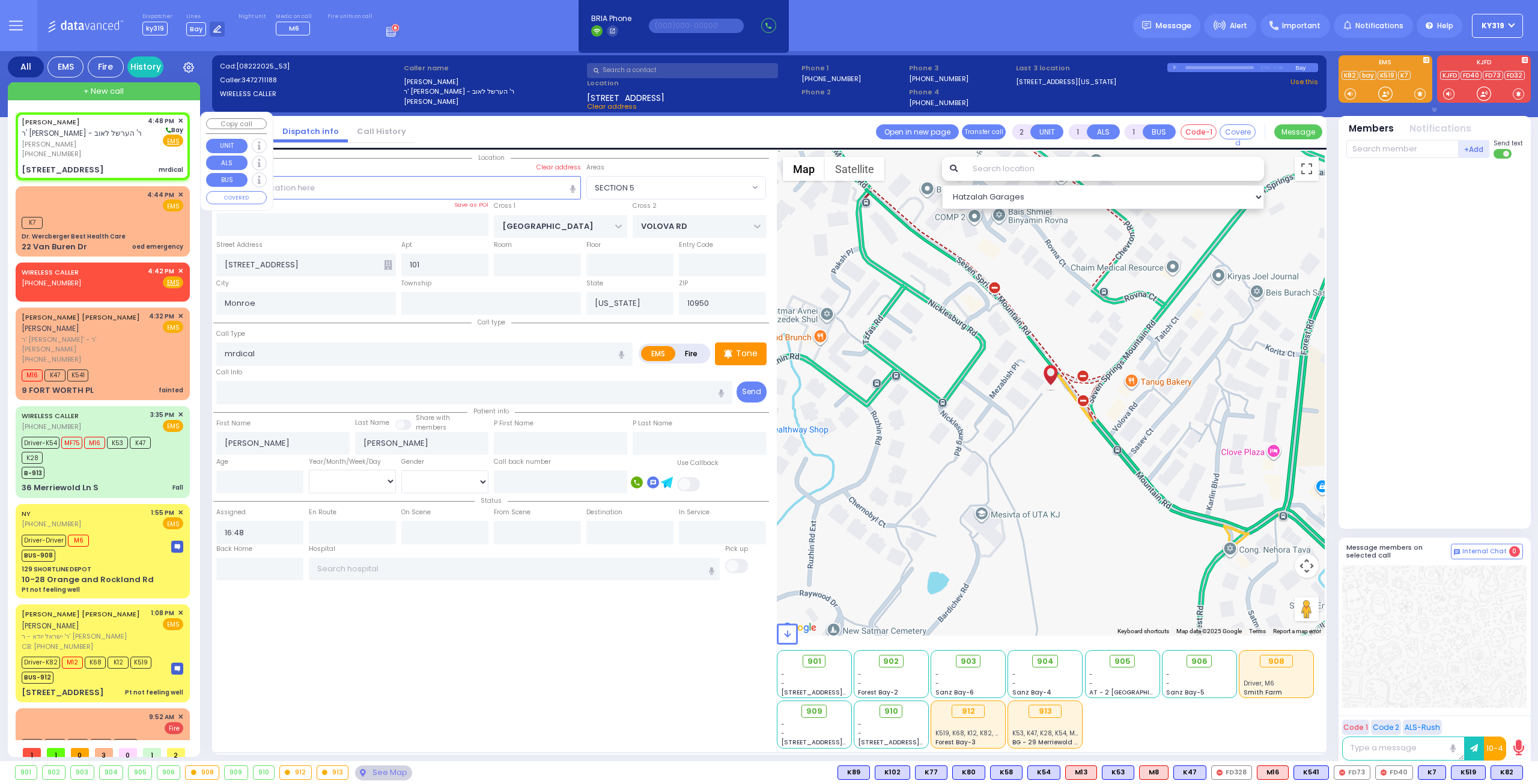
radio input "true"
select select
select select "Hatzalah Garages"
select select
radio input "true"
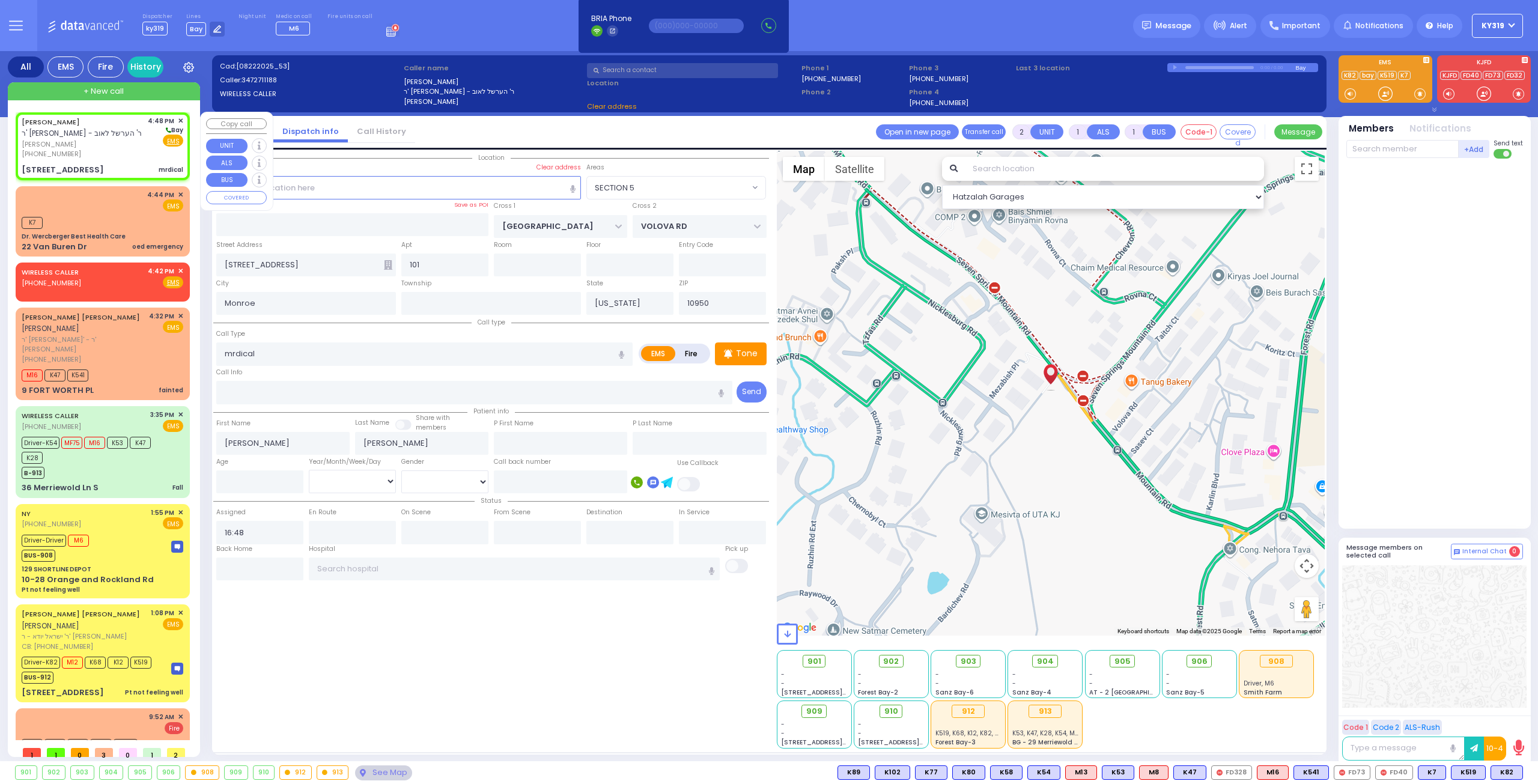
click at [139, 150] on div "[PHONE_NUMBER]" at bounding box center [82, 154] width 122 height 11
click at [271, 352] on input "mrdical" at bounding box center [424, 354] width 416 height 23
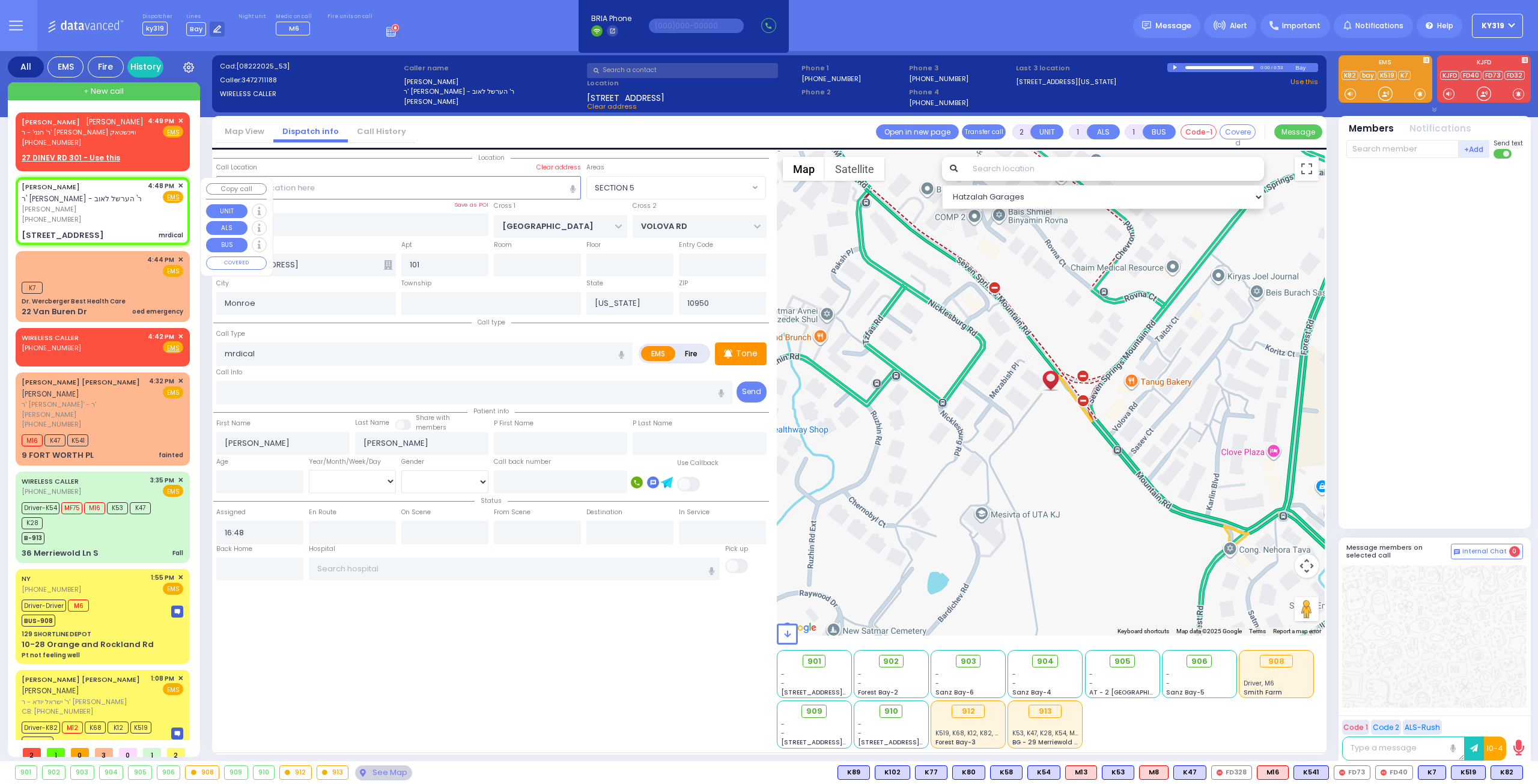
click at [115, 196] on div "[PERSON_NAME] ר' יצחק - ר' הערשל לאוב" at bounding box center [82, 193] width 122 height 23
click at [125, 211] on span "[PERSON_NAME]" at bounding box center [82, 210] width 122 height 11
drag, startPoint x: 274, startPoint y: 350, endPoint x: 194, endPoint y: 342, distance: 80.4
click at [191, 346] on div "All EMS Fire History Settings" at bounding box center [769, 408] width 1523 height 715
click at [126, 203] on div "[PERSON_NAME] ר' יצחק - ר' הערשל לאוב [PERSON_NAME] [PHONE_NUMBER]" at bounding box center [82, 202] width 122 height 44
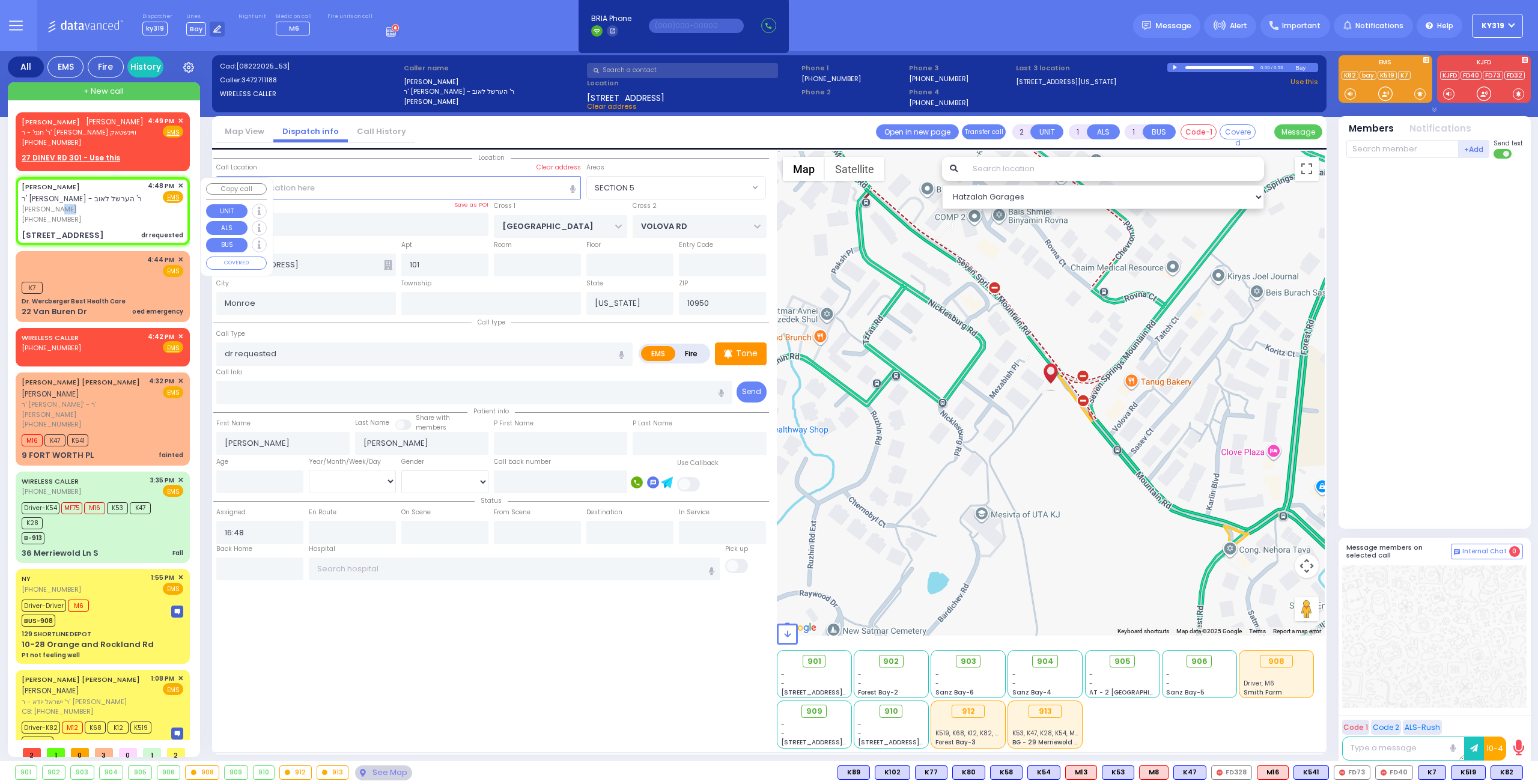
click at [126, 204] on span "[PERSON_NAME]" at bounding box center [82, 210] width 122 height 11
click at [116, 209] on span "[PERSON_NAME]" at bounding box center [82, 210] width 122 height 11
click at [115, 198] on div "[PERSON_NAME] ר' יצחק - ר' הערשל לאוב" at bounding box center [82, 193] width 122 height 23
click at [295, 354] on input "dr requested" at bounding box center [424, 354] width 416 height 23
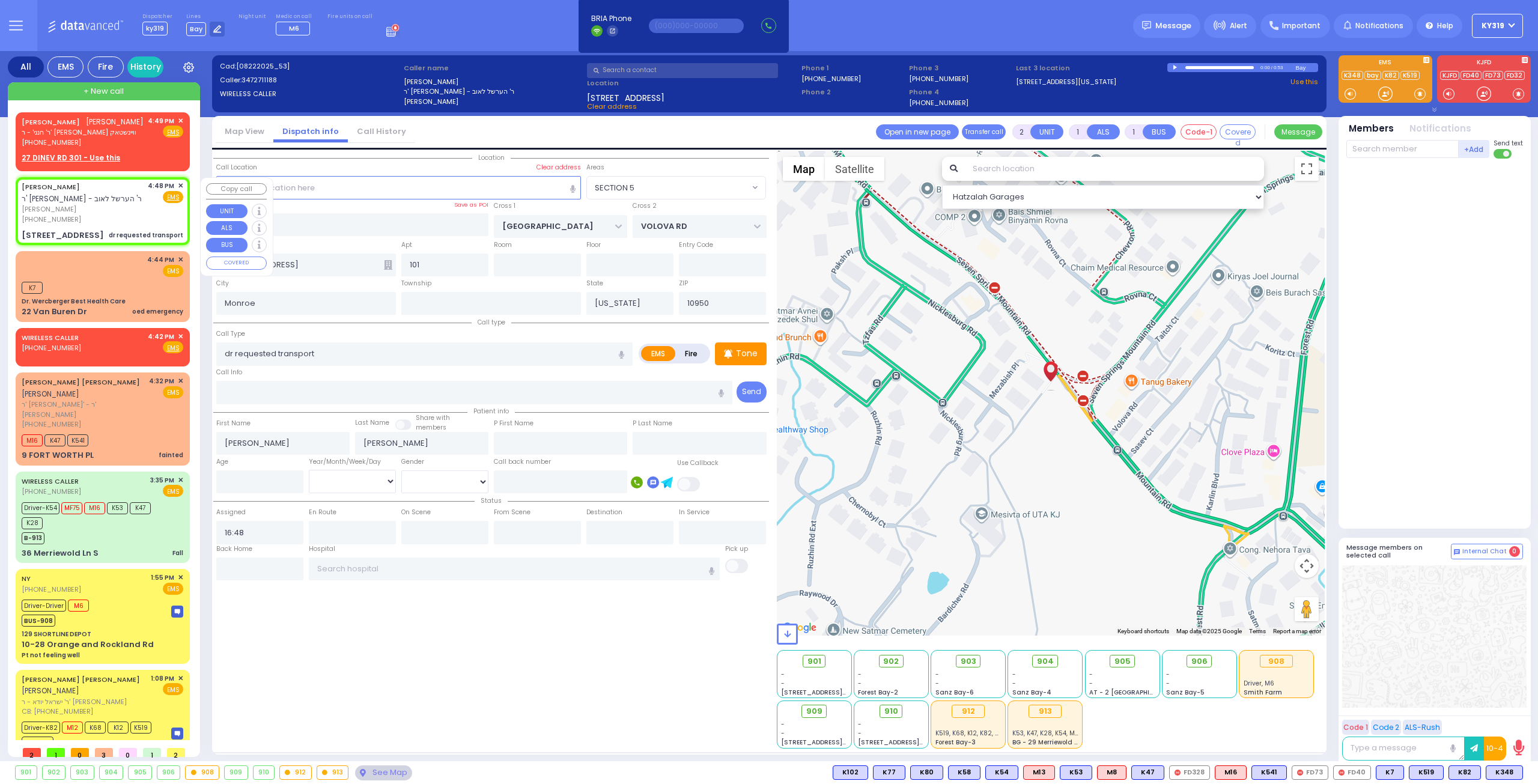
click at [123, 202] on div "[PERSON_NAME] ר' יצחק - ר' הערשל לאוב" at bounding box center [82, 193] width 122 height 23
drag, startPoint x: 1510, startPoint y: 770, endPoint x: 1518, endPoint y: 762, distance: 11.3
click at [1502, 776] on span "K348" at bounding box center [1504, 772] width 36 height 13
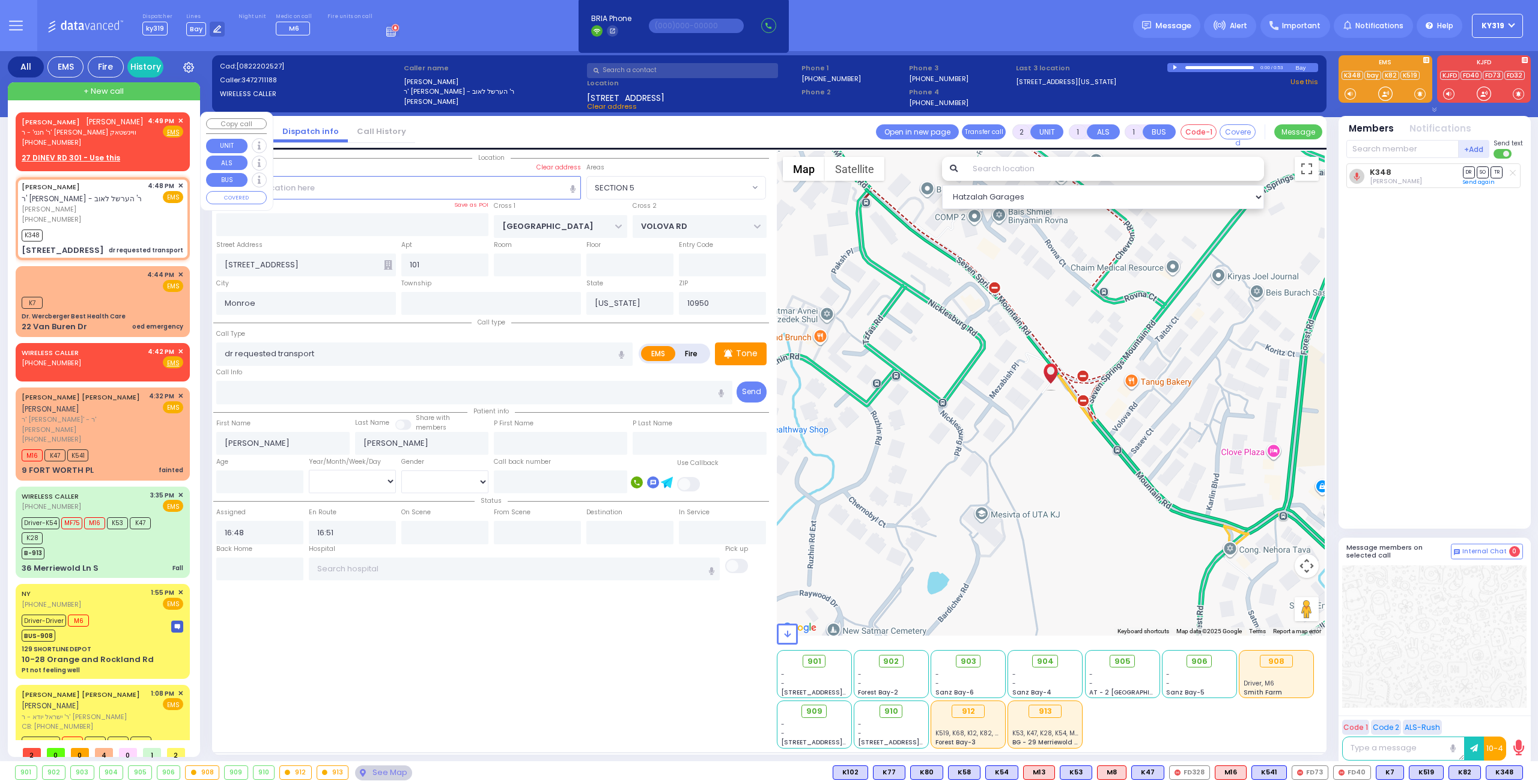
click at [181, 117] on div "[PERSON_NAME] [PERSON_NAME] ר' חנני' - ר' [PERSON_NAME] וויינשטאק [PHONE_NUMBER…" at bounding box center [102, 140] width 170 height 51
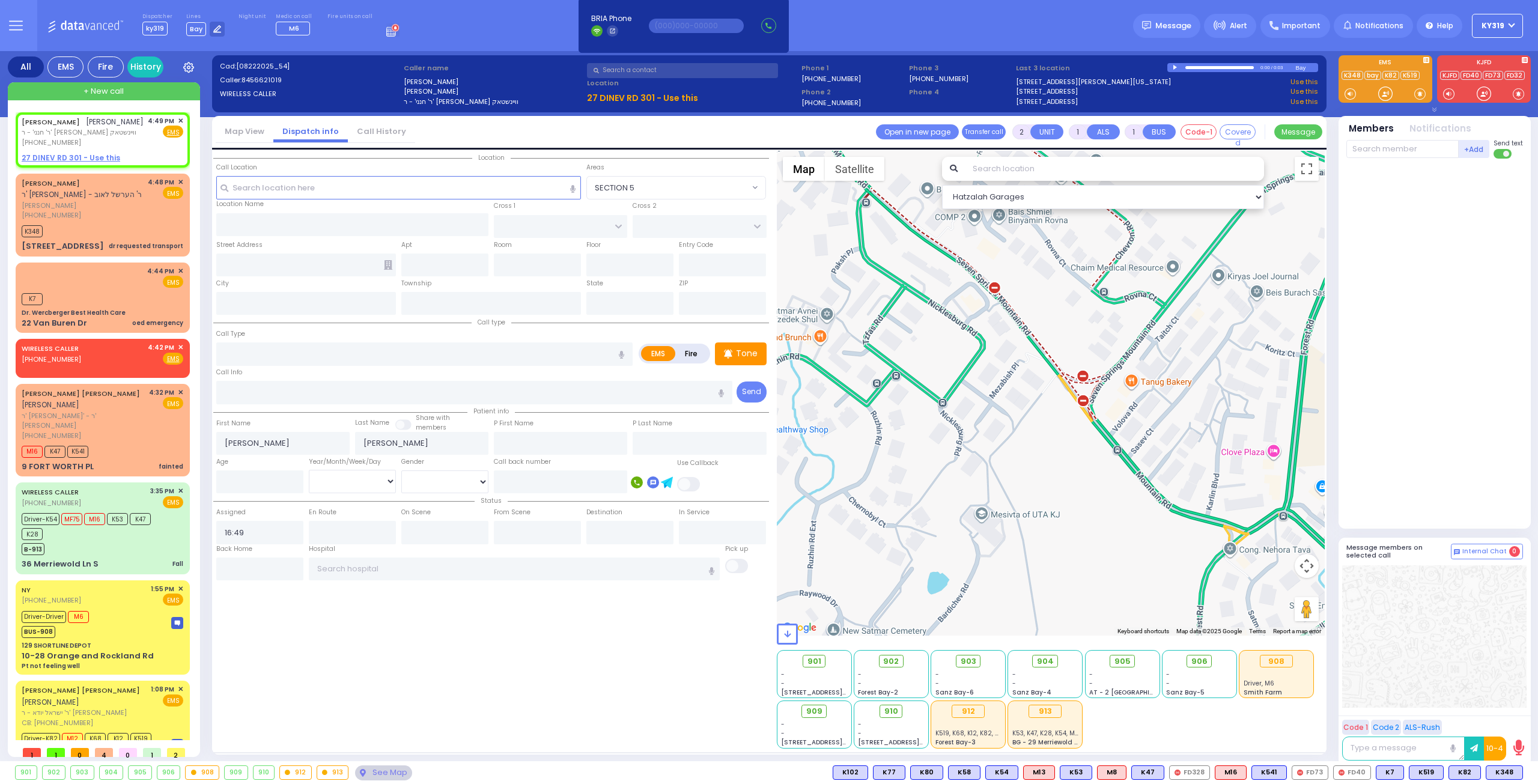
select select
click at [178, 119] on span "✕" at bounding box center [180, 122] width 5 height 11
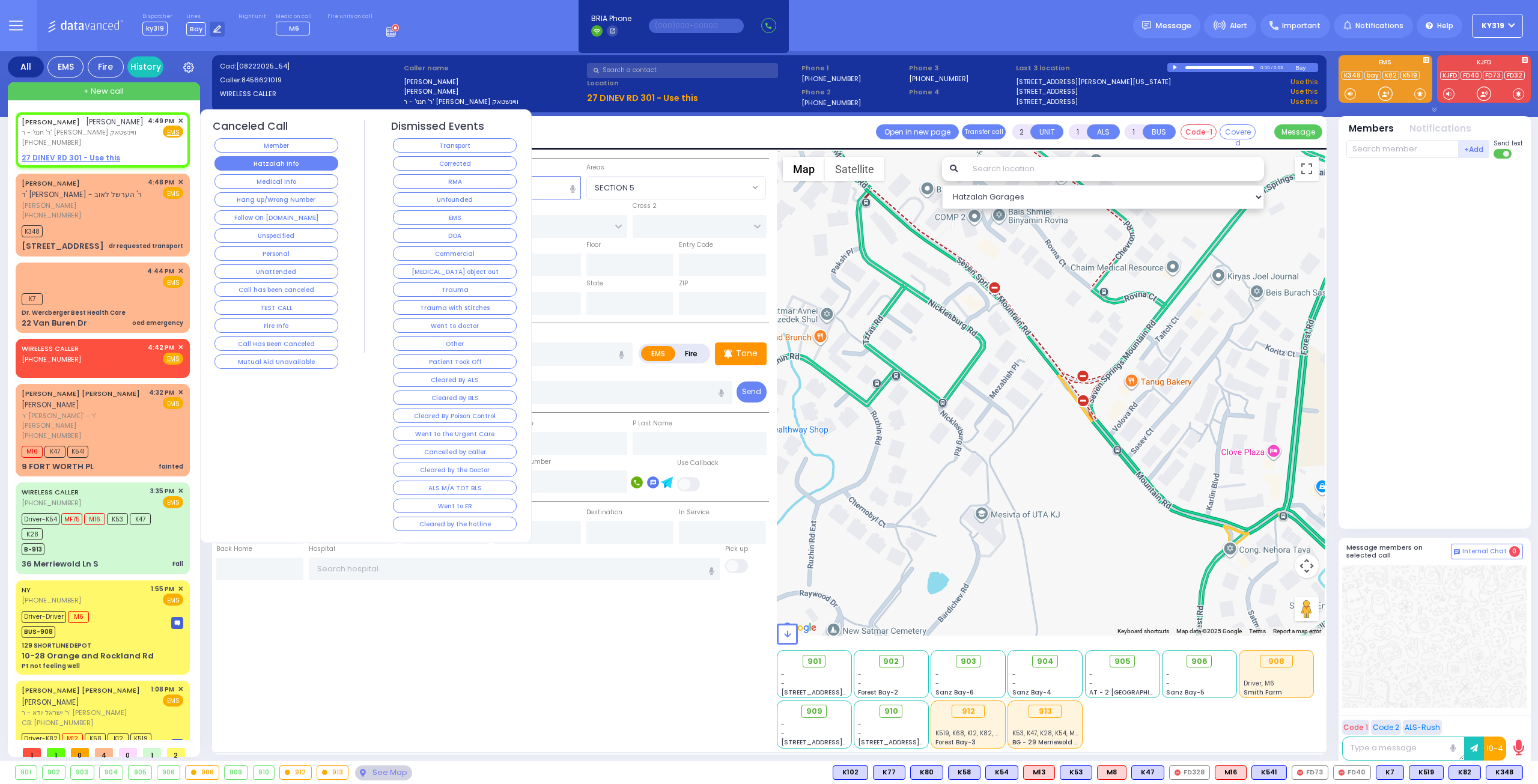
click at [276, 162] on button "Hatzalah Info" at bounding box center [276, 163] width 123 height 14
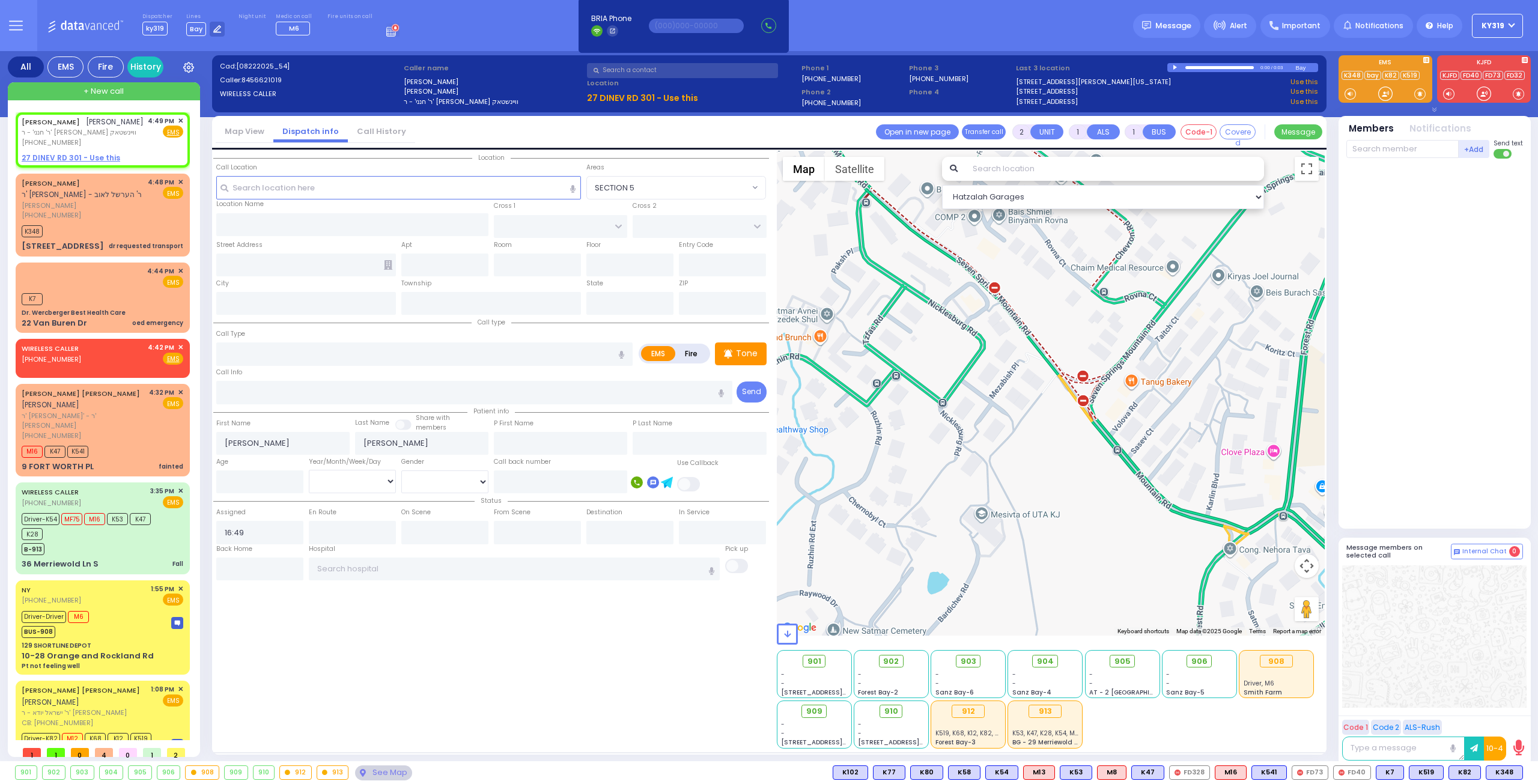
select select
radio input "true"
select select
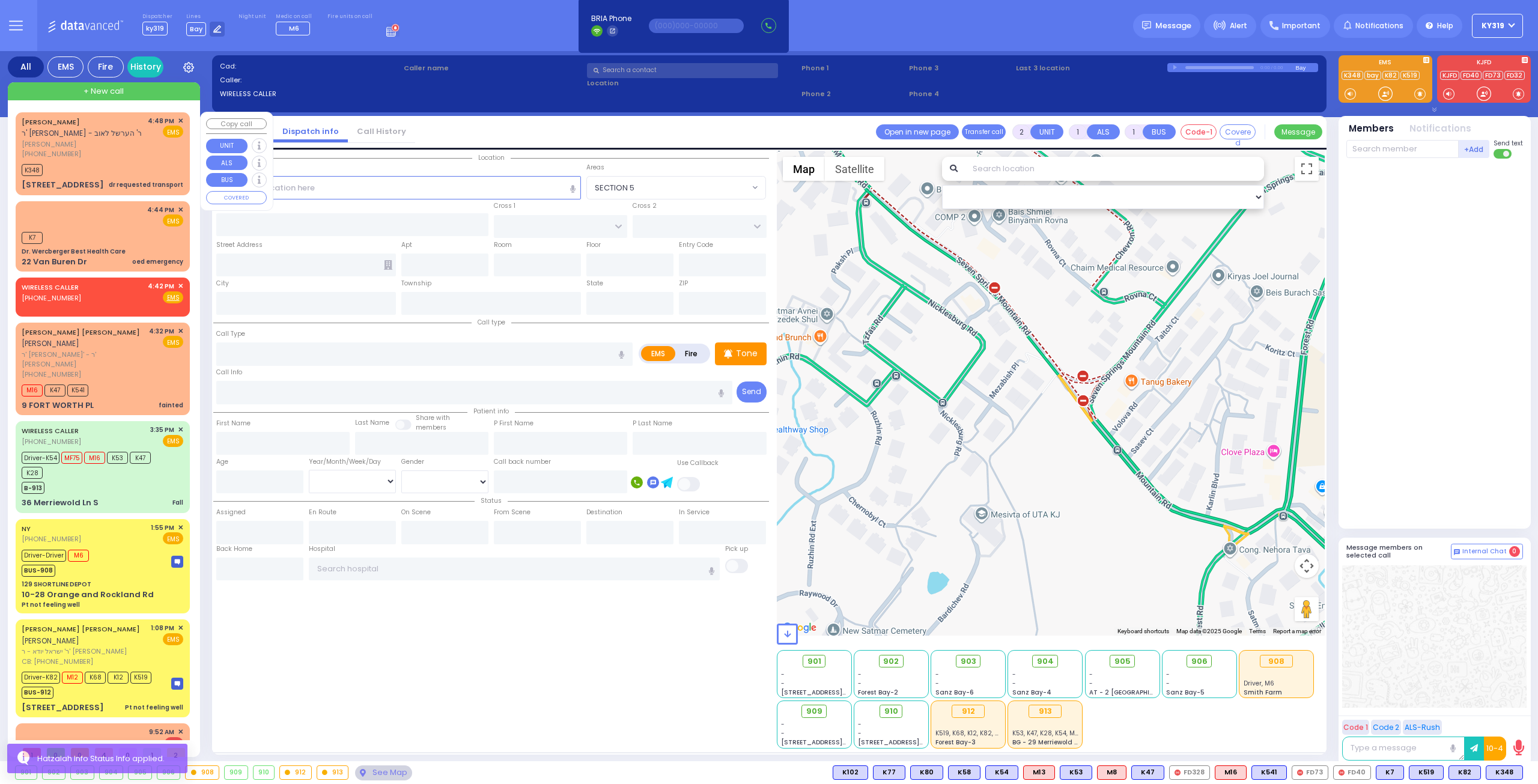
click at [91, 92] on span "+ New call" at bounding box center [103, 91] width 40 height 12
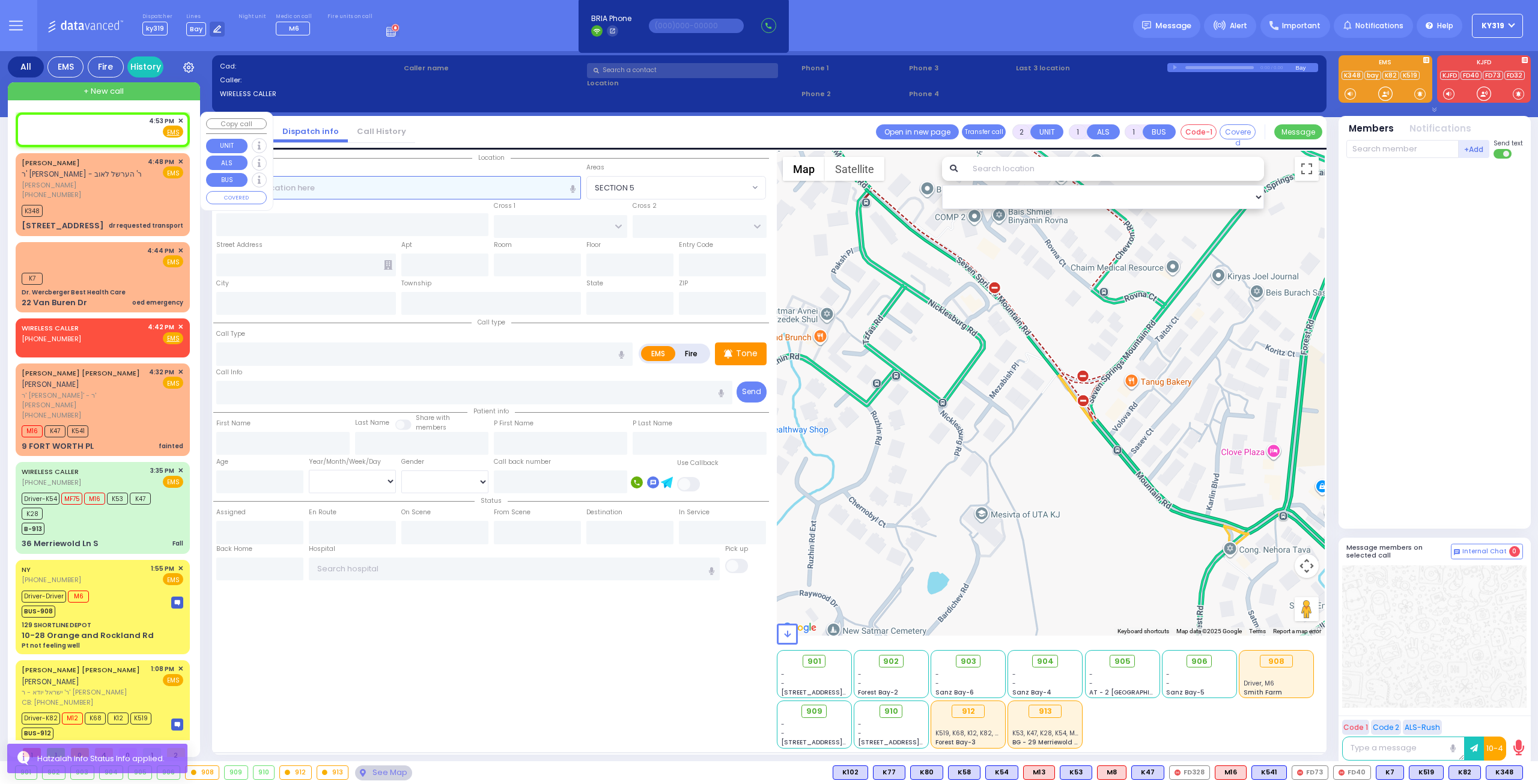
select select
radio input "true"
select select
type input "16:53"
select select "Hatzalah Garages"
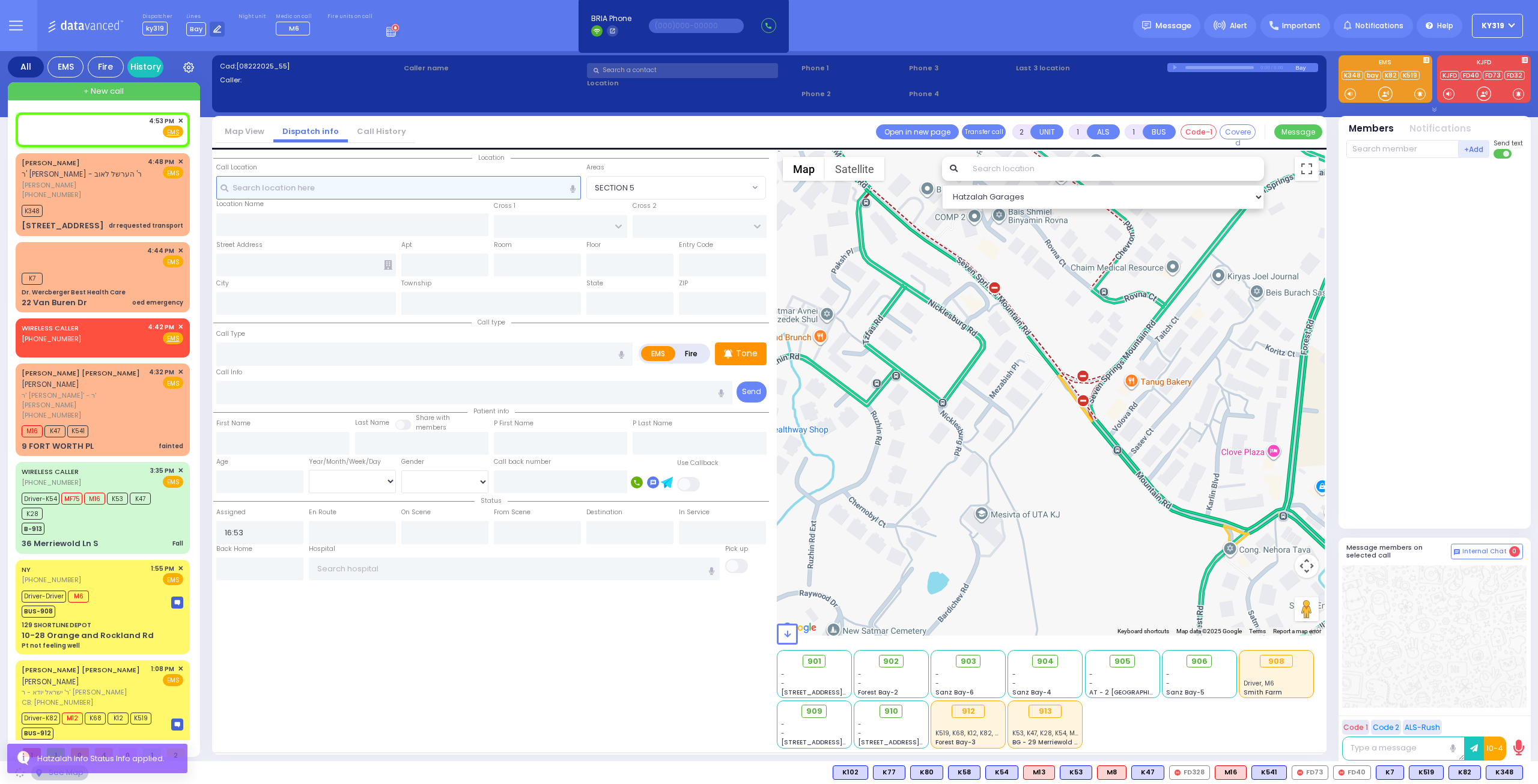
select select
radio input "true"
select select
select select "Hatzalah Garages"
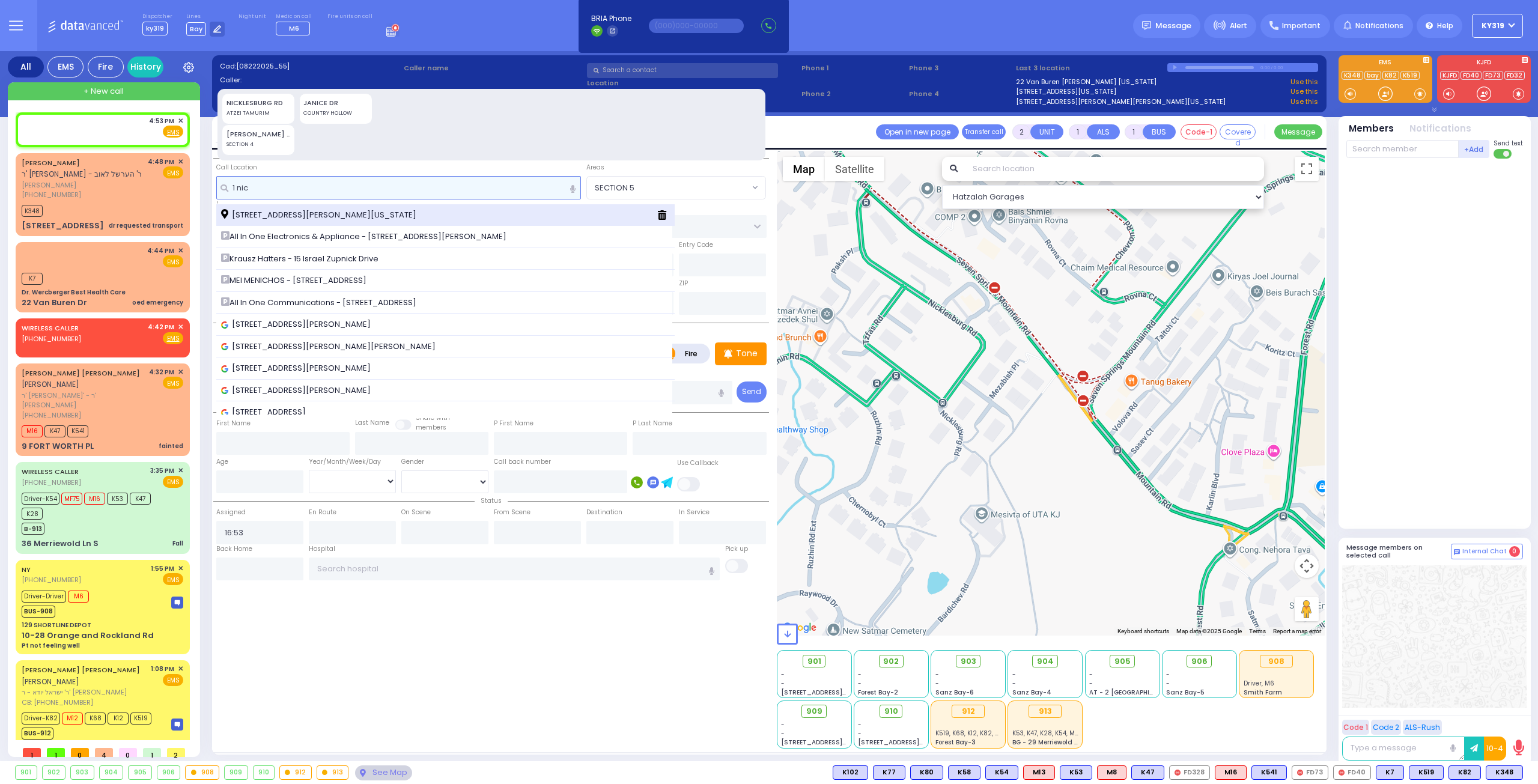
type input "1 nic"
click at [291, 217] on span "1 Nicklesburg Road Kiryas Joel New York 10950" at bounding box center [321, 215] width 200 height 12
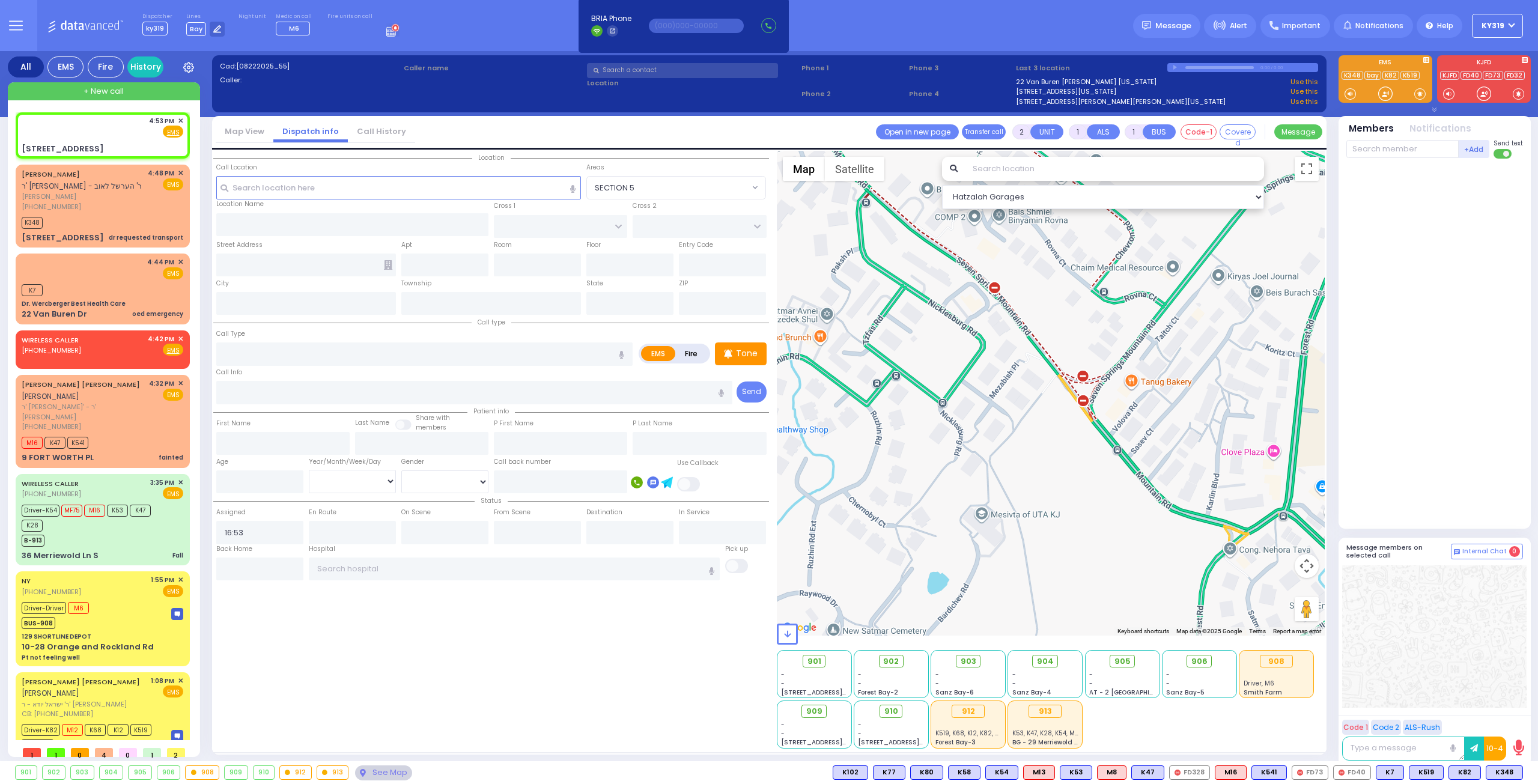
select select
radio input "true"
select select
select select "Hatzalah Garages"
type input "[GEOGRAPHIC_DATA]"
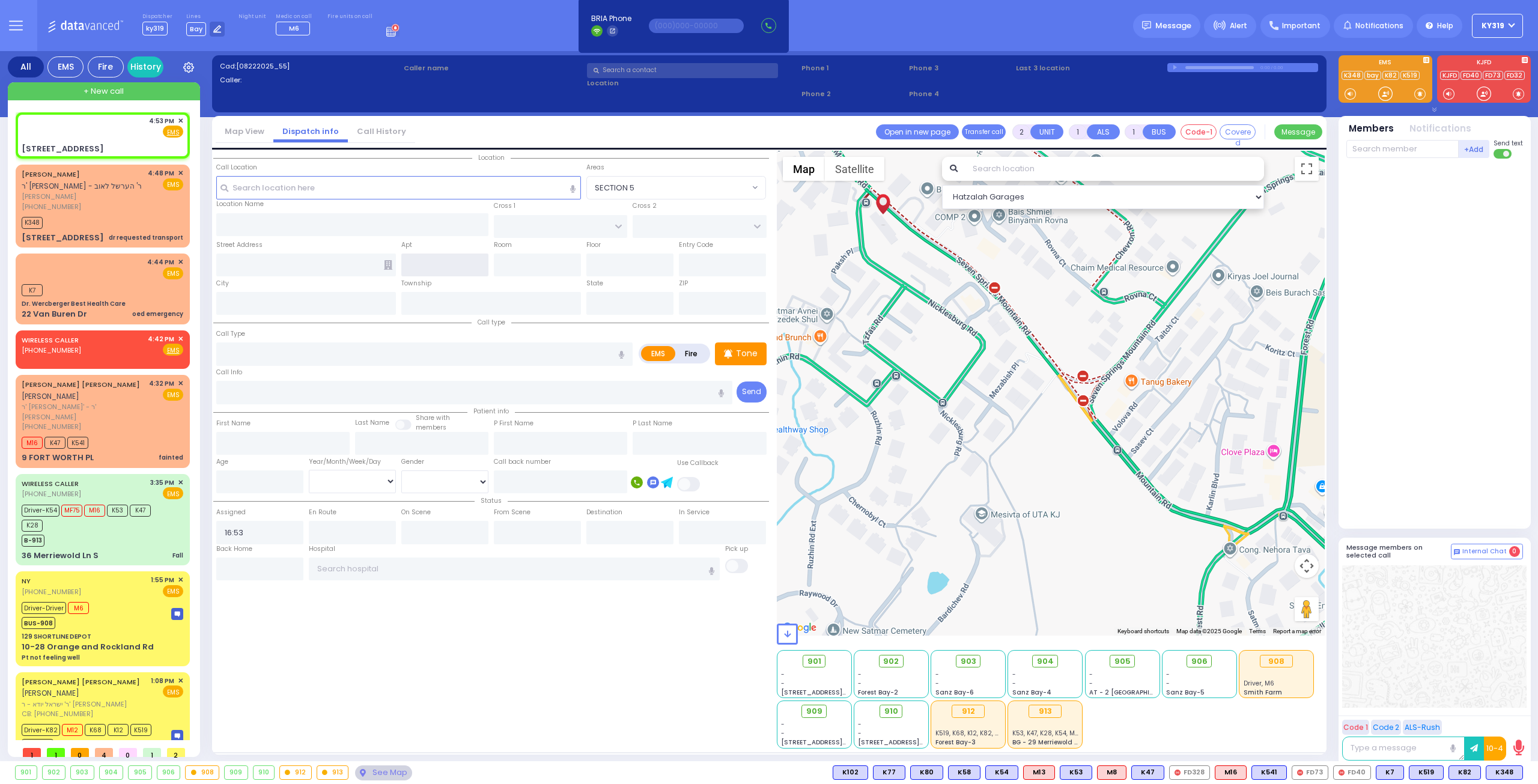
type input "PAKSH PL"
type input "1 Nicklesburg Road"
type input "Kiryas Joel"
type input "[US_STATE]"
type input "10950"
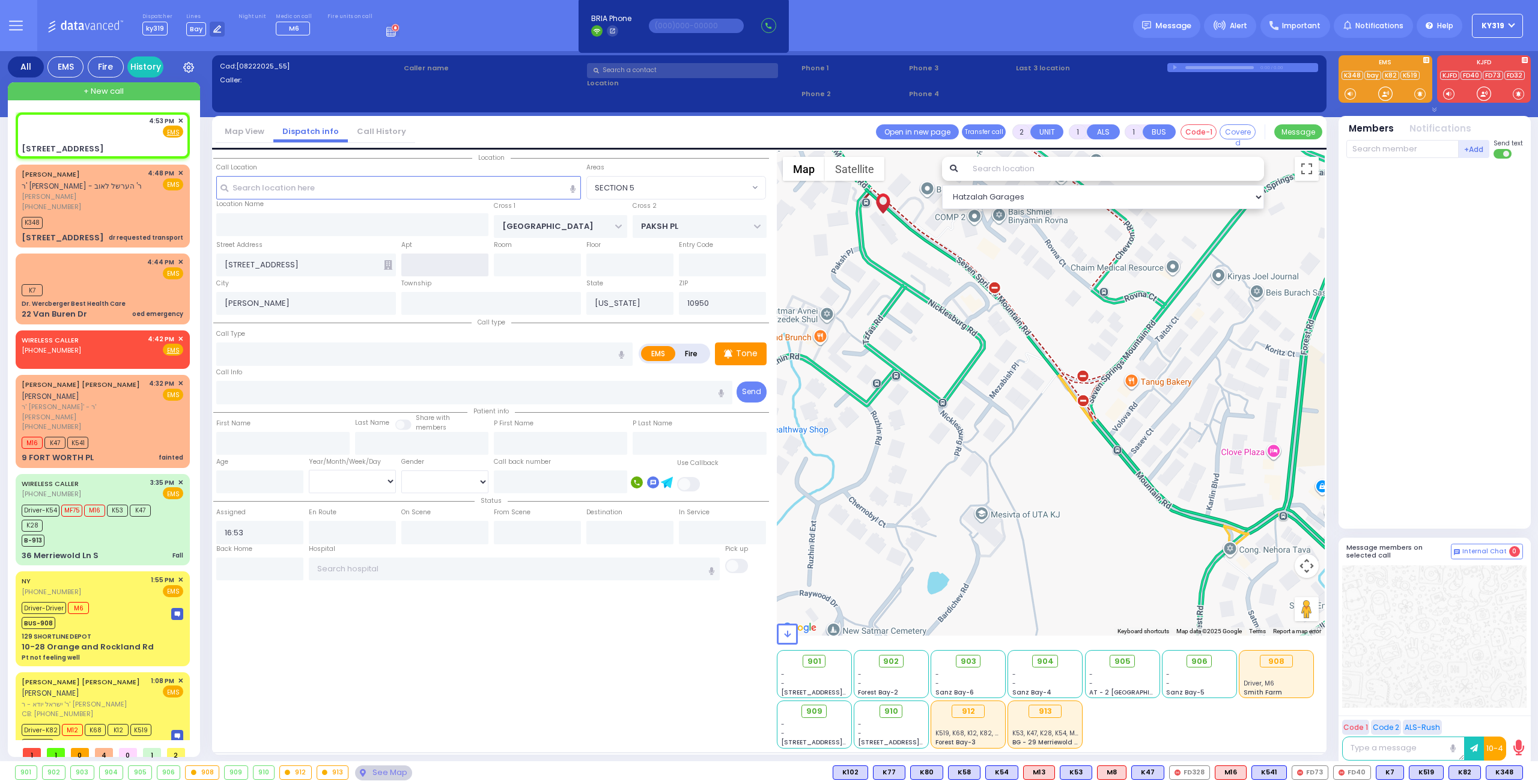
select select "SECTION 5"
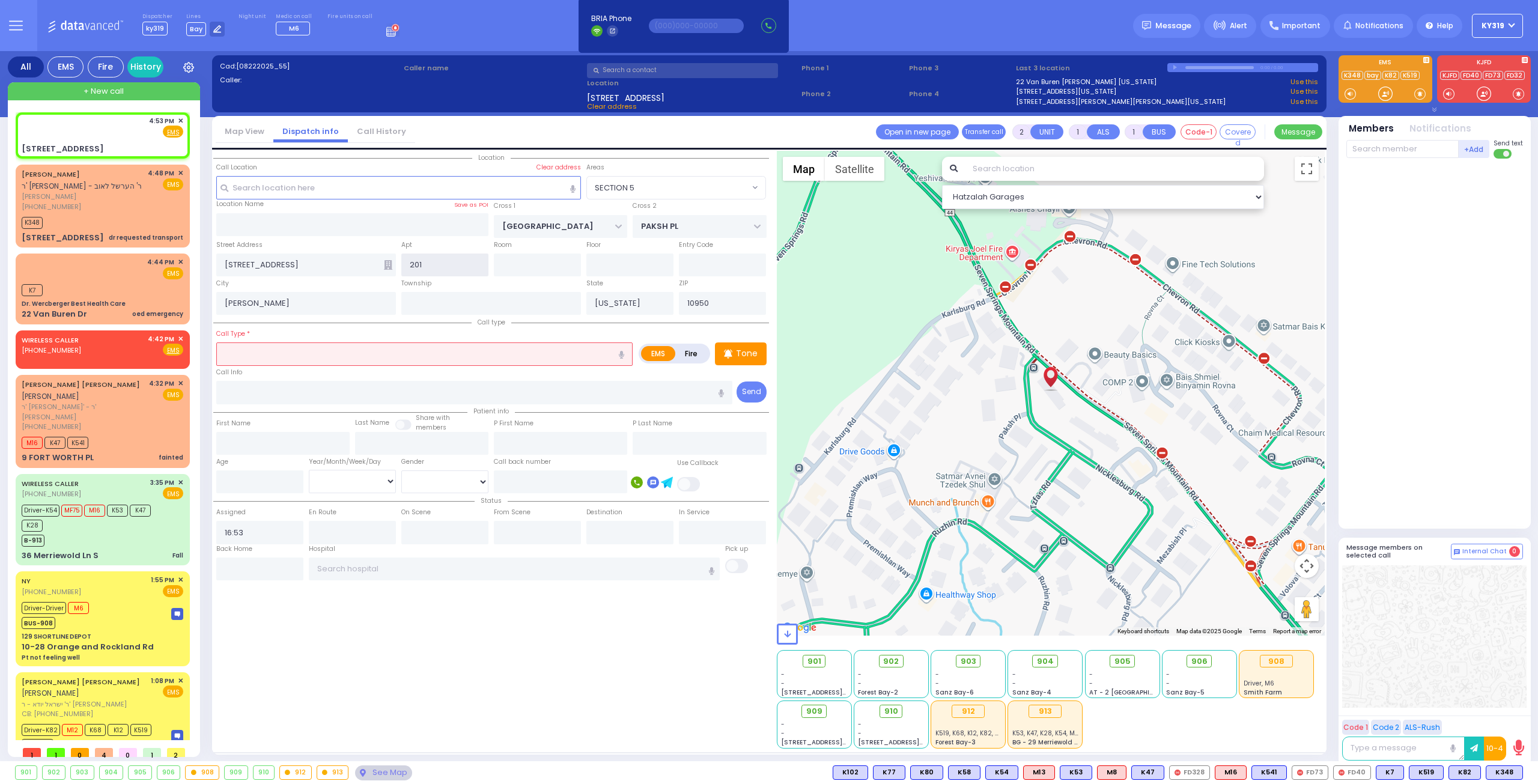
type input "201"
click at [240, 348] on input "text" at bounding box center [424, 354] width 416 height 23
type input "p"
select select
radio input "true"
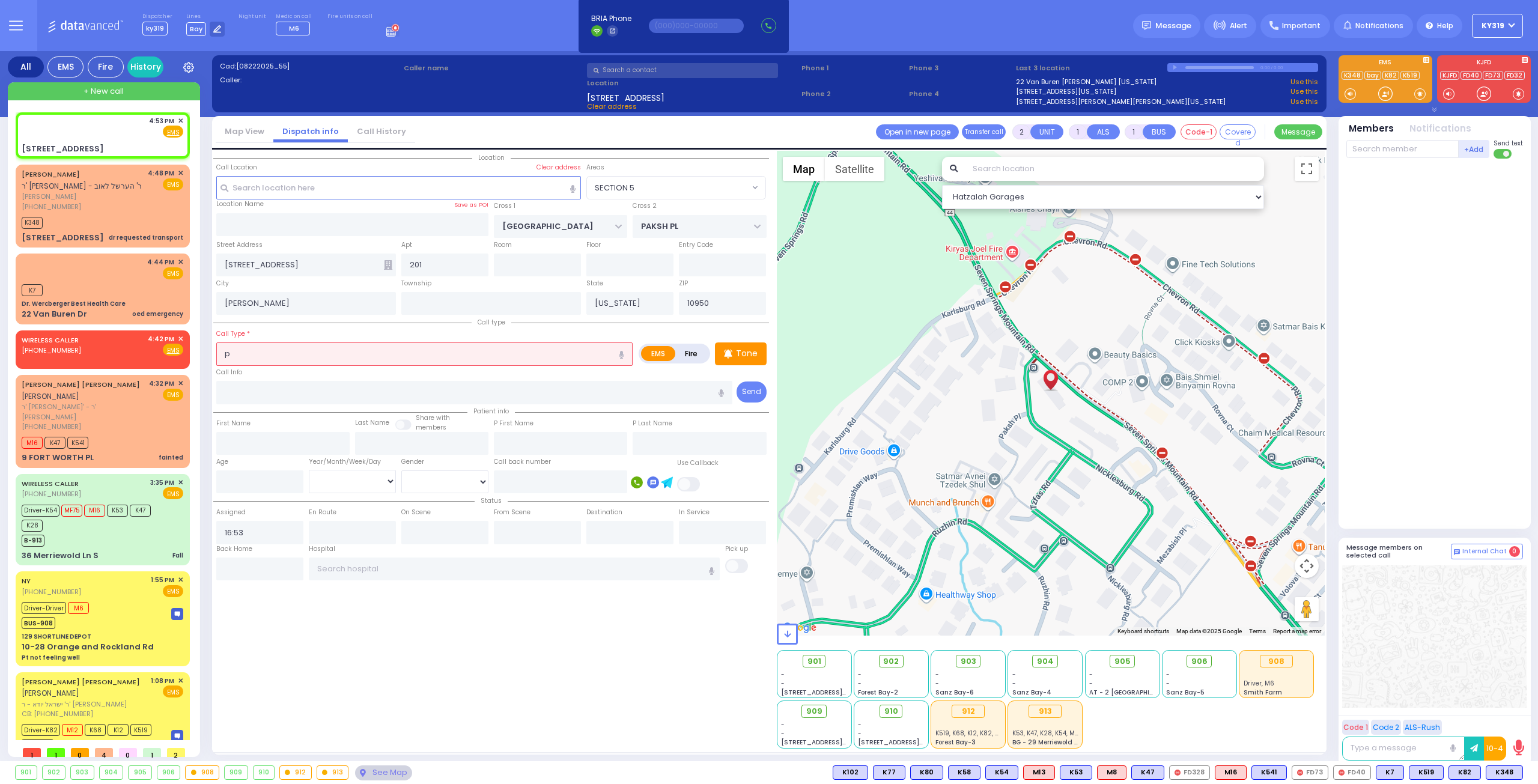
select select
select select "Hatzalah Garages"
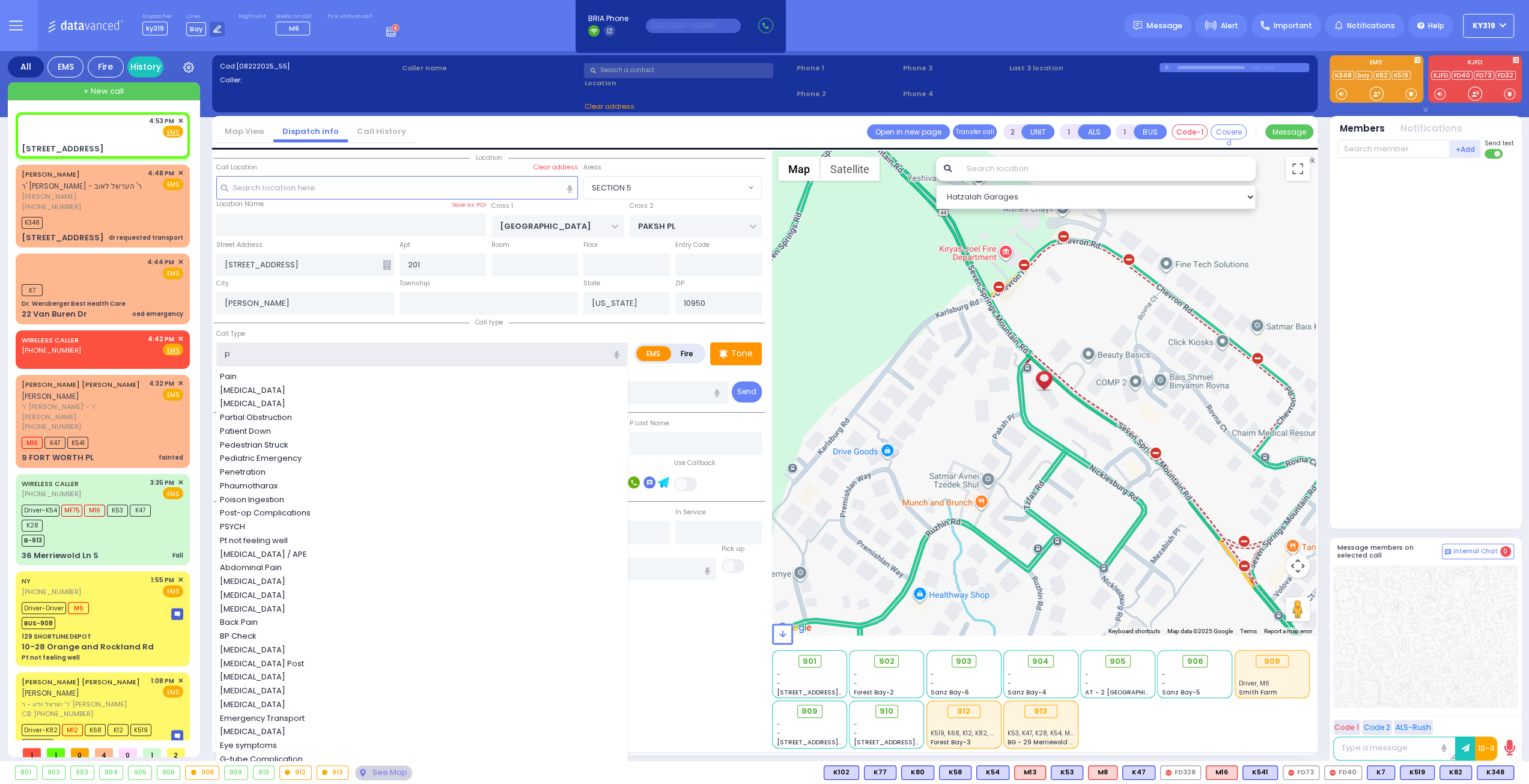
type input "pt"
select select "SECTION 5"
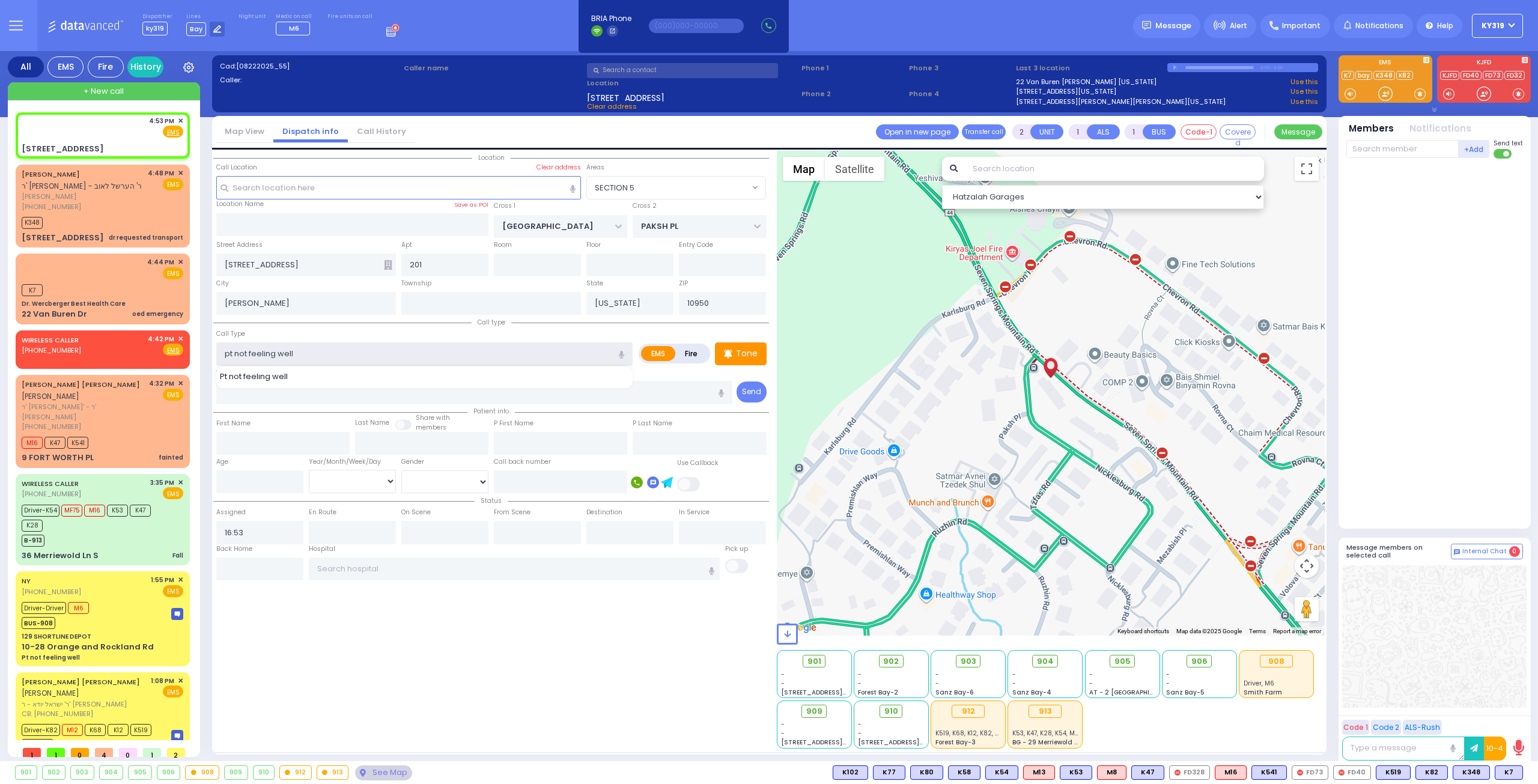
type input "Pt not feeling well"
type input "1"
type input "0"
select select
radio input "true"
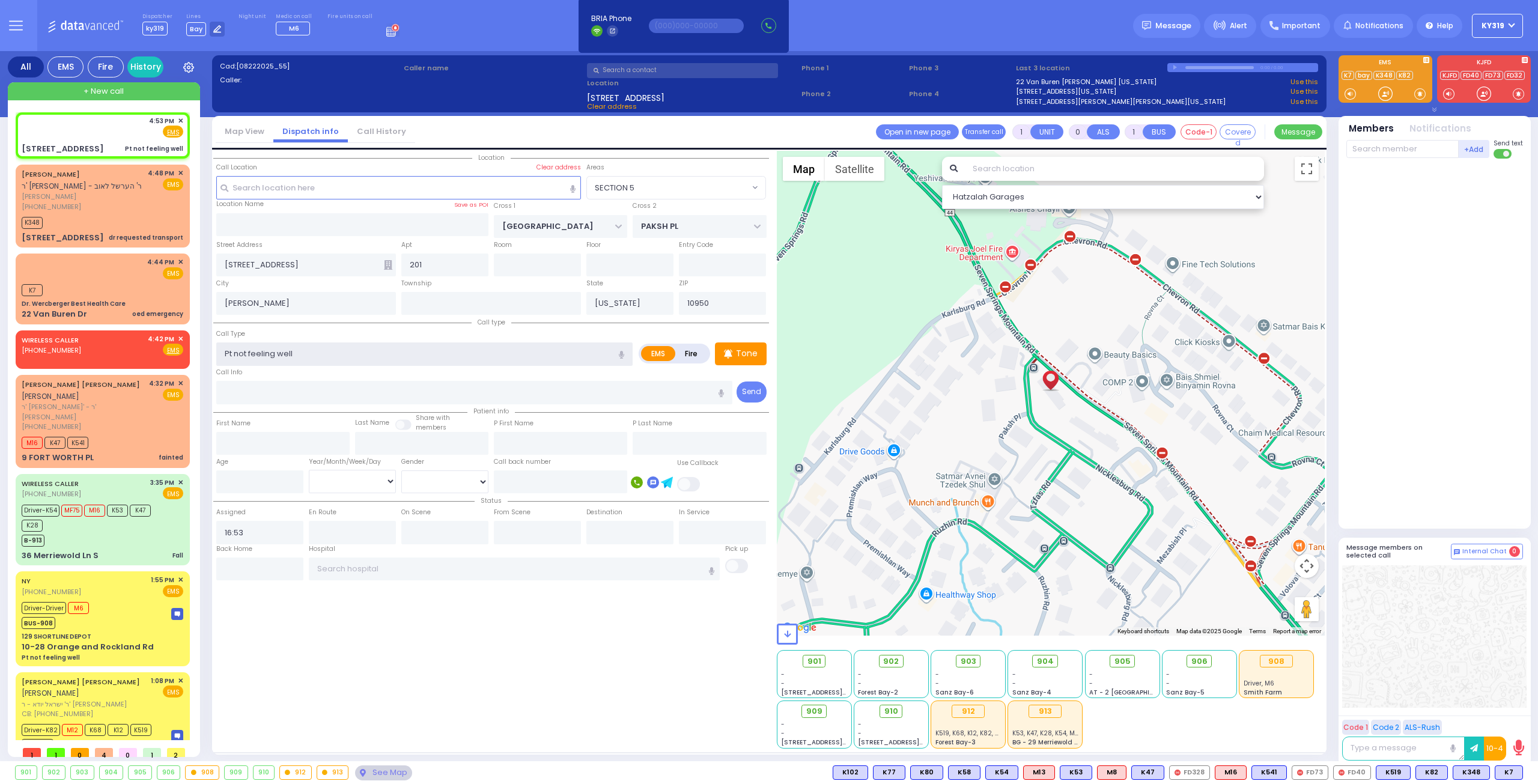
select select
select select "Hatzalah Garages"
select select "SECTION 5"
click at [111, 135] on div "4:53 PM ✕ Fire EMS" at bounding box center [102, 127] width 162 height 22
select select
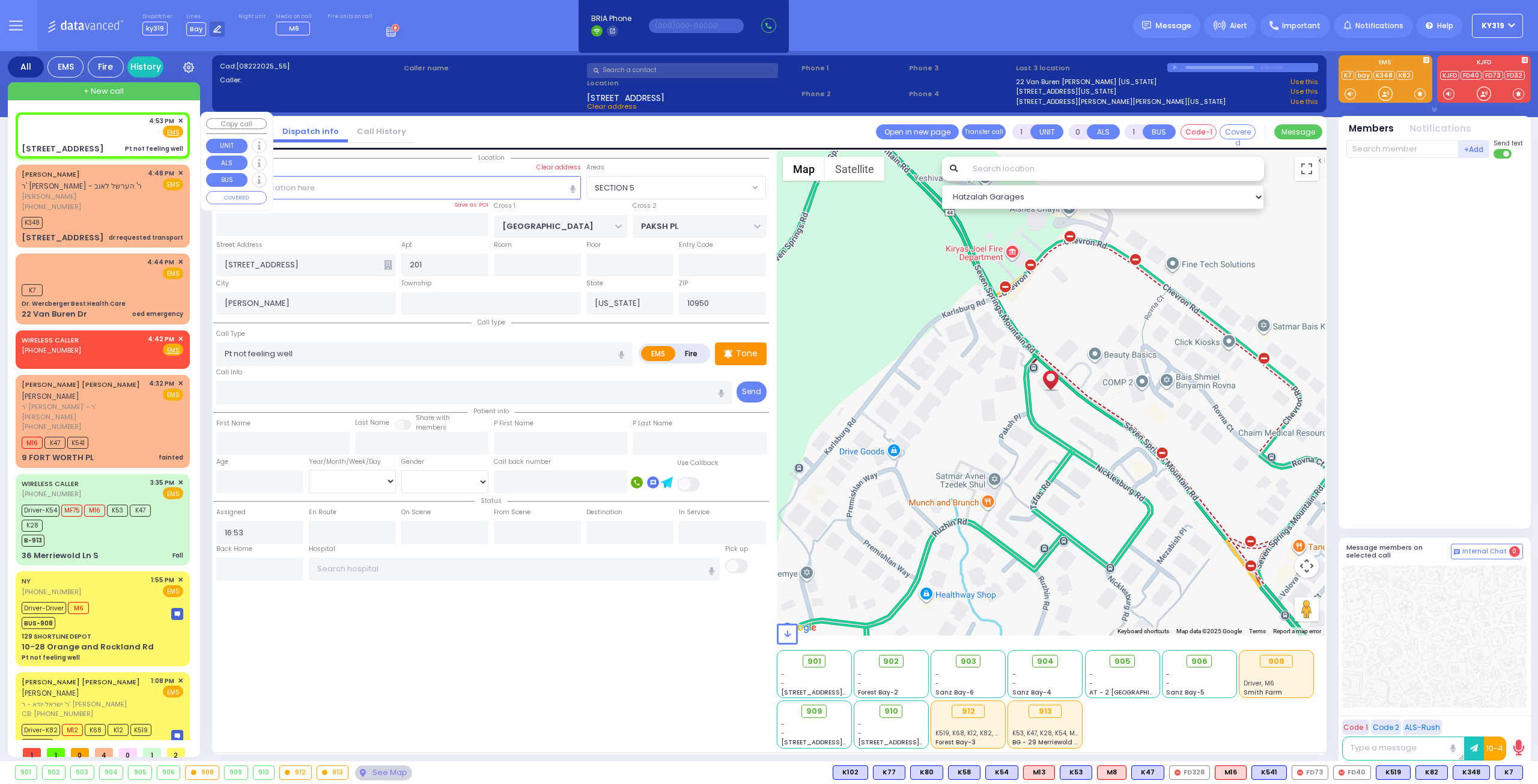
radio input "true"
select select
select select "Hatzalah Garages"
select select
radio input "true"
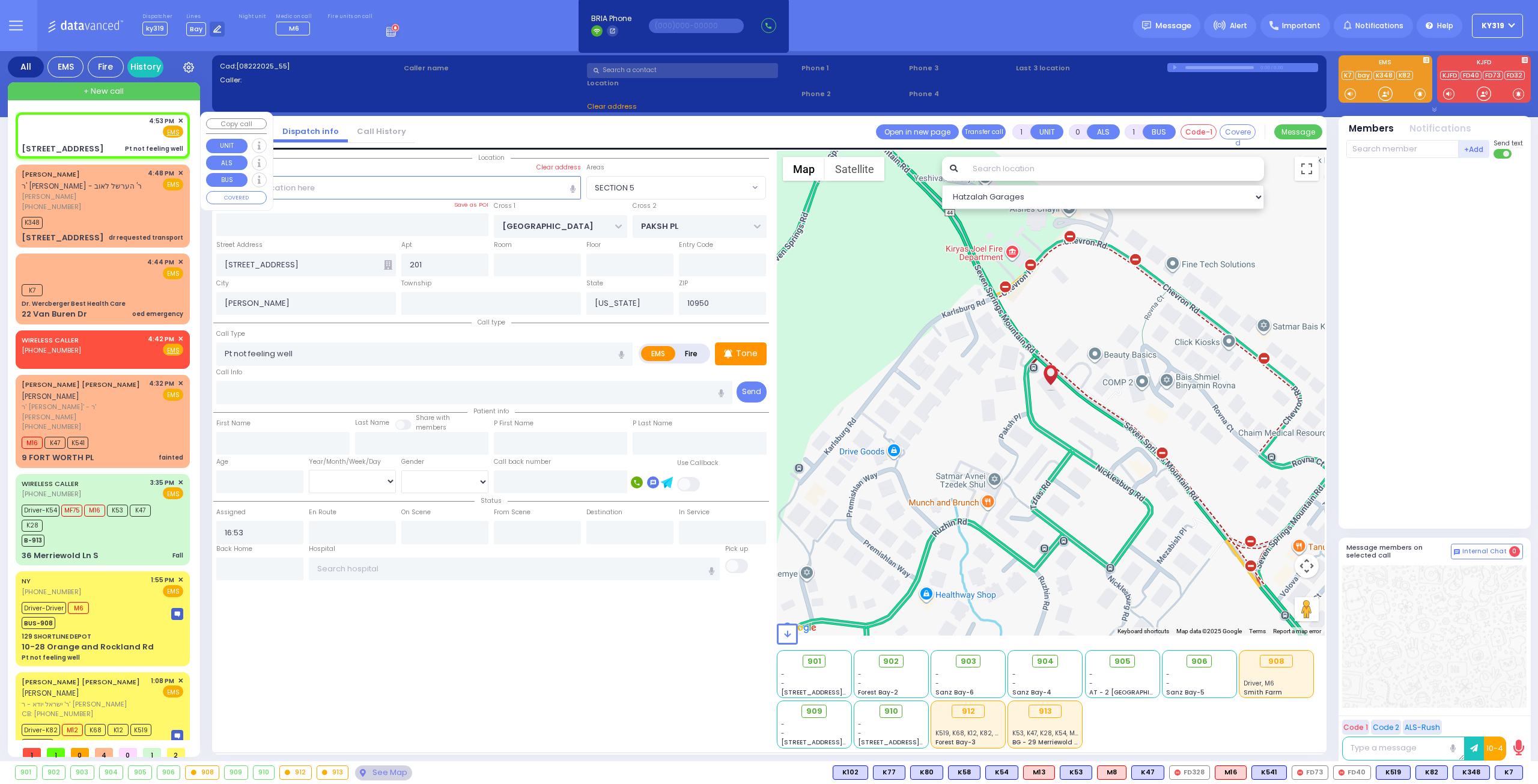
select select
select select "Hatzalah Garages"
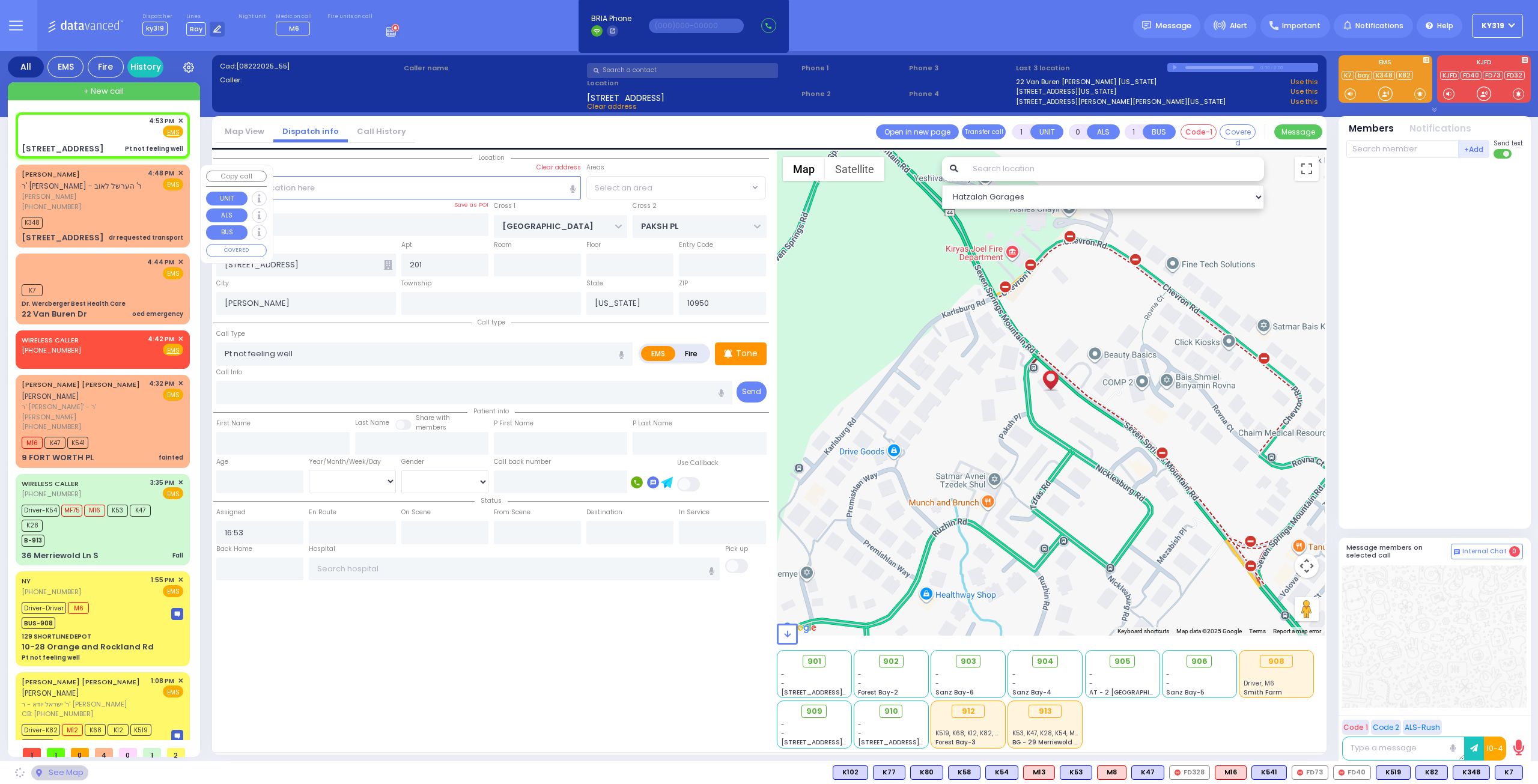
select select "SECTION 5"
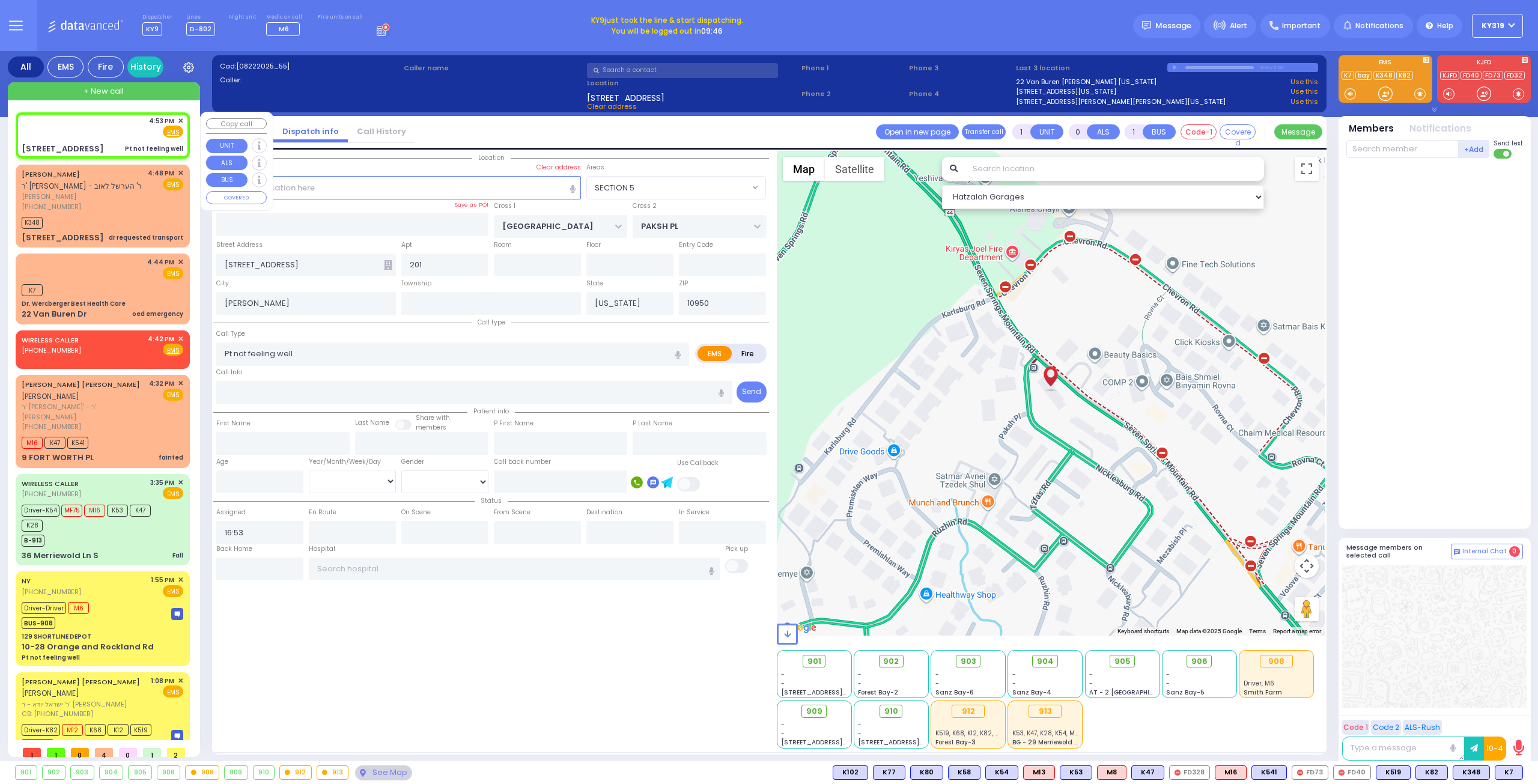
click at [105, 134] on div "4:53 PM ✕ Fire EMS" at bounding box center [102, 127] width 162 height 22
select select
radio input "true"
select select
select select "Hatzalah Garages"
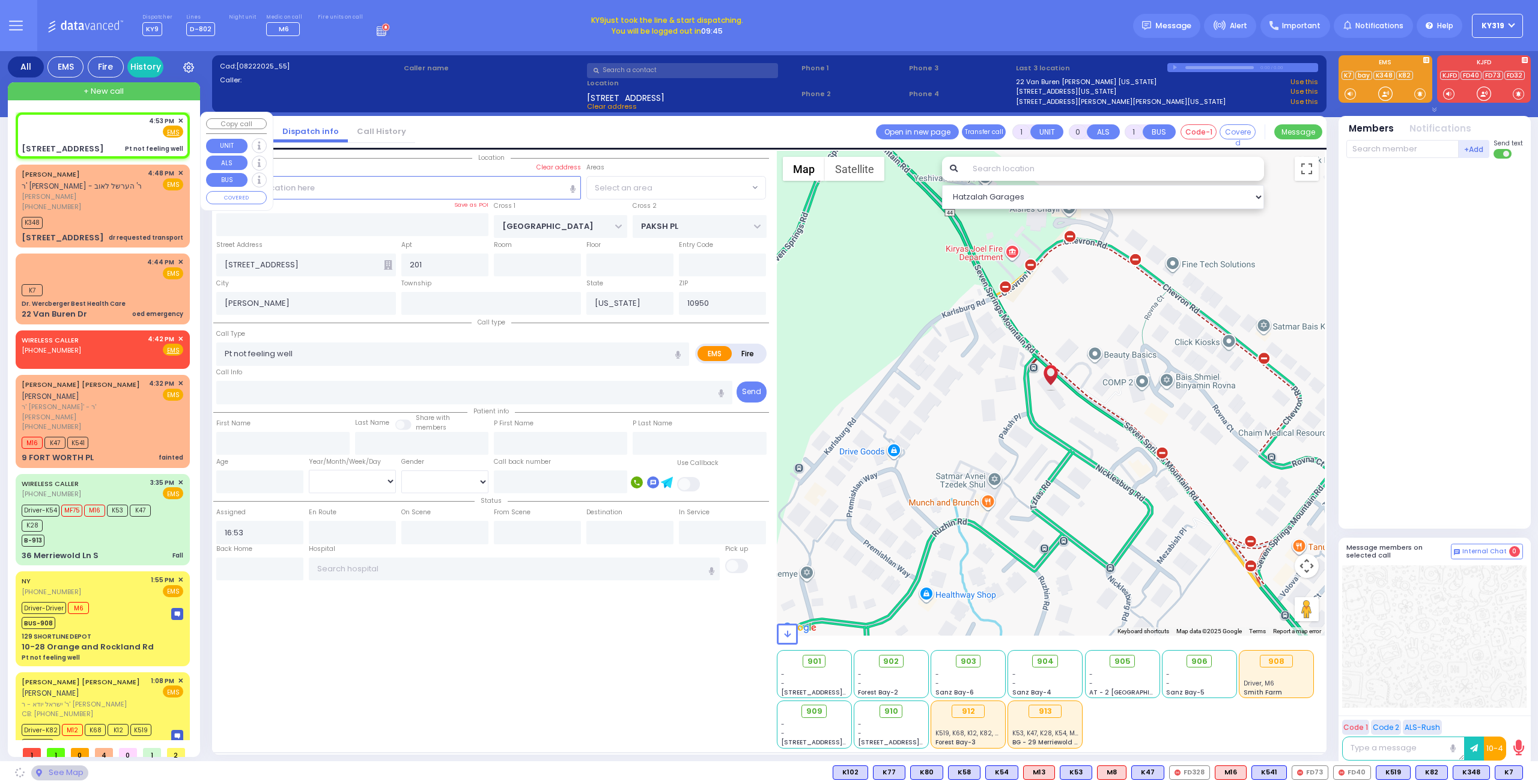
select select "SECTION 5"
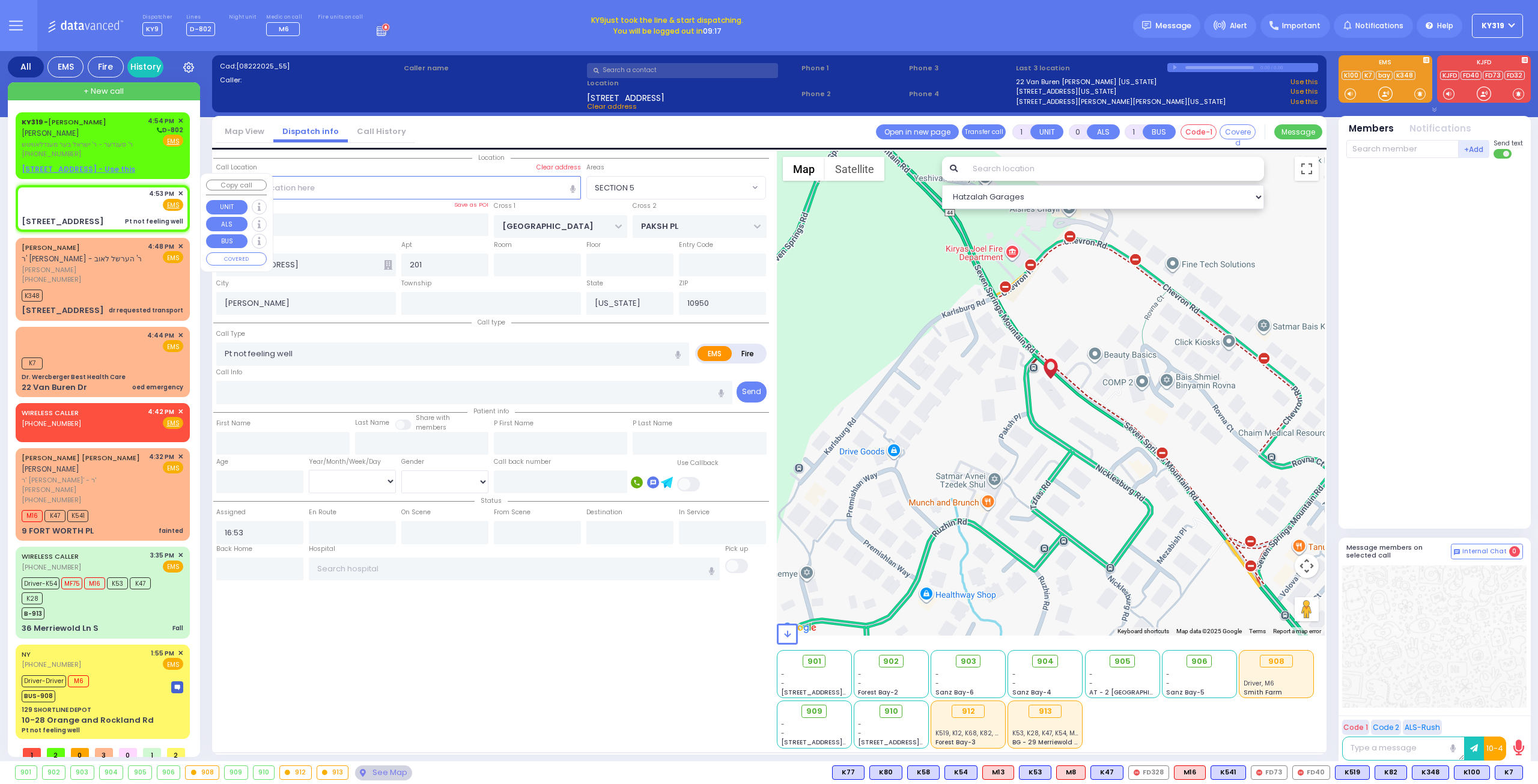
click at [127, 188] on div "4:53 PM ✕ Fire EMS" at bounding box center [102, 199] width 162 height 22
select select
radio input "true"
select select
select select "Hatzalah Garages"
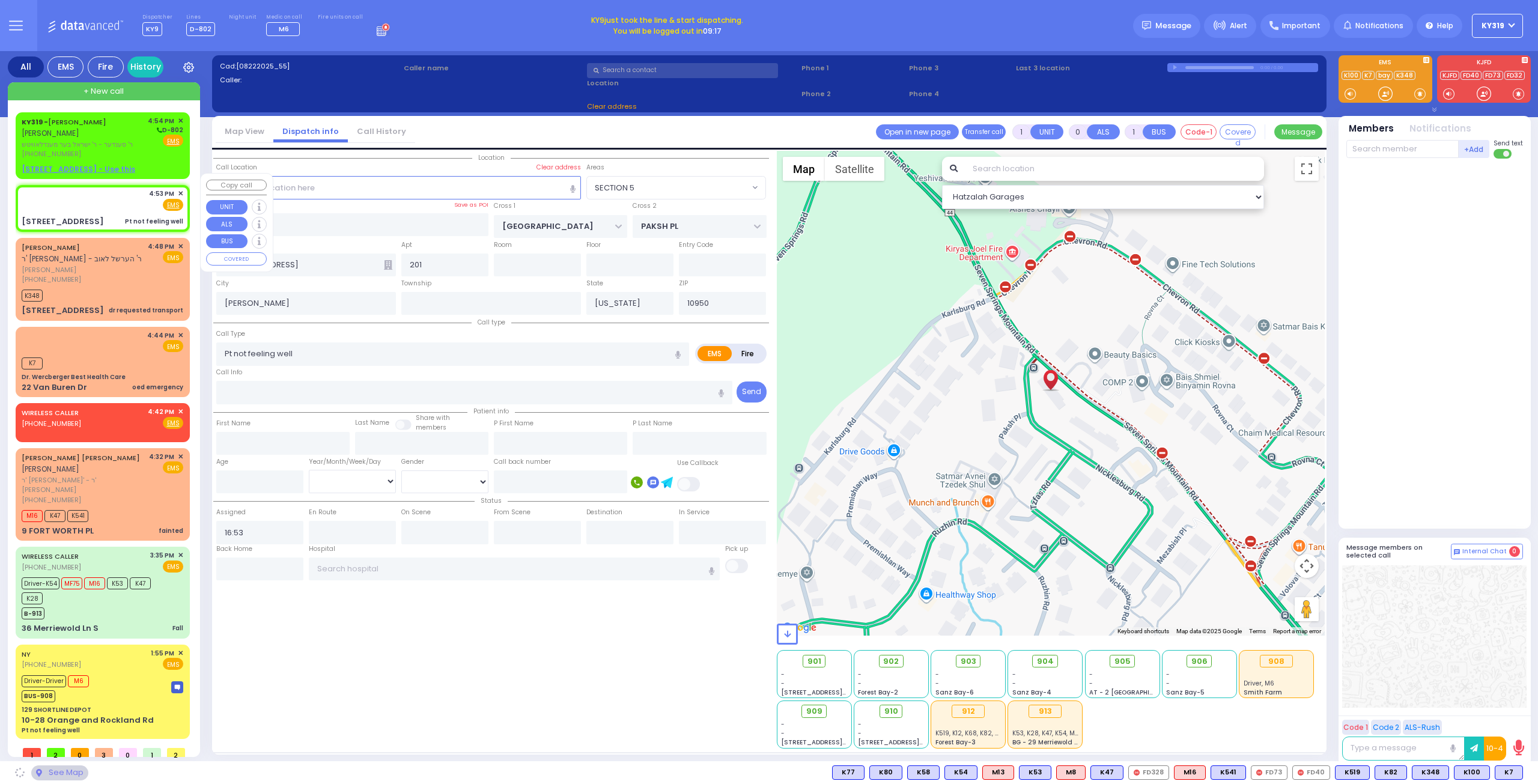
select select "SECTION 5"
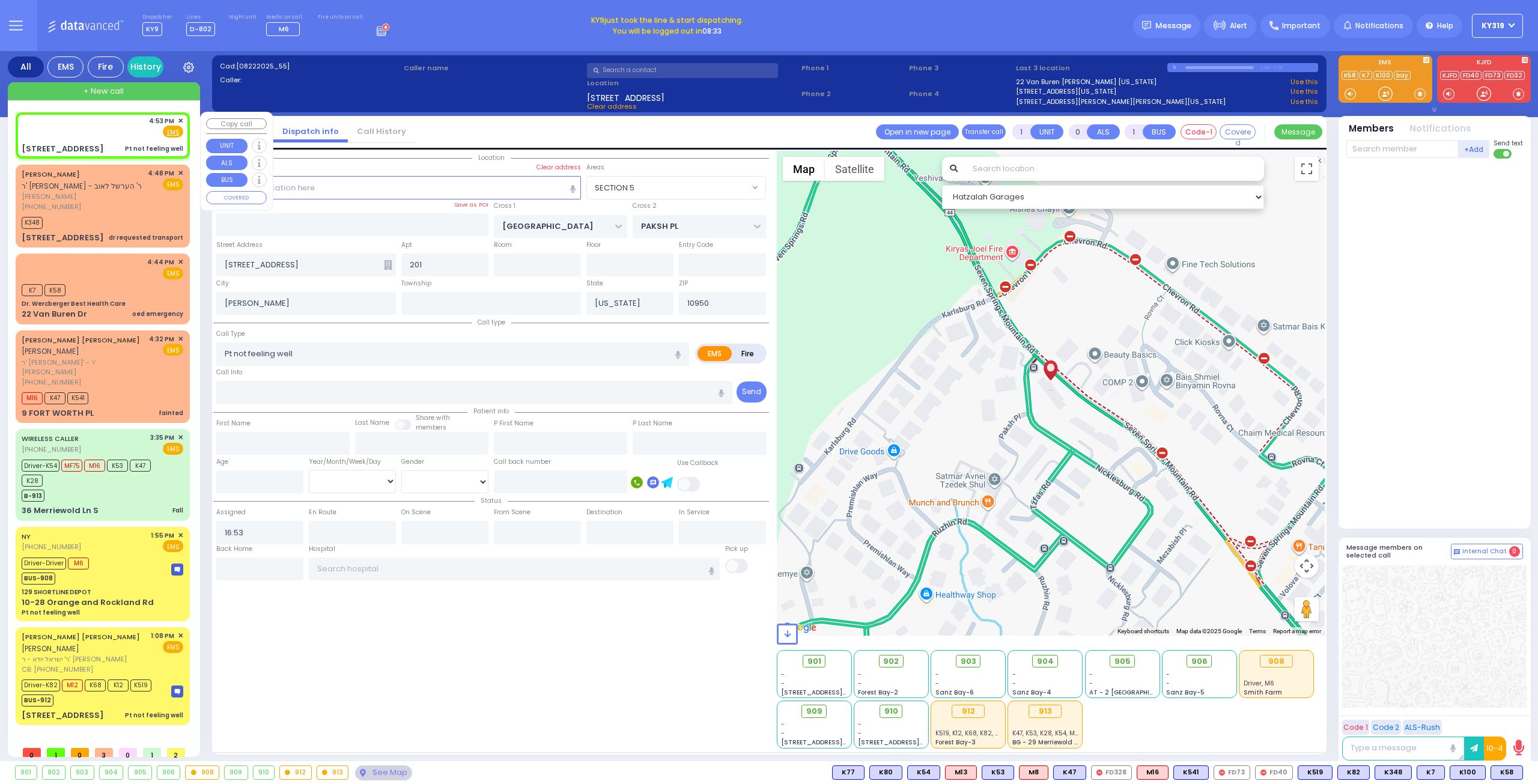
click at [108, 136] on div "4:53 PM ✕ Fire EMS" at bounding box center [102, 127] width 162 height 22
select select
radio input "true"
select select
select select "Hatzalah Garages"
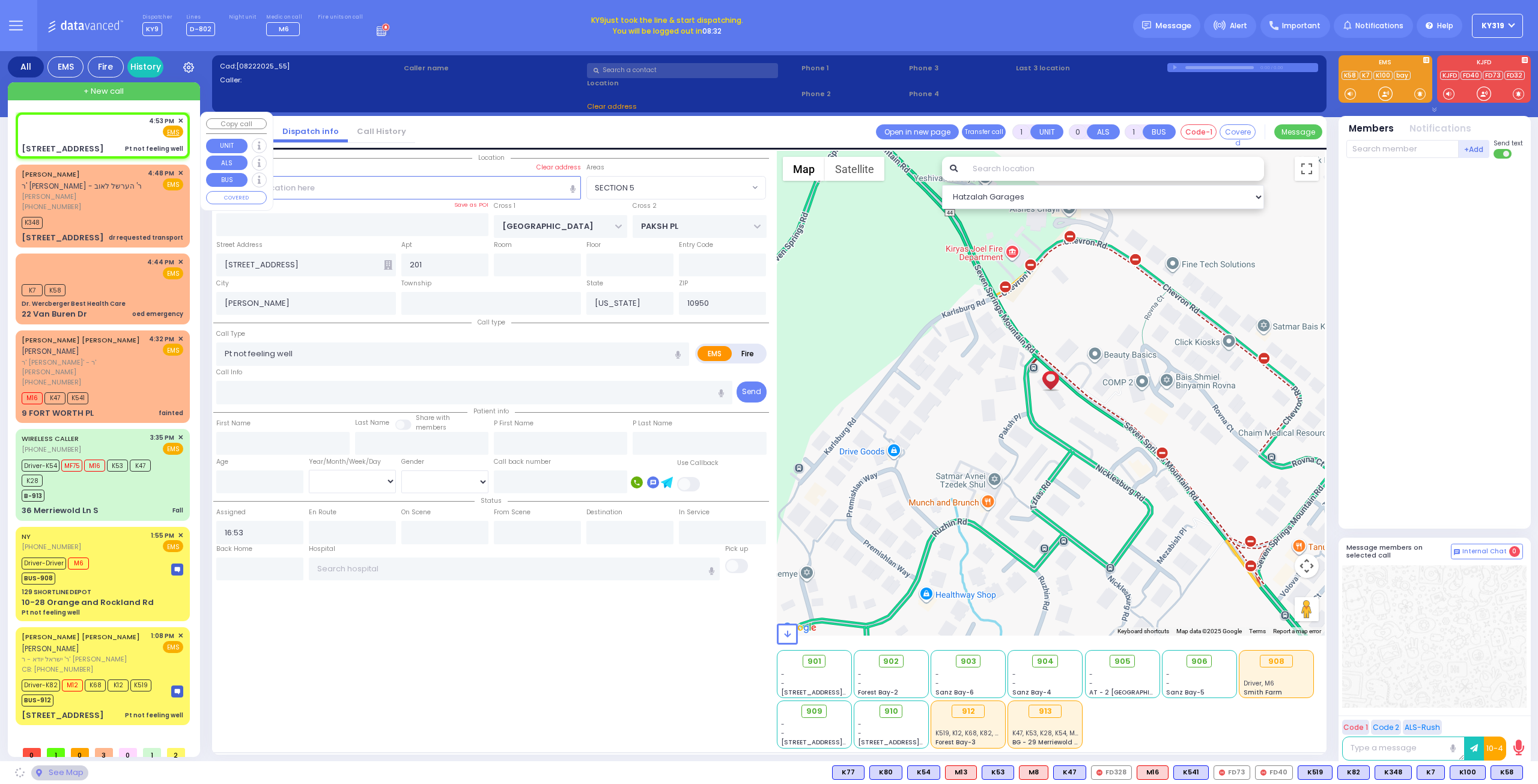
select select "SECTION 5"
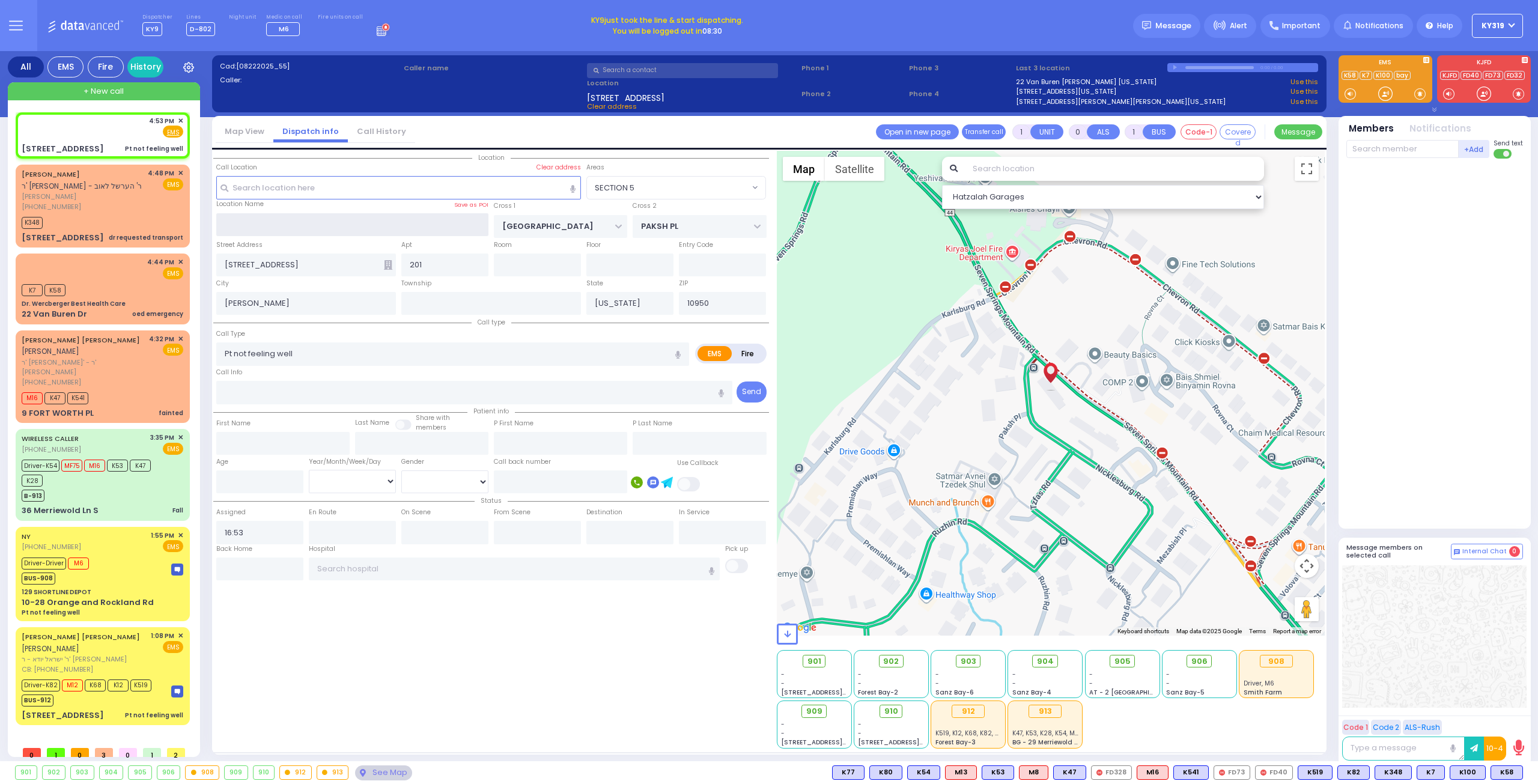
click at [237, 227] on input "text" at bounding box center [353, 225] width 273 height 23
type input "schwartz"
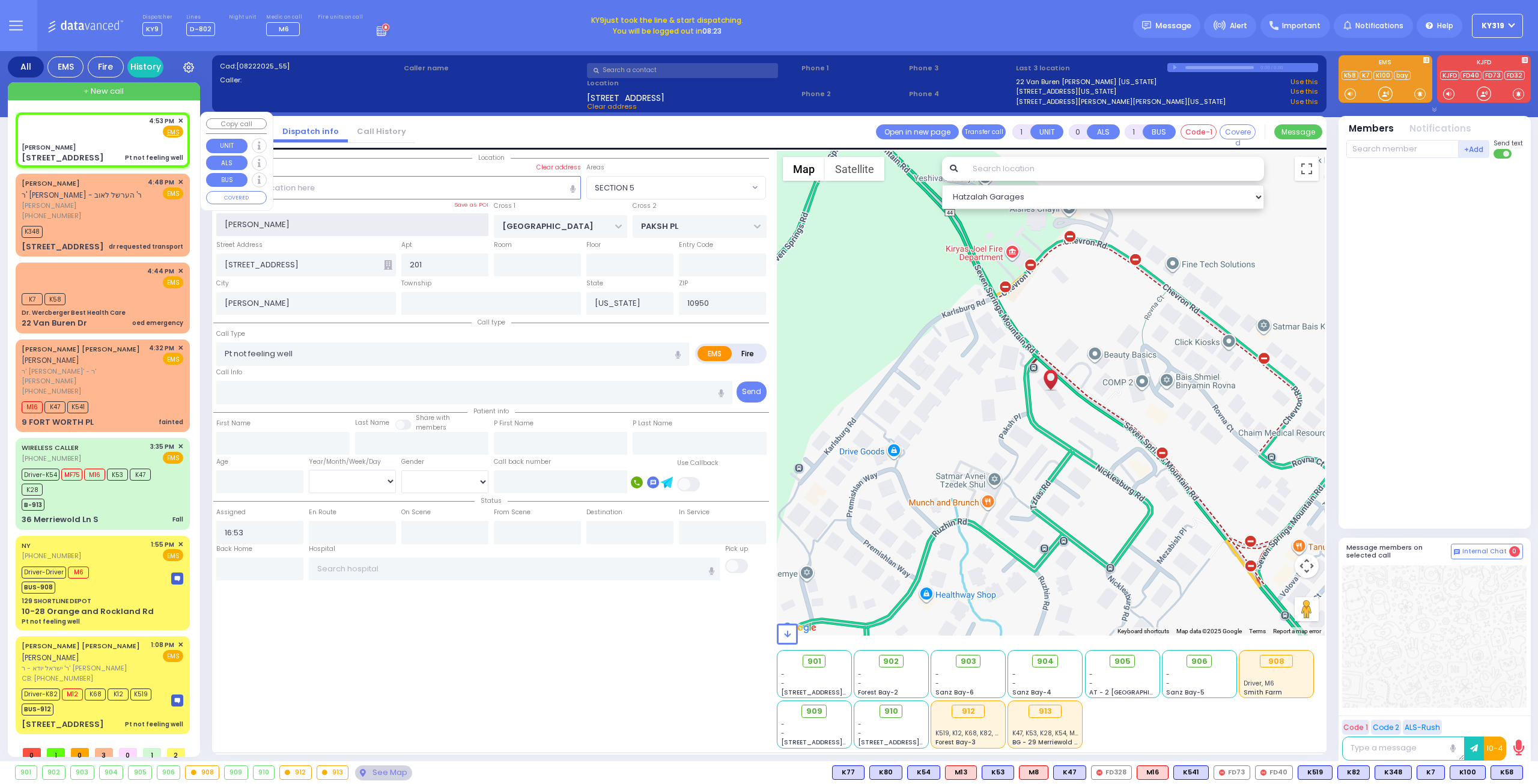
select select
radio input "true"
select select
select select "Hatzalah Garages"
select select "SECTION 5"
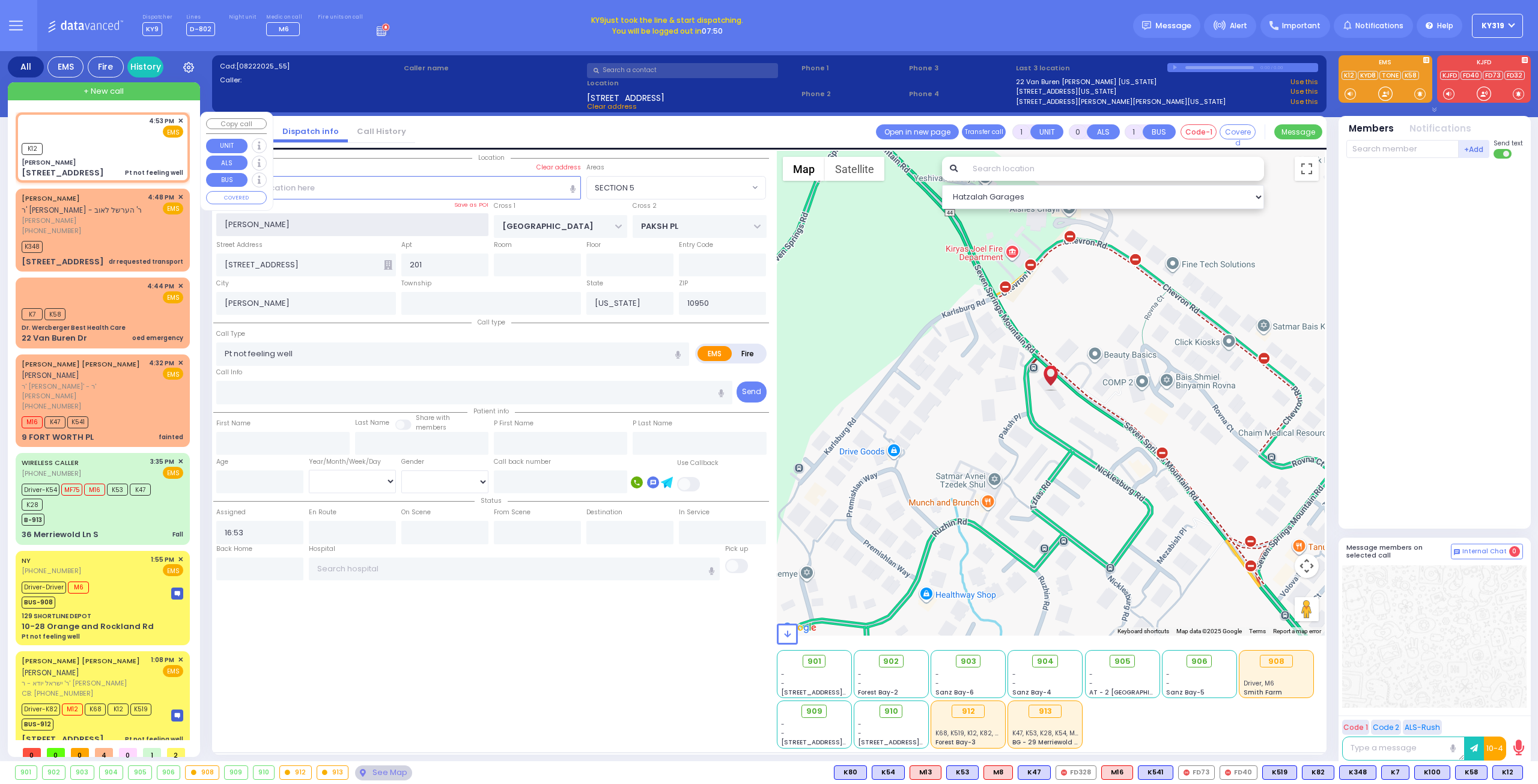
select select
radio input "true"
select select
type input "16:55"
select select "Hatzalah Garages"
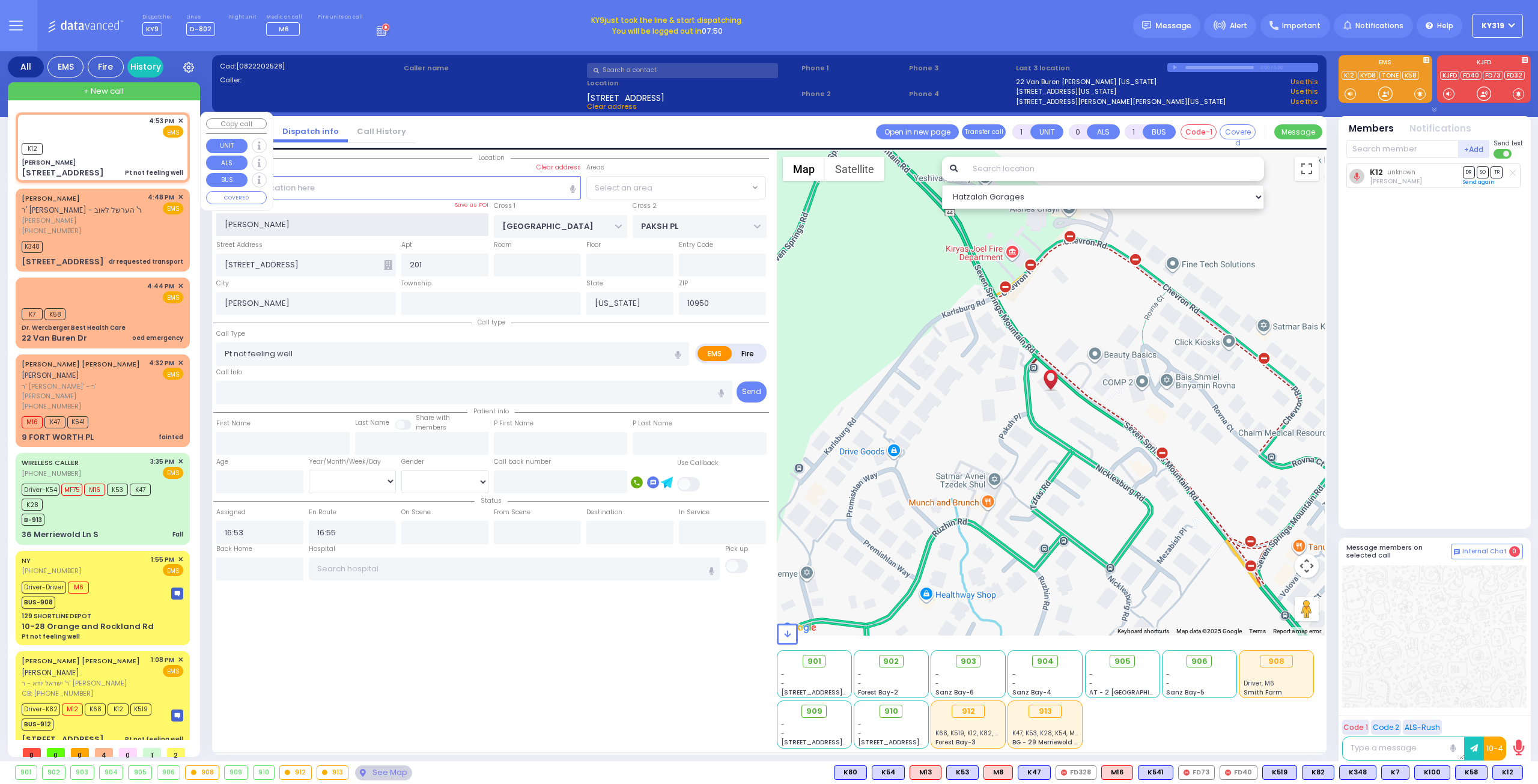
select select "SECTION 5"
select select
radio input "true"
select select
select select "Hatzalah Garages"
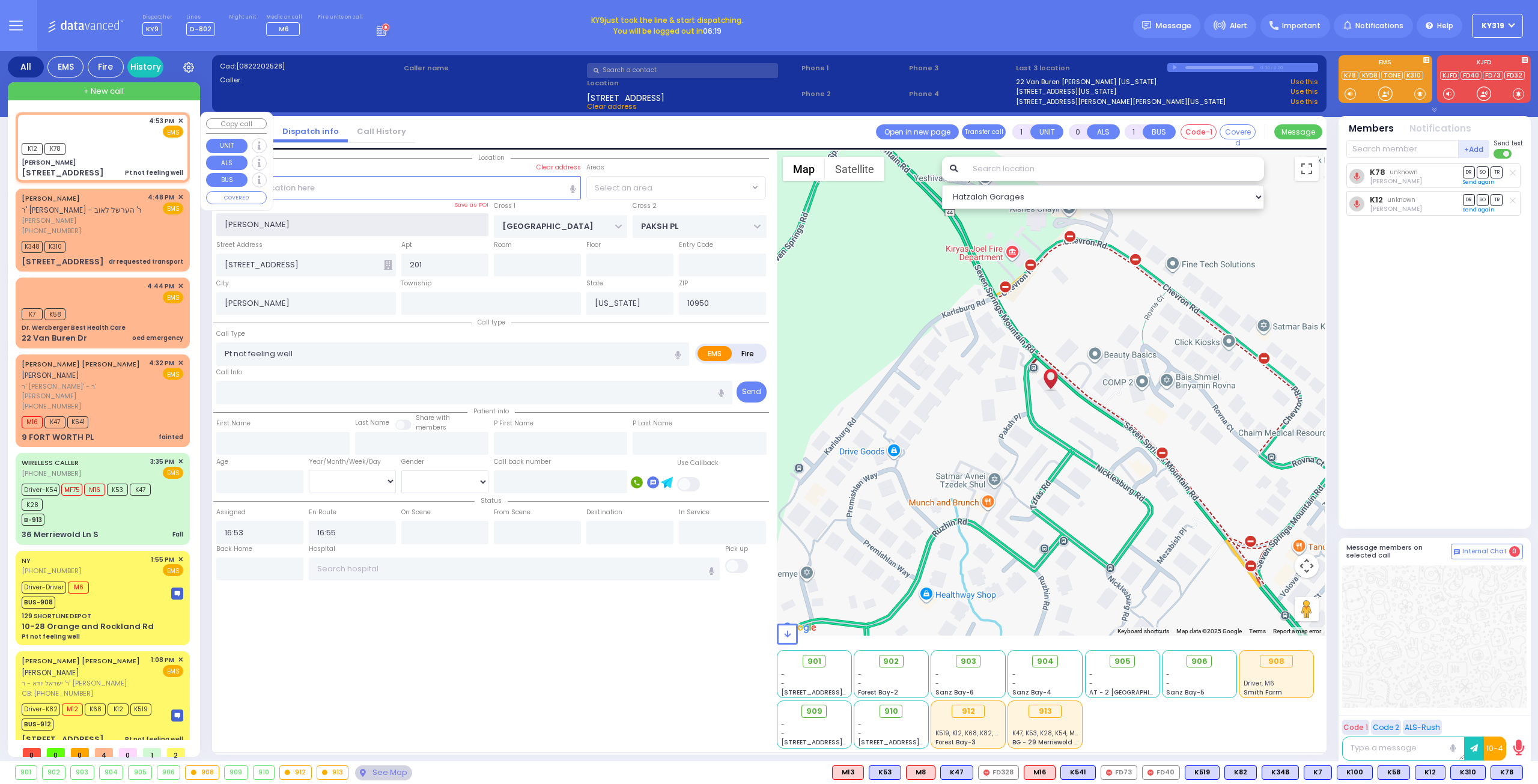
select select "SECTION 5"
select select
radio input "true"
select select
select select "Hatzalah Garages"
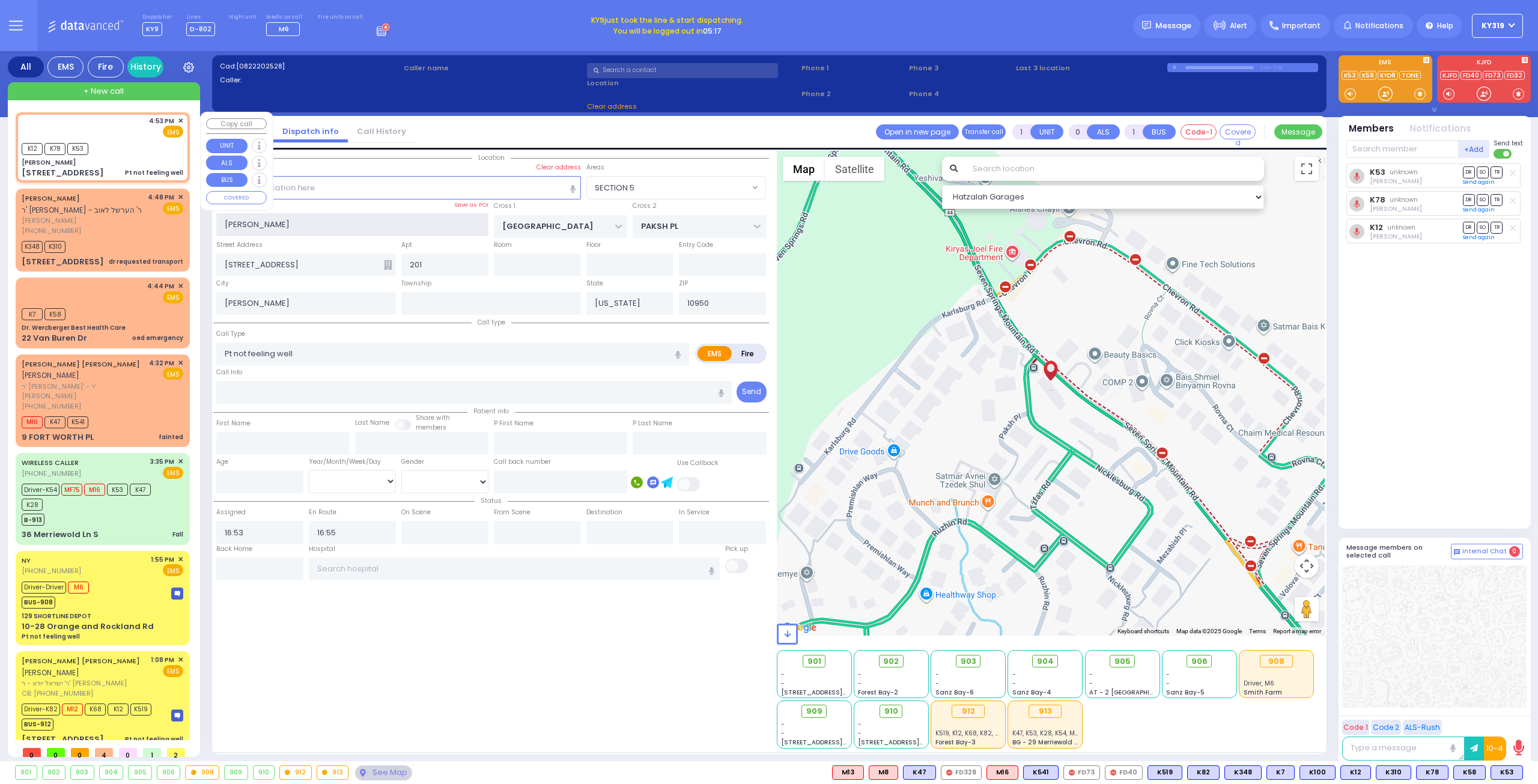
select select "SECTION 5"
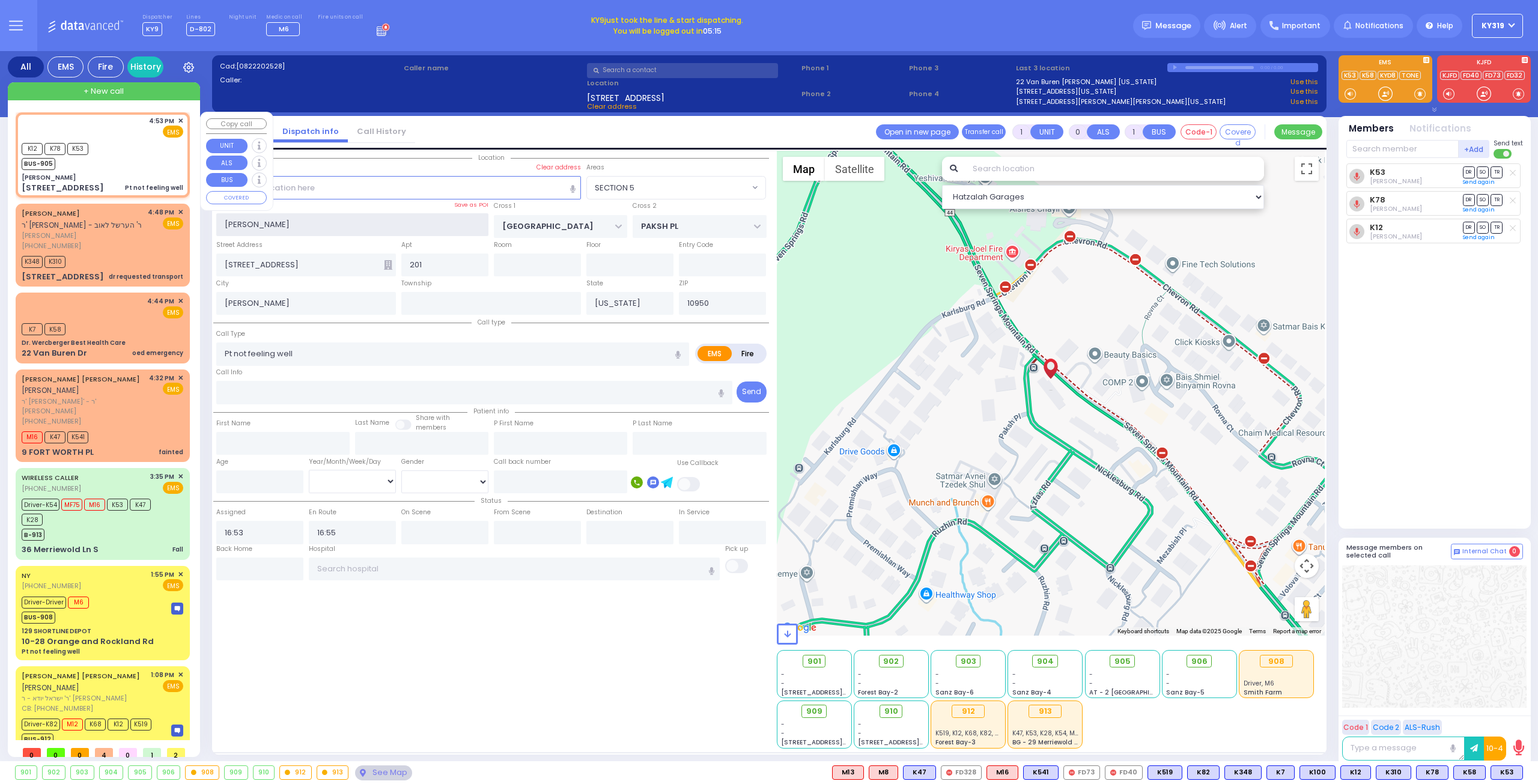
select select
radio input "true"
select select
select select "Hatzalah Garages"
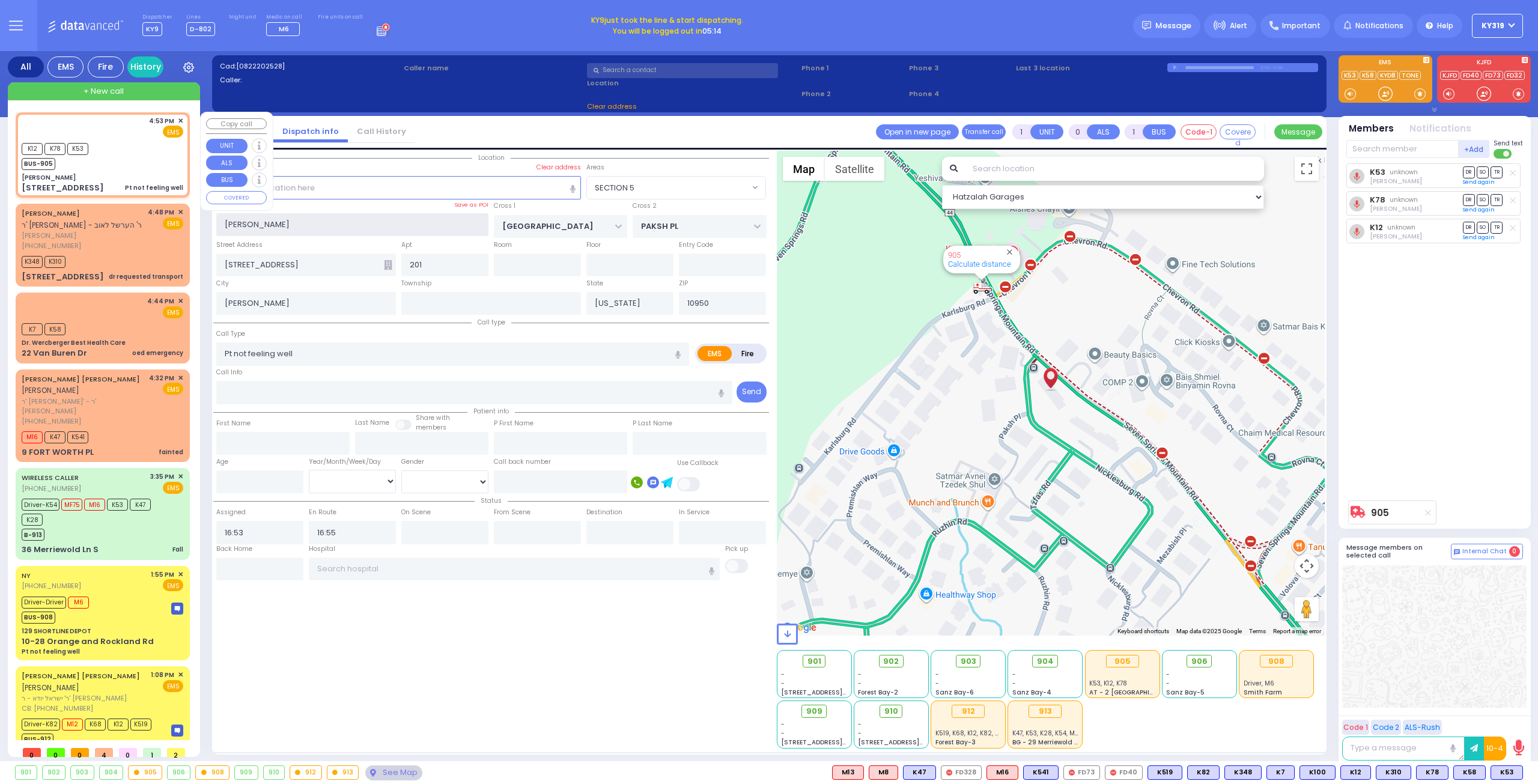
select select "SECTION 5"
